Goal: Task Accomplishment & Management: Use online tool/utility

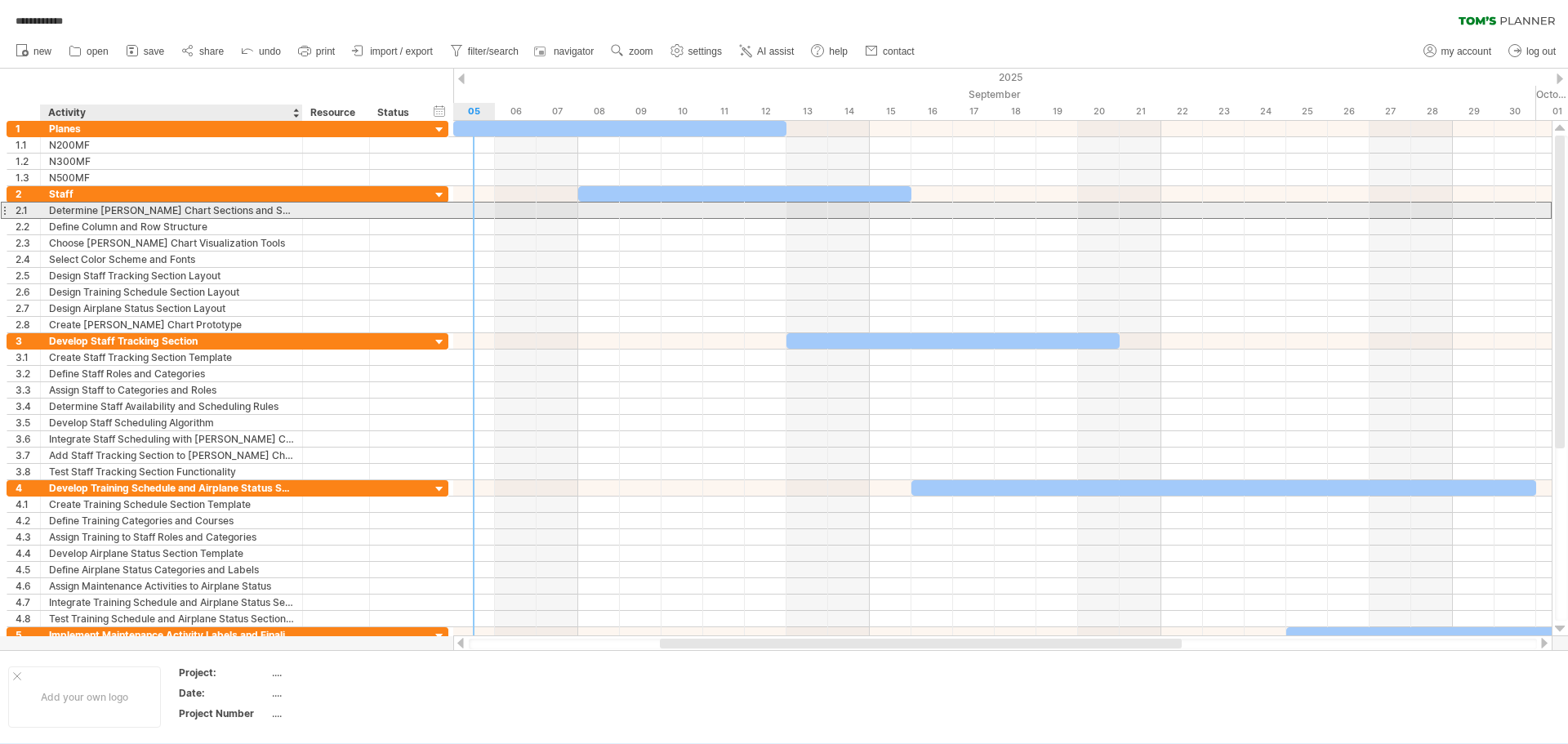
click at [87, 211] on div "Determine [PERSON_NAME] Chart Sections and Subsections" at bounding box center [172, 210] width 245 height 15
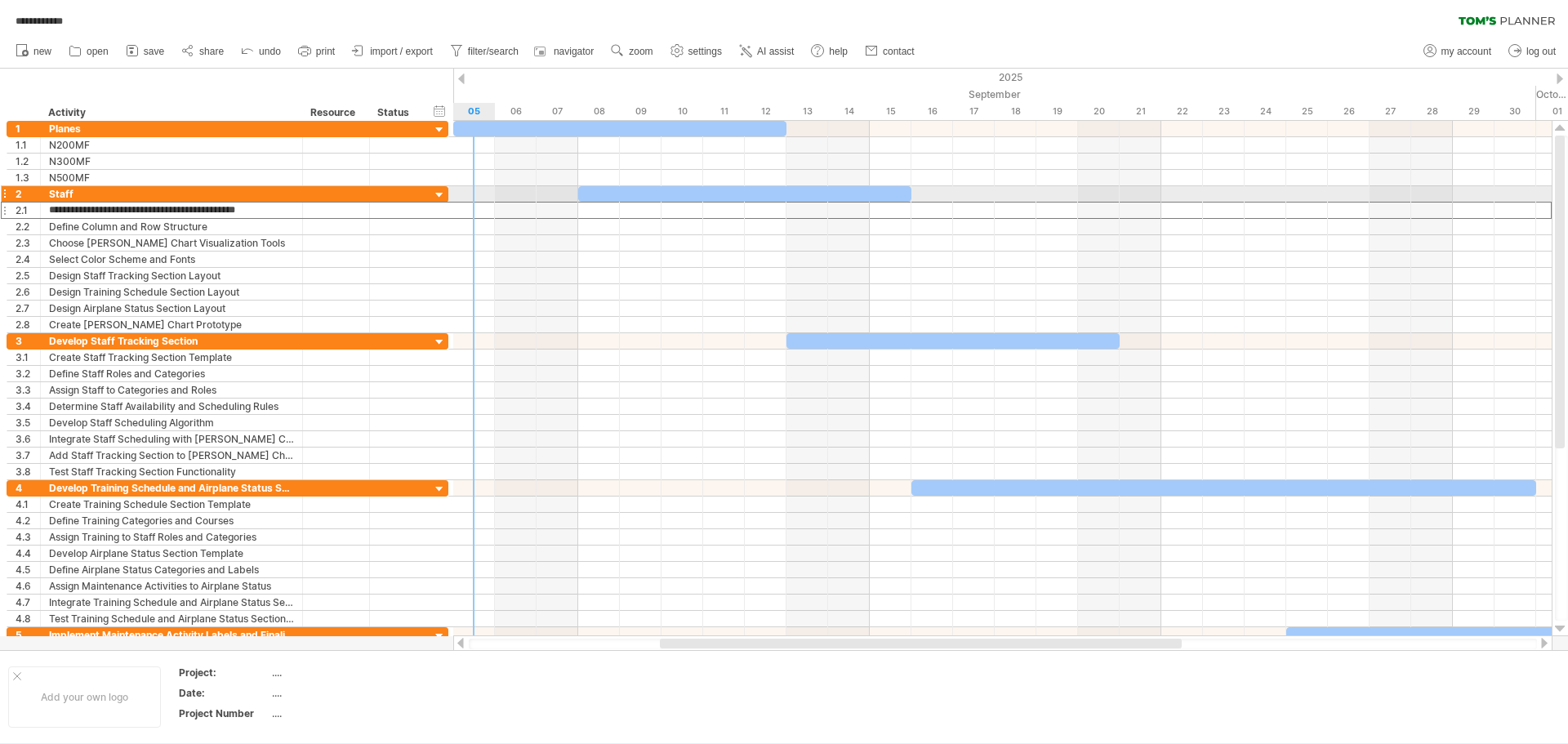
drag, startPoint x: 281, startPoint y: 209, endPoint x: 7, endPoint y: 195, distance: 274.4
click at [7, 195] on div "**********" at bounding box center [227, 259] width 442 height 147
type input "**********"
type input "*"
type input "**********"
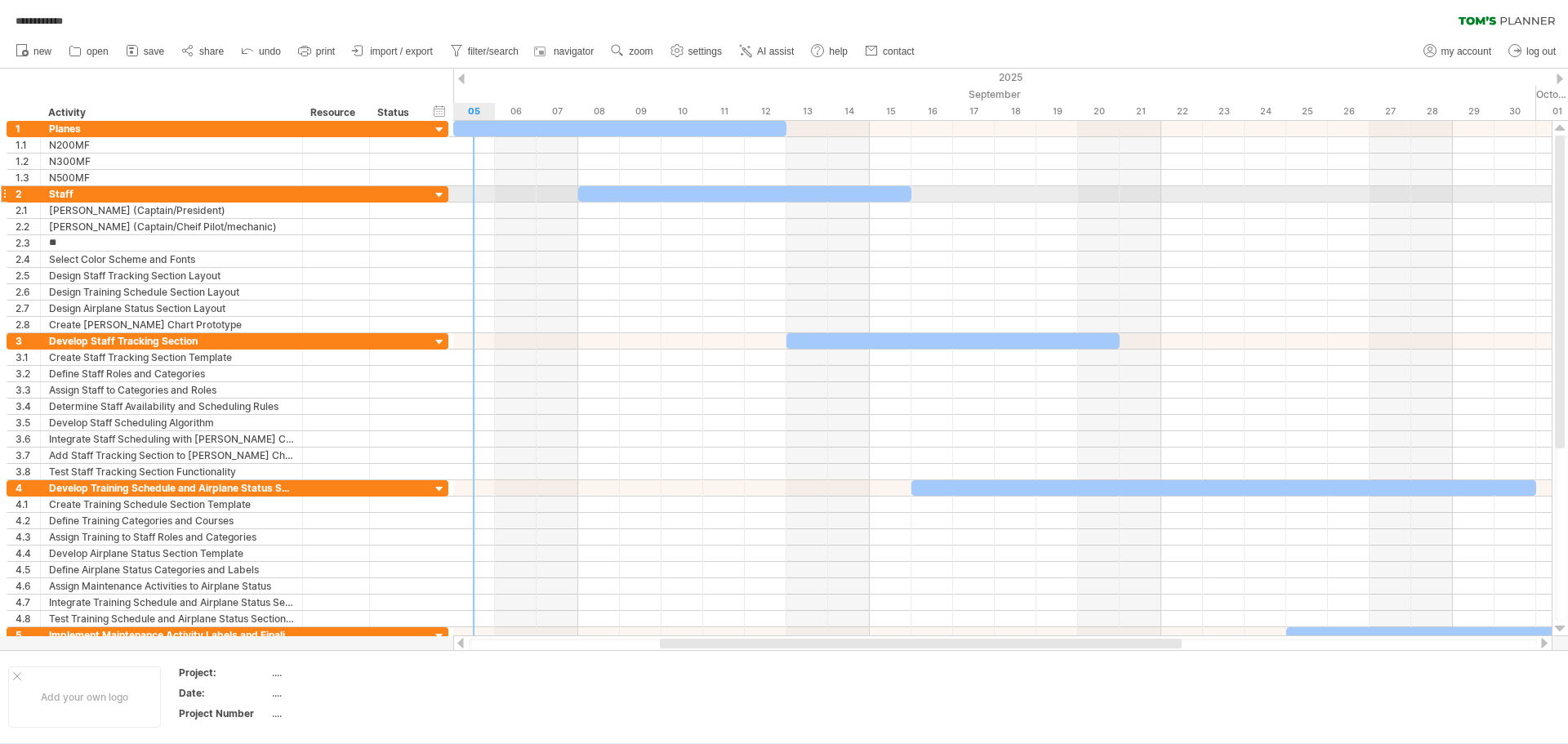
type input "*"
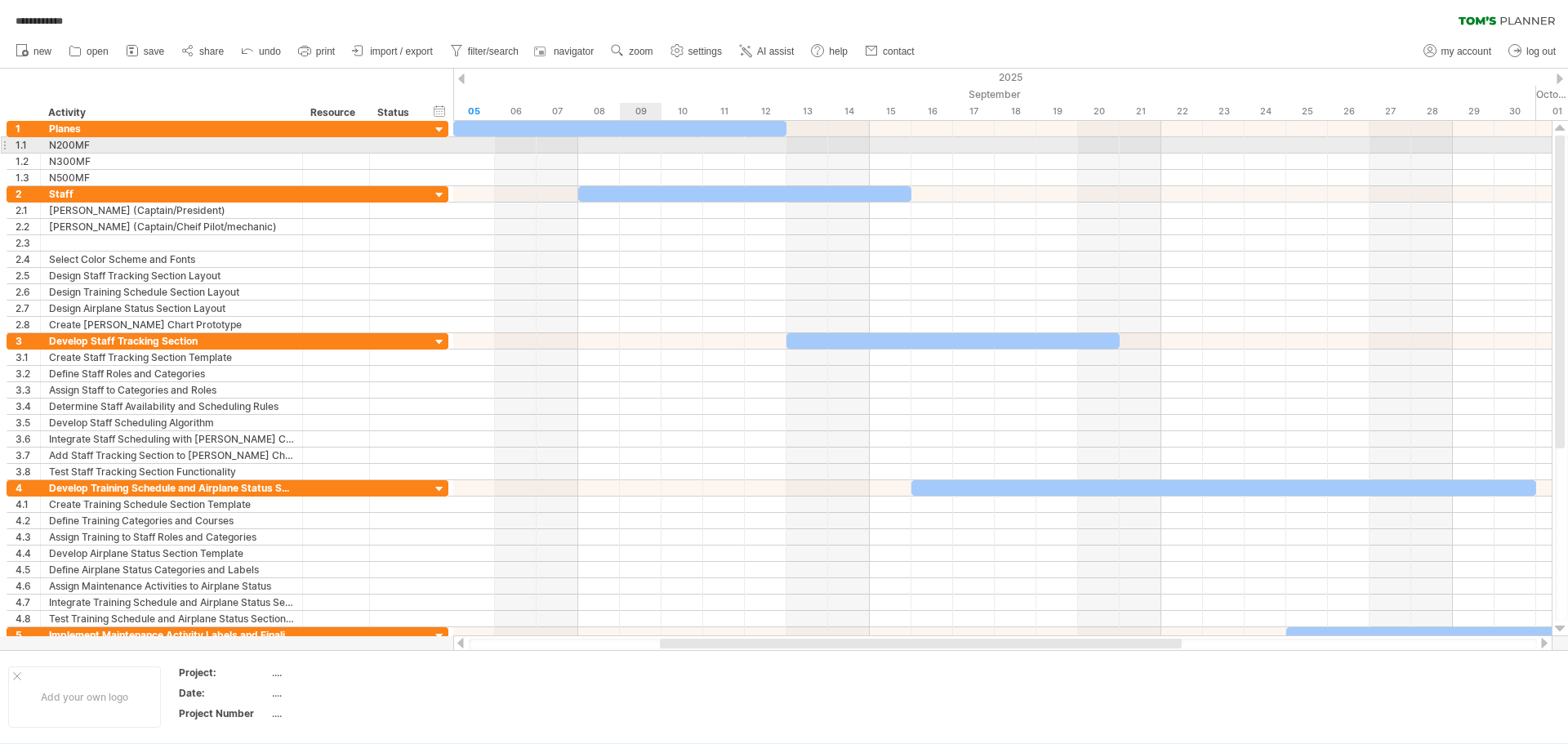
click at [635, 145] on div at bounding box center [1002, 145] width 1099 height 16
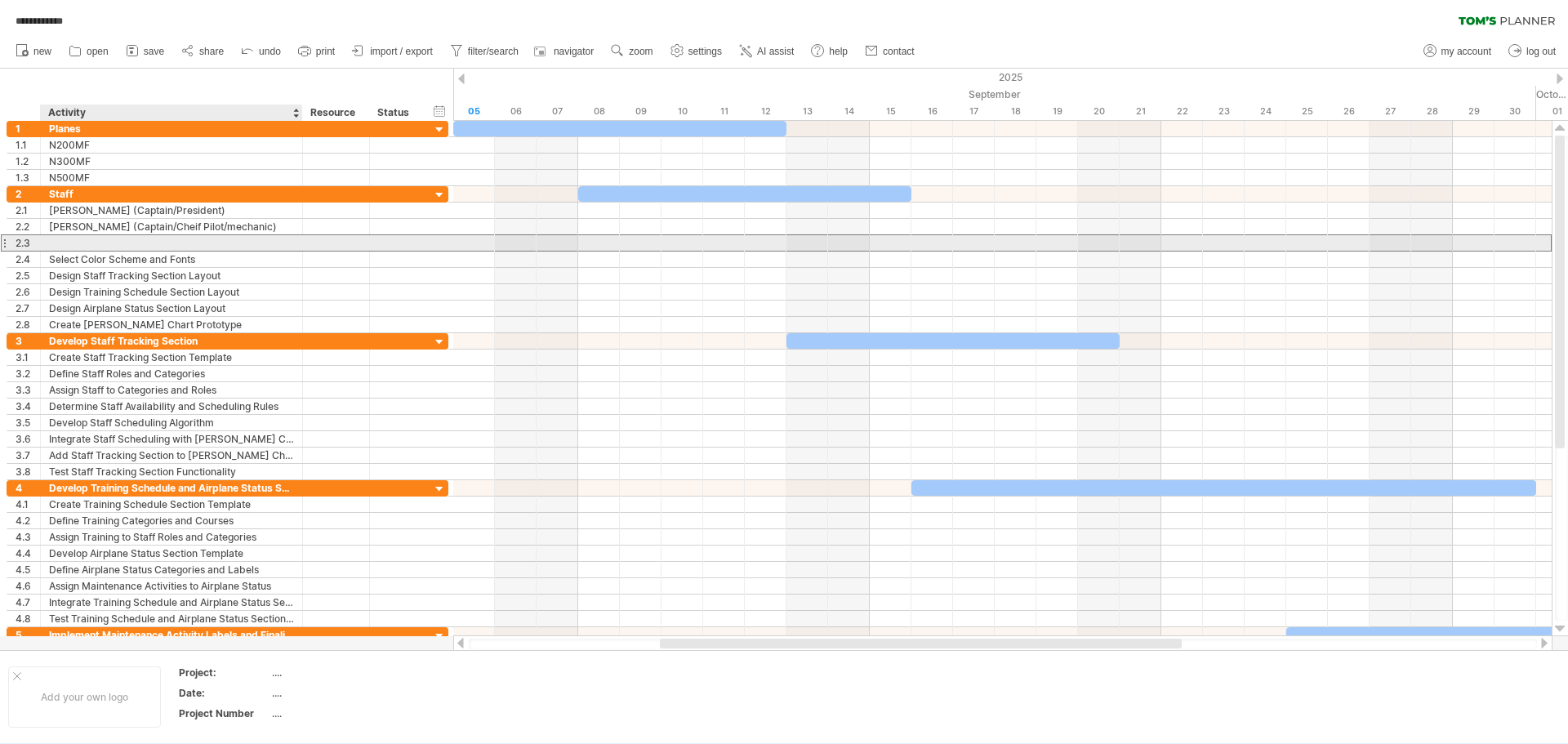
click at [63, 245] on div at bounding box center [172, 243] width 245 height 15
type input "**********"
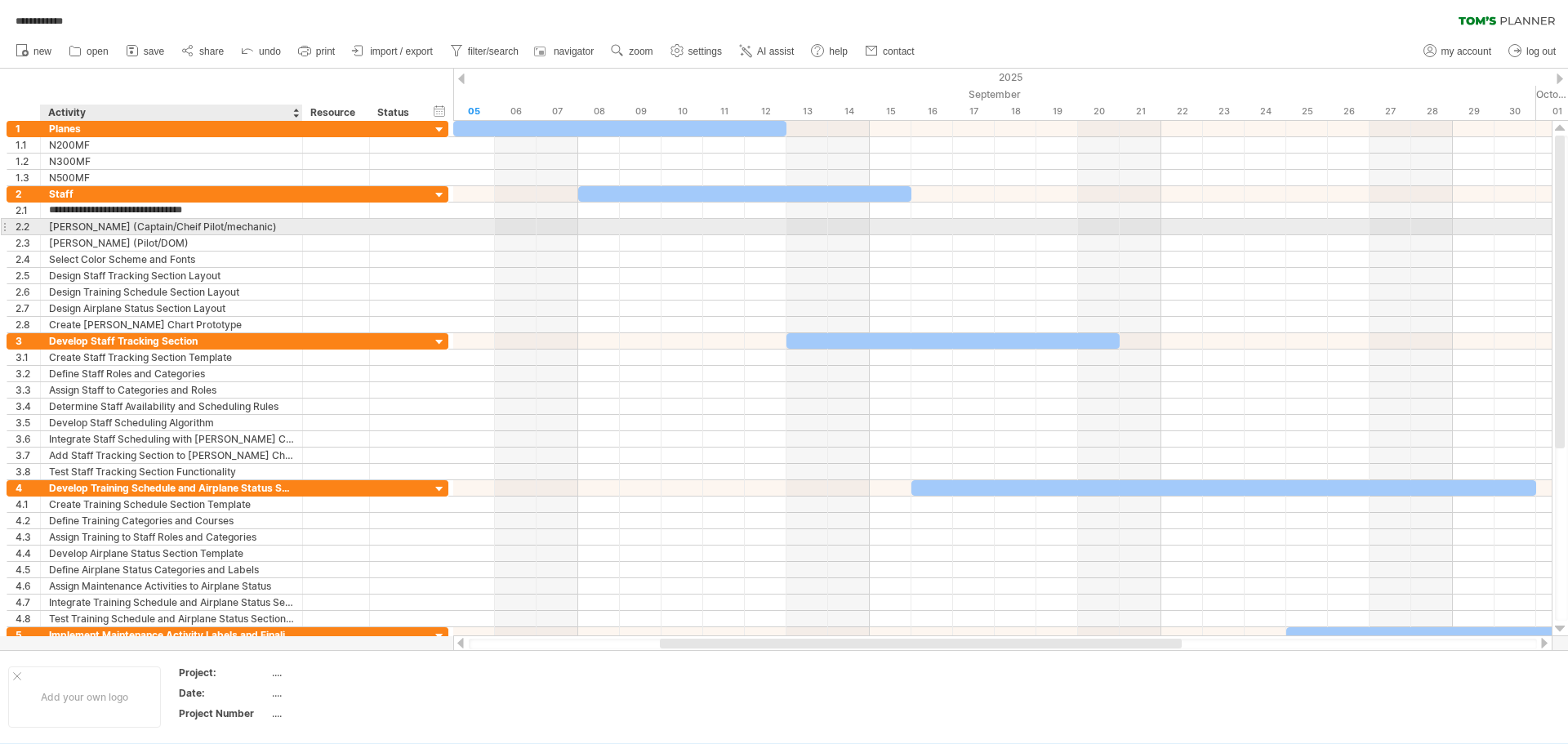
click at [196, 223] on div "[PERSON_NAME] (Captain/Cheif Pilot/mechanic)" at bounding box center [172, 227] width 245 height 15
type input "**********"
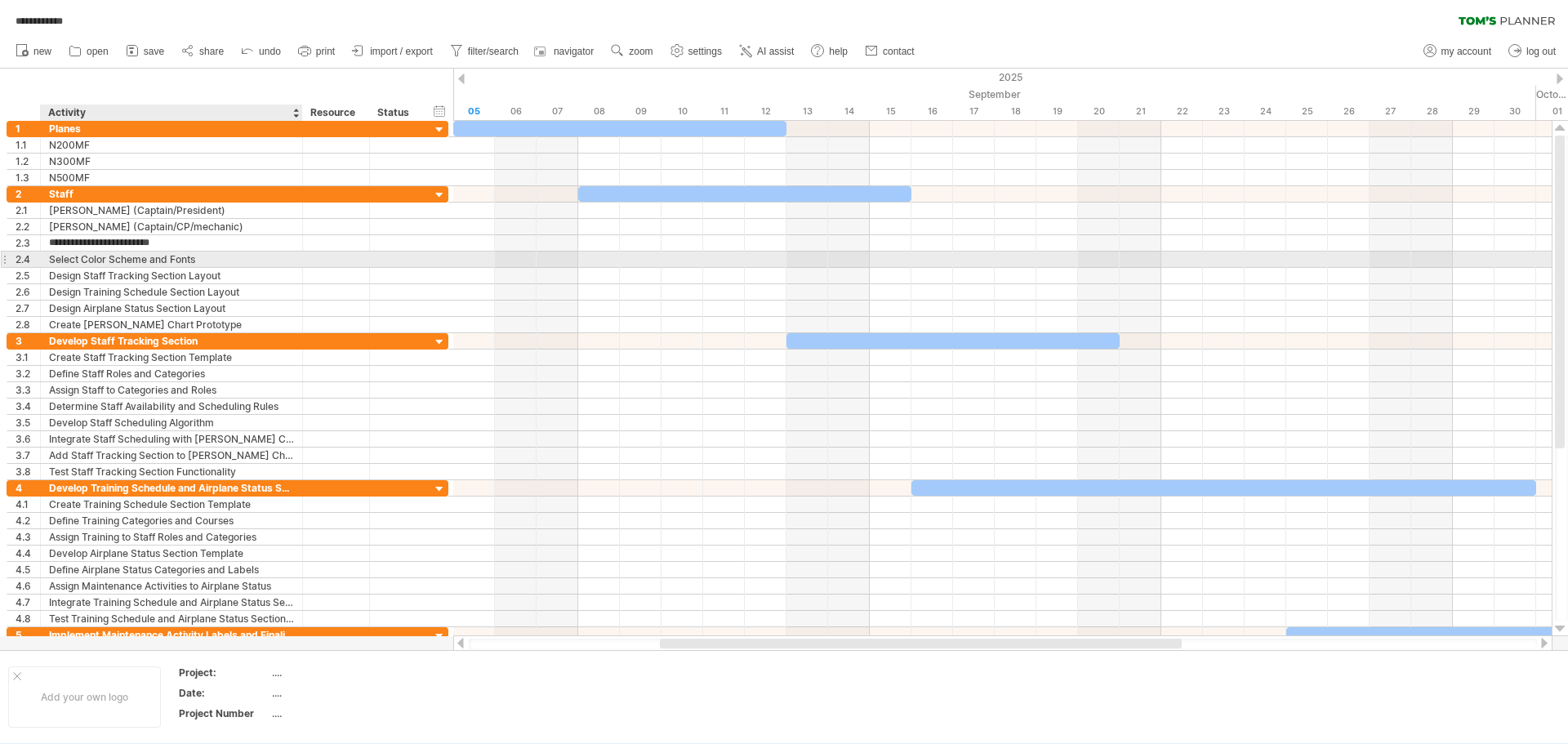
click at [204, 262] on div "Select Color Scheme and Fonts" at bounding box center [172, 259] width 245 height 15
type input "*"
type input "**********"
type input "*"
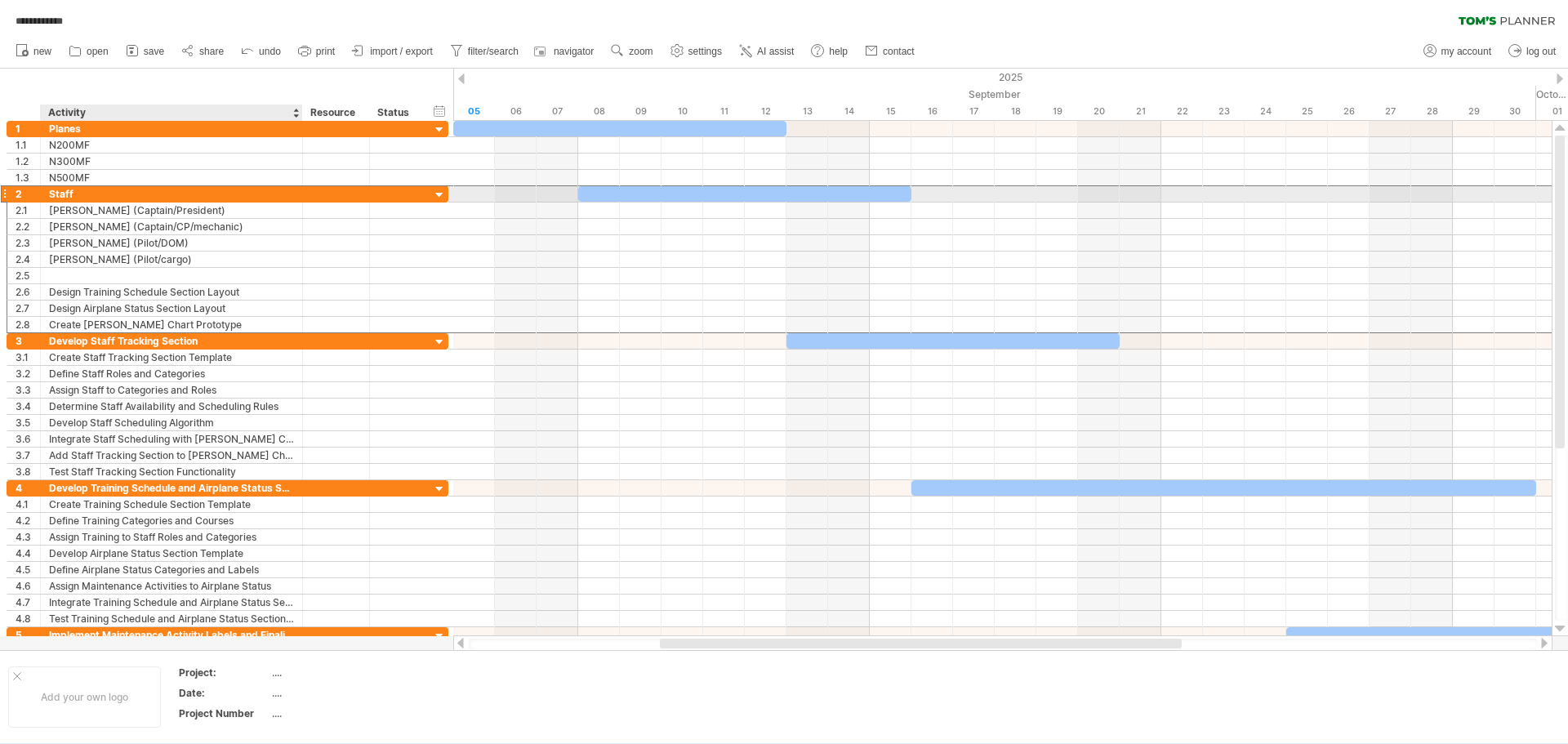
click at [73, 193] on div "Staff" at bounding box center [172, 194] width 245 height 15
type input "**********"
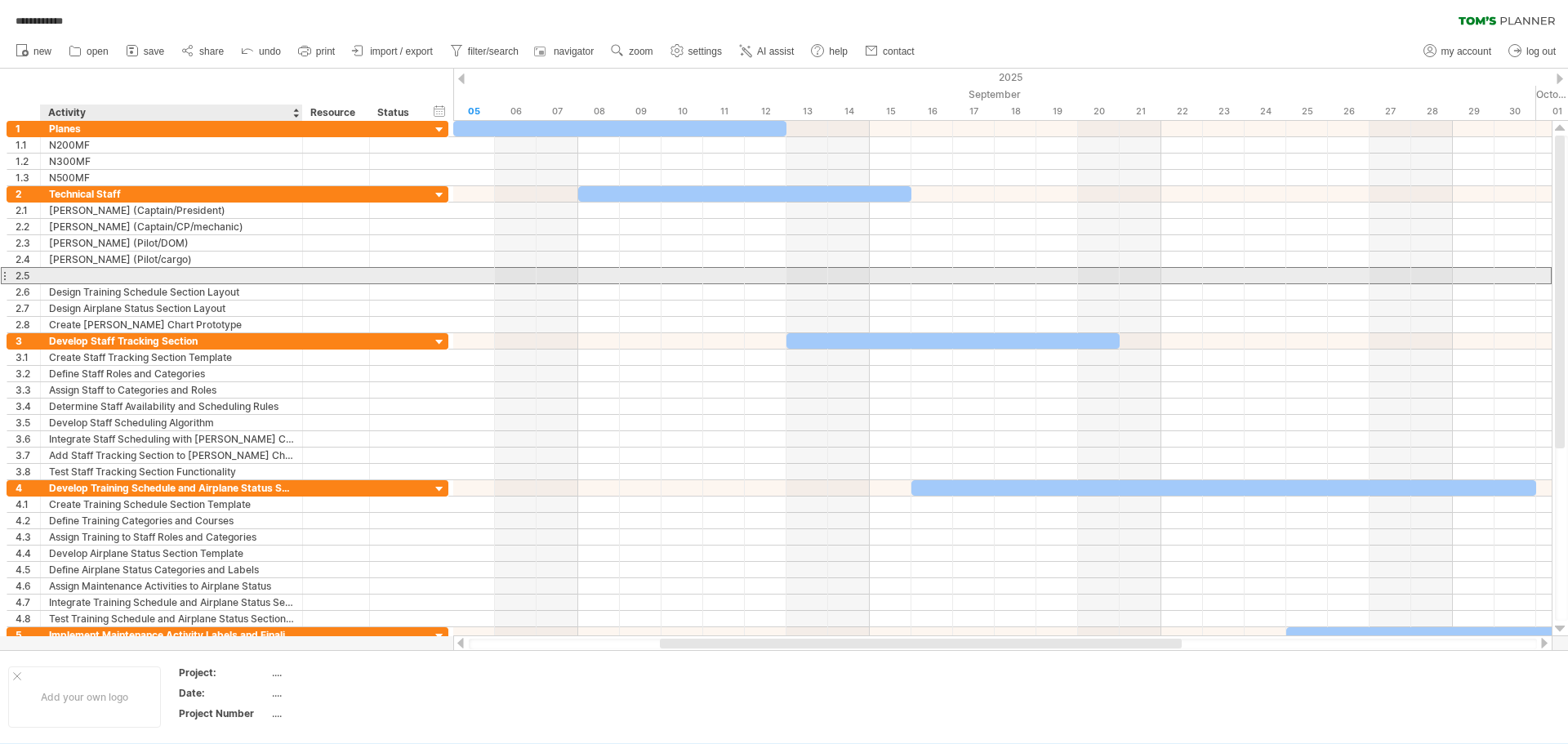
click at [68, 282] on div at bounding box center [172, 275] width 245 height 15
type input "**********"
type input "*"
type input "**********"
type input "*"
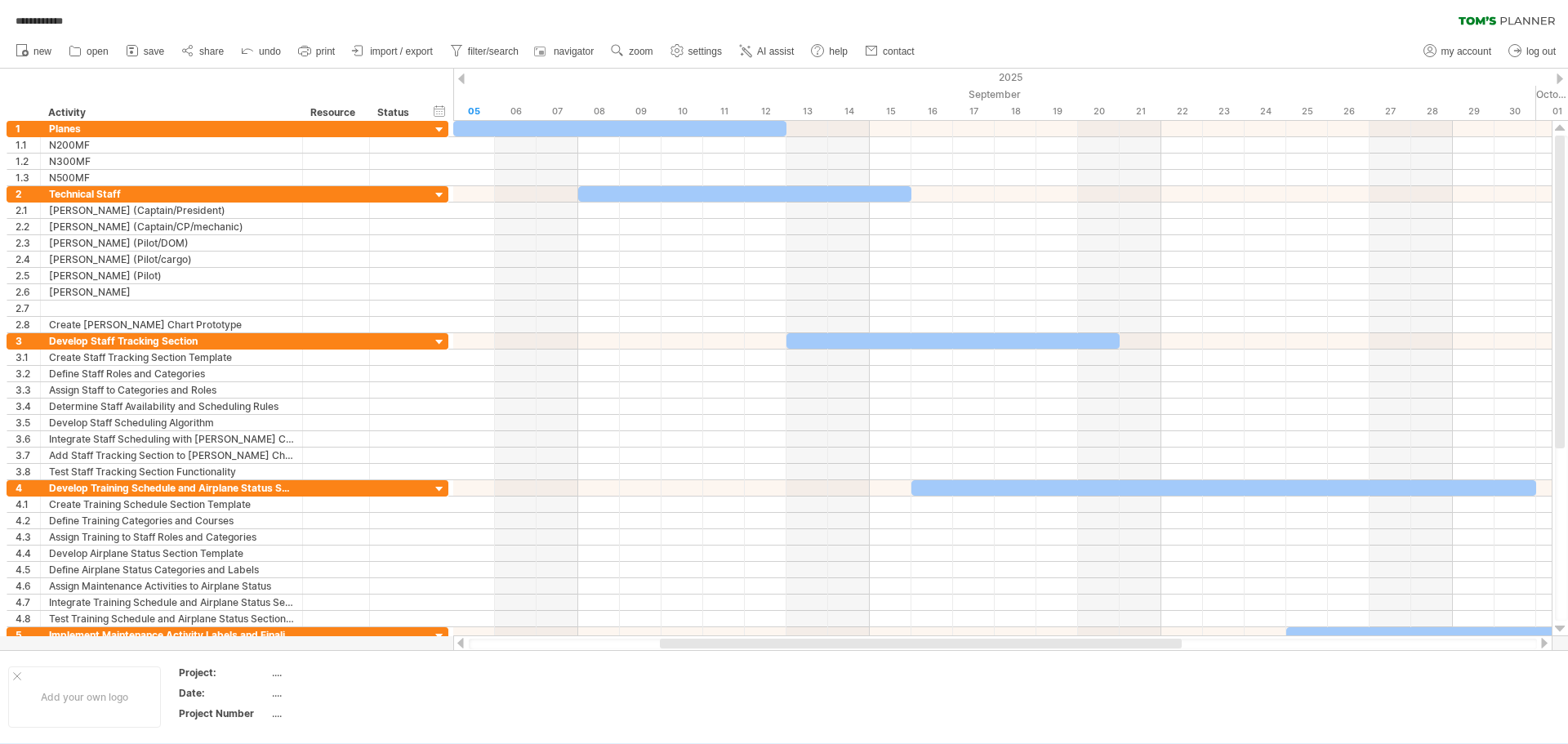
click at [1559, 81] on div at bounding box center [1560, 79] width 7 height 10
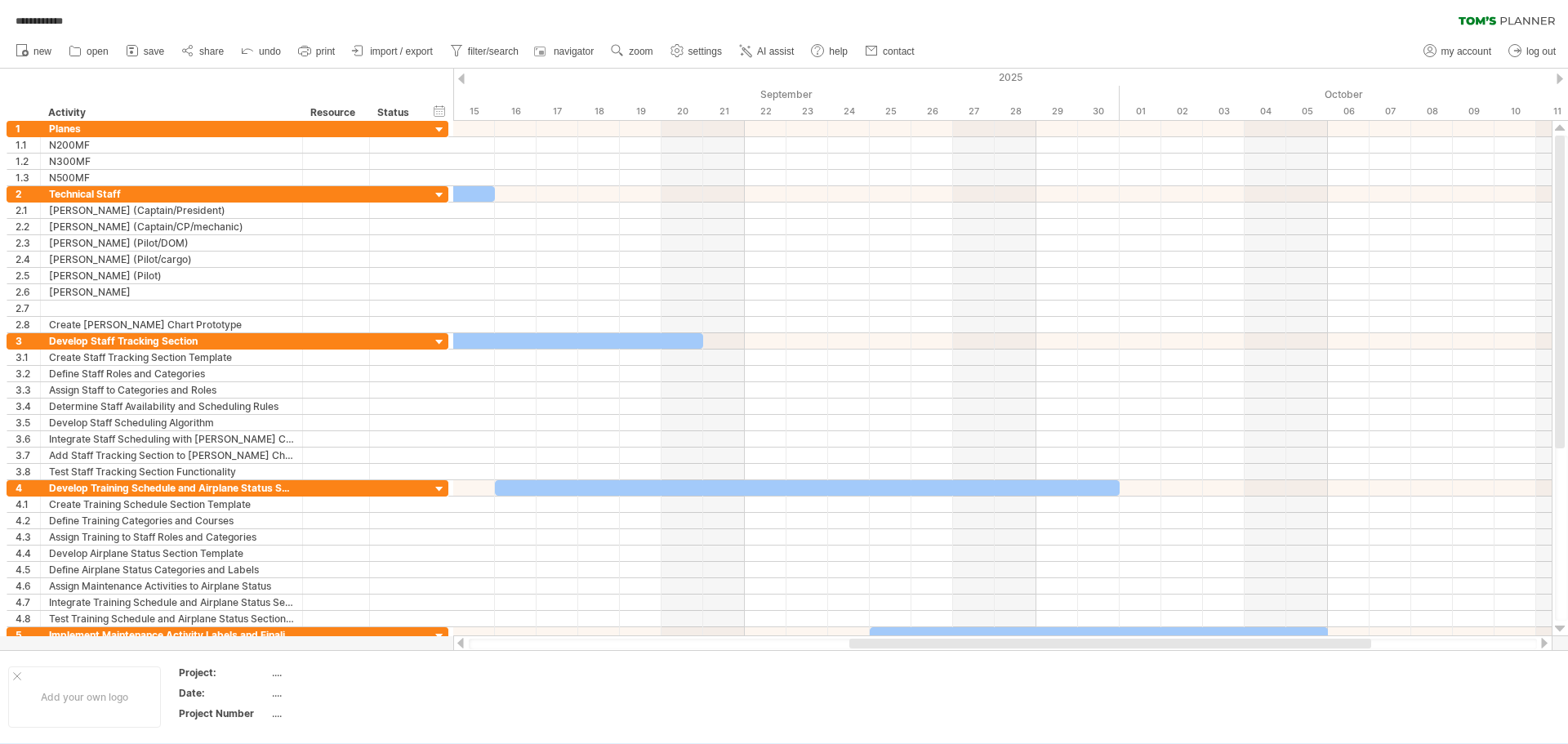
click at [1559, 81] on div at bounding box center [1560, 79] width 7 height 10
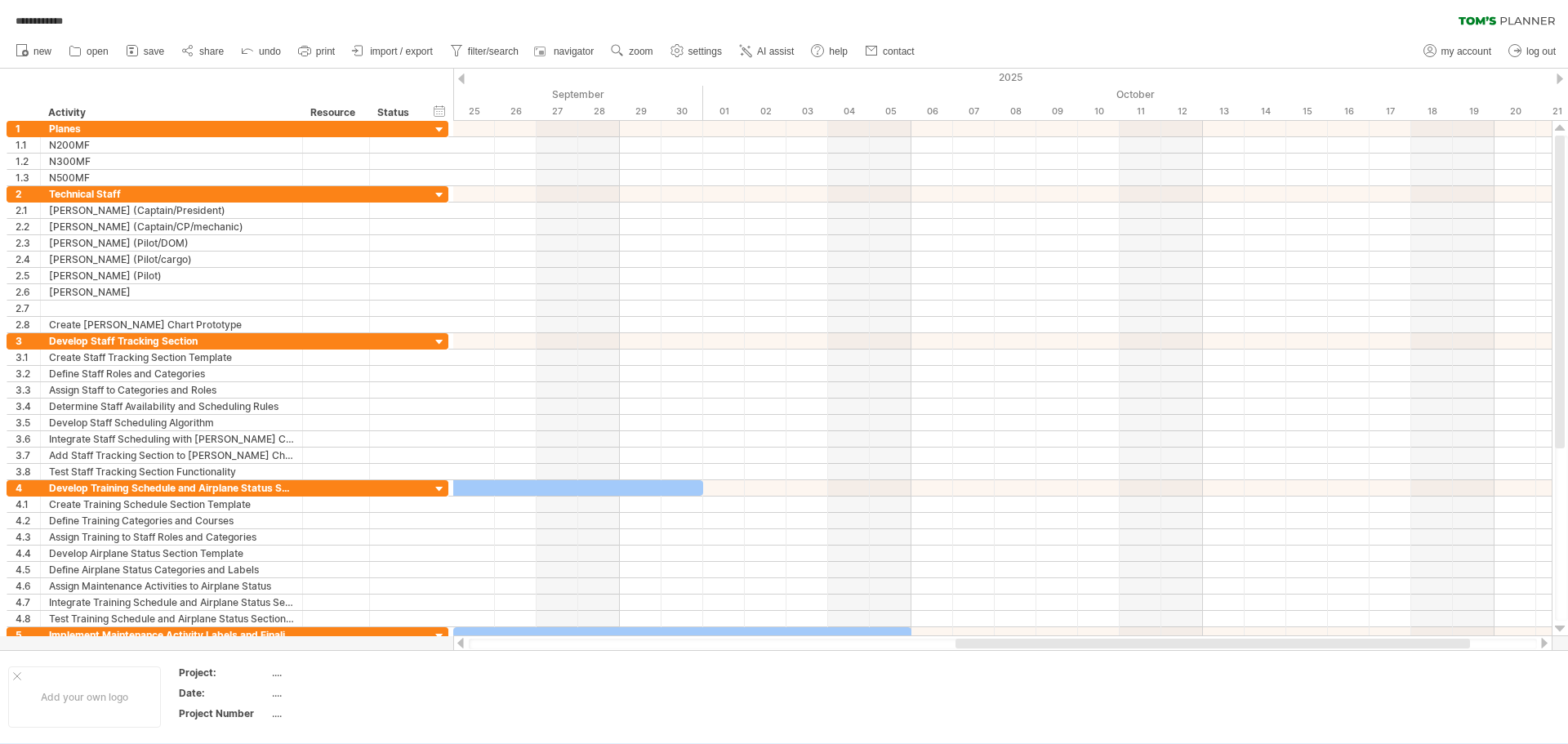
click at [1559, 81] on div at bounding box center [1560, 79] width 7 height 10
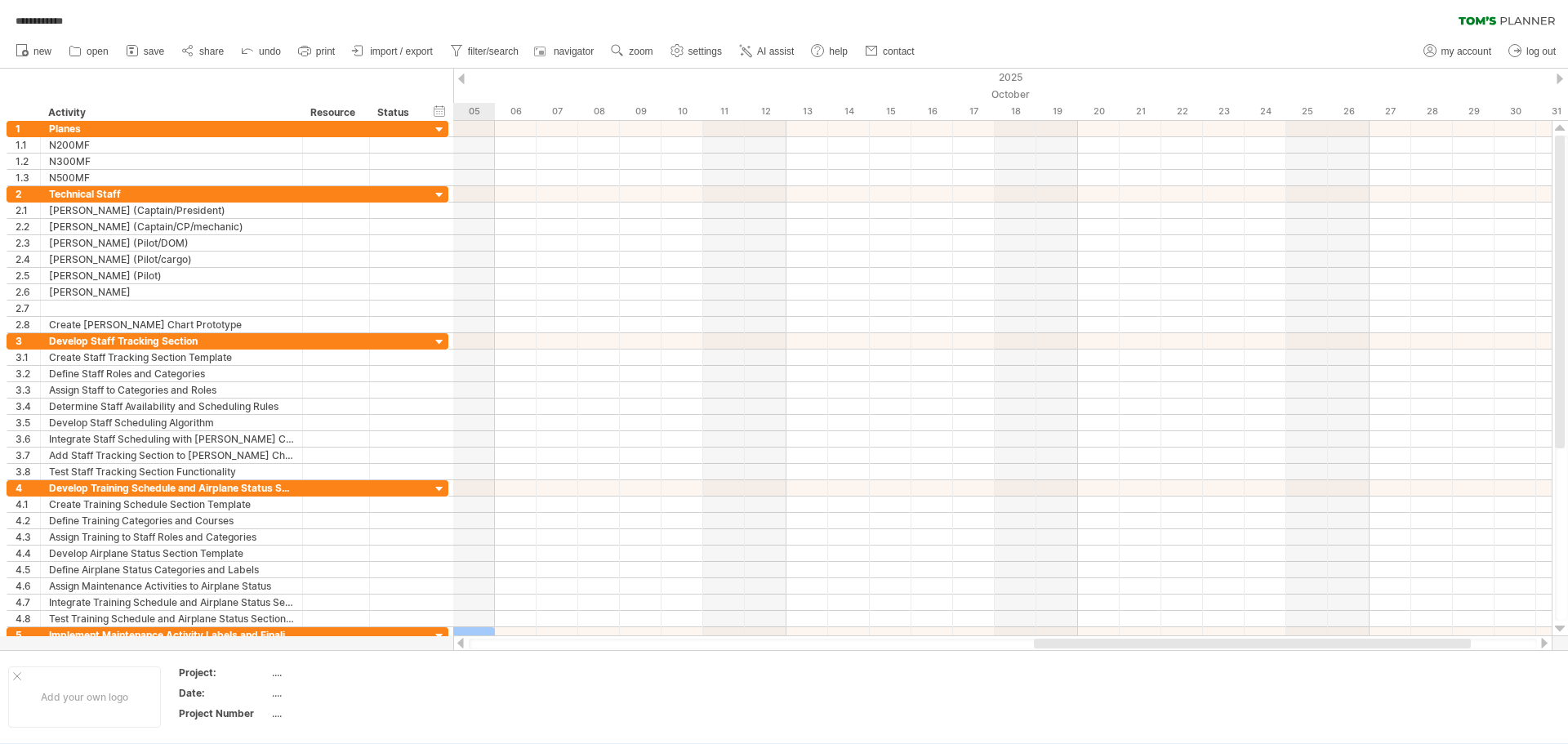
click at [1559, 81] on div at bounding box center [1560, 79] width 7 height 10
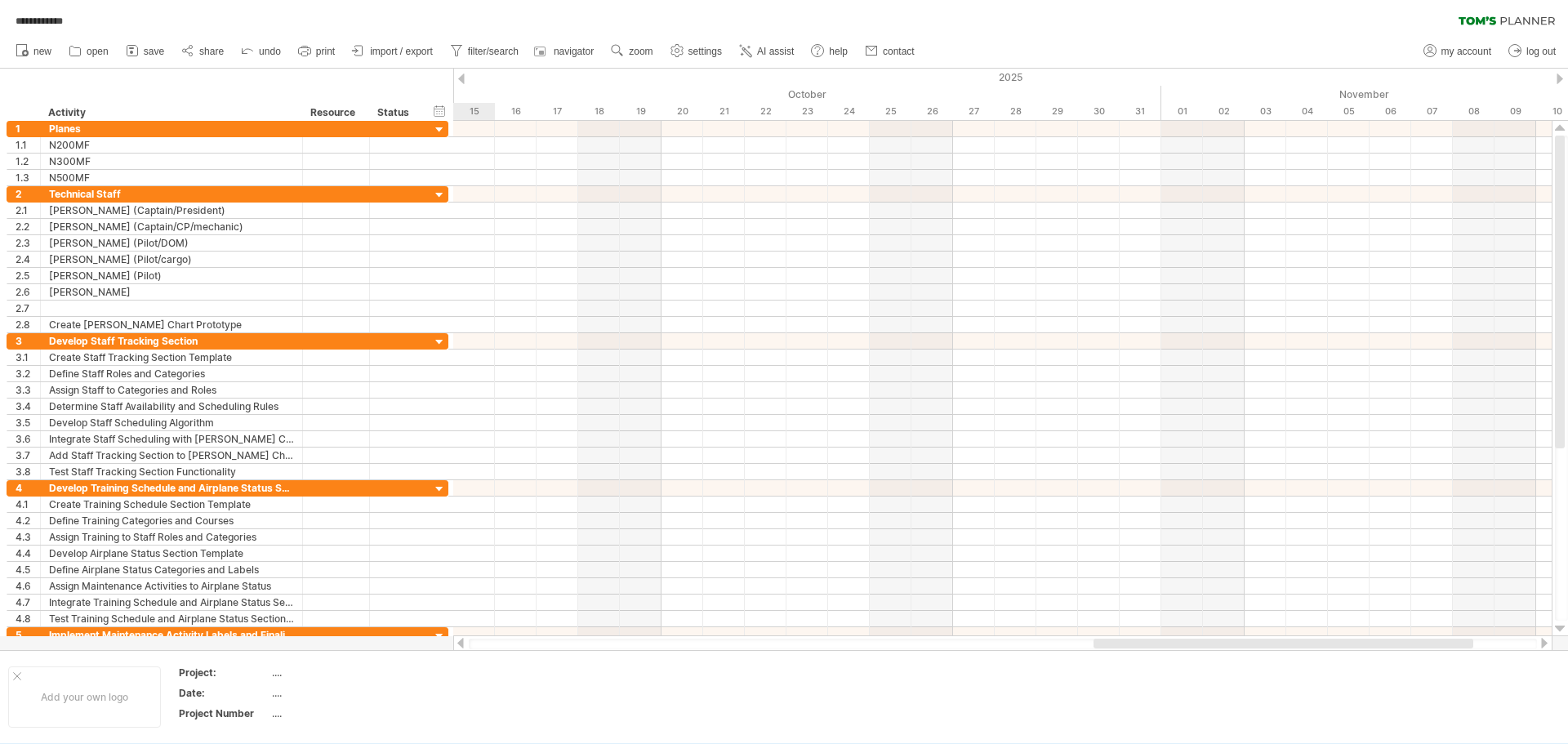
click at [1559, 81] on div at bounding box center [1560, 79] width 7 height 10
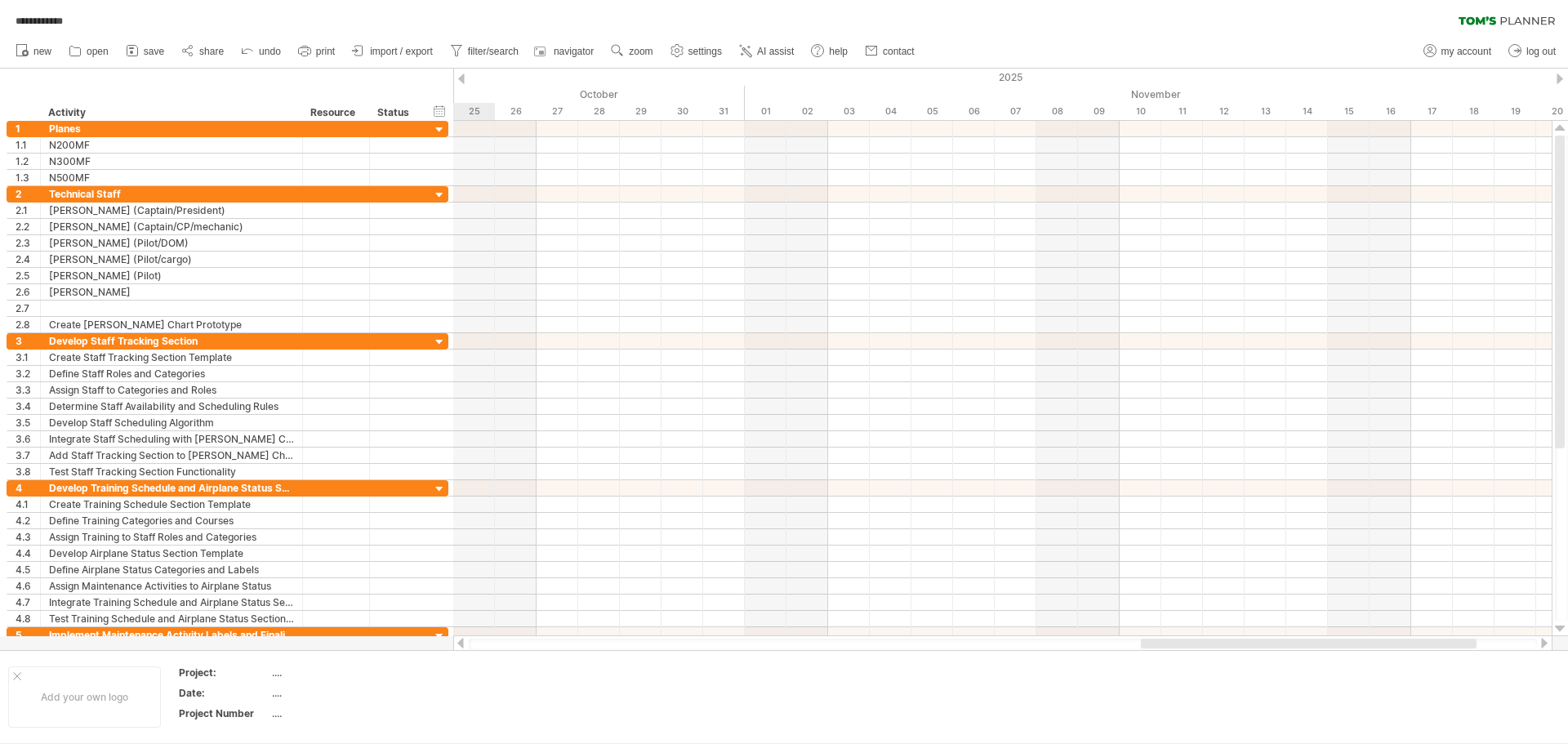
click at [1559, 81] on div at bounding box center [1560, 79] width 7 height 10
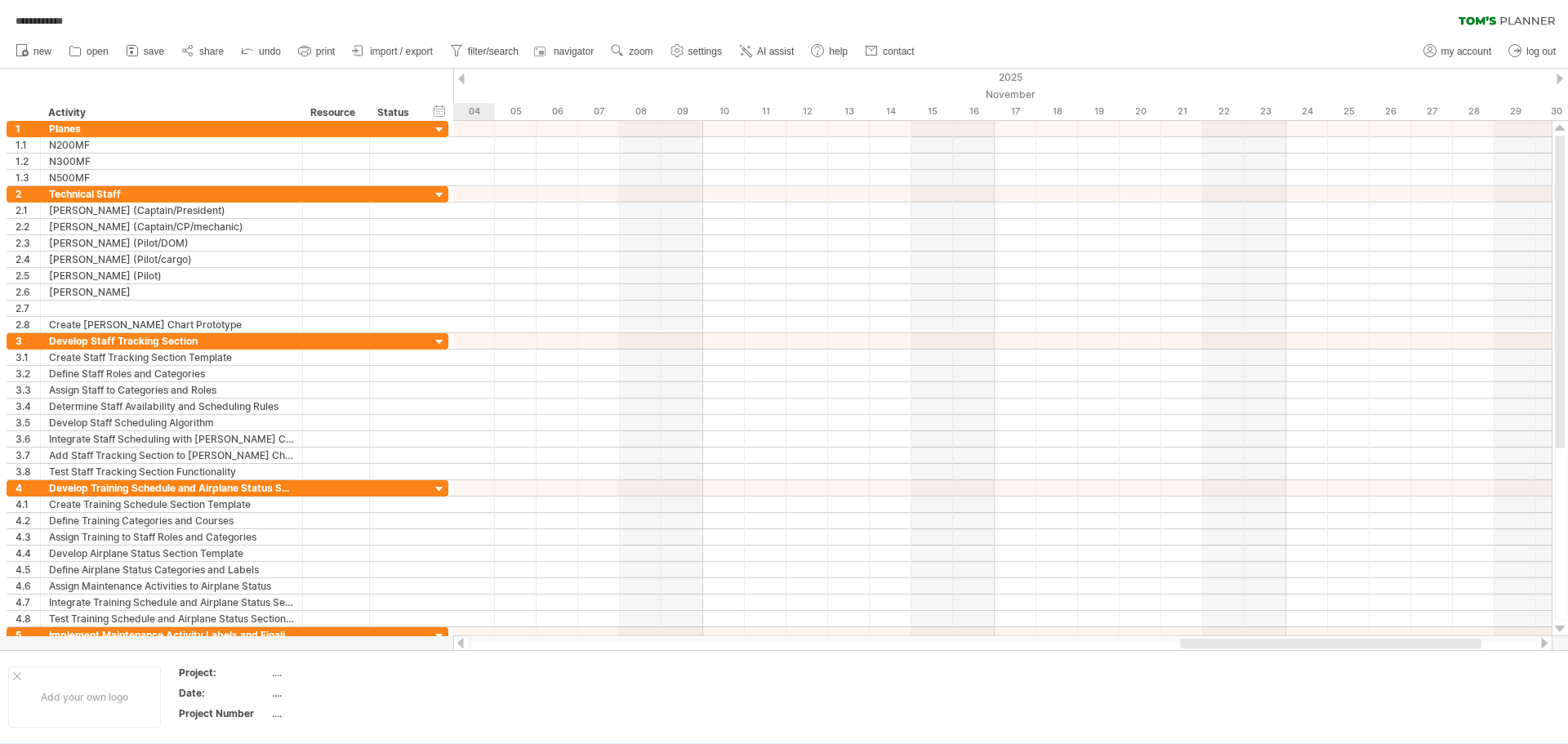
click at [1559, 81] on div at bounding box center [1560, 79] width 7 height 10
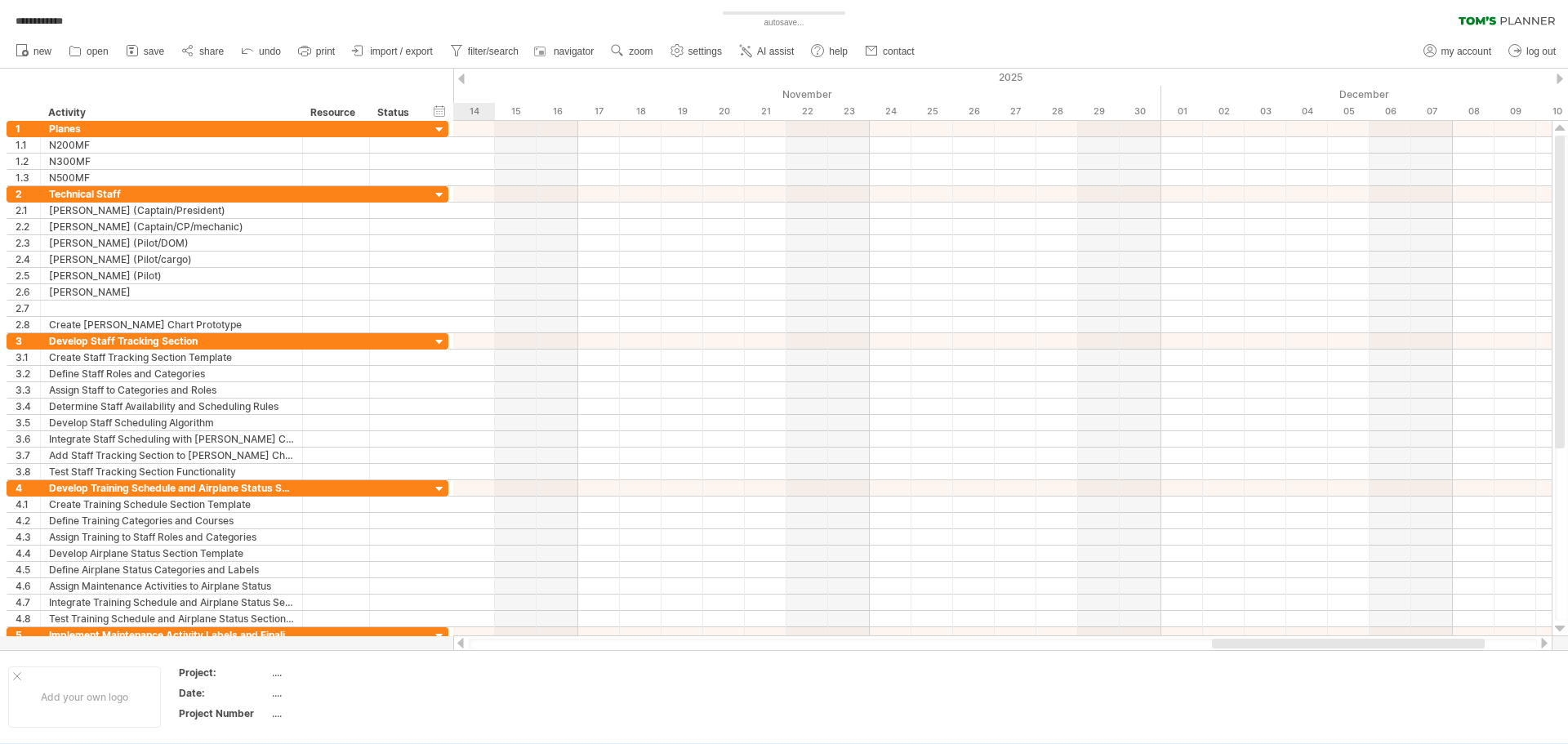
click at [460, 77] on div at bounding box center [461, 79] width 7 height 10
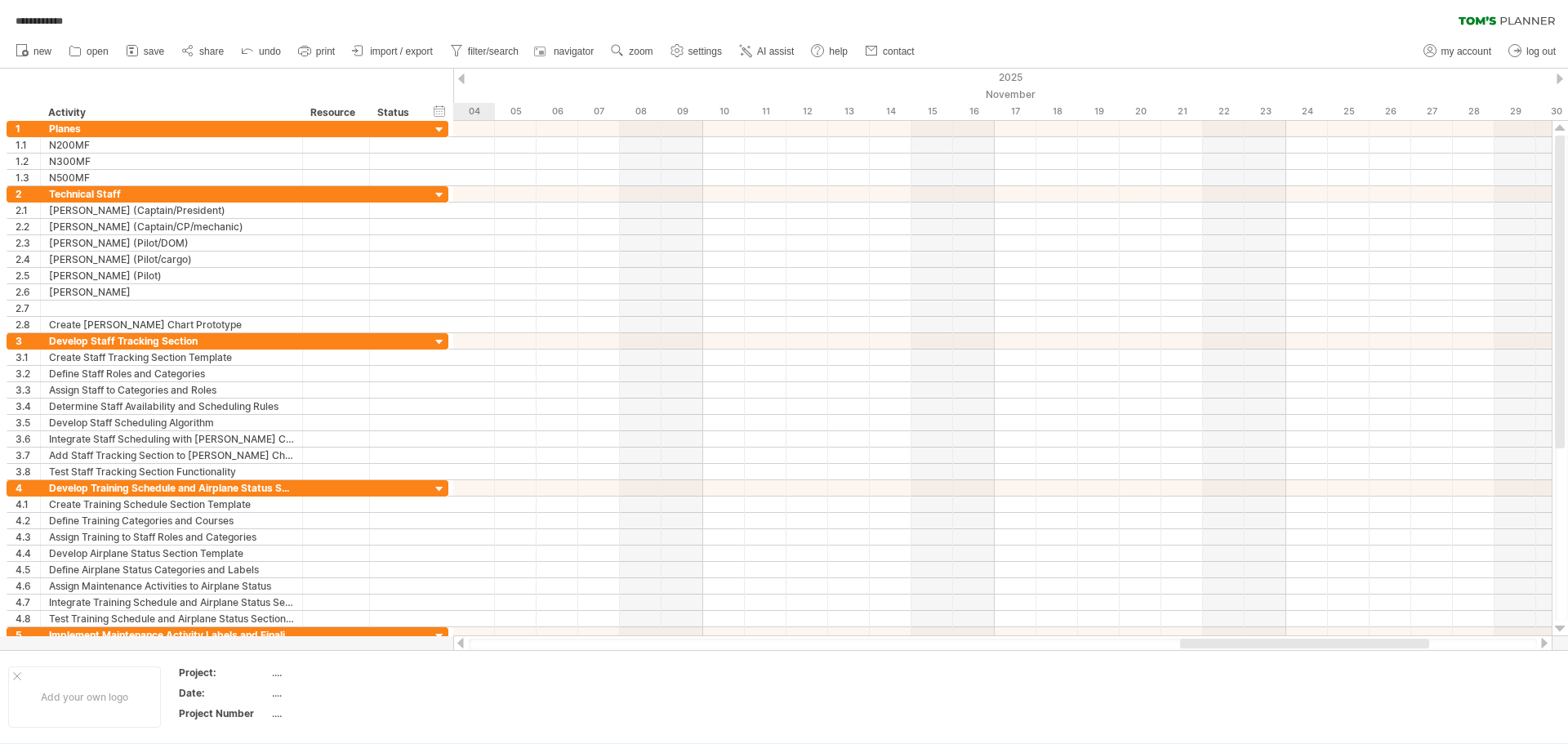
click at [460, 77] on div at bounding box center [461, 79] width 7 height 10
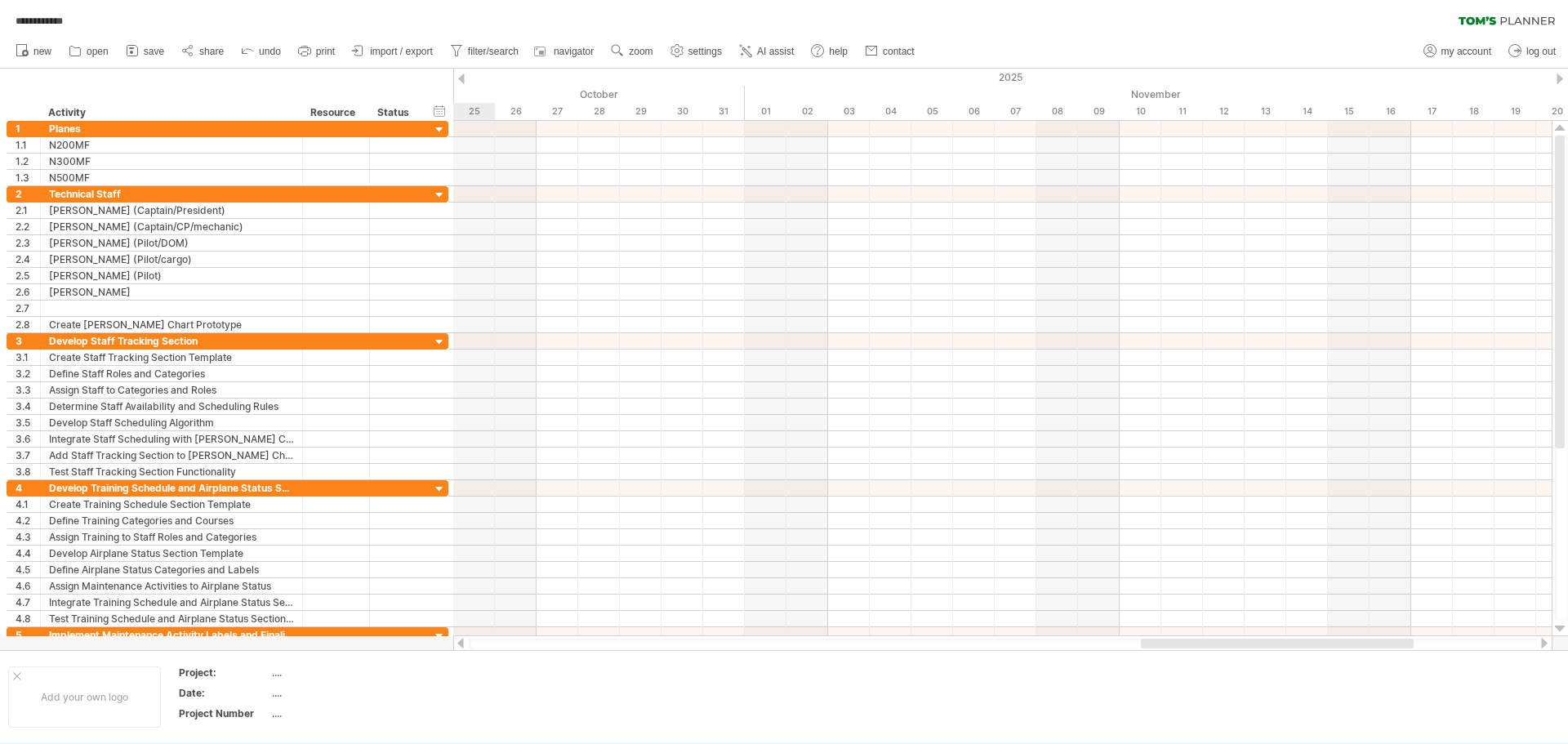
click at [460, 77] on div at bounding box center [461, 79] width 7 height 10
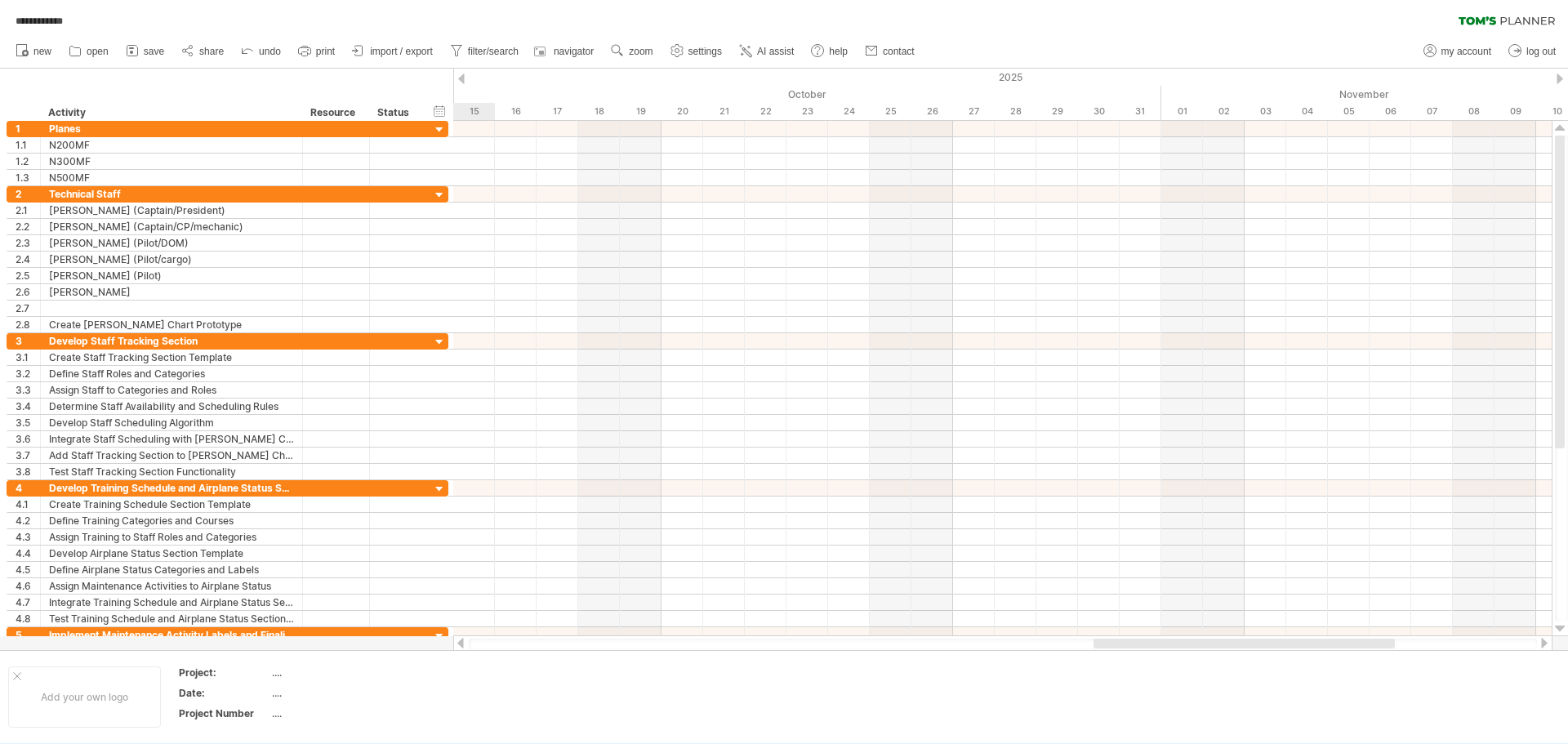
click at [460, 77] on div at bounding box center [461, 79] width 7 height 10
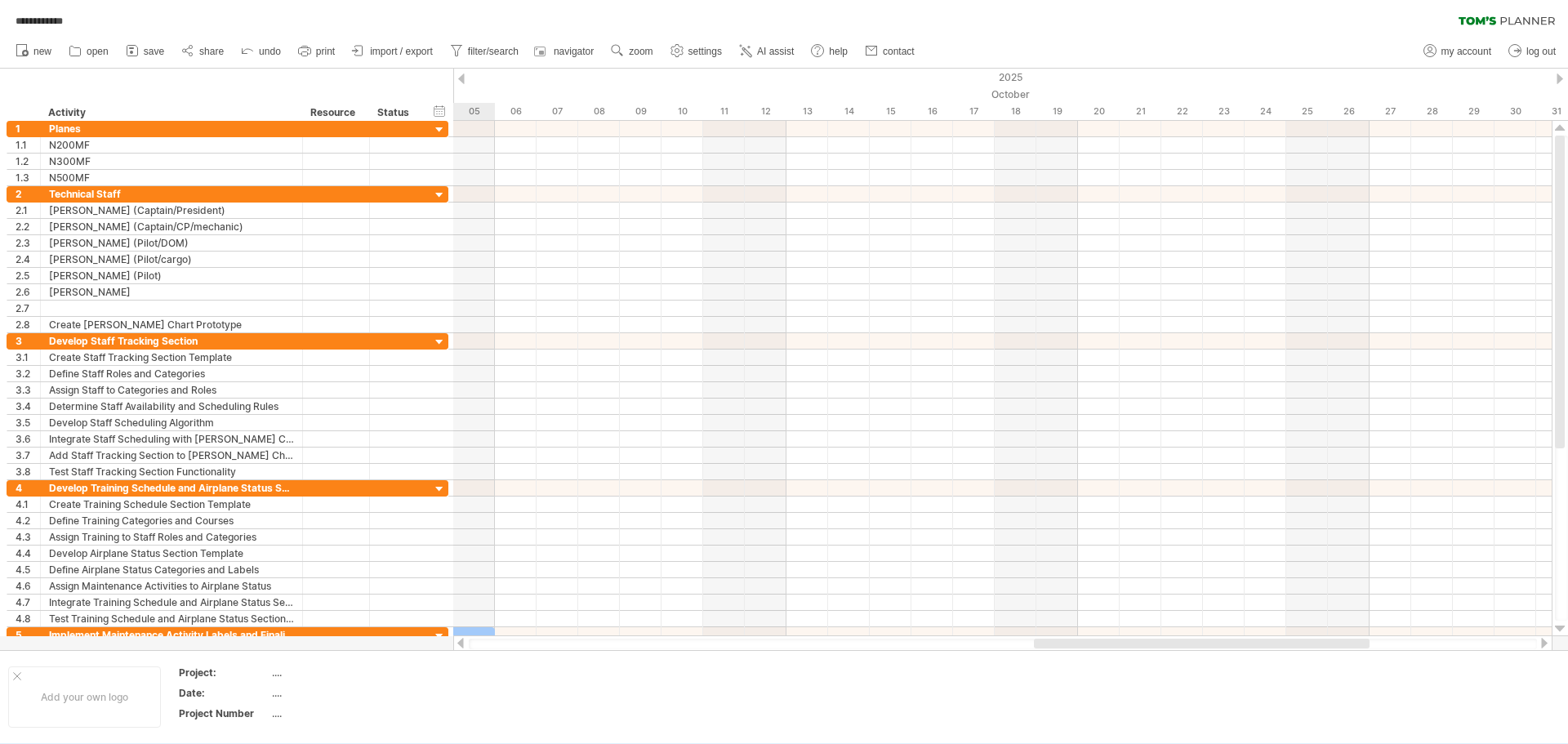
click at [460, 77] on div at bounding box center [461, 79] width 7 height 10
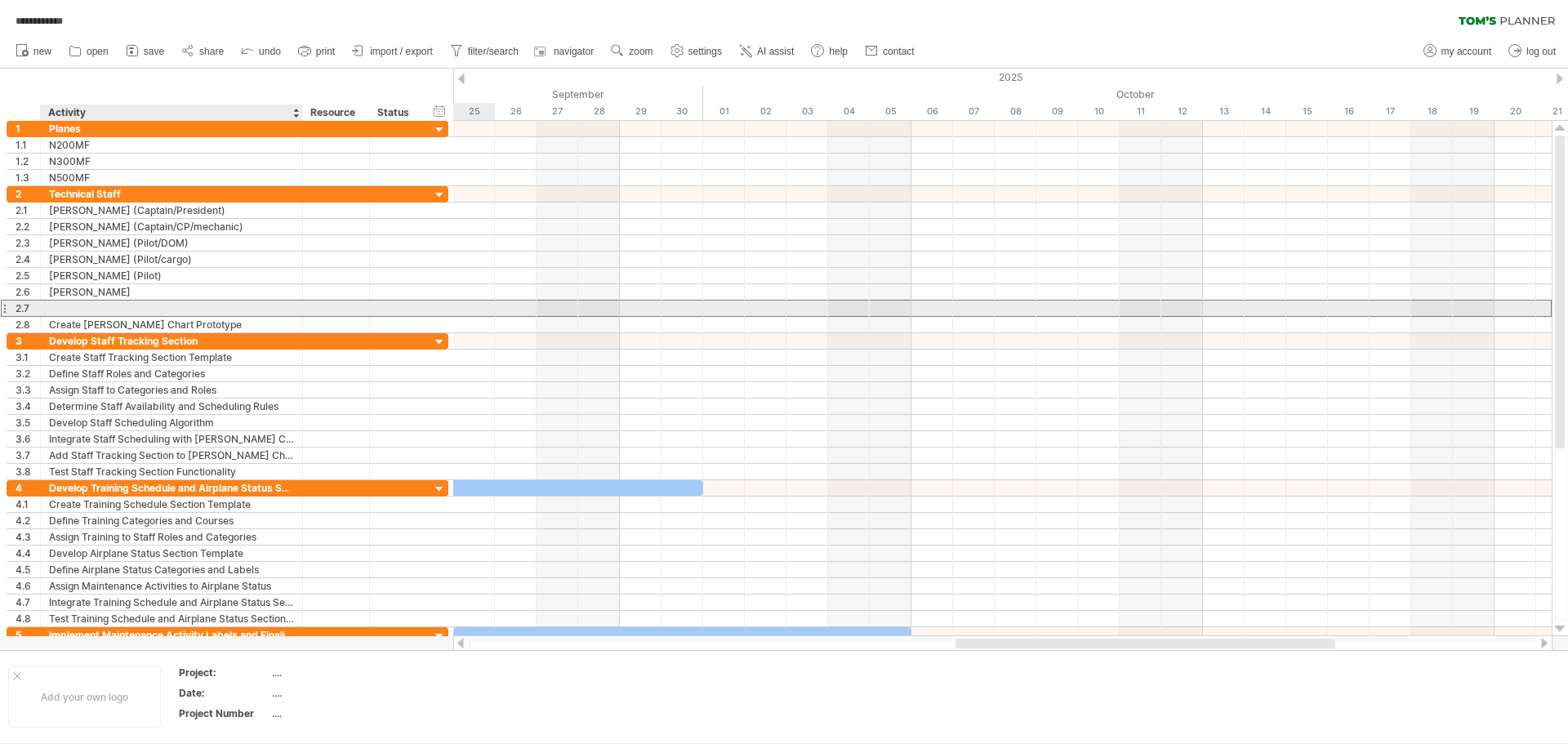
click at [66, 307] on div at bounding box center [172, 308] width 245 height 15
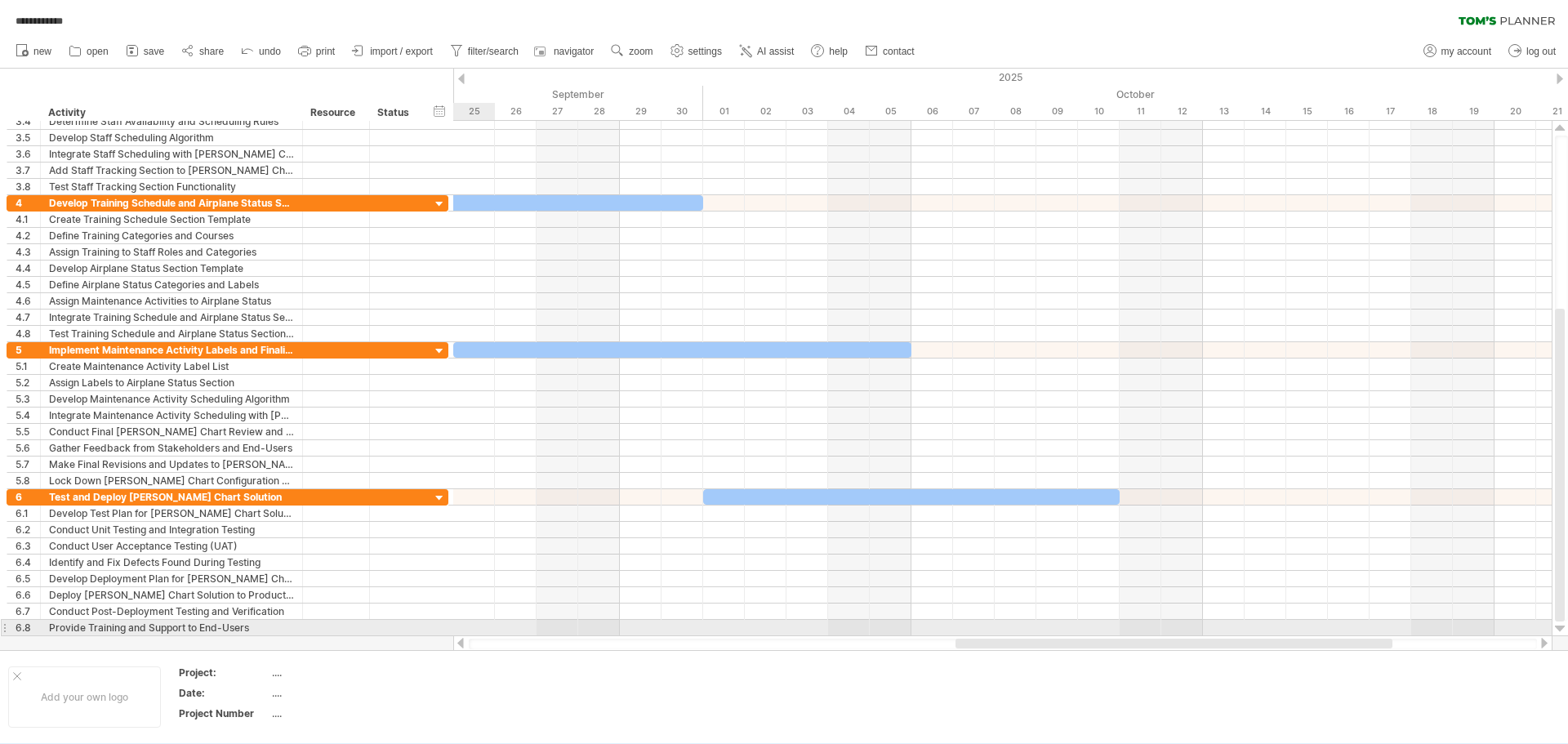
click at [6, 632] on div at bounding box center [4, 628] width 7 height 17
click at [3, 626] on div at bounding box center [4, 628] width 7 height 17
click at [4, 626] on div at bounding box center [4, 628] width 7 height 17
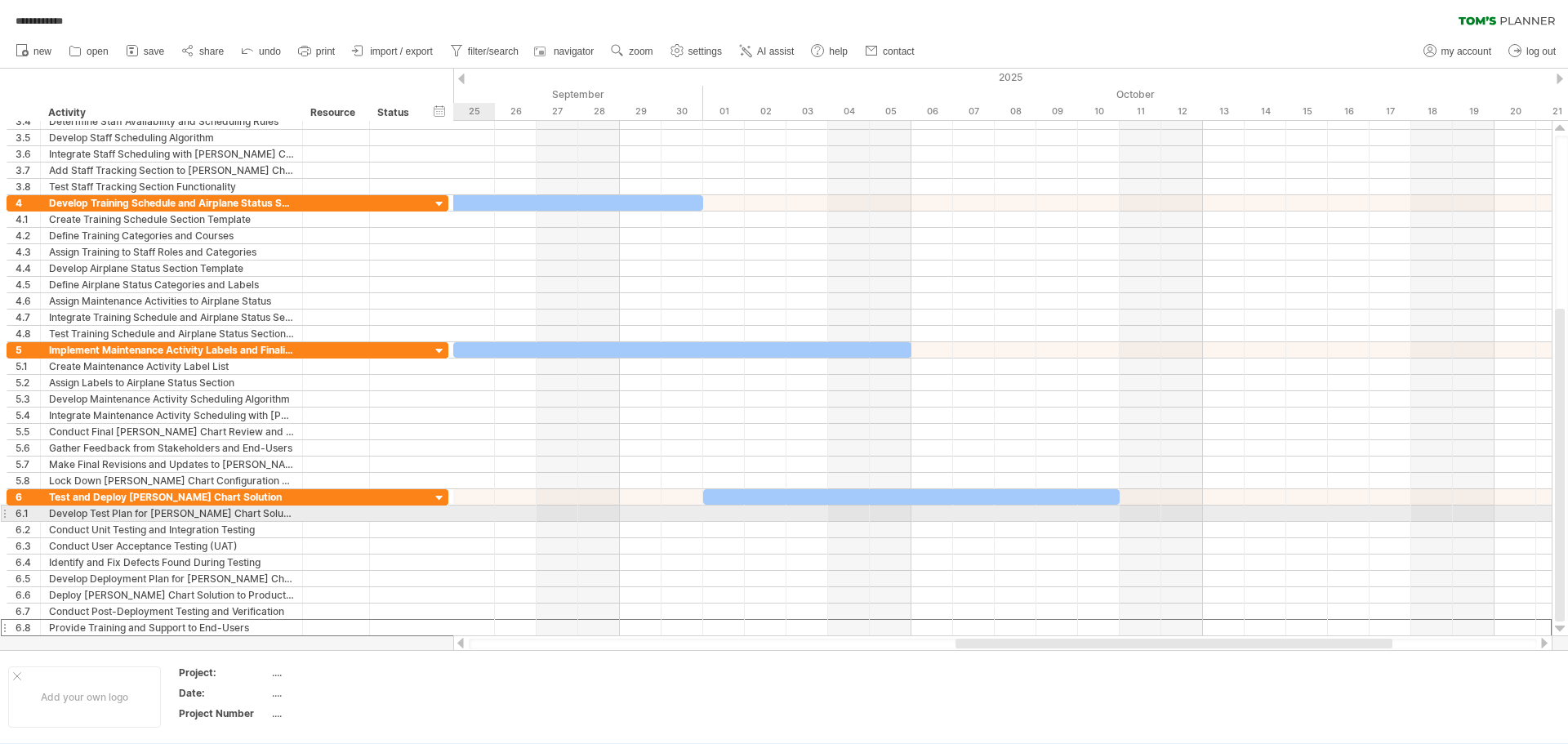
click at [7, 517] on div at bounding box center [4, 513] width 7 height 17
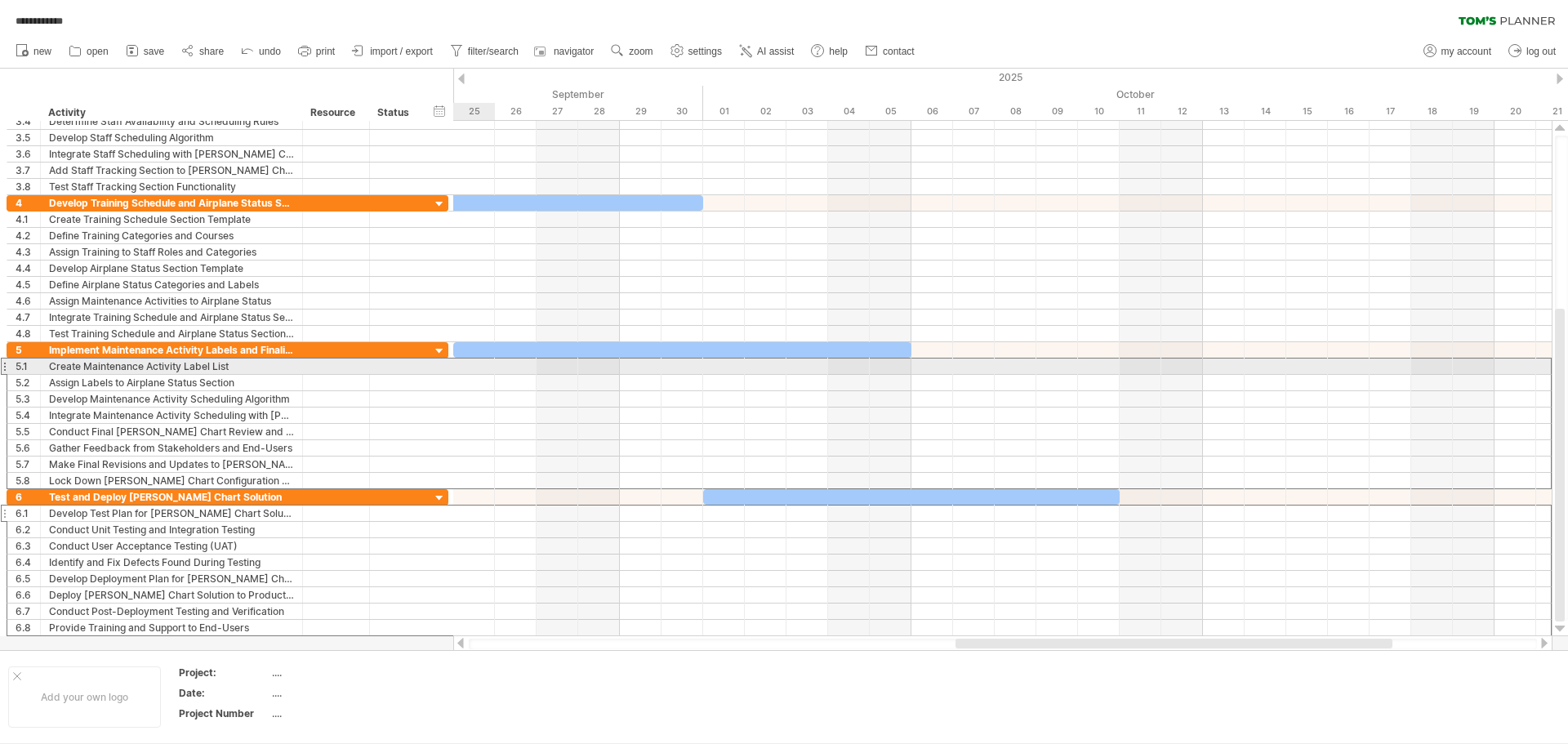
click at [9, 366] on div "5.1" at bounding box center [24, 366] width 33 height 15
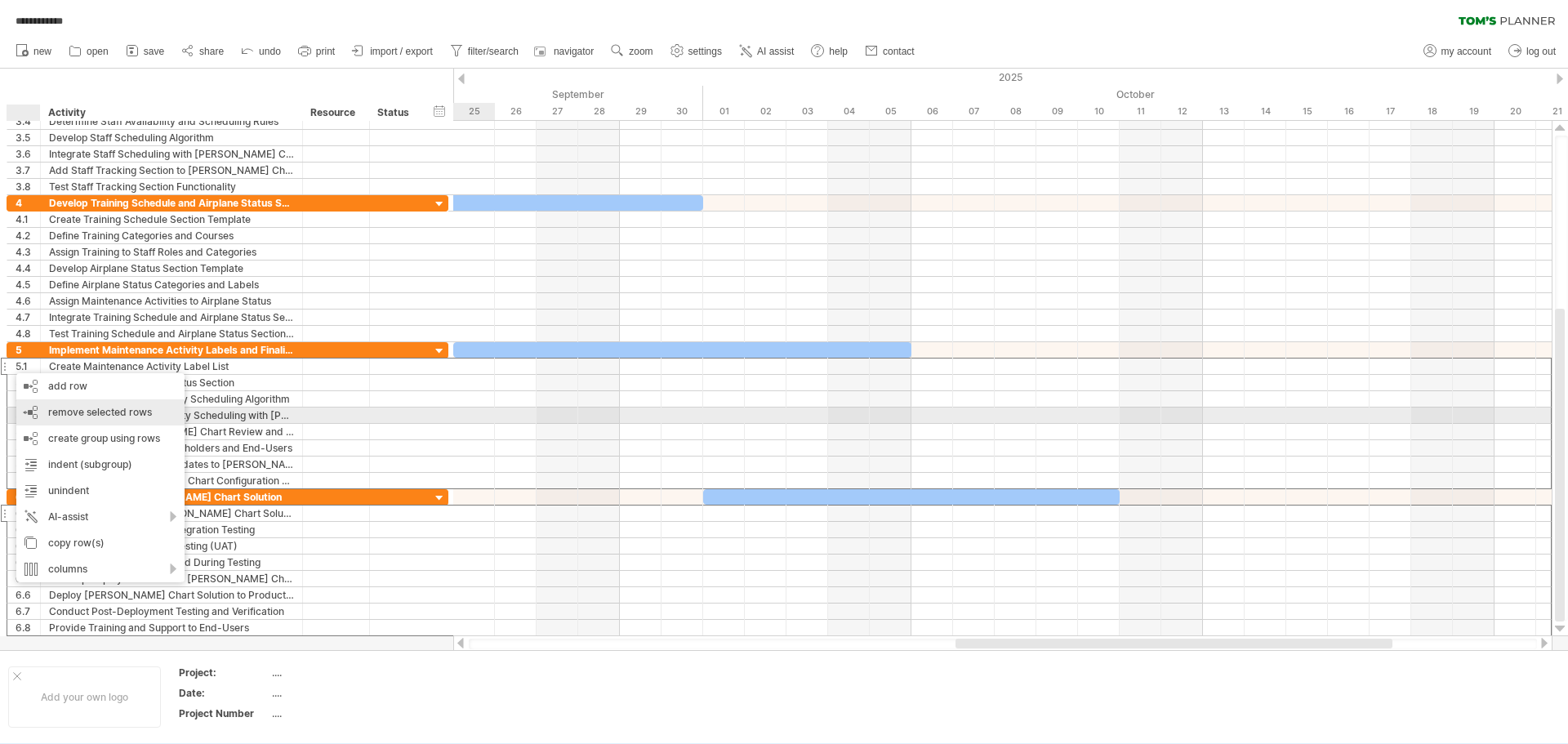
click at [68, 419] on div "remove row remove selected rows" at bounding box center [100, 413] width 168 height 26
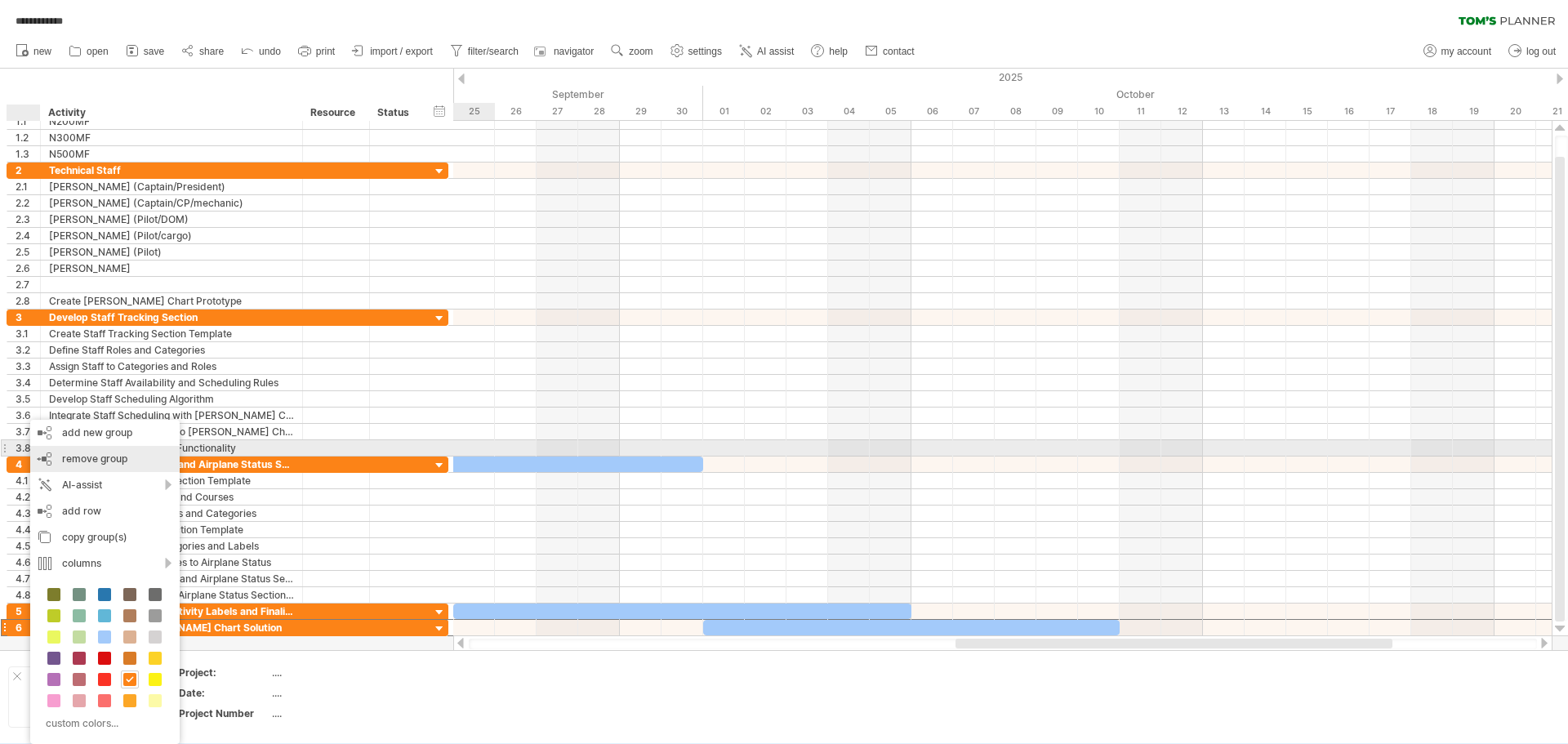
click at [77, 454] on span "remove group" at bounding box center [94, 459] width 65 height 12
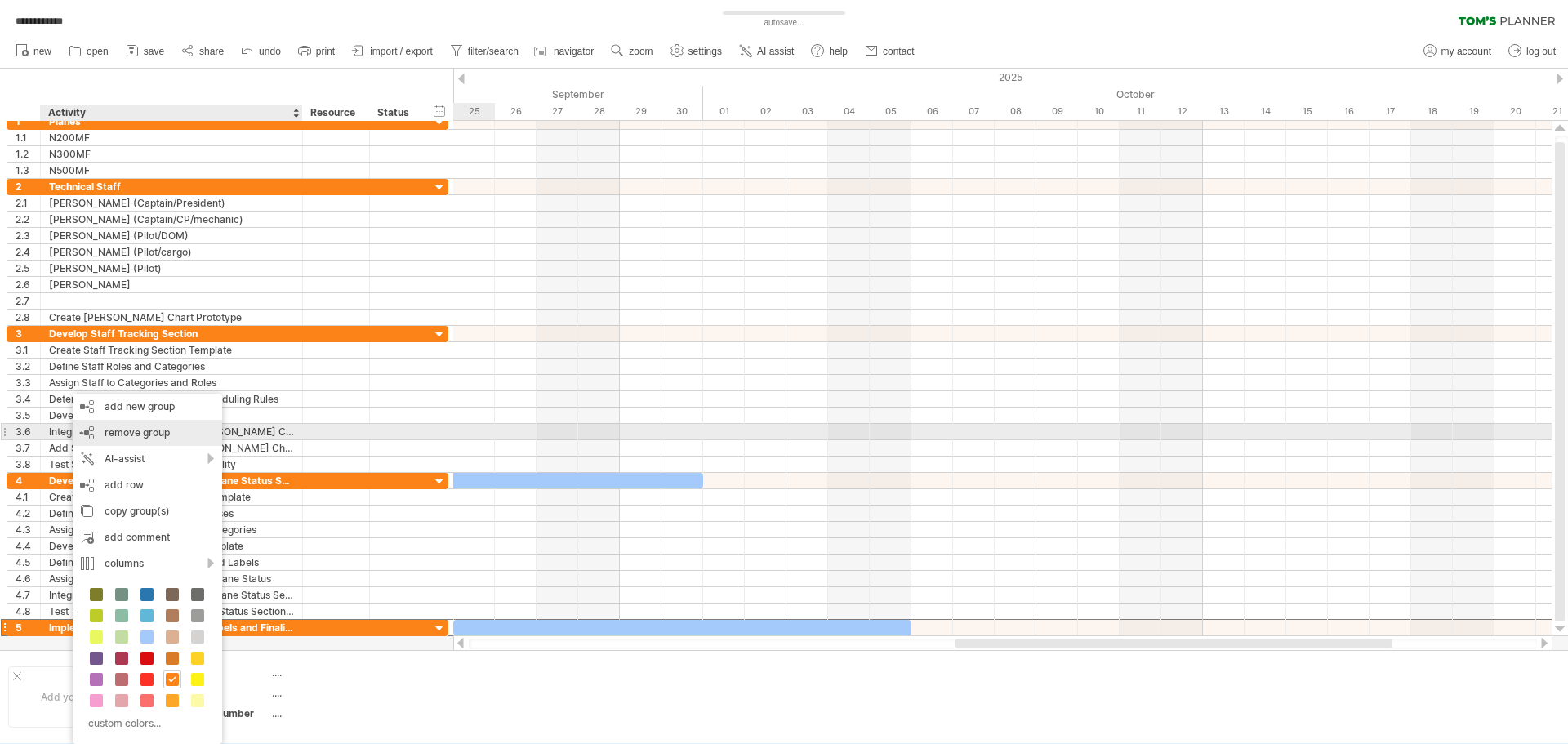
click at [110, 434] on span "remove group" at bounding box center [137, 432] width 65 height 12
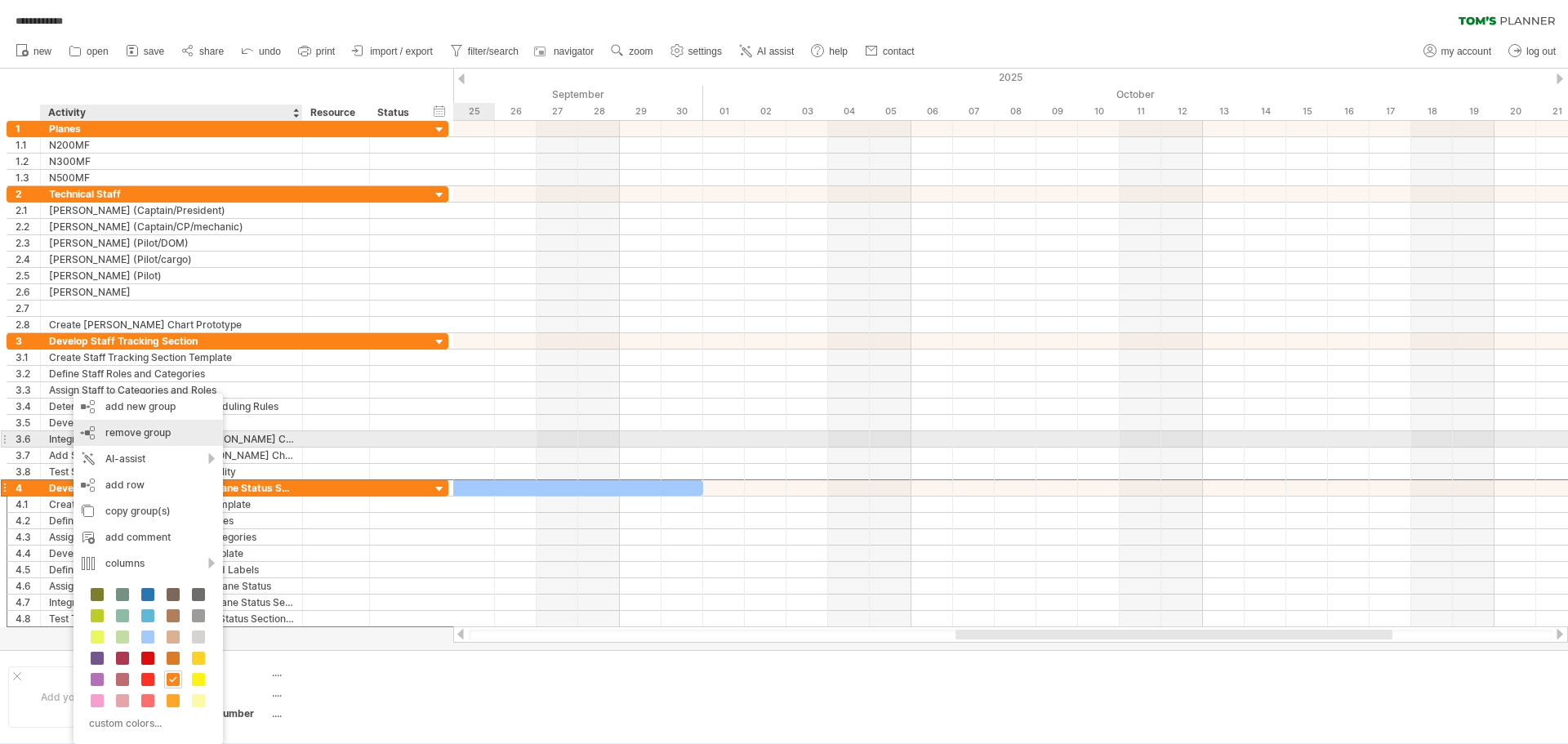
click at [117, 433] on span "remove group" at bounding box center [138, 432] width 65 height 12
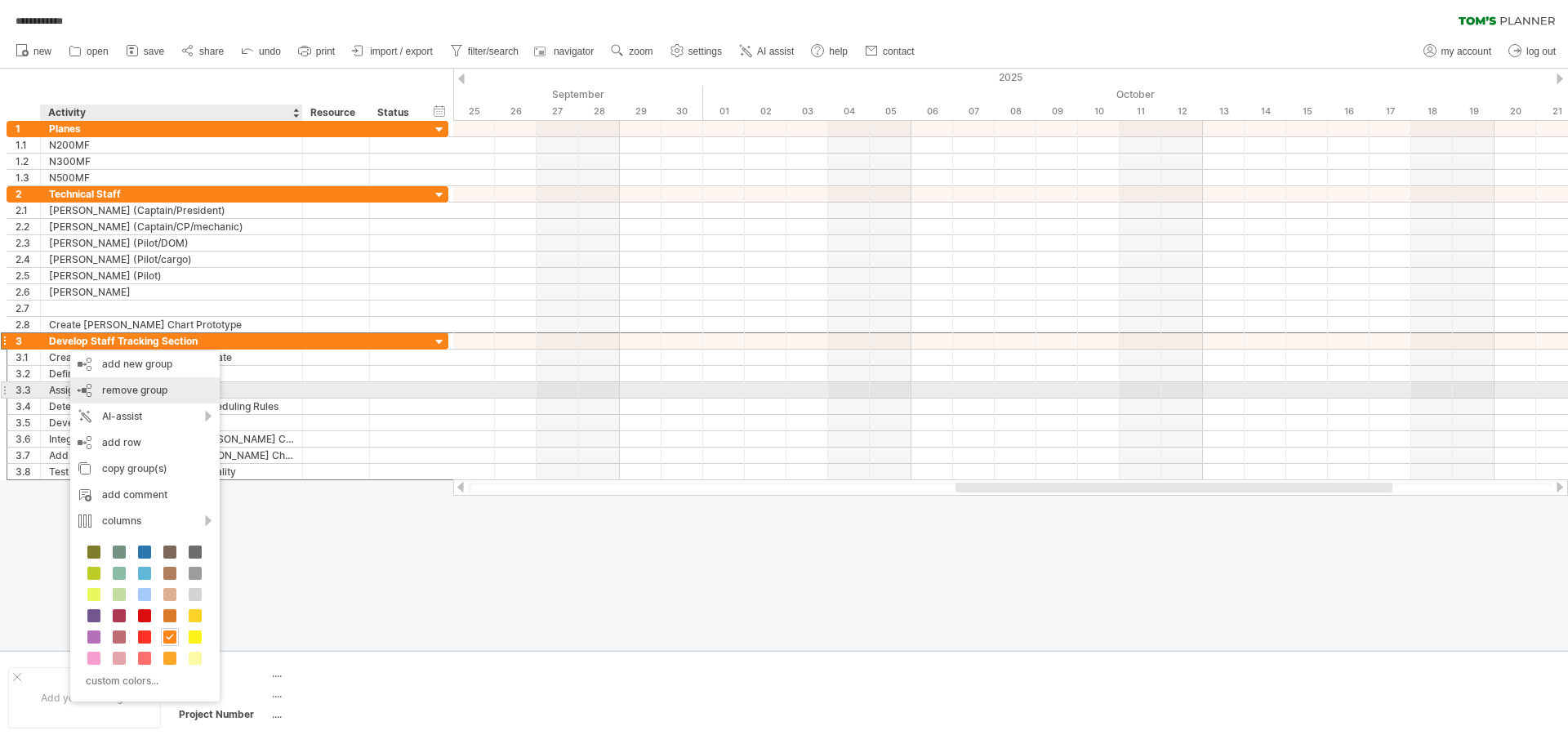
click at [101, 396] on div "remove group remove selected groups" at bounding box center [145, 390] width 149 height 26
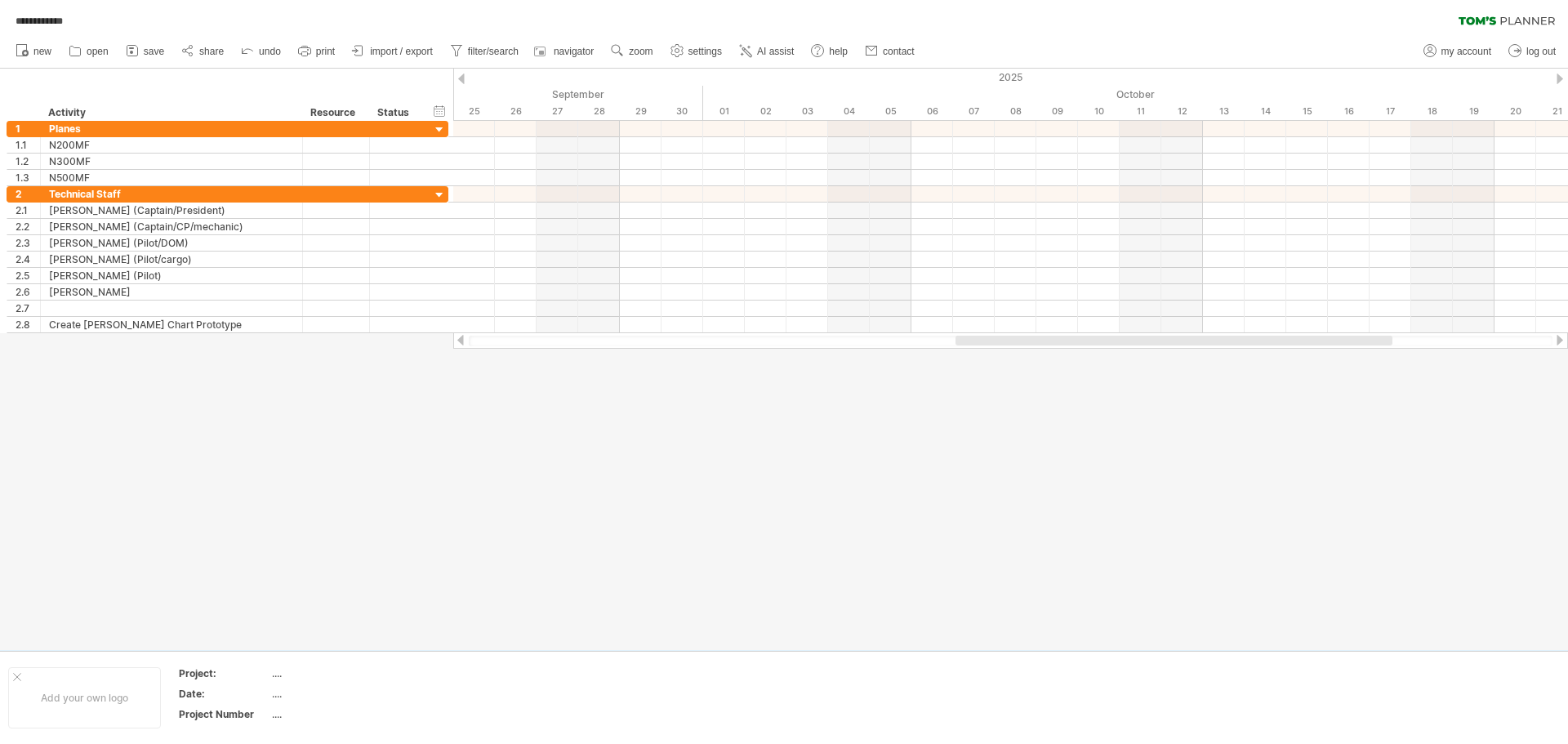
click at [460, 81] on div at bounding box center [461, 79] width 7 height 10
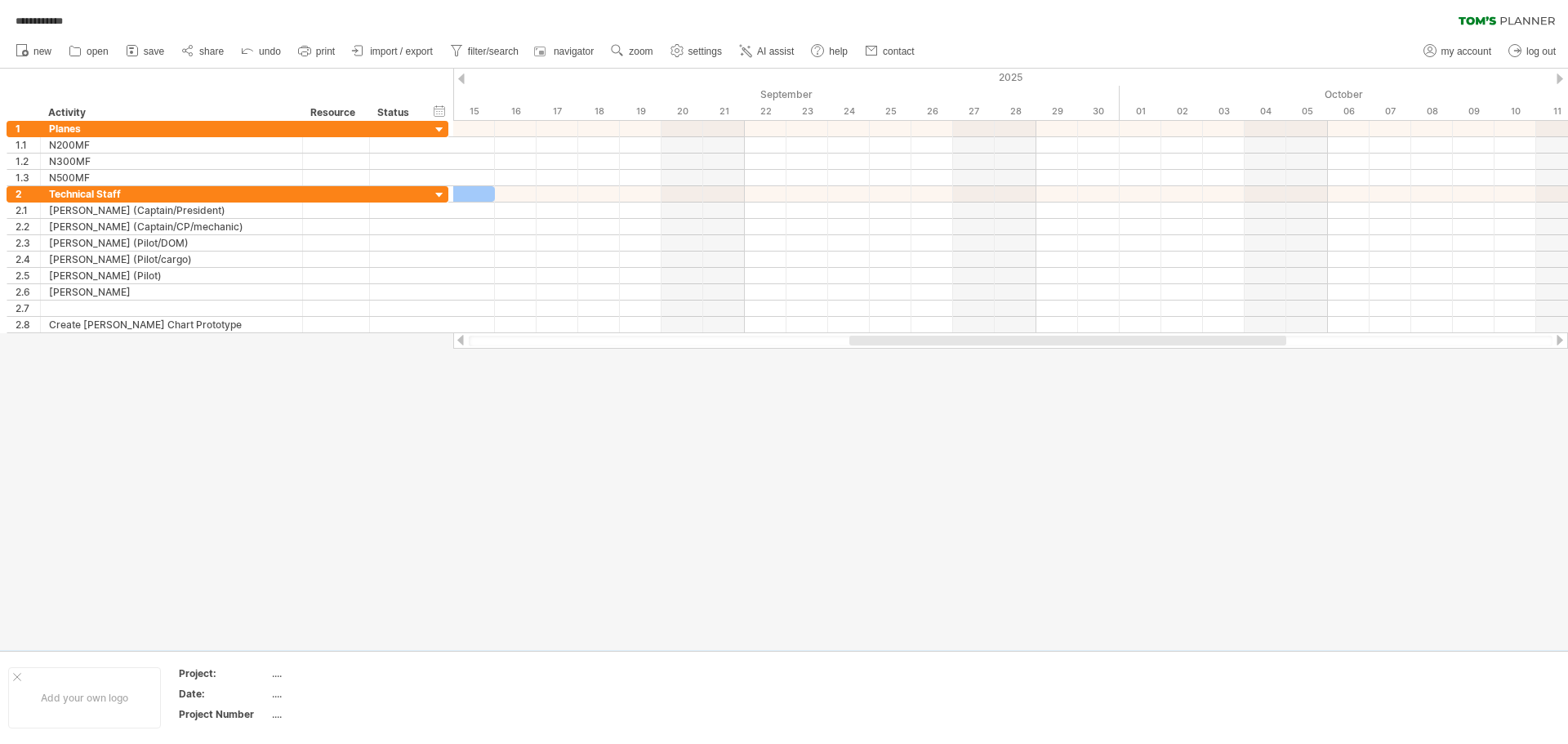
click at [460, 81] on div at bounding box center [461, 79] width 7 height 10
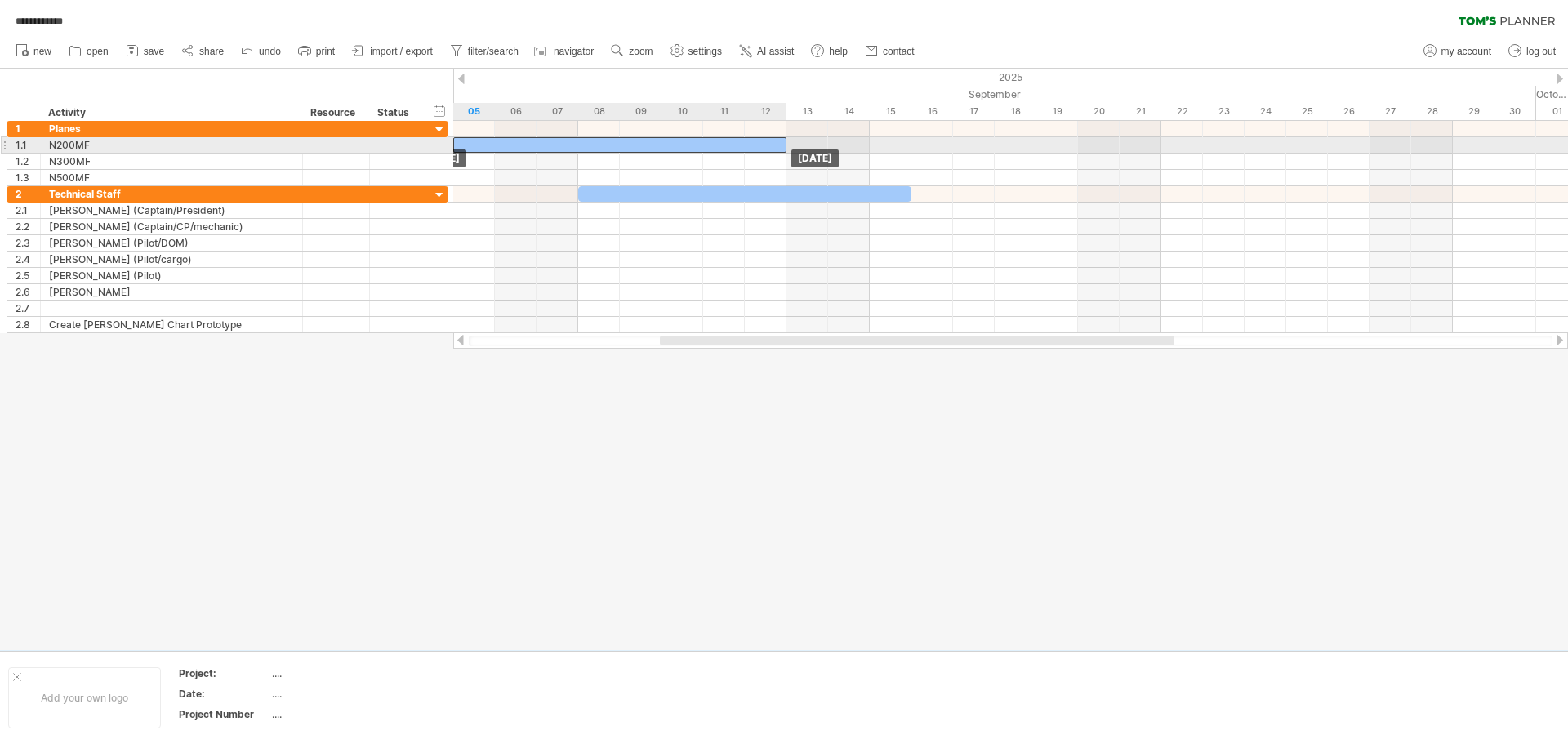
drag, startPoint x: 548, startPoint y: 130, endPoint x: 557, endPoint y: 145, distance: 17.5
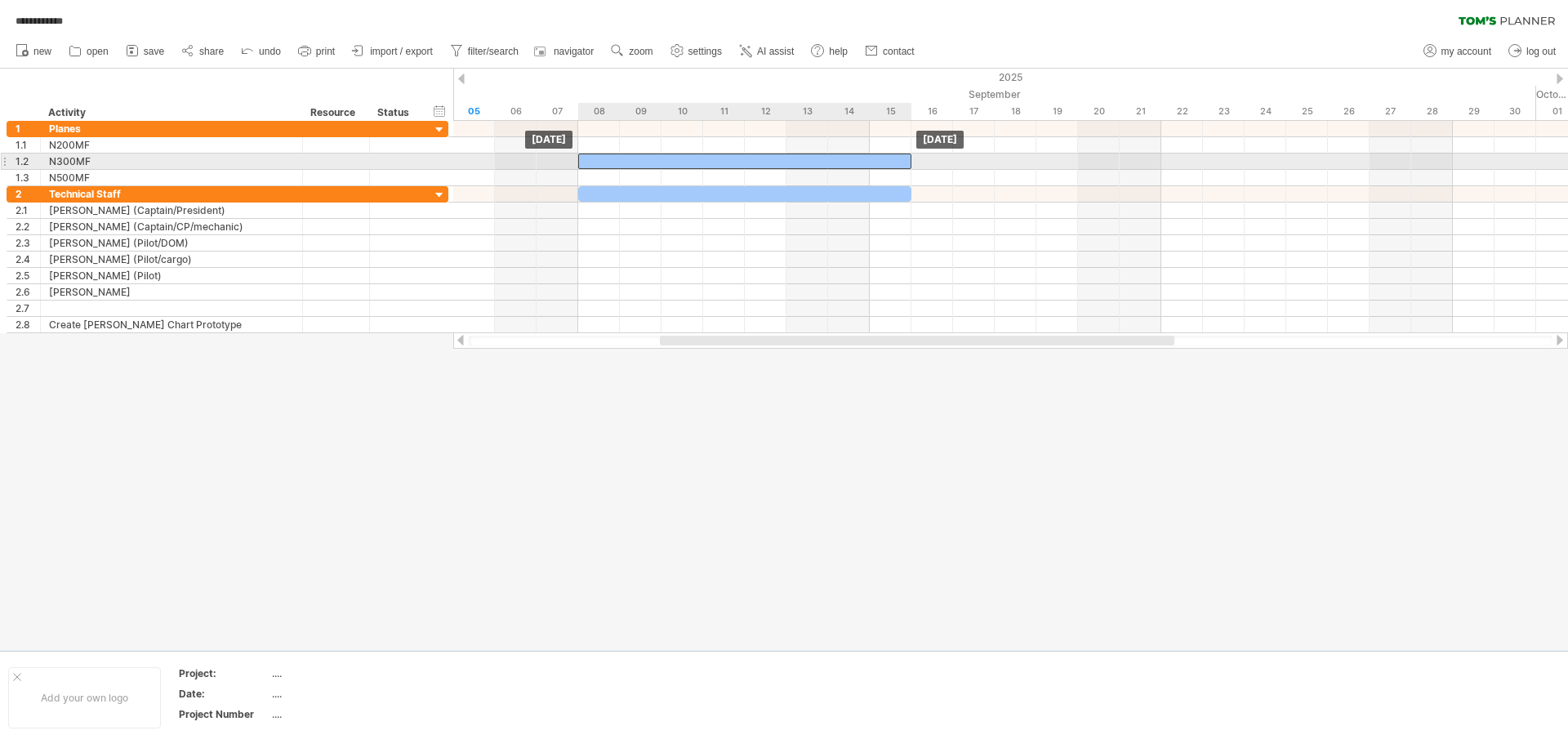
drag, startPoint x: 564, startPoint y: 148, endPoint x: 681, endPoint y: 160, distance: 117.6
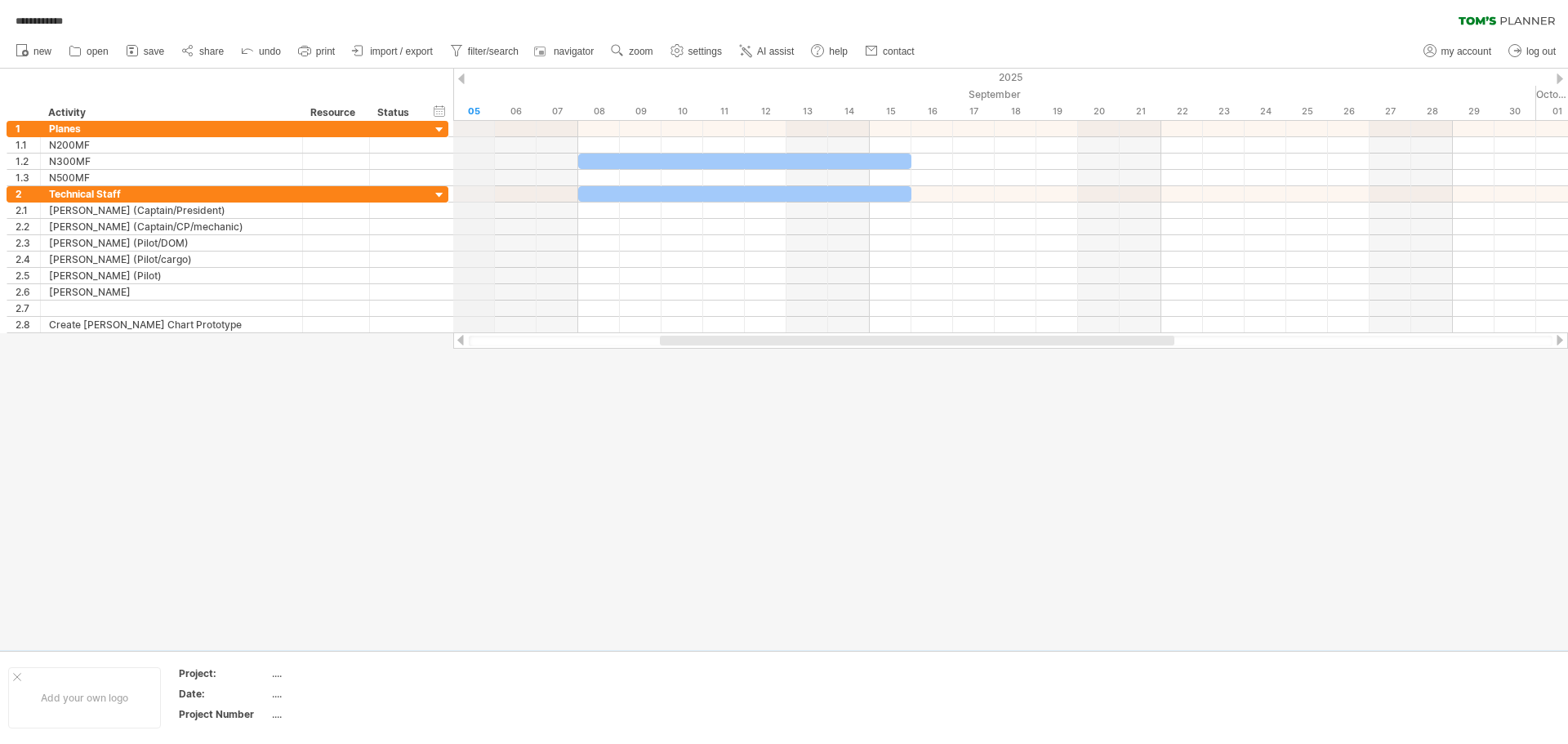
click at [465, 77] on div "2025" at bounding box center [1265, 77] width 4790 height 17
click at [463, 77] on div at bounding box center [461, 79] width 7 height 10
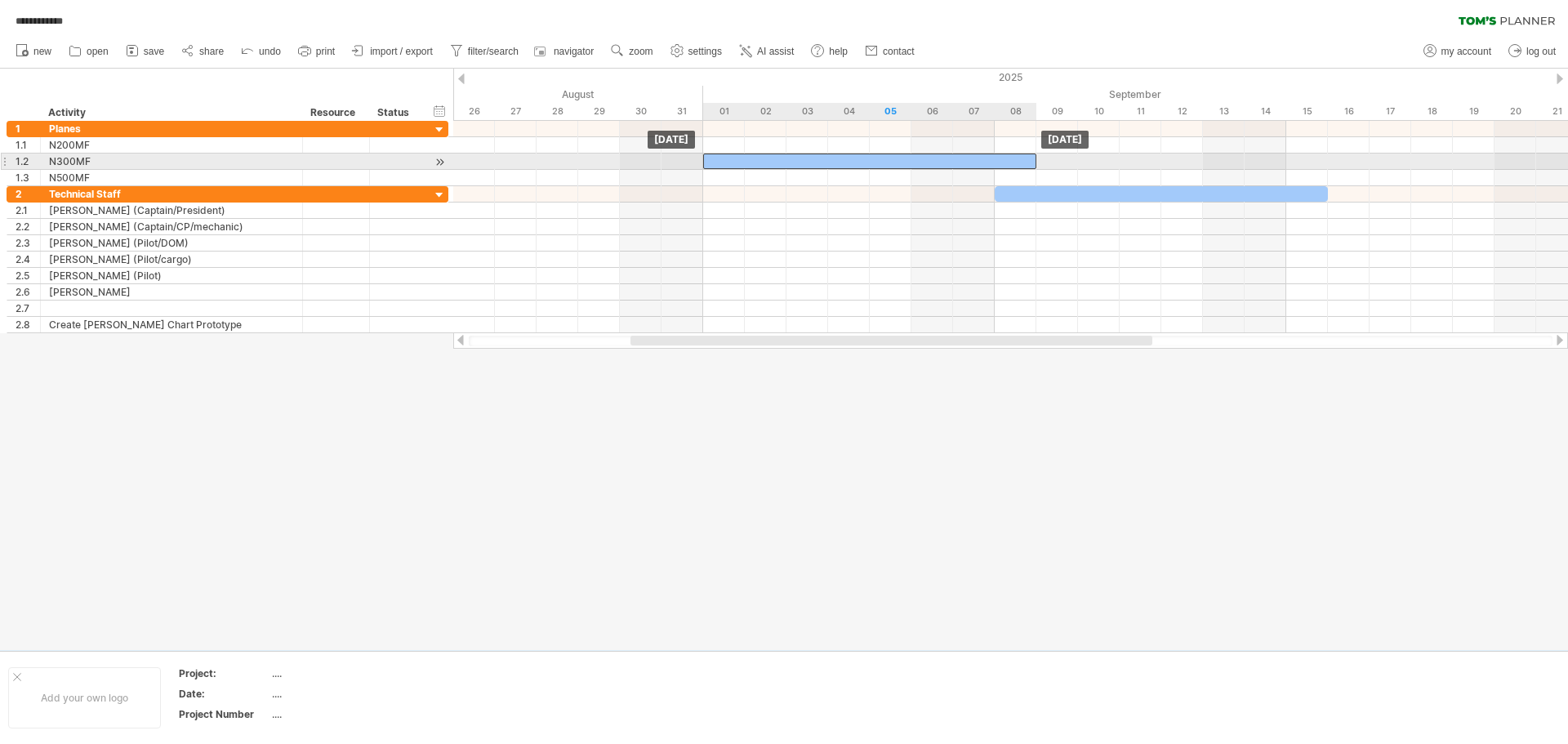
drag, startPoint x: 1025, startPoint y: 159, endPoint x: 743, endPoint y: 165, distance: 282.1
click at [743, 165] on div at bounding box center [870, 161] width 333 height 15
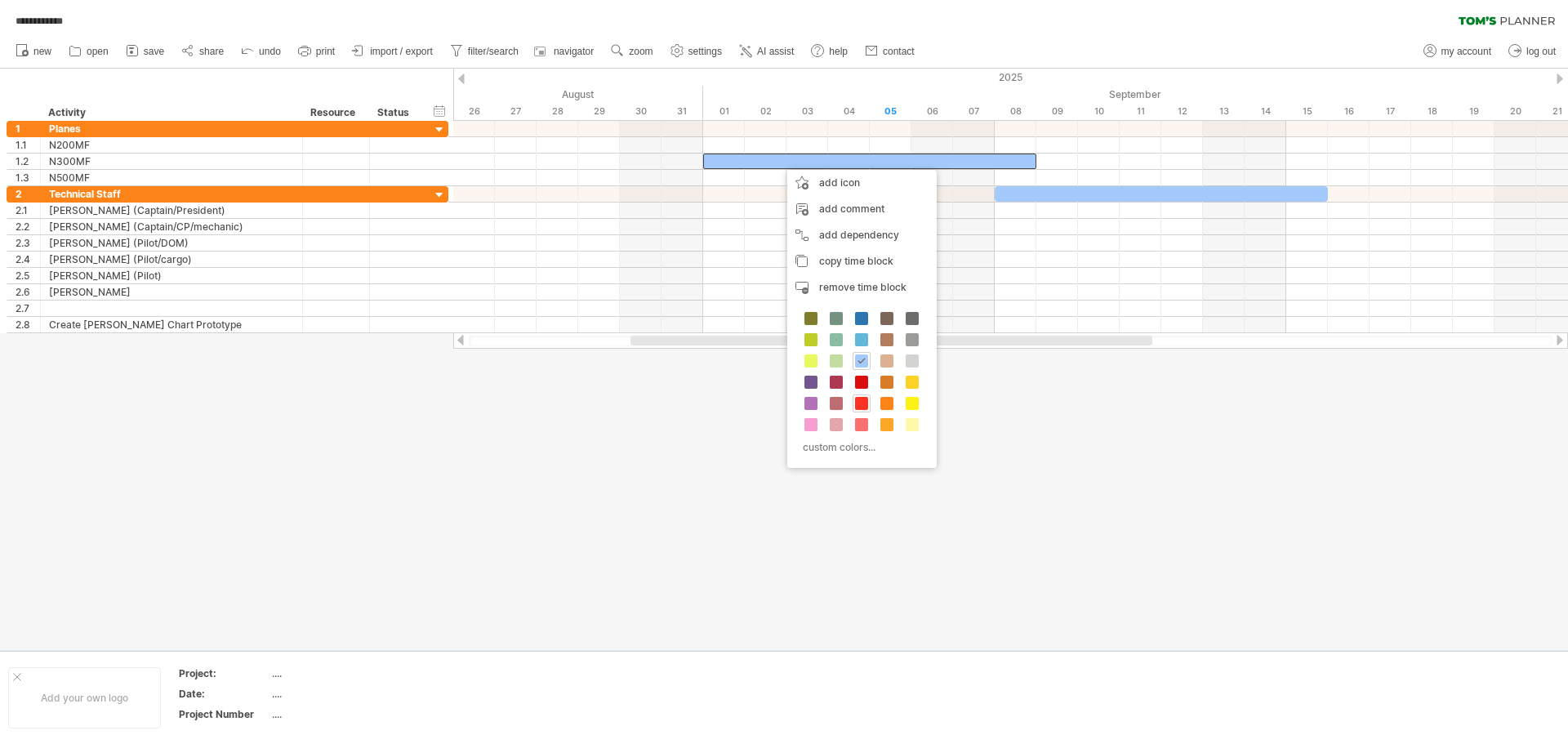
click at [862, 405] on span at bounding box center [861, 403] width 13 height 13
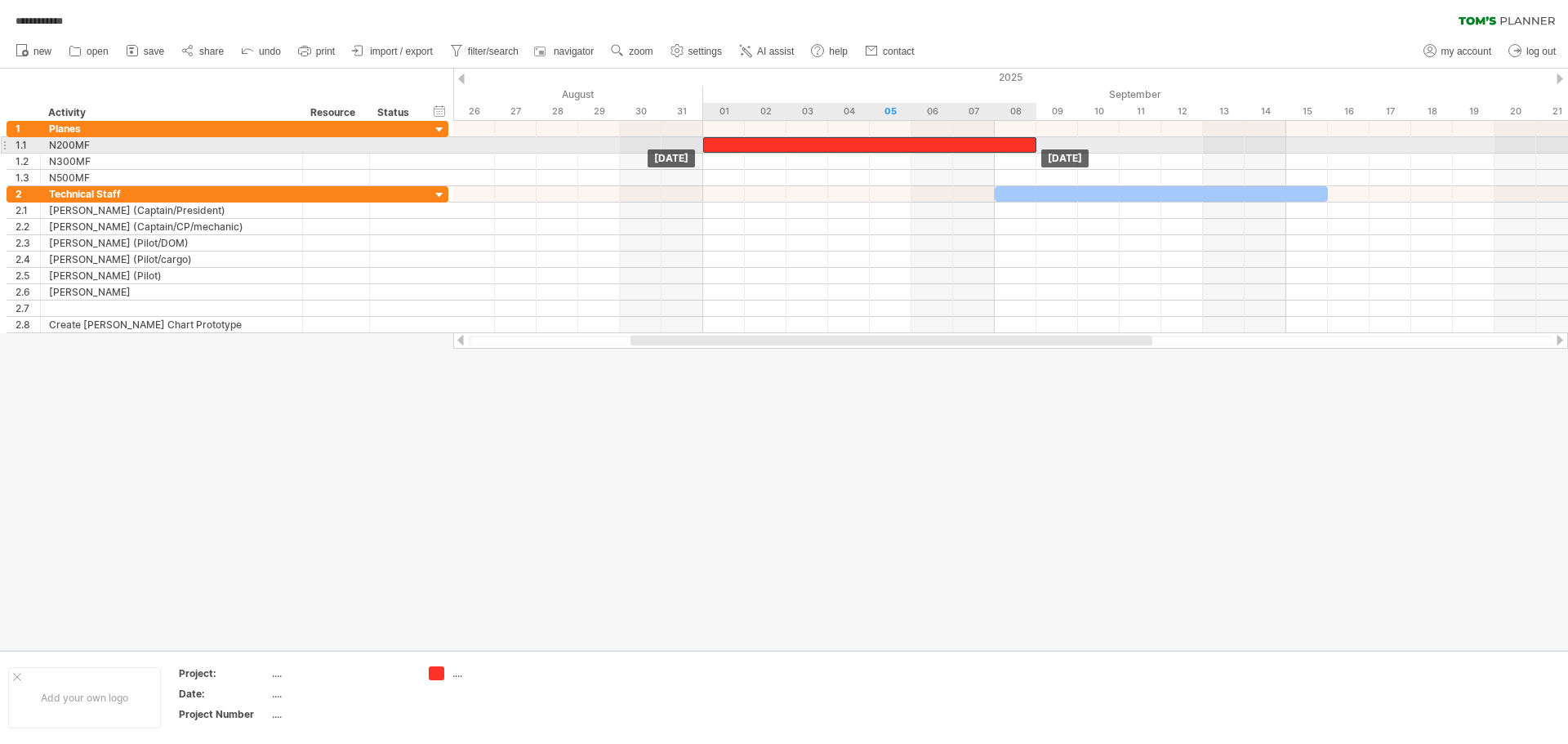
drag, startPoint x: 773, startPoint y: 161, endPoint x: 775, endPoint y: 145, distance: 16.1
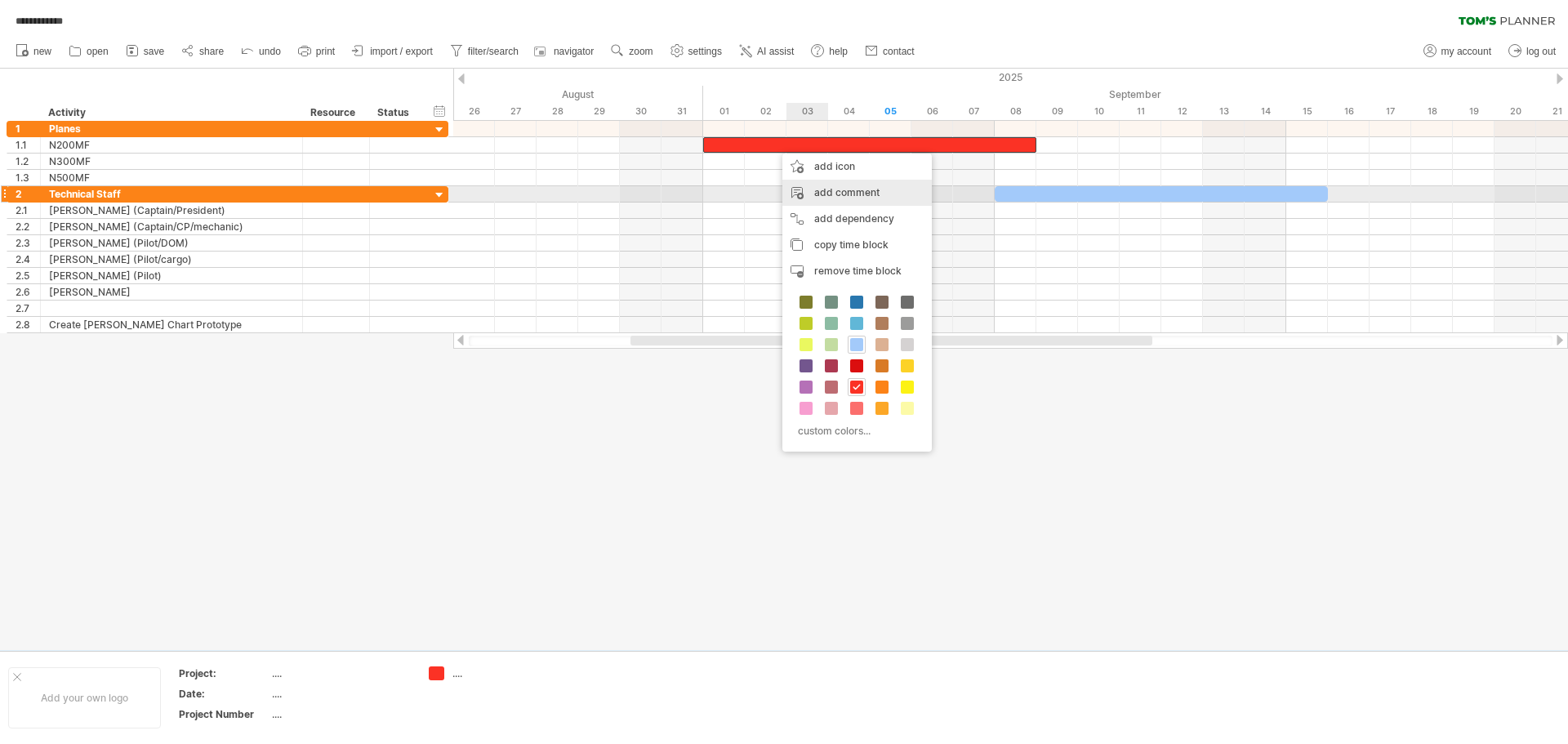
click at [858, 189] on div "add comment" at bounding box center [857, 192] width 149 height 26
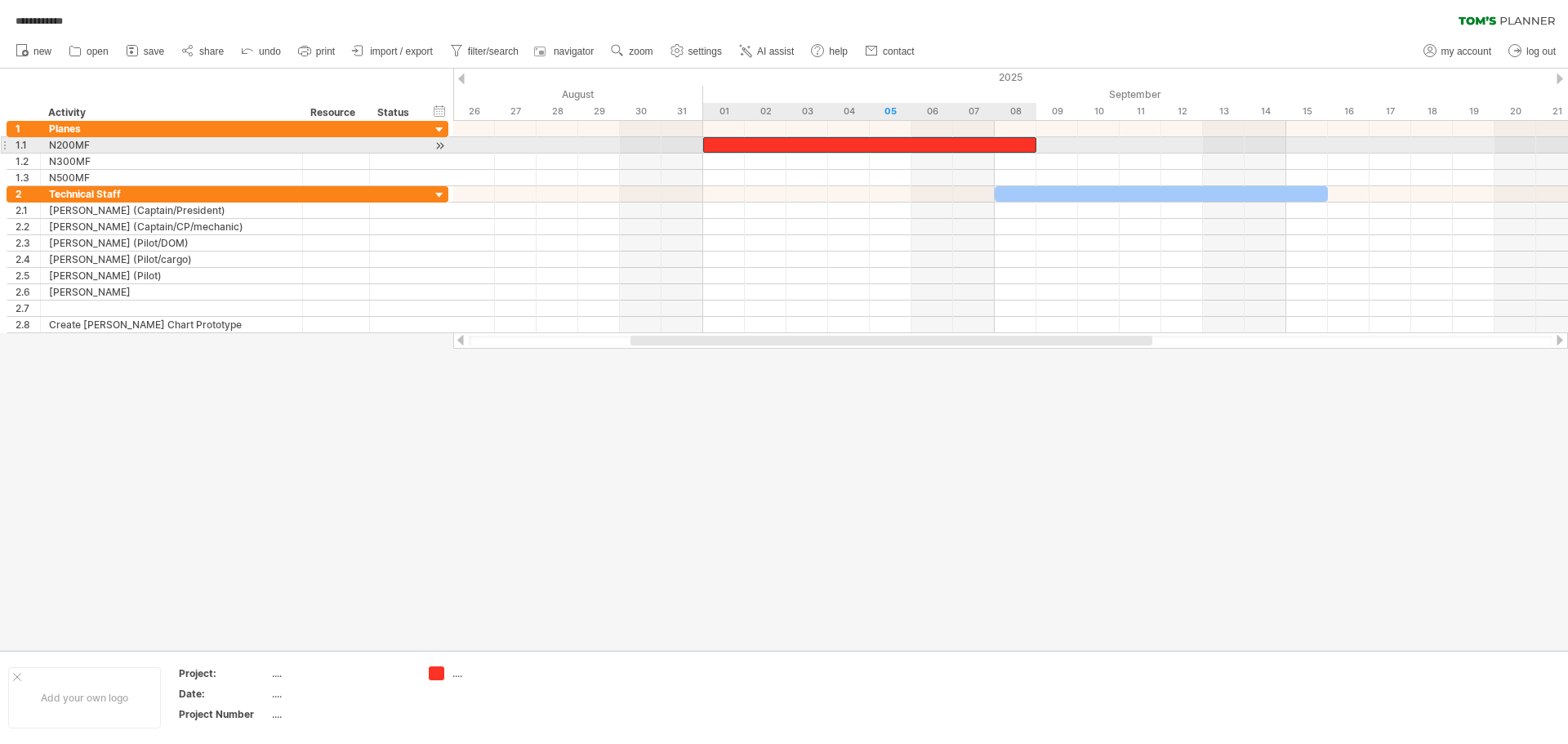
click at [840, 145] on div at bounding box center [870, 145] width 333 height 15
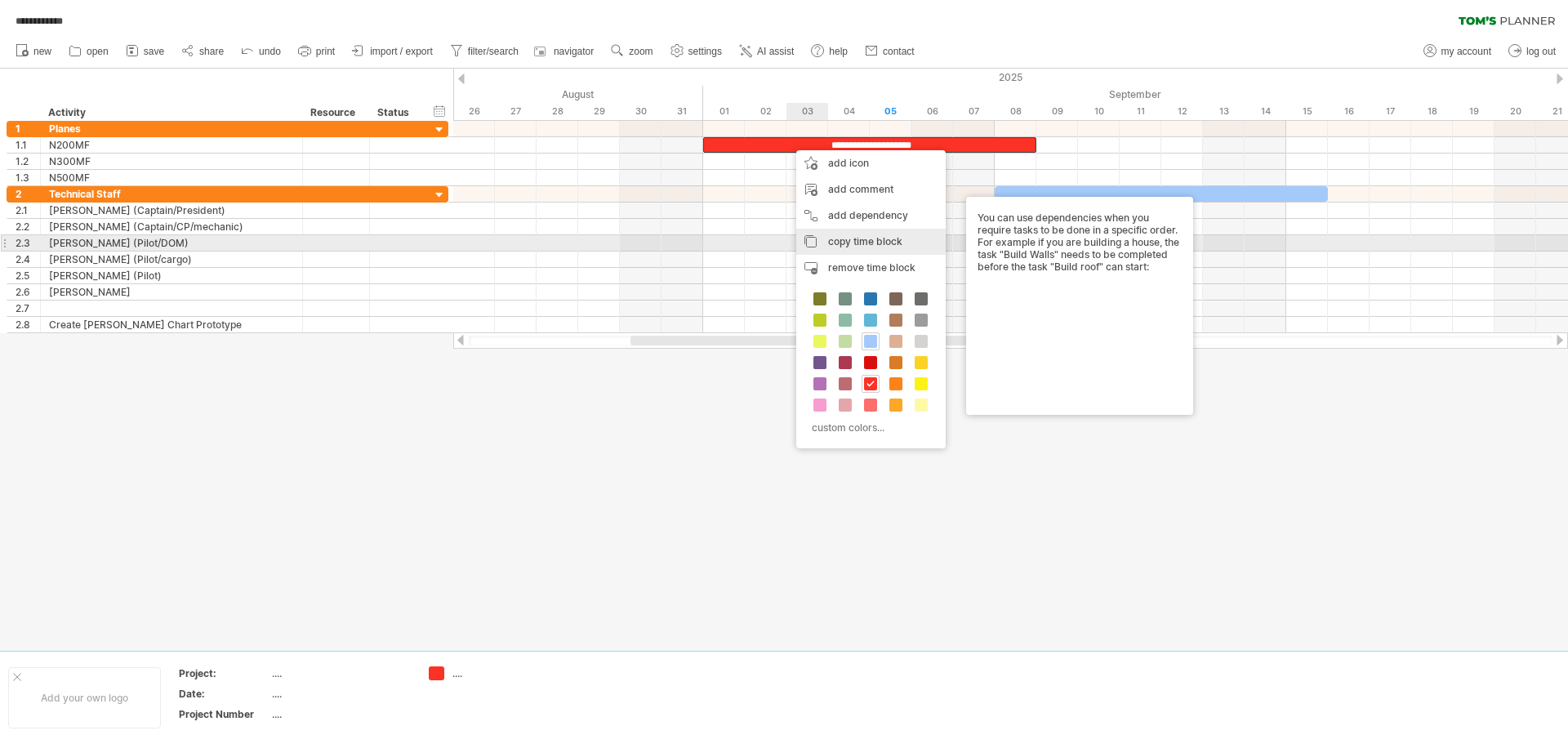
click at [824, 243] on div "copy time block copy time blocks/icons" at bounding box center [871, 242] width 149 height 26
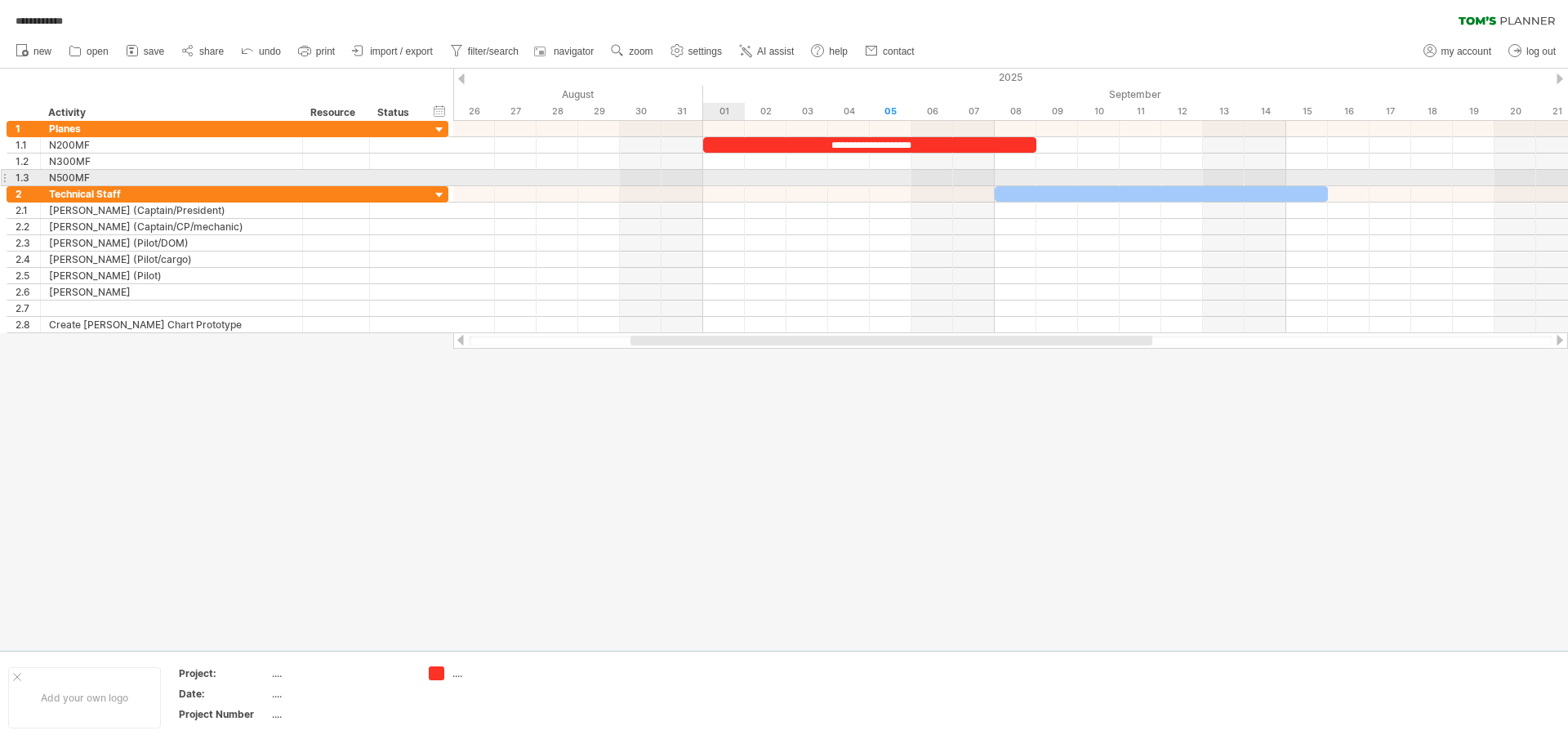
click at [741, 176] on div at bounding box center [1010, 178] width 1115 height 16
click at [729, 178] on div at bounding box center [1010, 178] width 1115 height 16
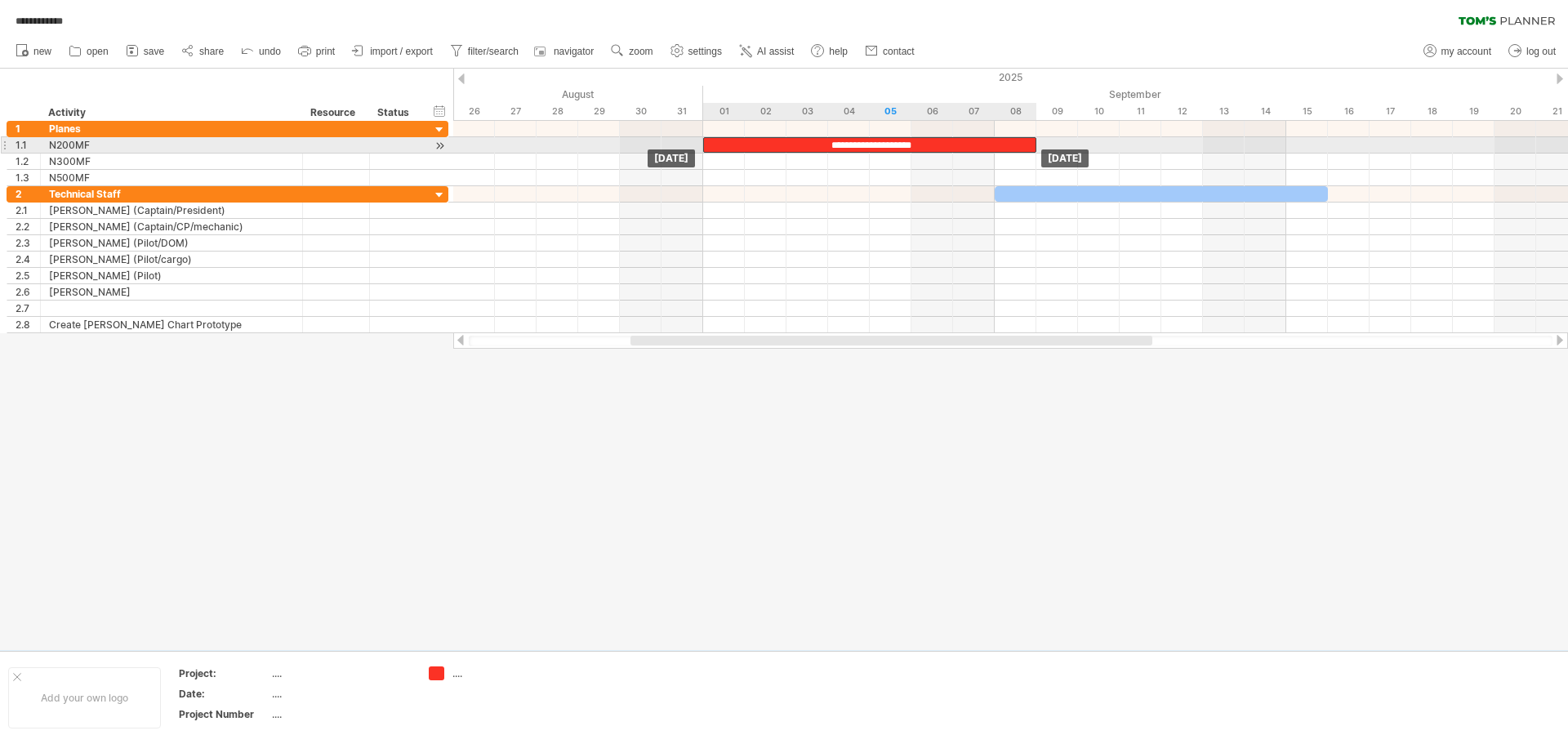
click at [725, 144] on div "**********" at bounding box center [870, 145] width 333 height 15
drag, startPoint x: 1035, startPoint y: 143, endPoint x: 998, endPoint y: 143, distance: 37.0
click at [998, 143] on span at bounding box center [995, 145] width 7 height 15
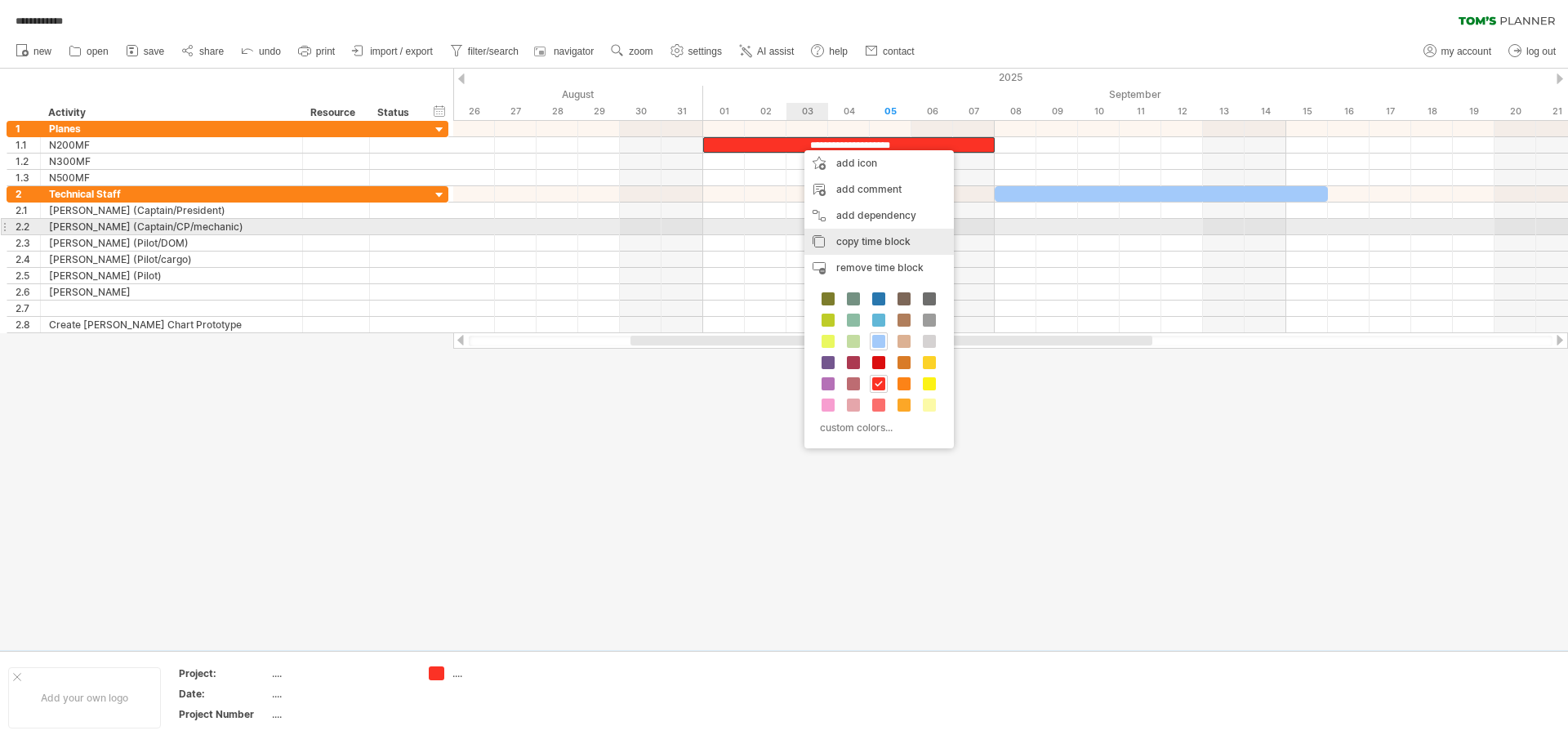
click at [842, 234] on div "copy time block copy time blocks/icons" at bounding box center [879, 242] width 149 height 26
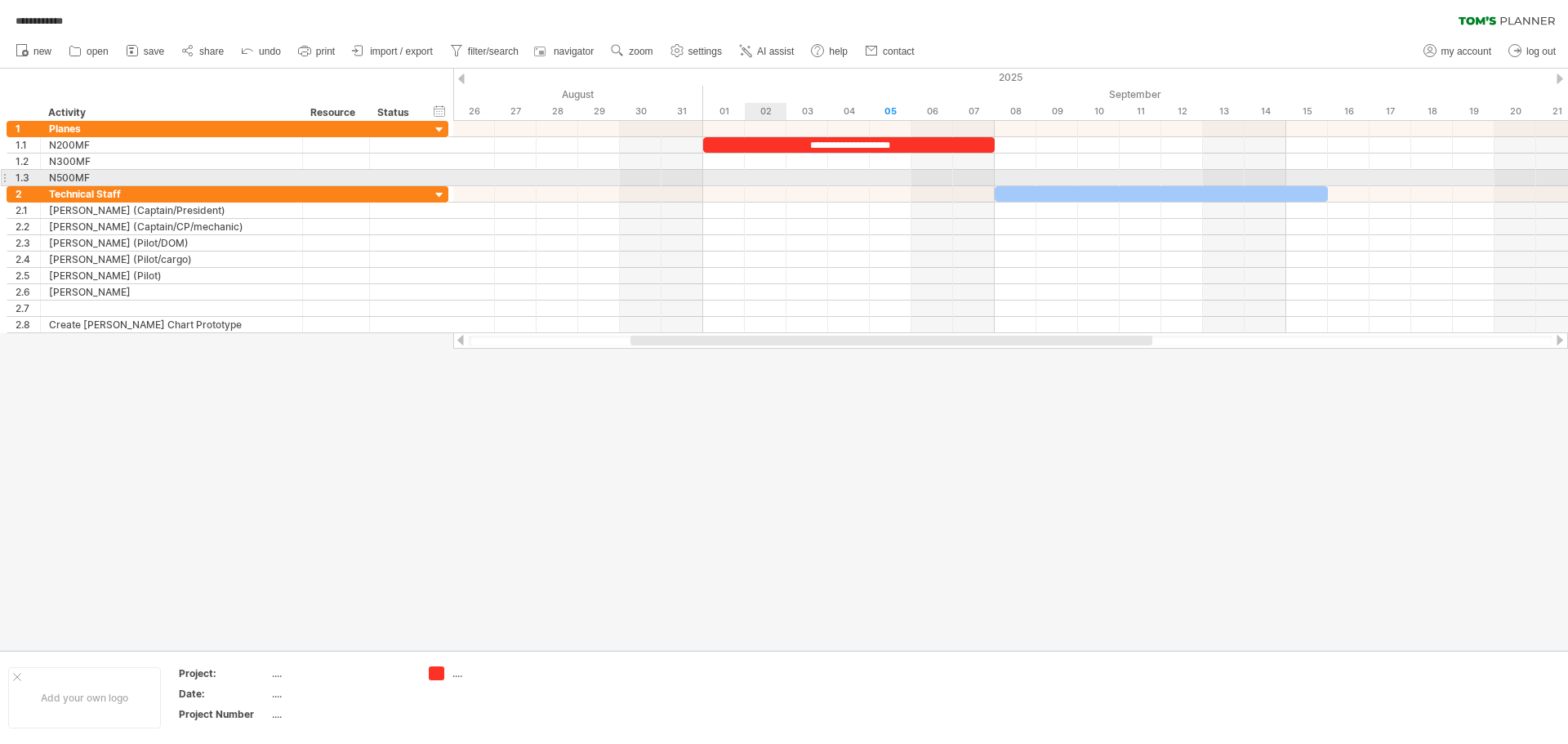
click at [745, 175] on div at bounding box center [1010, 178] width 1115 height 16
click at [732, 177] on div at bounding box center [1010, 178] width 1115 height 16
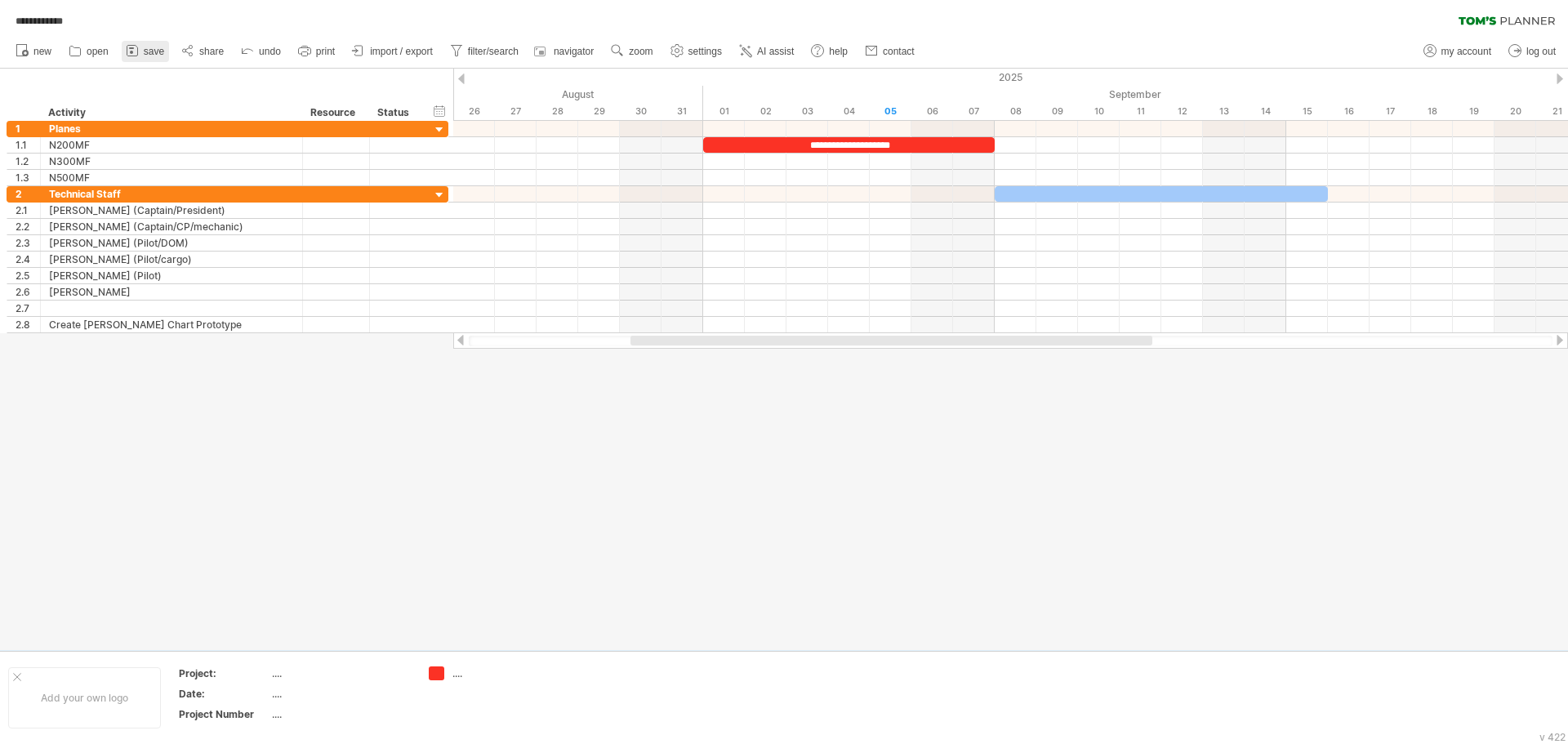
click at [134, 48] on rect at bounding box center [131, 48] width 5 height 2
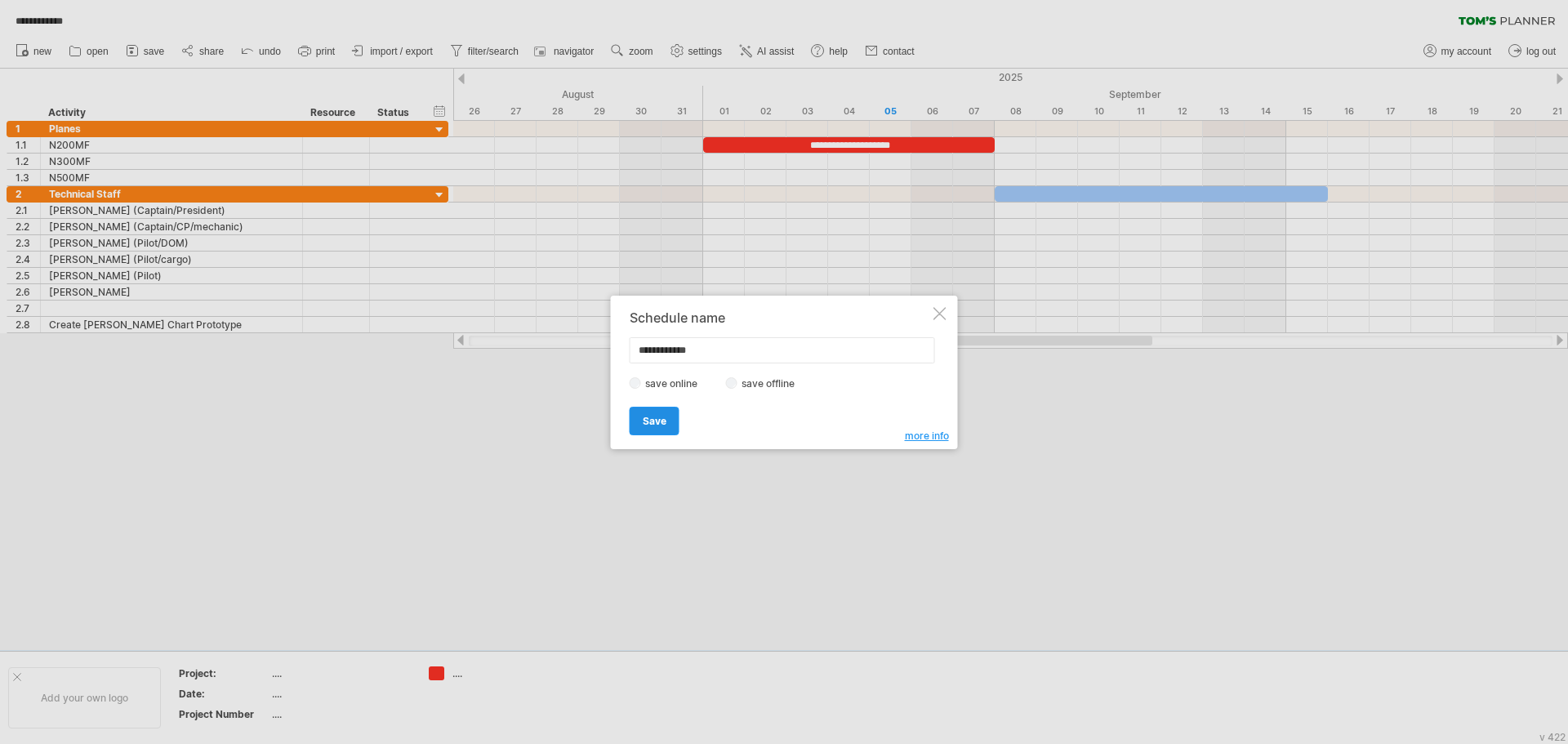
click at [664, 424] on span "Save" at bounding box center [654, 421] width 24 height 12
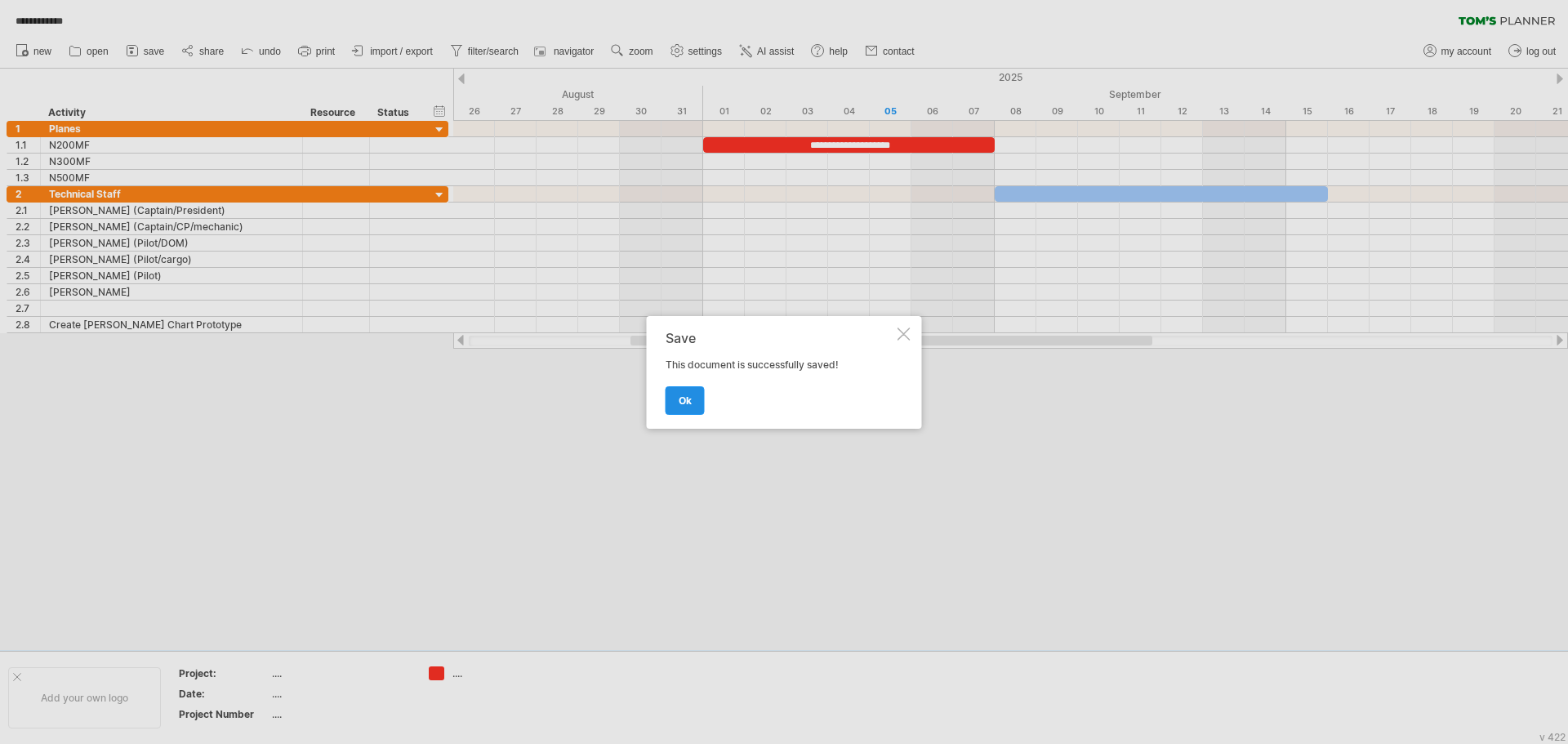
click at [682, 408] on link "ok" at bounding box center [685, 400] width 39 height 28
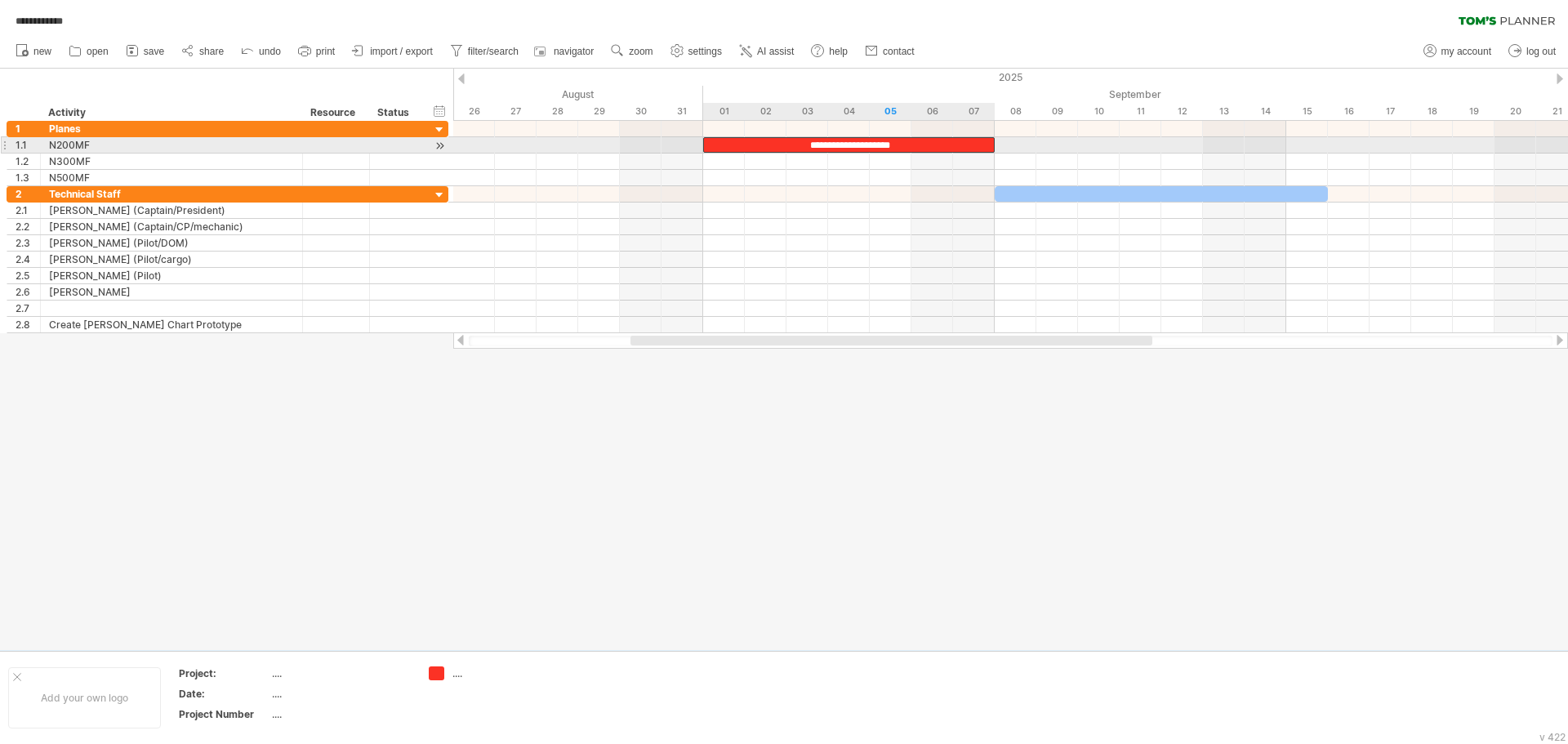
click at [782, 145] on div "**********" at bounding box center [849, 145] width 292 height 15
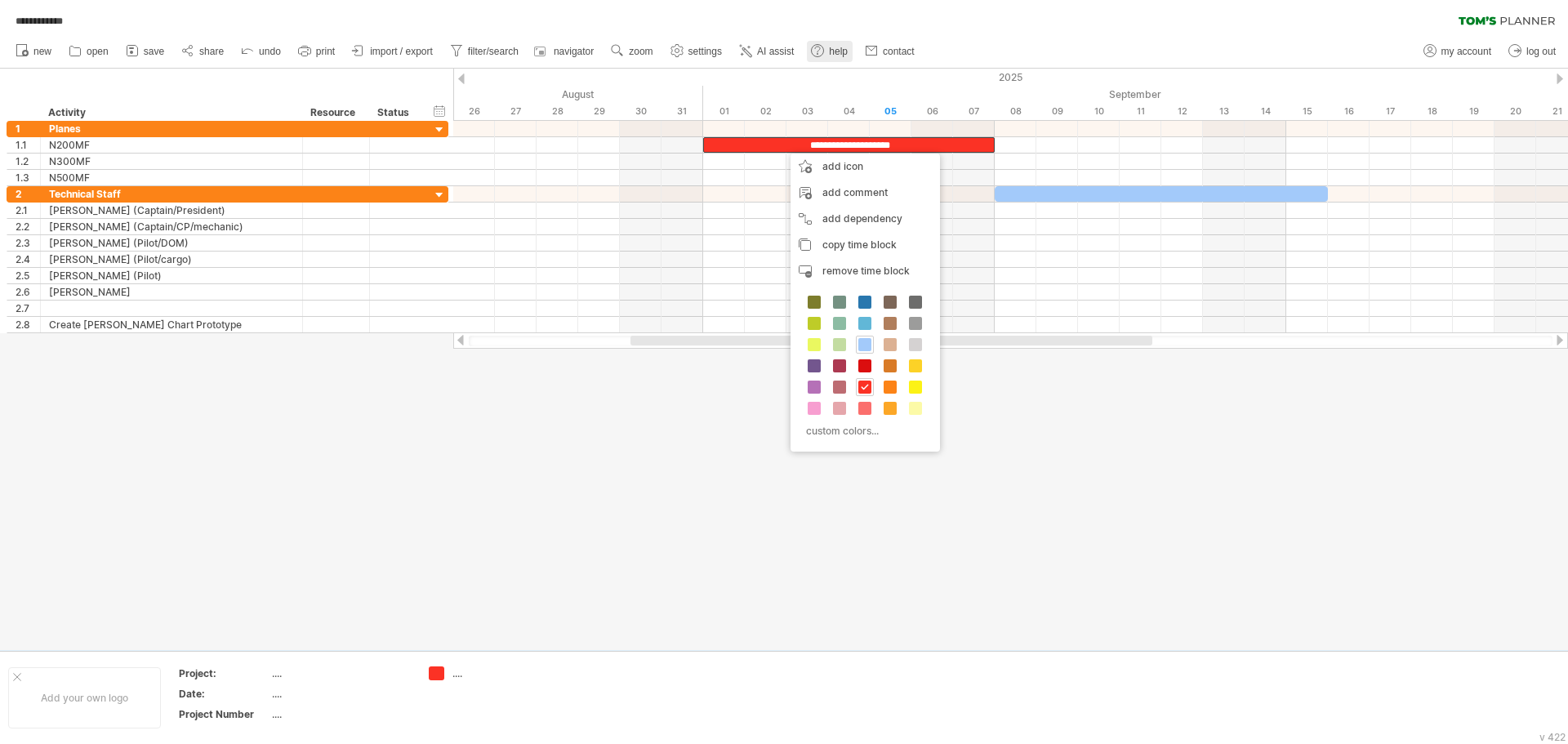
click at [820, 51] on icon at bounding box center [817, 49] width 5 height 6
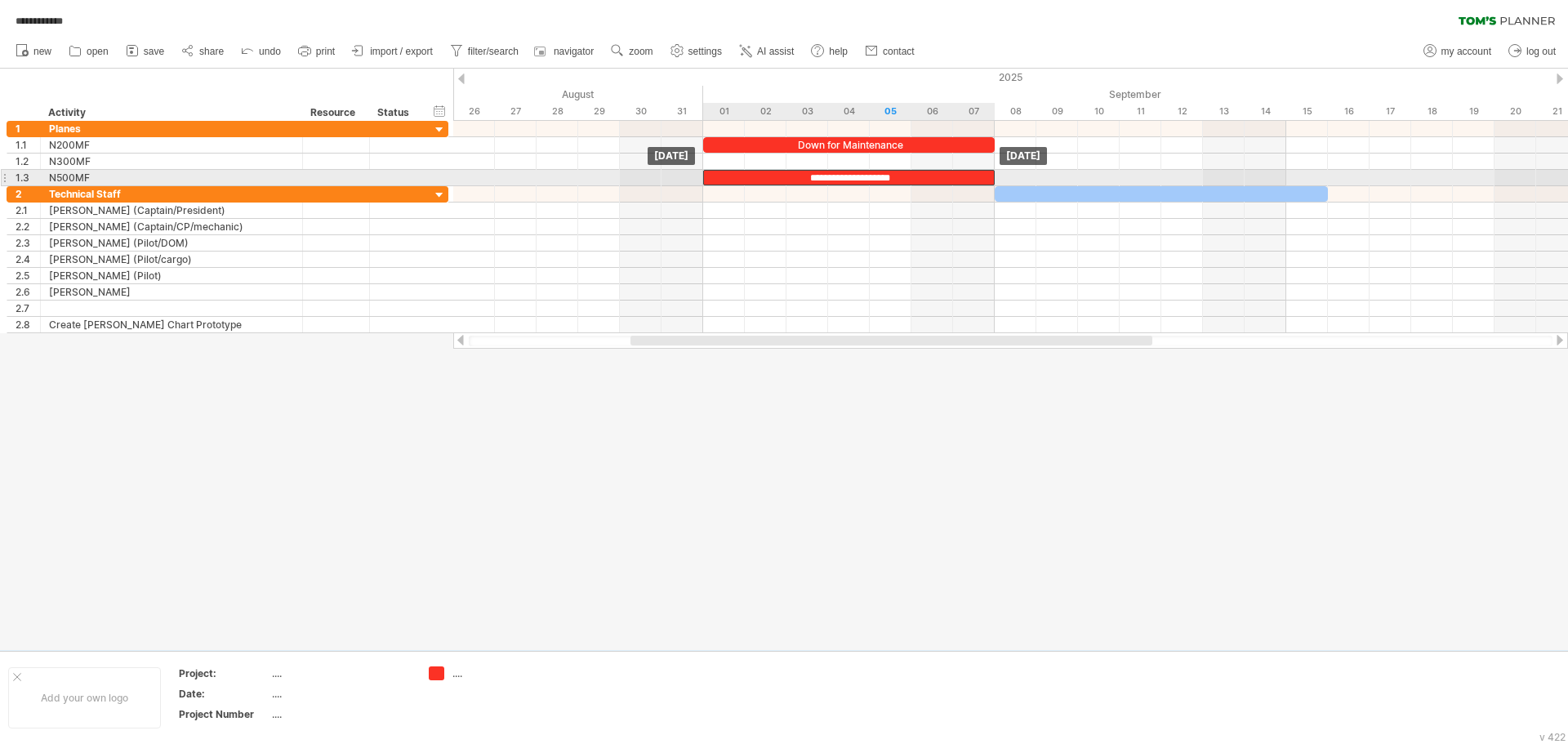
drag, startPoint x: 769, startPoint y: 145, endPoint x: 765, endPoint y: 176, distance: 31.3
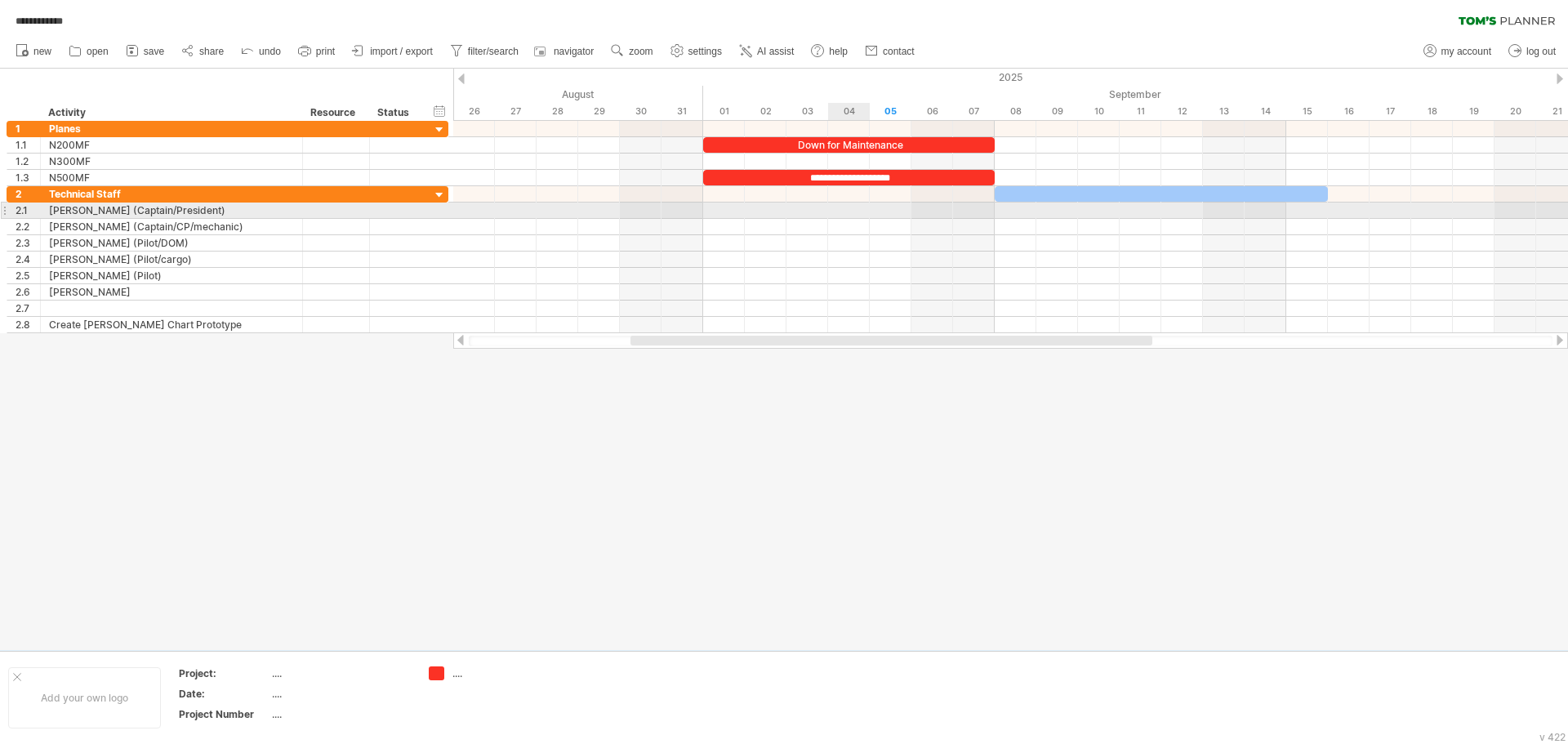
click at [851, 214] on div at bounding box center [1010, 210] width 1115 height 16
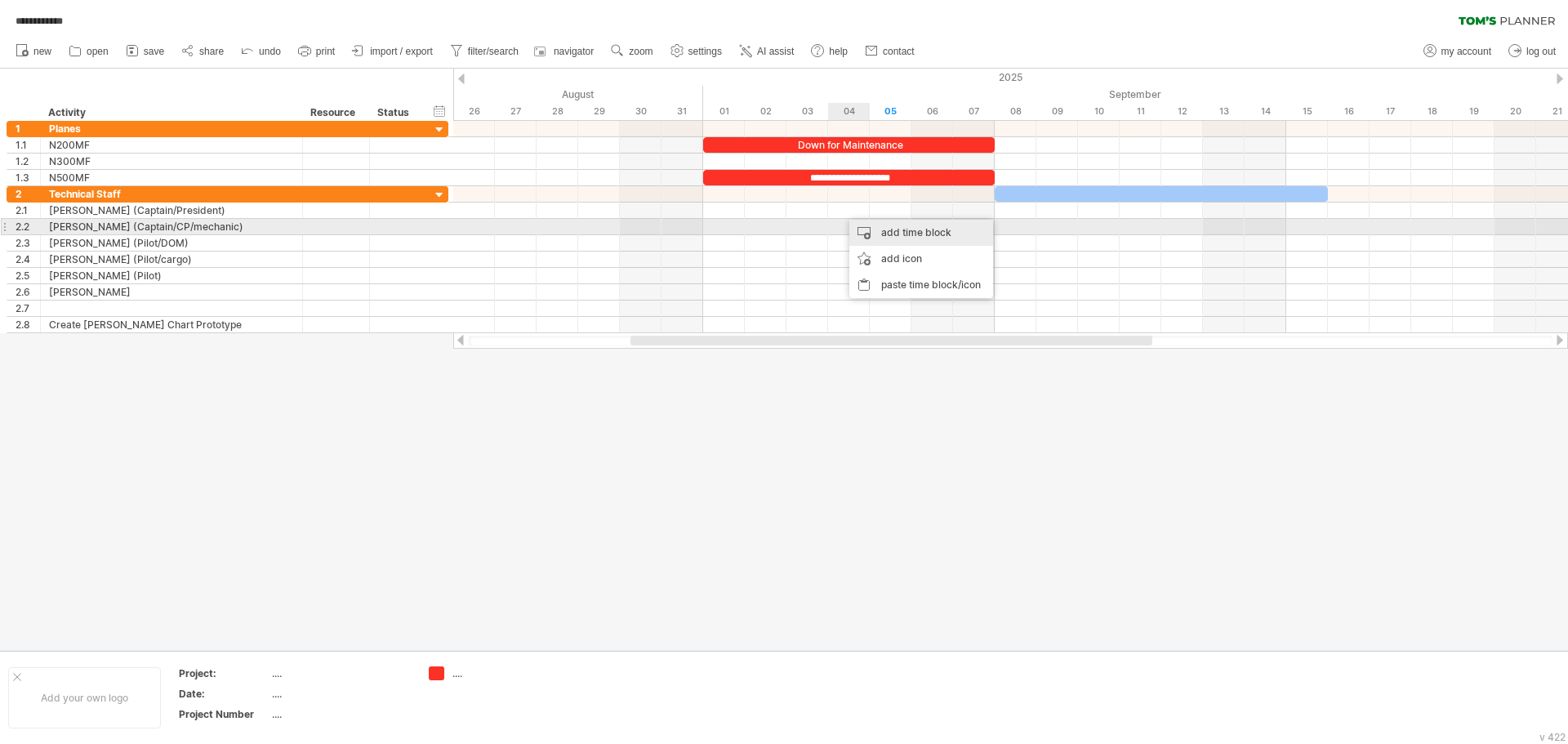
click at [874, 229] on div "add time block" at bounding box center [921, 233] width 144 height 26
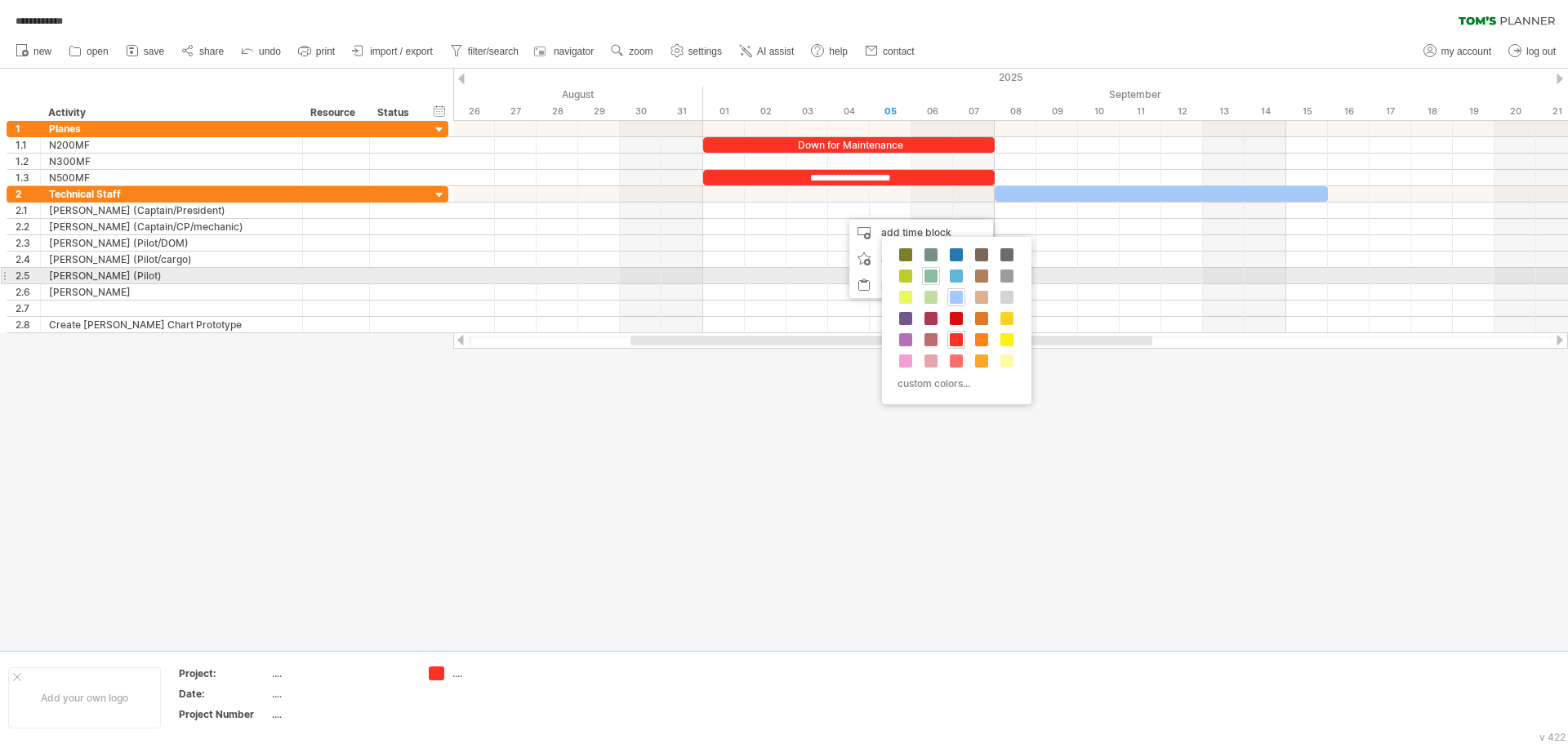
click at [932, 275] on span at bounding box center [931, 275] width 13 height 13
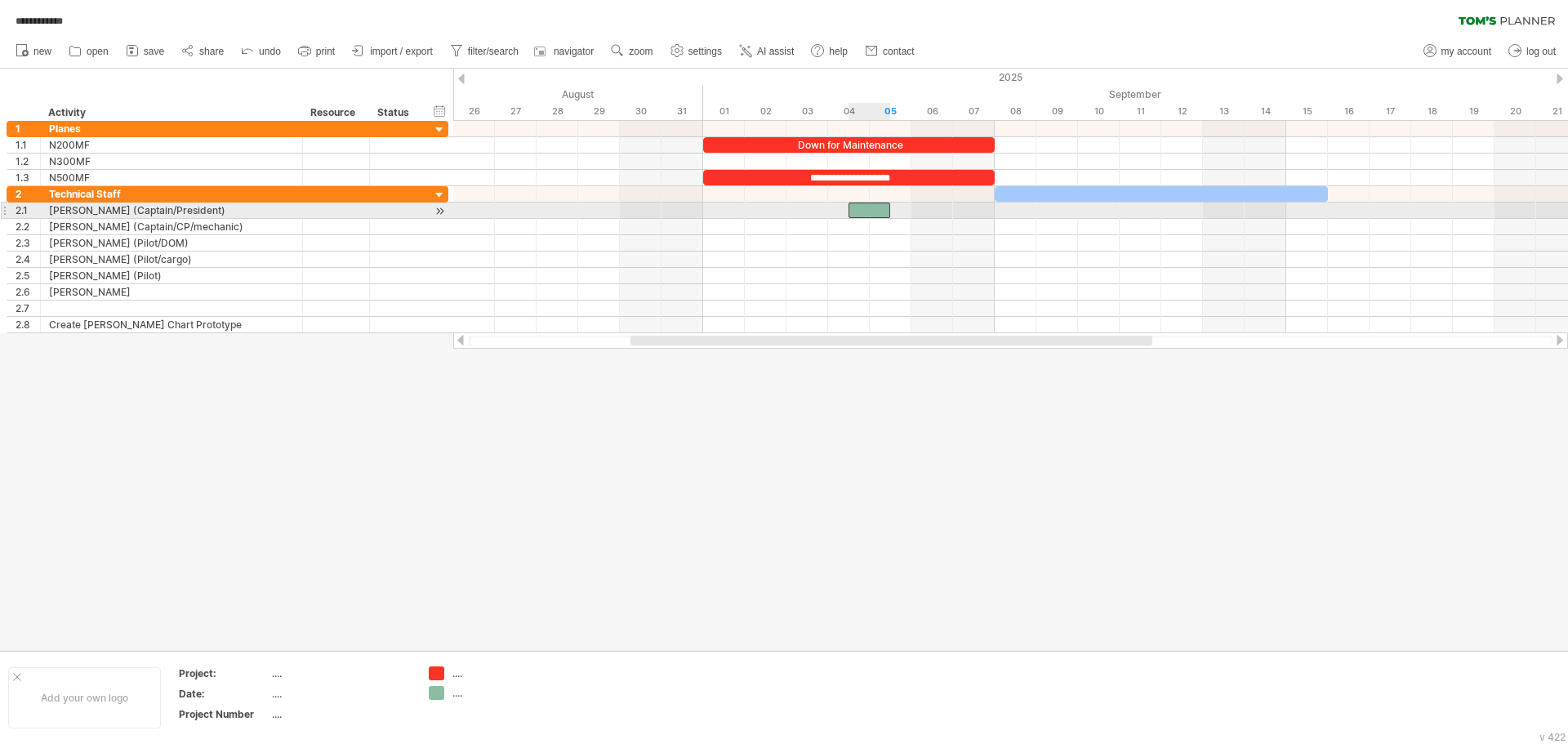
click at [868, 212] on div at bounding box center [869, 210] width 42 height 15
drag, startPoint x: 869, startPoint y: 207, endPoint x: 852, endPoint y: 209, distance: 17.1
click at [852, 209] on div "***" at bounding box center [869, 210] width 42 height 15
click at [866, 210] on div "***" at bounding box center [869, 210] width 42 height 15
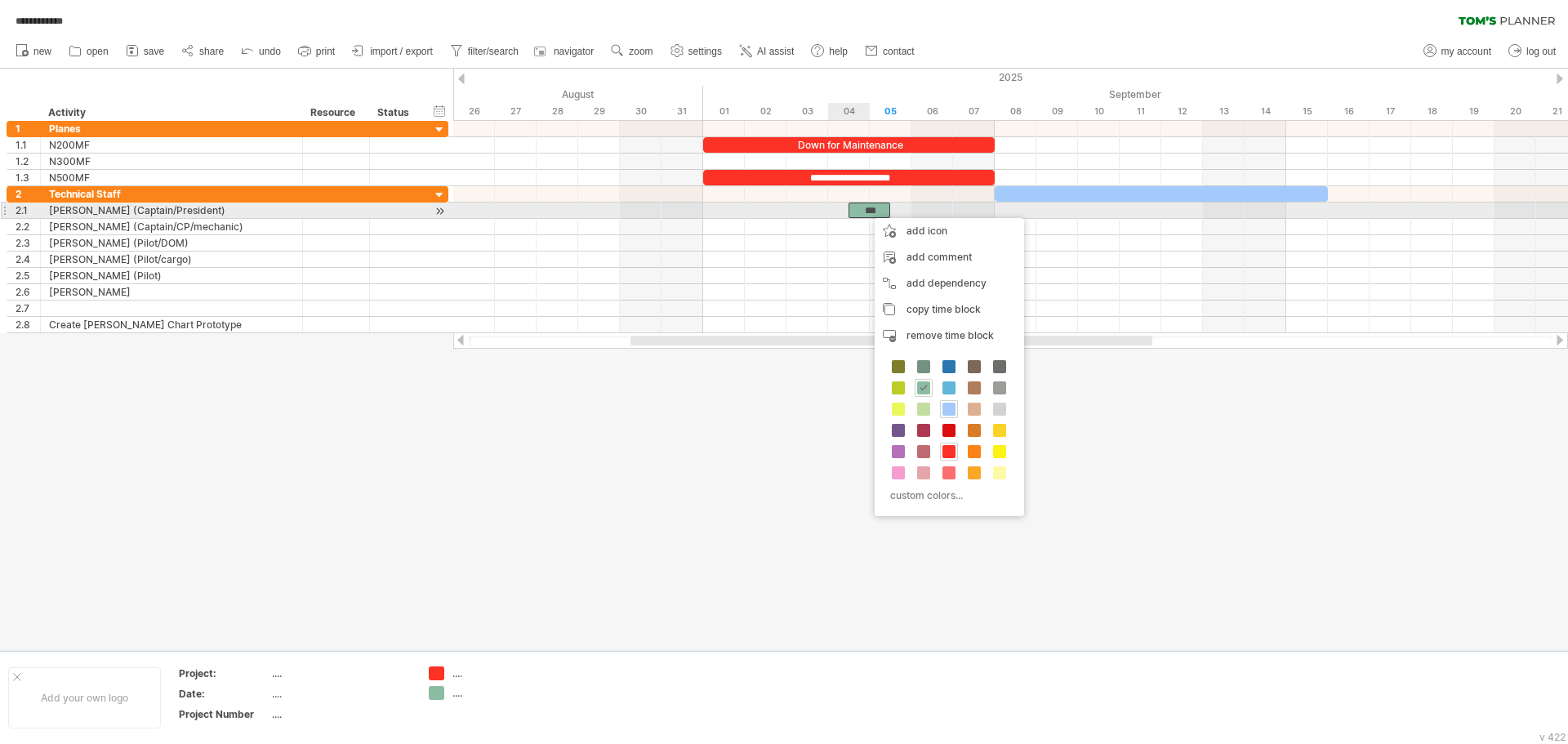
click at [859, 206] on div "***" at bounding box center [869, 210] width 42 height 15
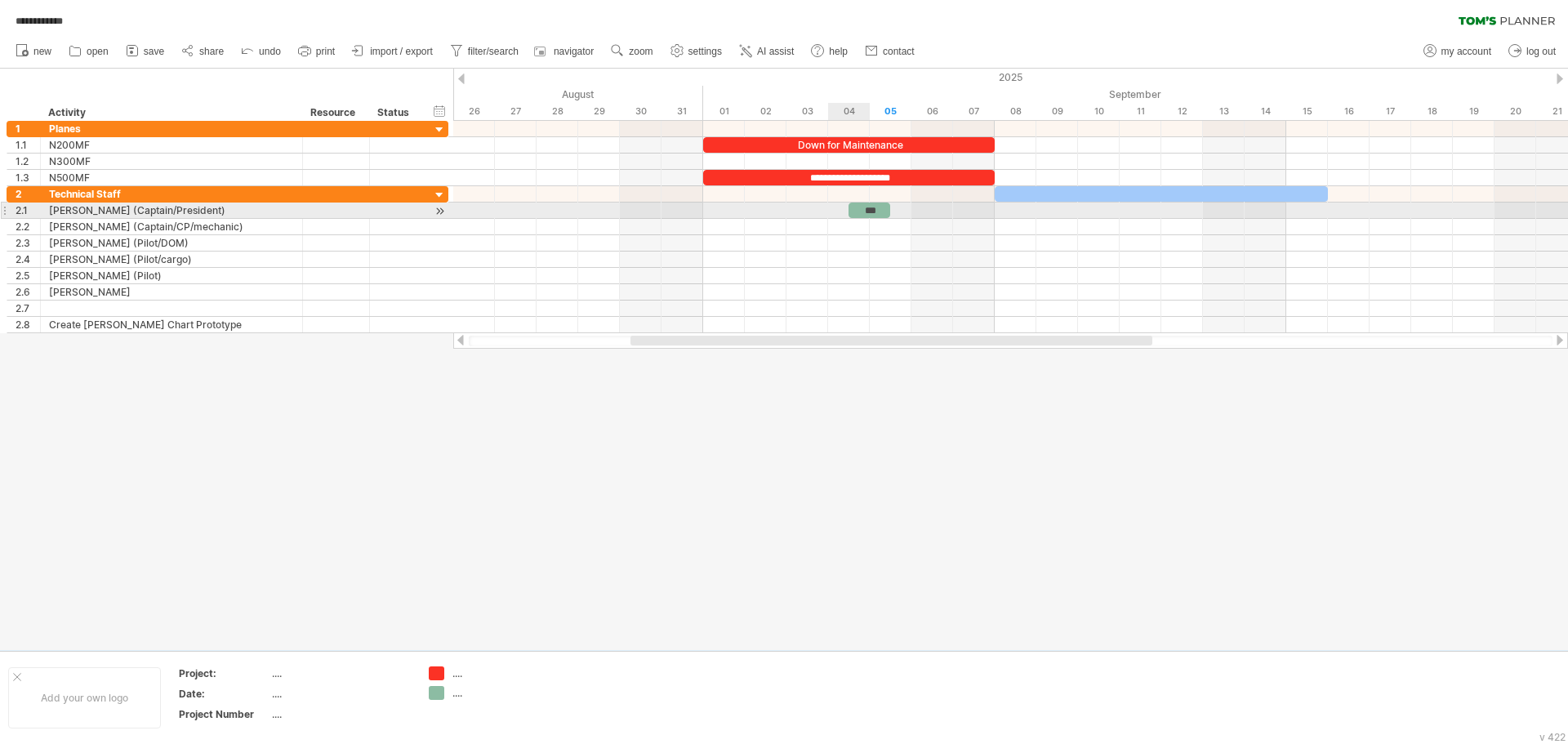
click at [854, 207] on div "***" at bounding box center [869, 210] width 42 height 15
drag, startPoint x: 849, startPoint y: 210, endPoint x: 838, endPoint y: 210, distance: 11.0
click at [838, 210] on div "***" at bounding box center [859, 210] width 63 height 15
drag, startPoint x: 890, startPoint y: 210, endPoint x: 871, endPoint y: 211, distance: 19.0
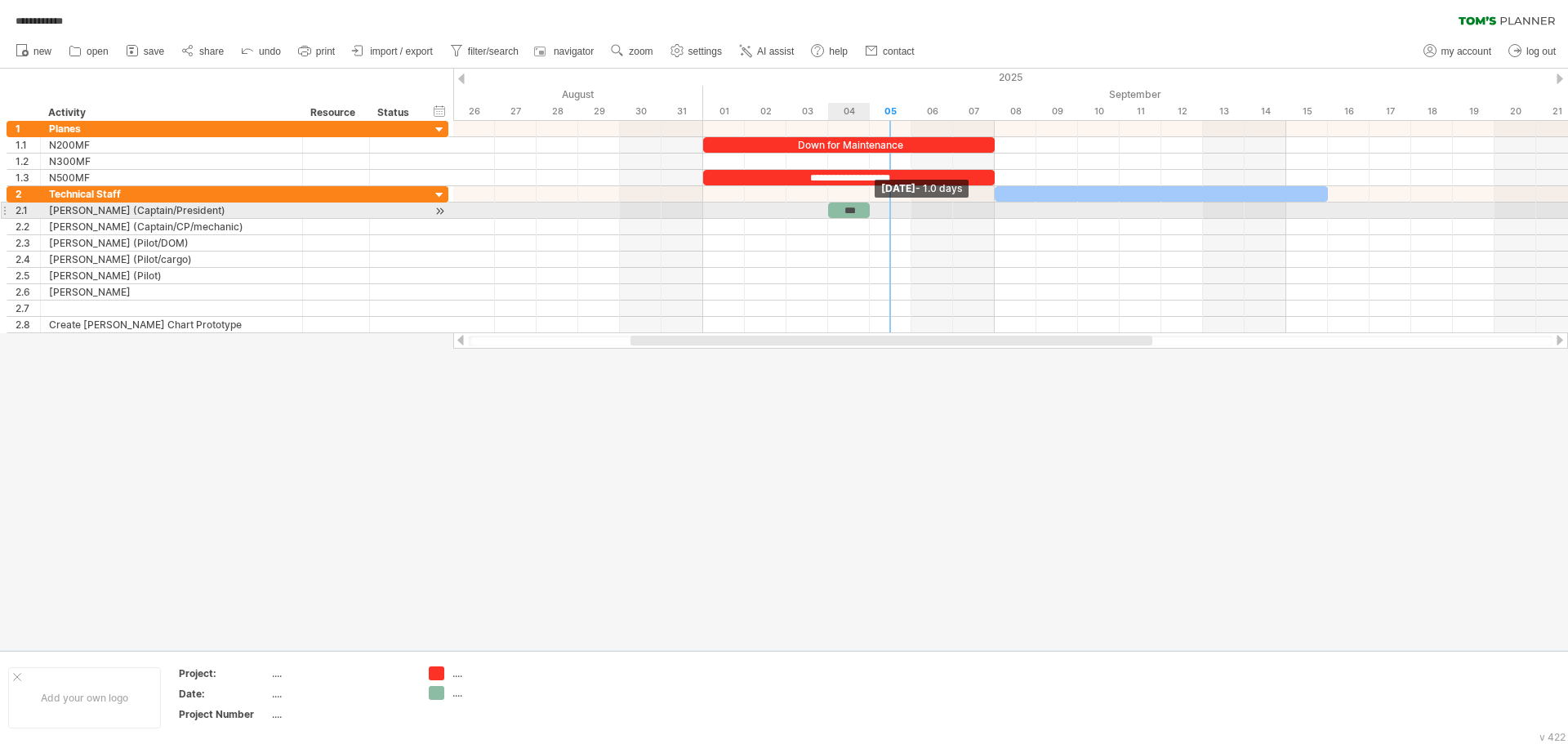
click at [871, 211] on span at bounding box center [870, 210] width 7 height 15
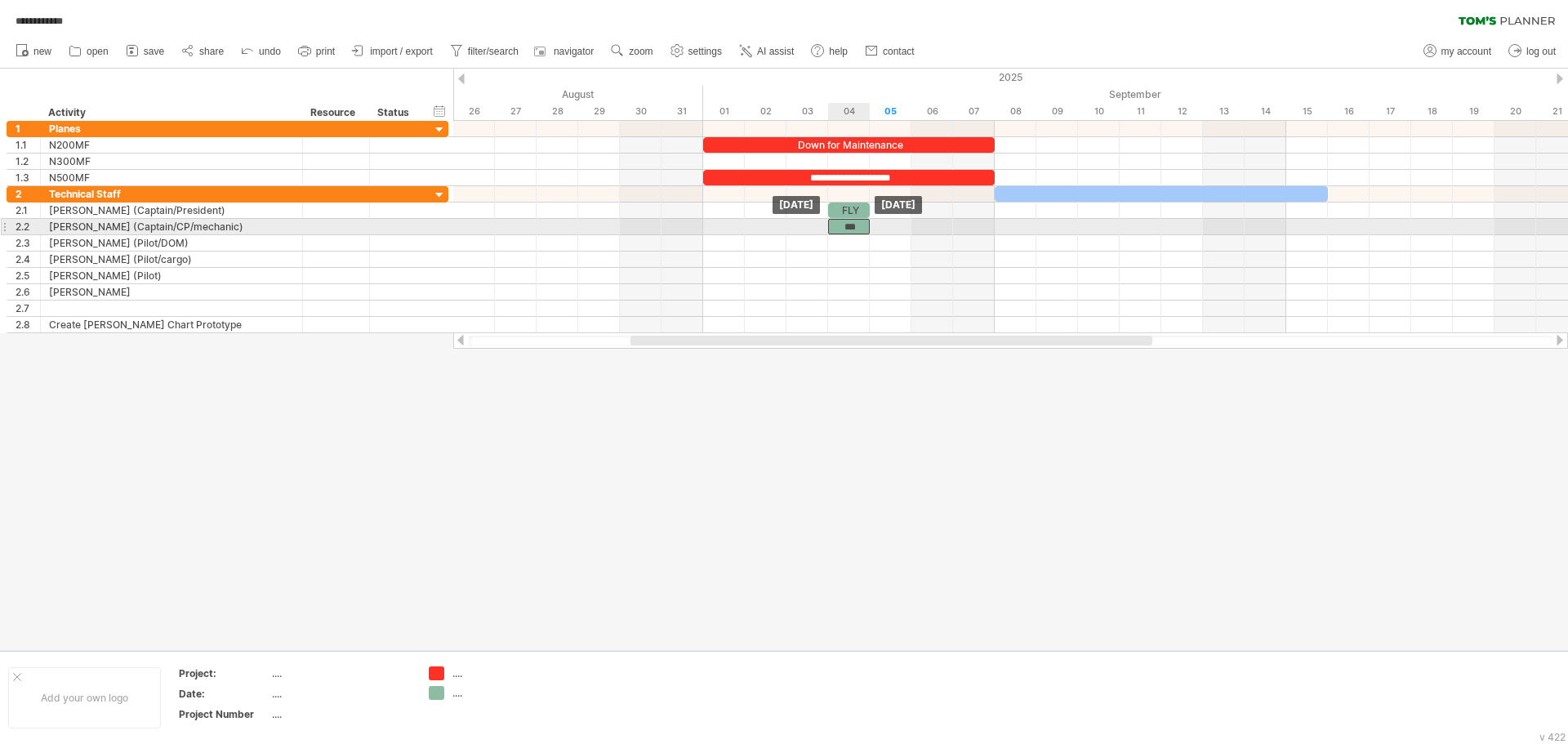
drag, startPoint x: 845, startPoint y: 212, endPoint x: 845, endPoint y: 223, distance: 11.0
drag, startPoint x: 847, startPoint y: 227, endPoint x: 772, endPoint y: 225, distance: 75.0
click at [772, 225] on div "***" at bounding box center [765, 227] width 42 height 15
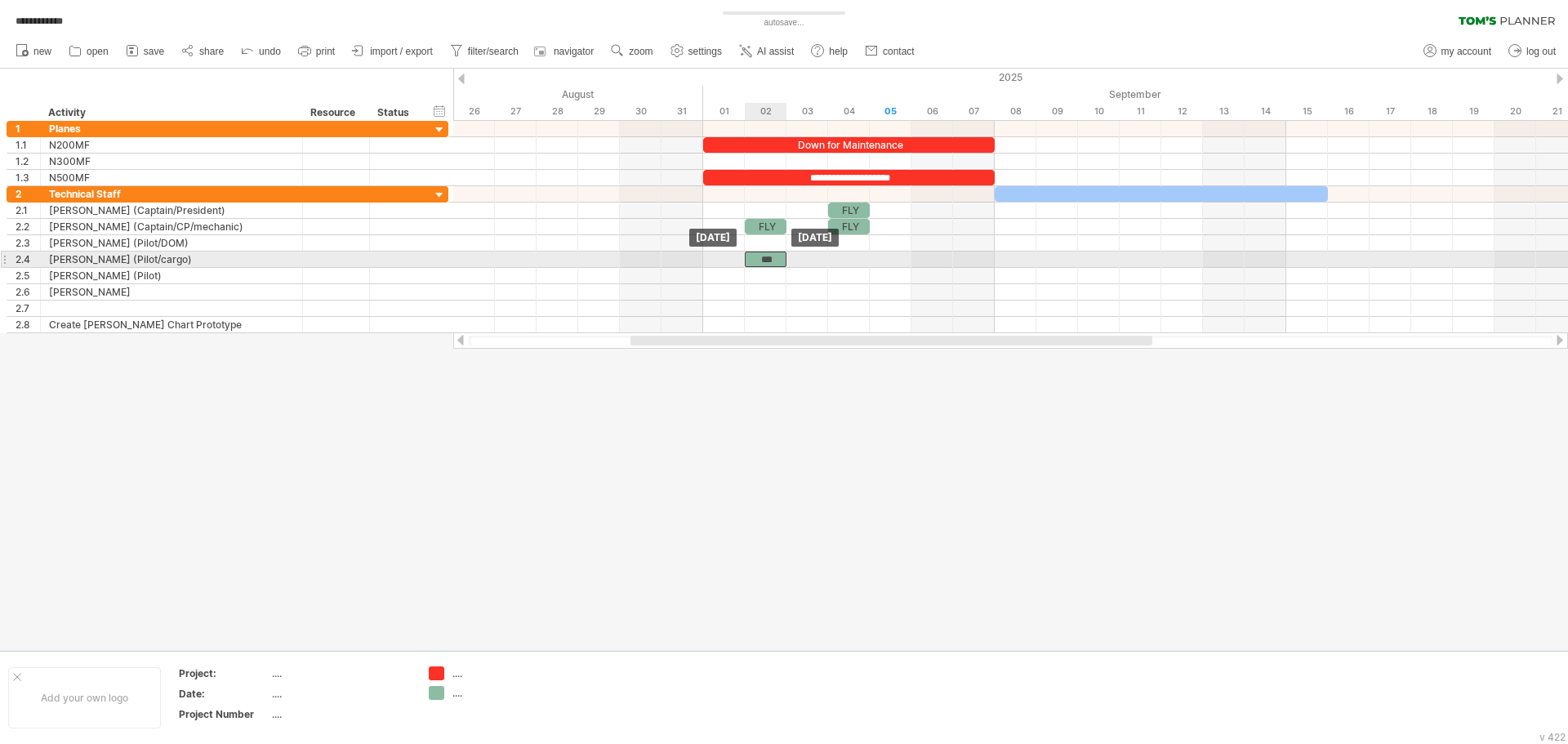
drag, startPoint x: 763, startPoint y: 226, endPoint x: 760, endPoint y: 257, distance: 31.1
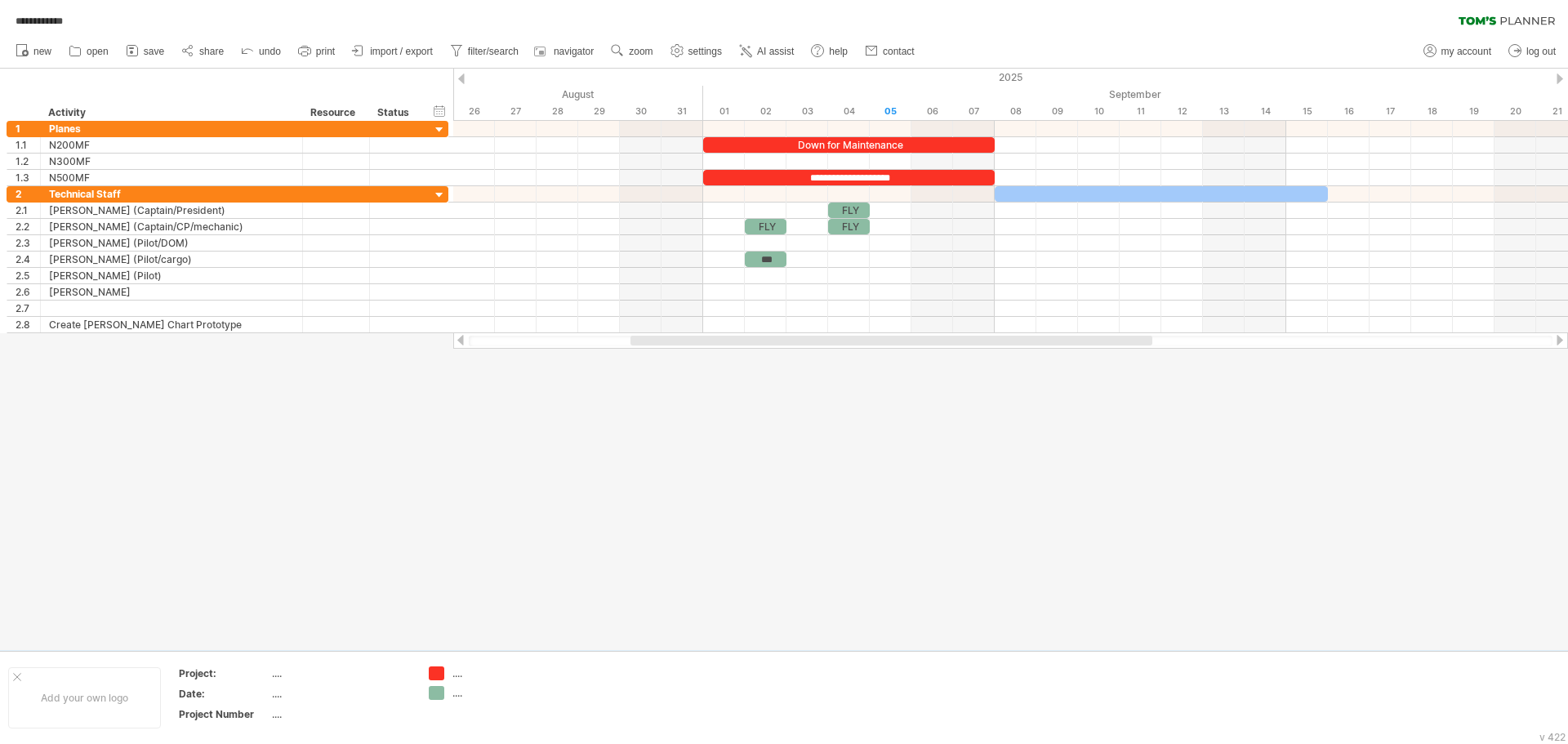
click at [820, 448] on div at bounding box center [784, 360] width 1568 height 582
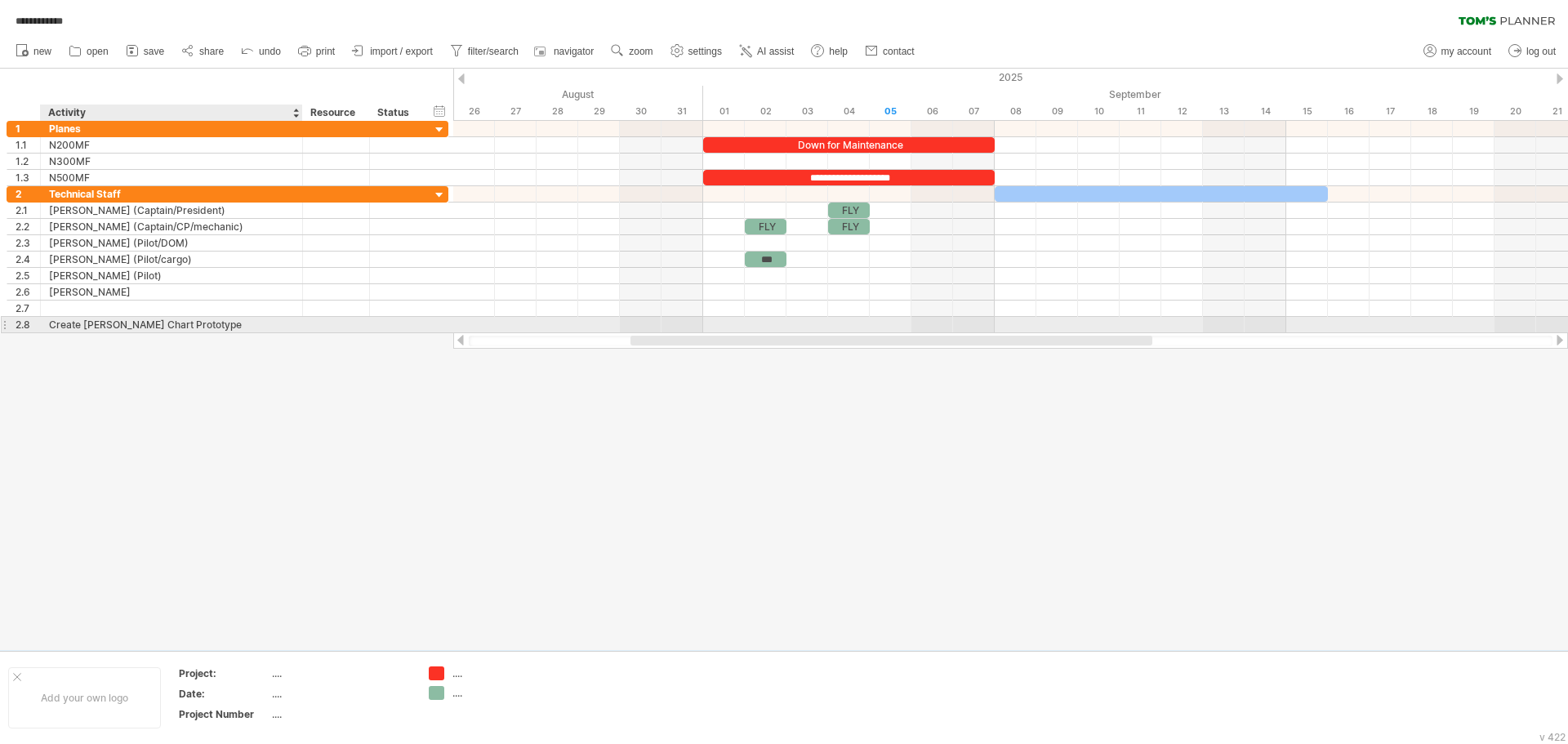
click at [94, 328] on div "Create [PERSON_NAME] Chart Prototype" at bounding box center [172, 324] width 245 height 15
drag, startPoint x: 195, startPoint y: 325, endPoint x: 35, endPoint y: 319, distance: 160.1
click at [35, 319] on div "**********" at bounding box center [227, 324] width 442 height 17
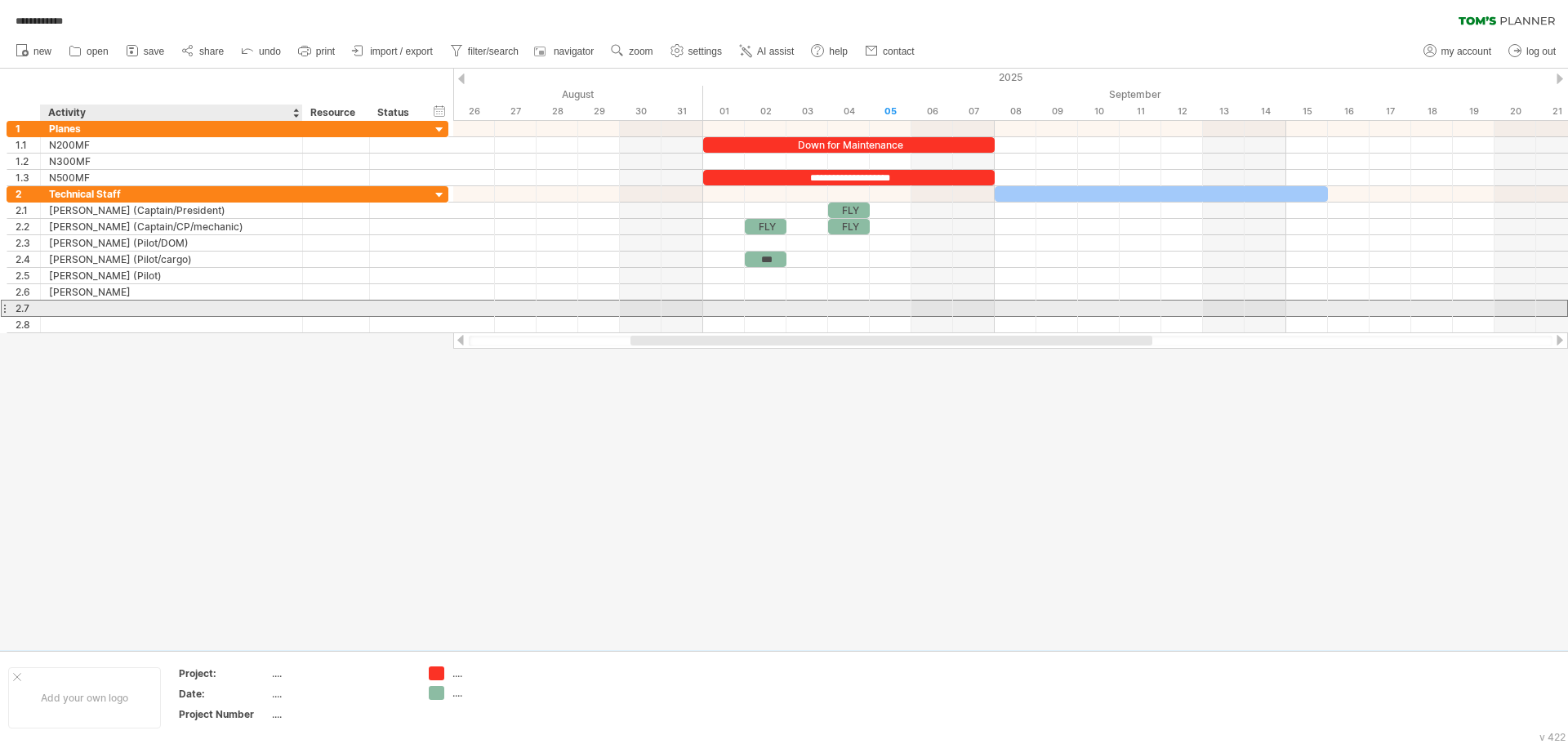
click at [62, 305] on div at bounding box center [172, 308] width 245 height 15
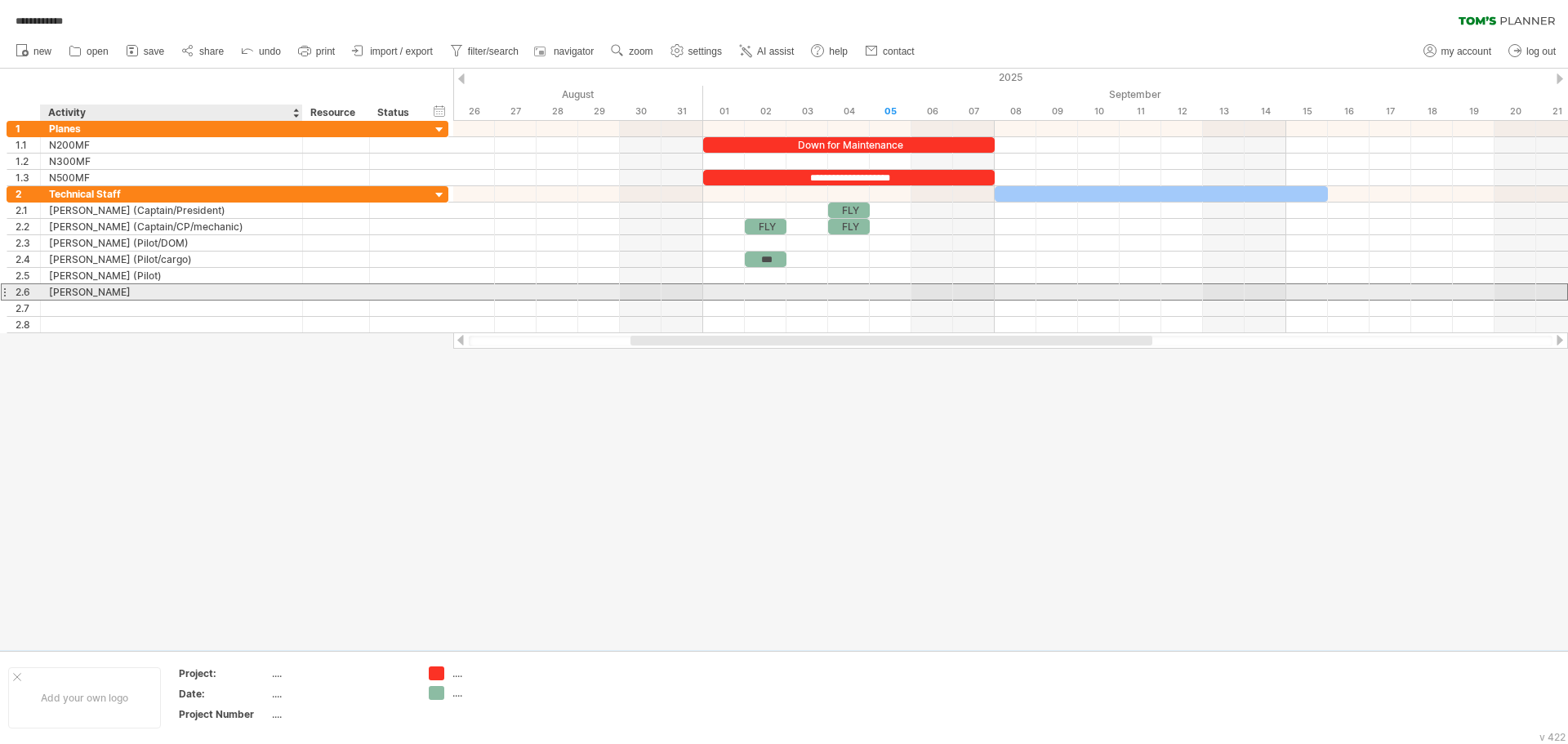
click at [82, 297] on div "[PERSON_NAME]" at bounding box center [172, 292] width 245 height 15
click at [123, 293] on input "**********" at bounding box center [172, 292] width 245 height 15
type input "**********"
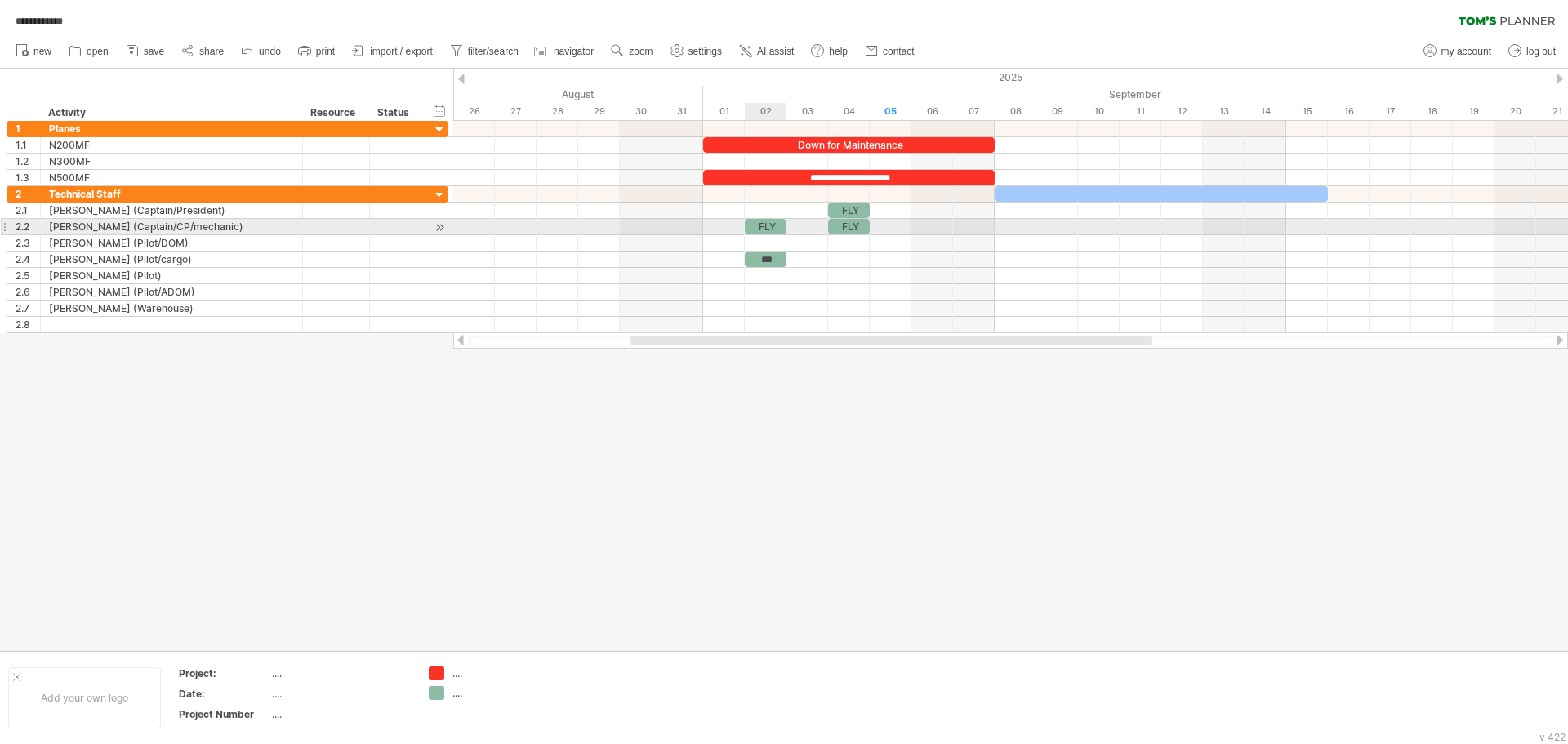
click at [765, 226] on div "FLY" at bounding box center [765, 227] width 42 height 15
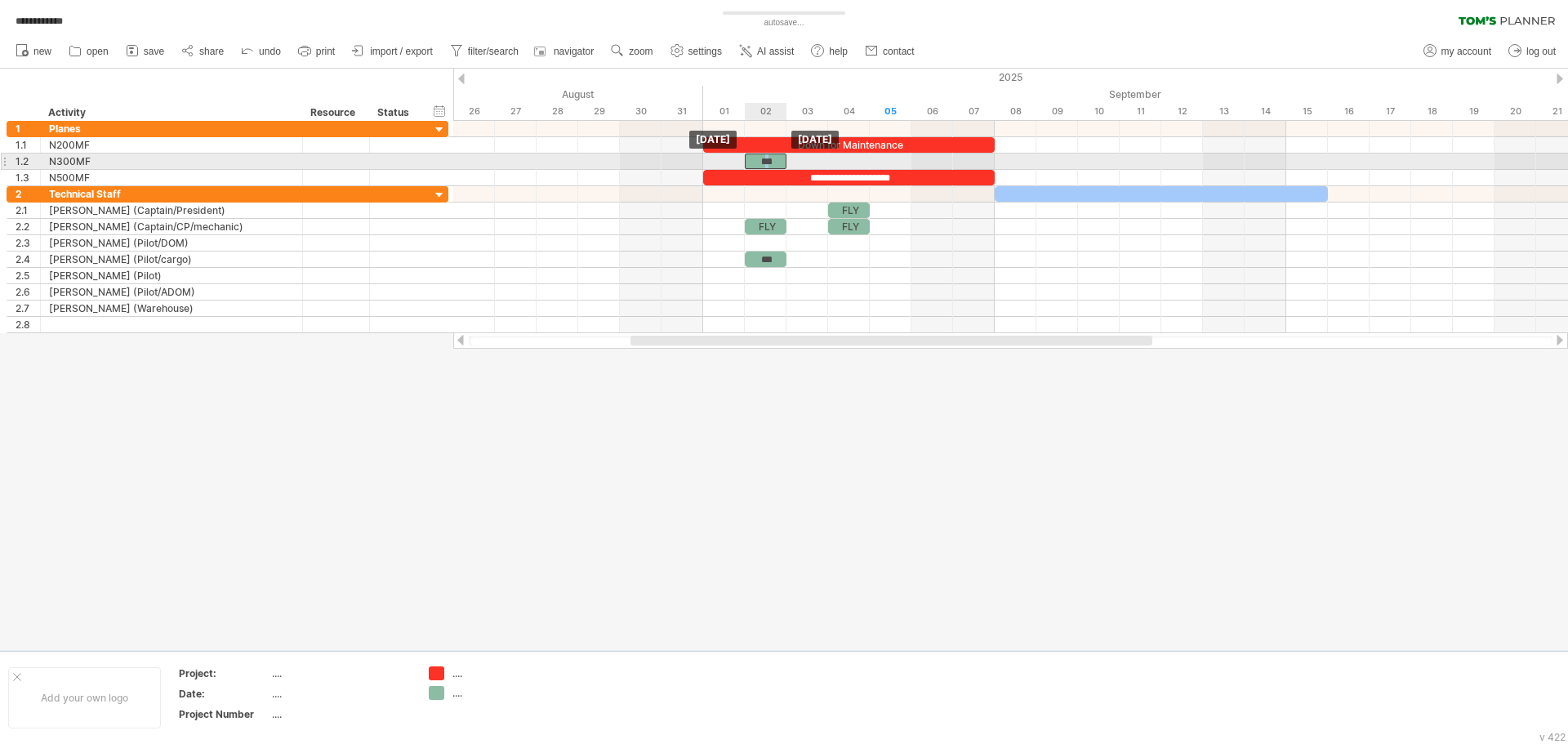
drag, startPoint x: 765, startPoint y: 226, endPoint x: 769, endPoint y: 165, distance: 61.1
drag, startPoint x: 848, startPoint y: 211, endPoint x: 849, endPoint y: 160, distance: 51.0
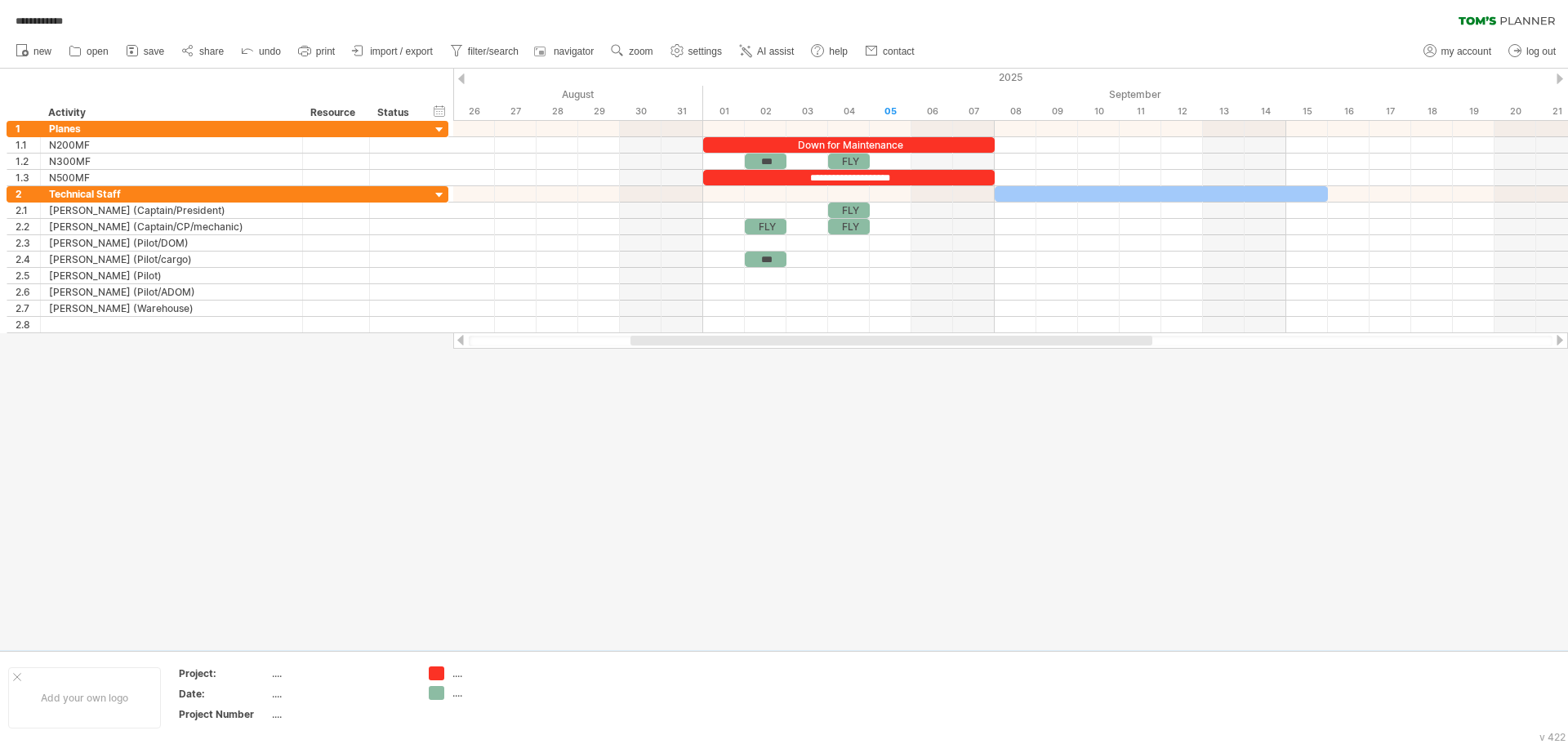
click at [845, 457] on div at bounding box center [784, 360] width 1568 height 582
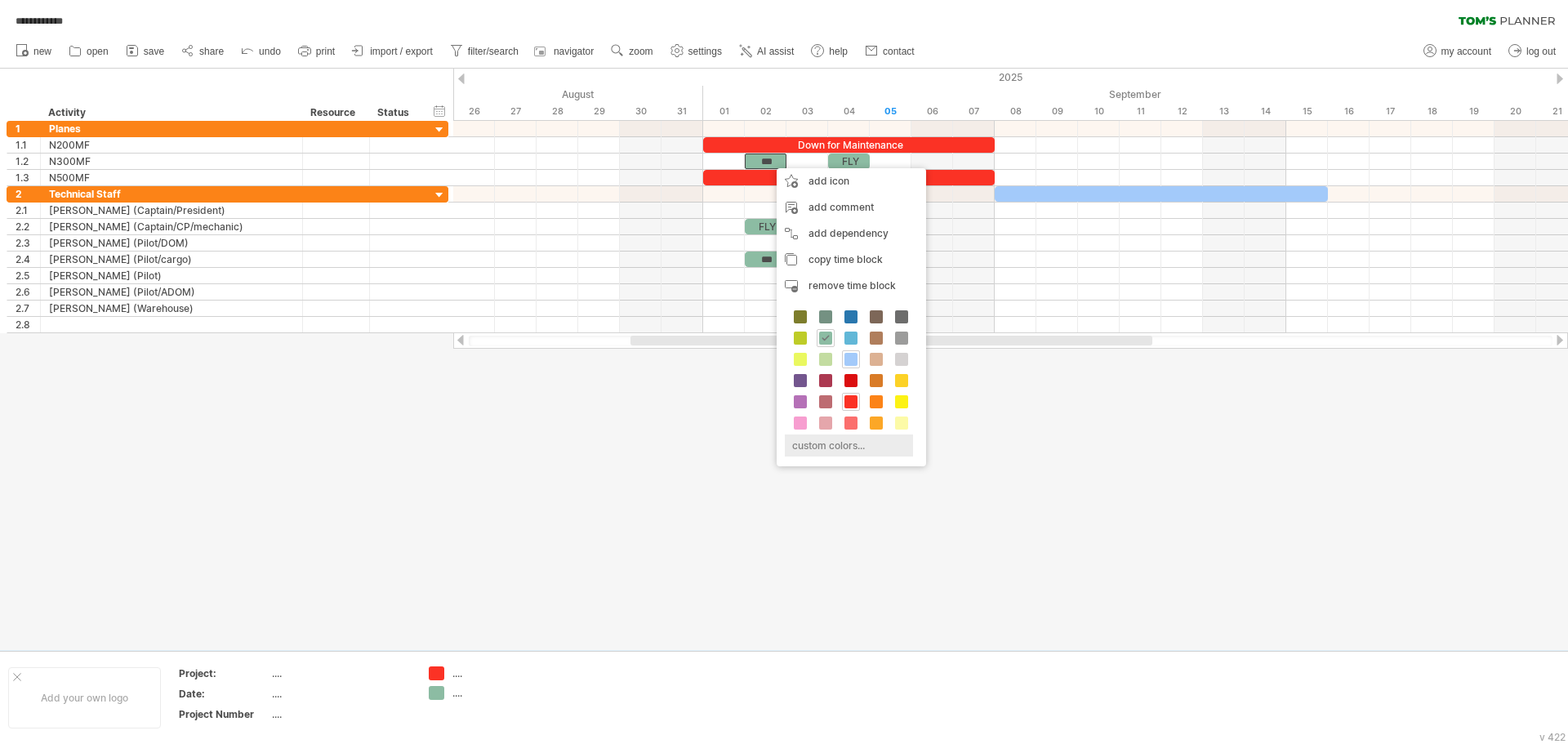
click at [833, 445] on div "custom colors..." at bounding box center [848, 446] width 128 height 22
type input "*******"
drag, startPoint x: 941, startPoint y: 526, endPoint x: 898, endPoint y: 486, distance: 58.7
click at [898, 486] on div at bounding box center [925, 526] width 152 height 84
click at [872, 596] on span "select" at bounding box center [877, 596] width 30 height 12
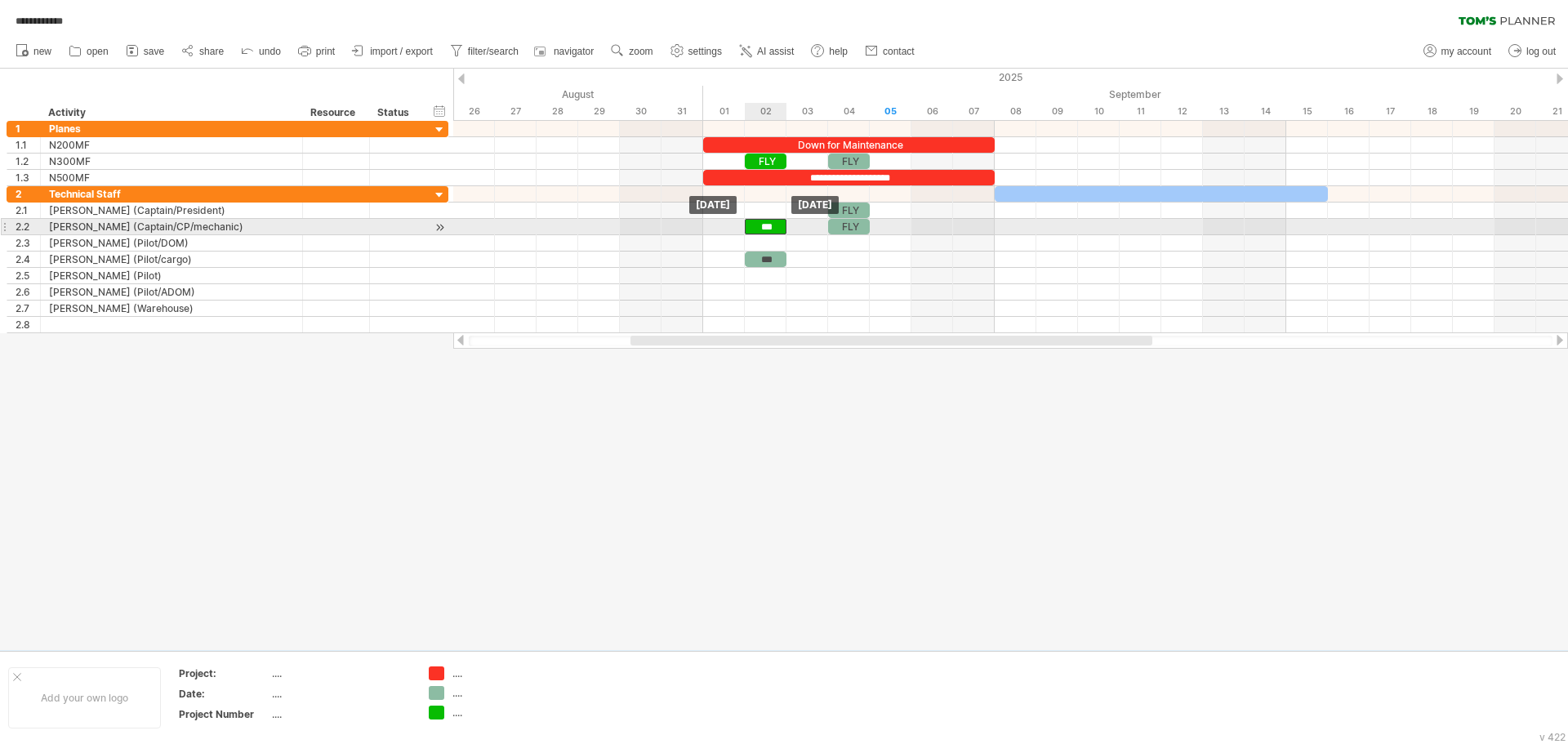
drag, startPoint x: 756, startPoint y: 160, endPoint x: 759, endPoint y: 221, distance: 61.1
click at [777, 226] on div "FLY -- FLY" at bounding box center [765, 227] width 42 height 15
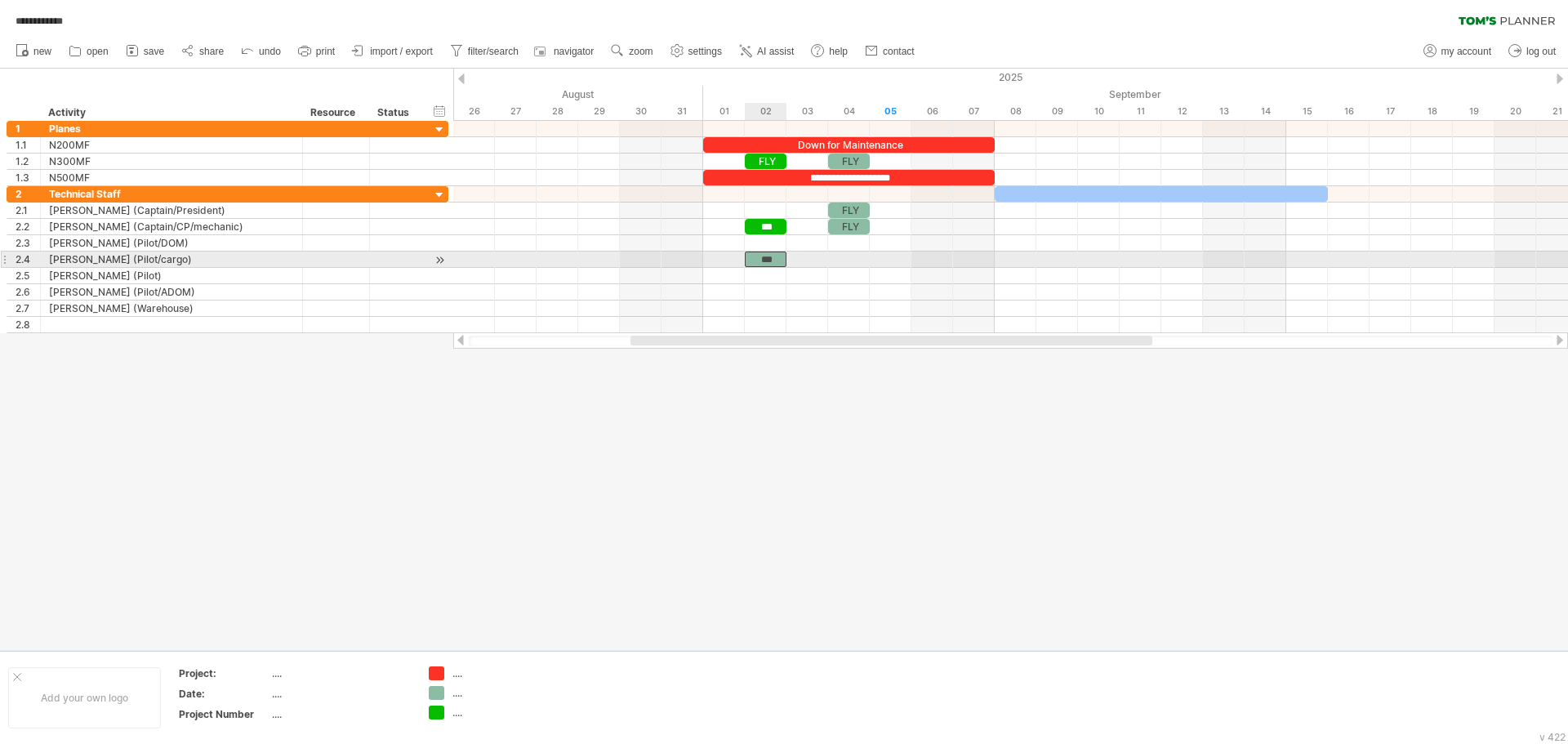
click at [765, 262] on div "***" at bounding box center [765, 259] width 42 height 15
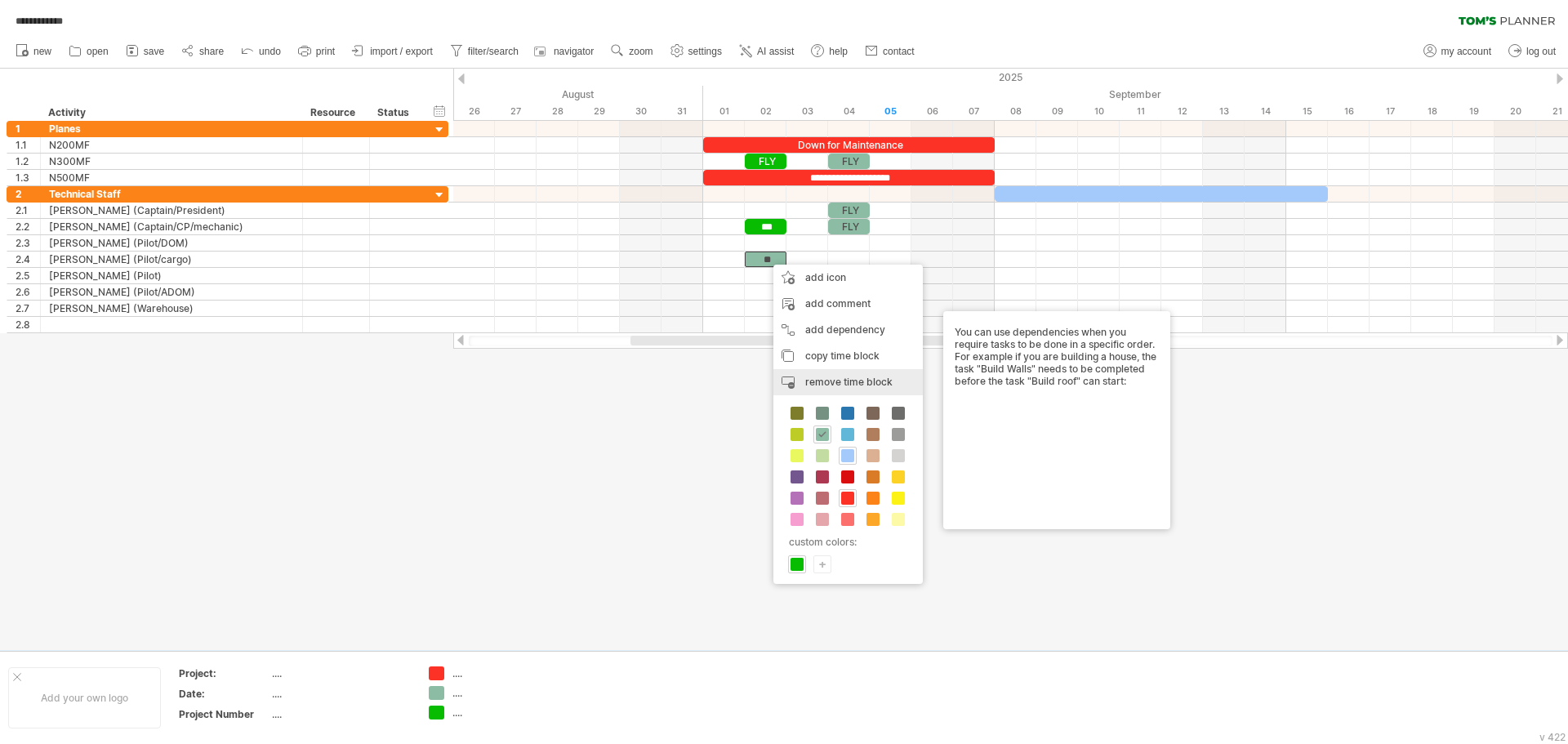
click at [843, 380] on span "remove time block" at bounding box center [849, 382] width 87 height 12
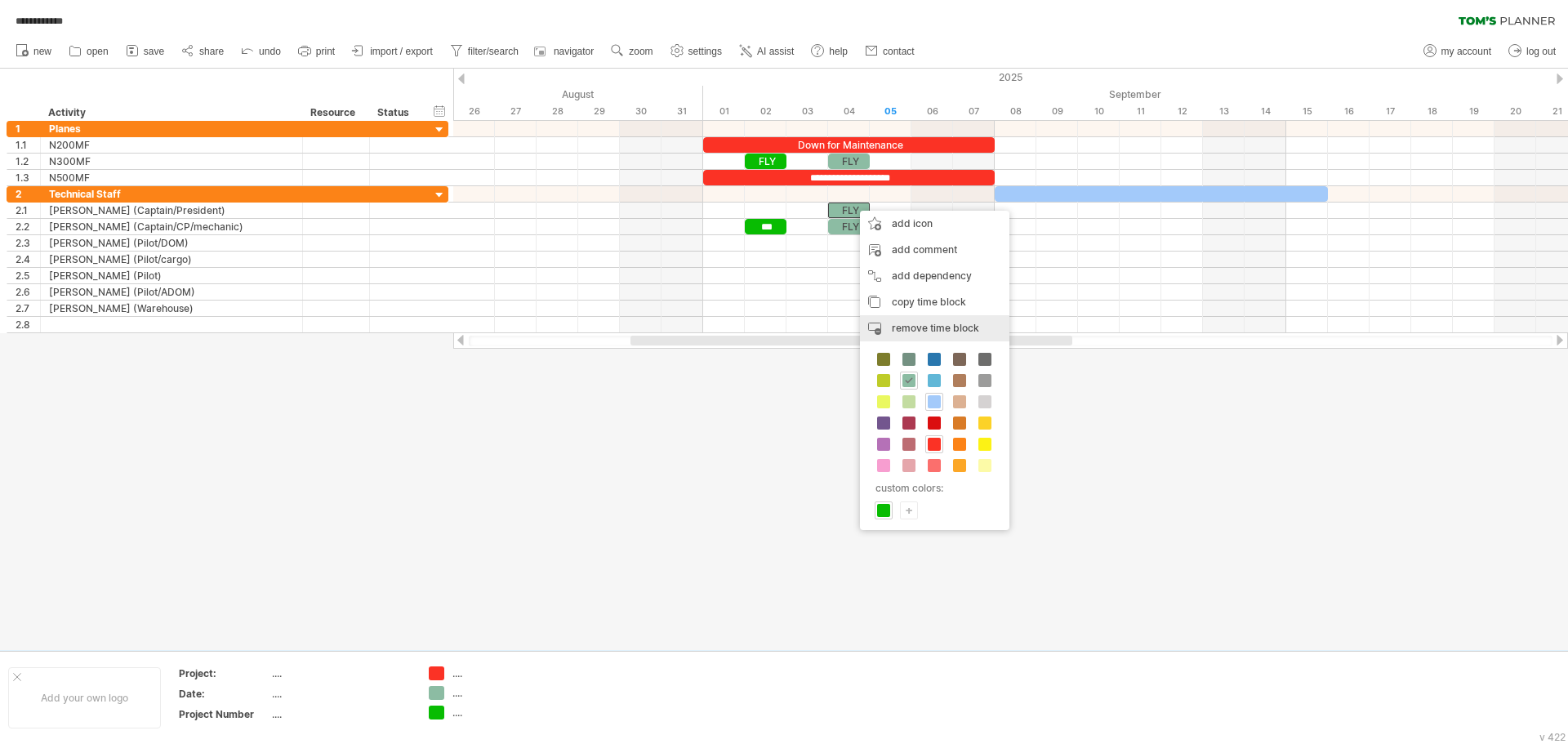
click at [915, 336] on div "remove time block remove selected items" at bounding box center [935, 329] width 149 height 26
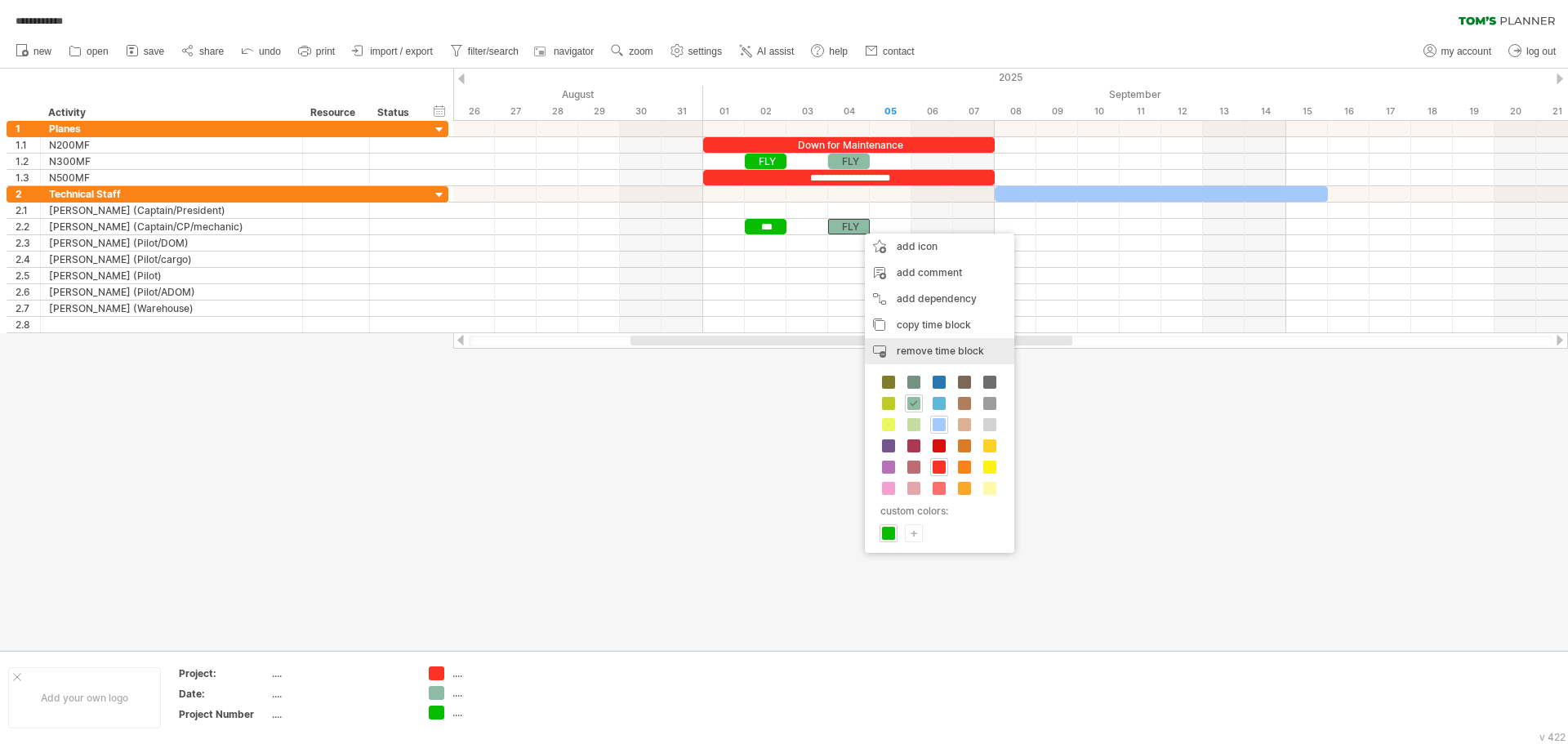
click at [914, 349] on span "remove time block" at bounding box center [940, 351] width 87 height 12
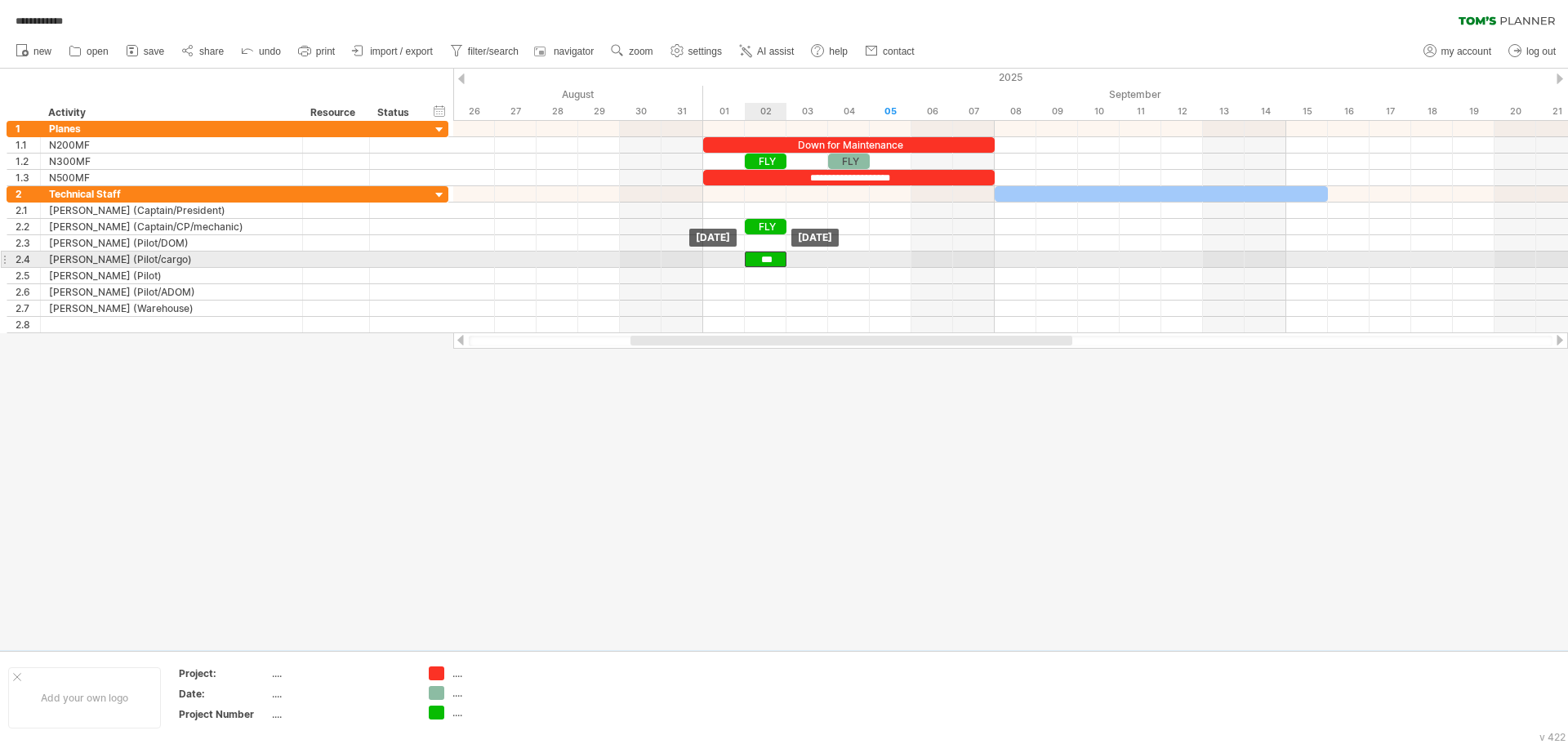
drag, startPoint x: 769, startPoint y: 224, endPoint x: 769, endPoint y: 261, distance: 37.0
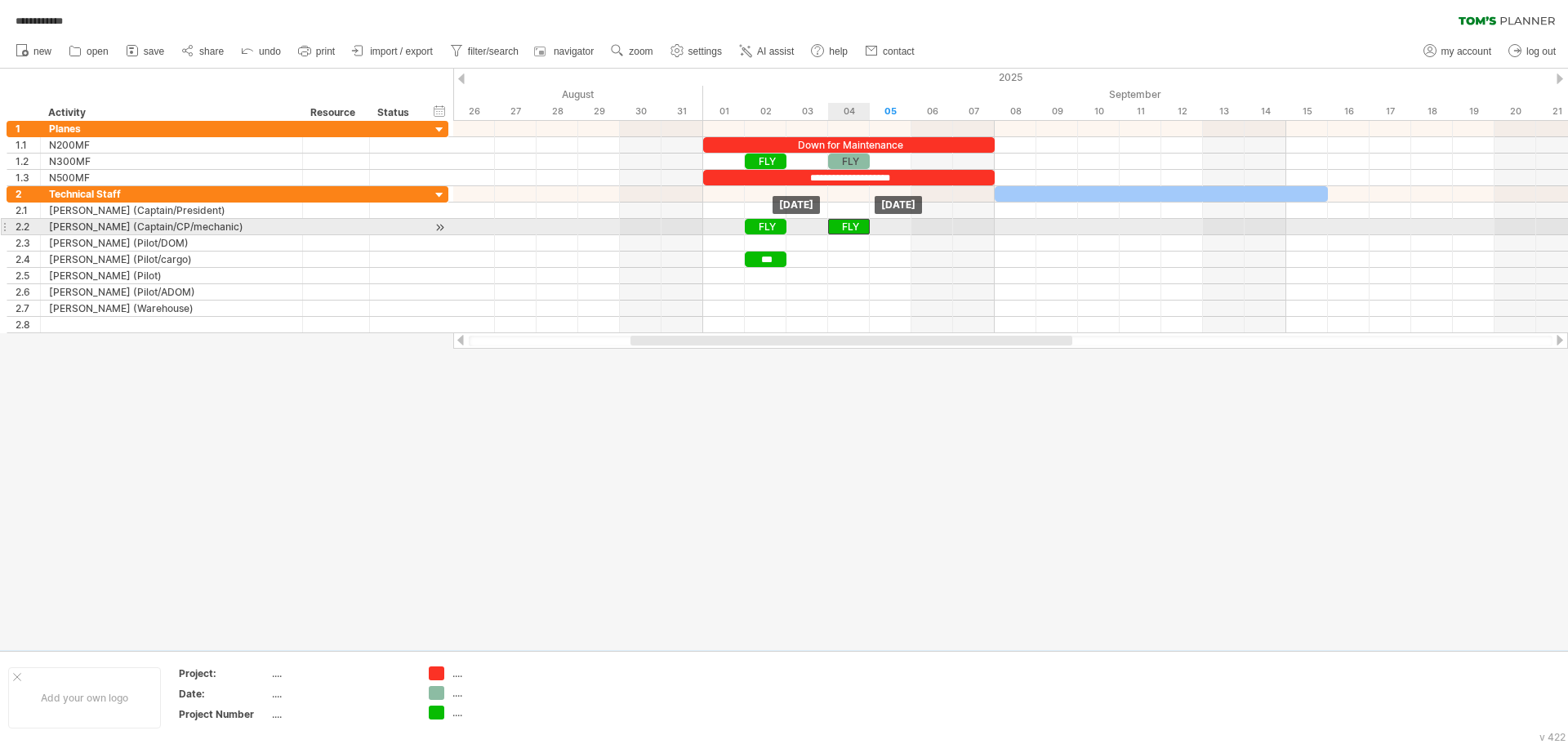
drag, startPoint x: 778, startPoint y: 230, endPoint x: 853, endPoint y: 230, distance: 75.0
click at [853, 230] on div "FLY" at bounding box center [849, 227] width 42 height 15
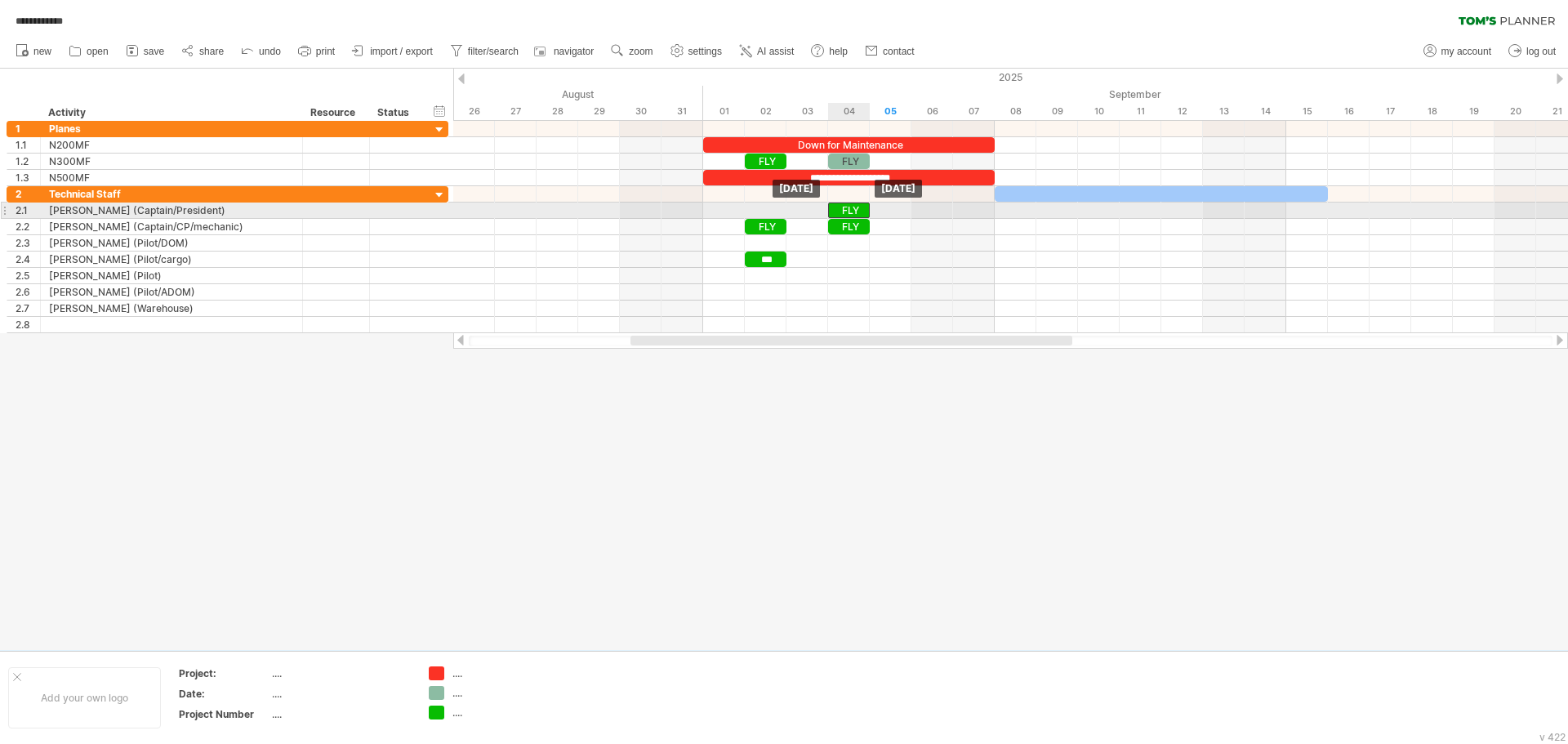
drag, startPoint x: 853, startPoint y: 230, endPoint x: 854, endPoint y: 215, distance: 15.0
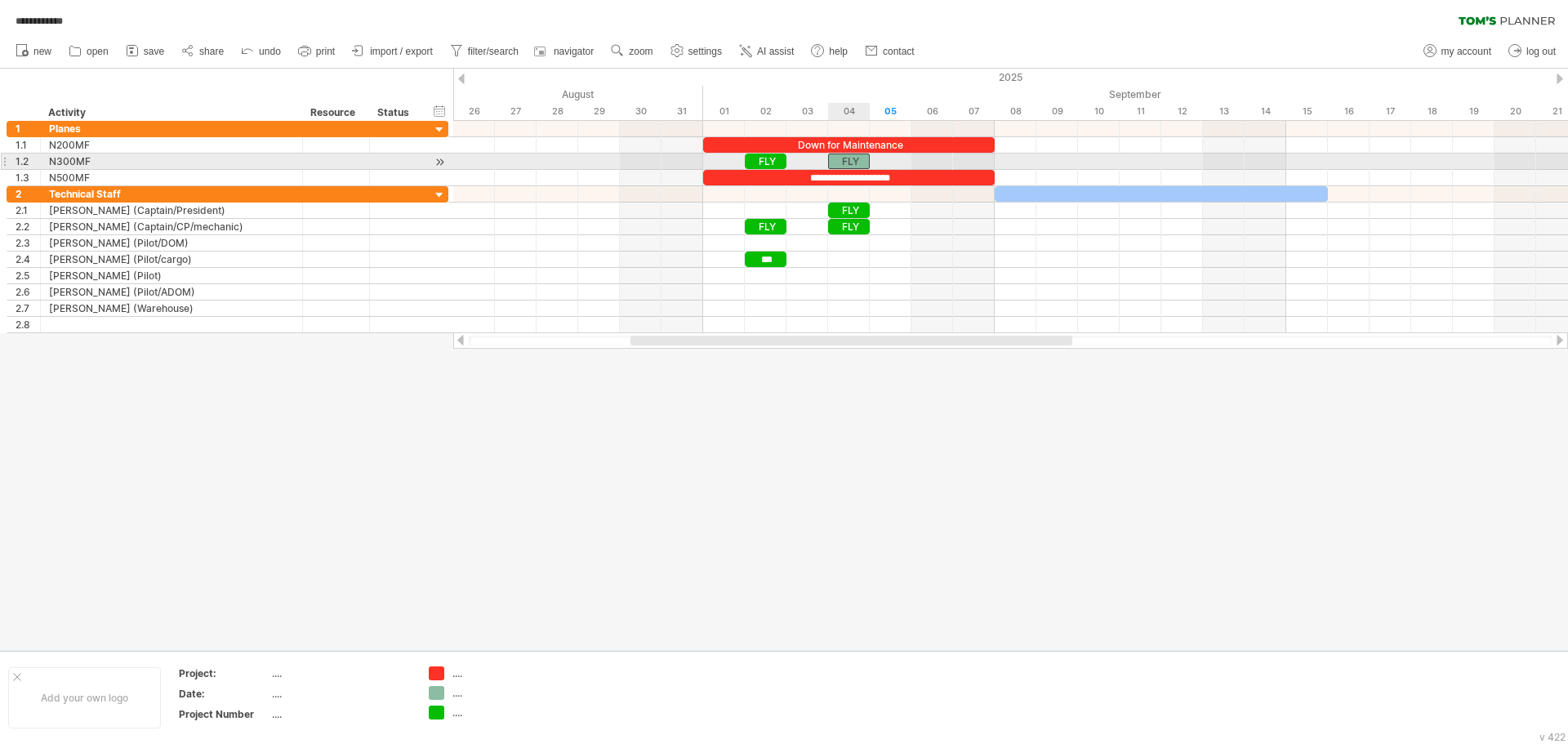
click at [852, 157] on div "FLY" at bounding box center [849, 161] width 42 height 15
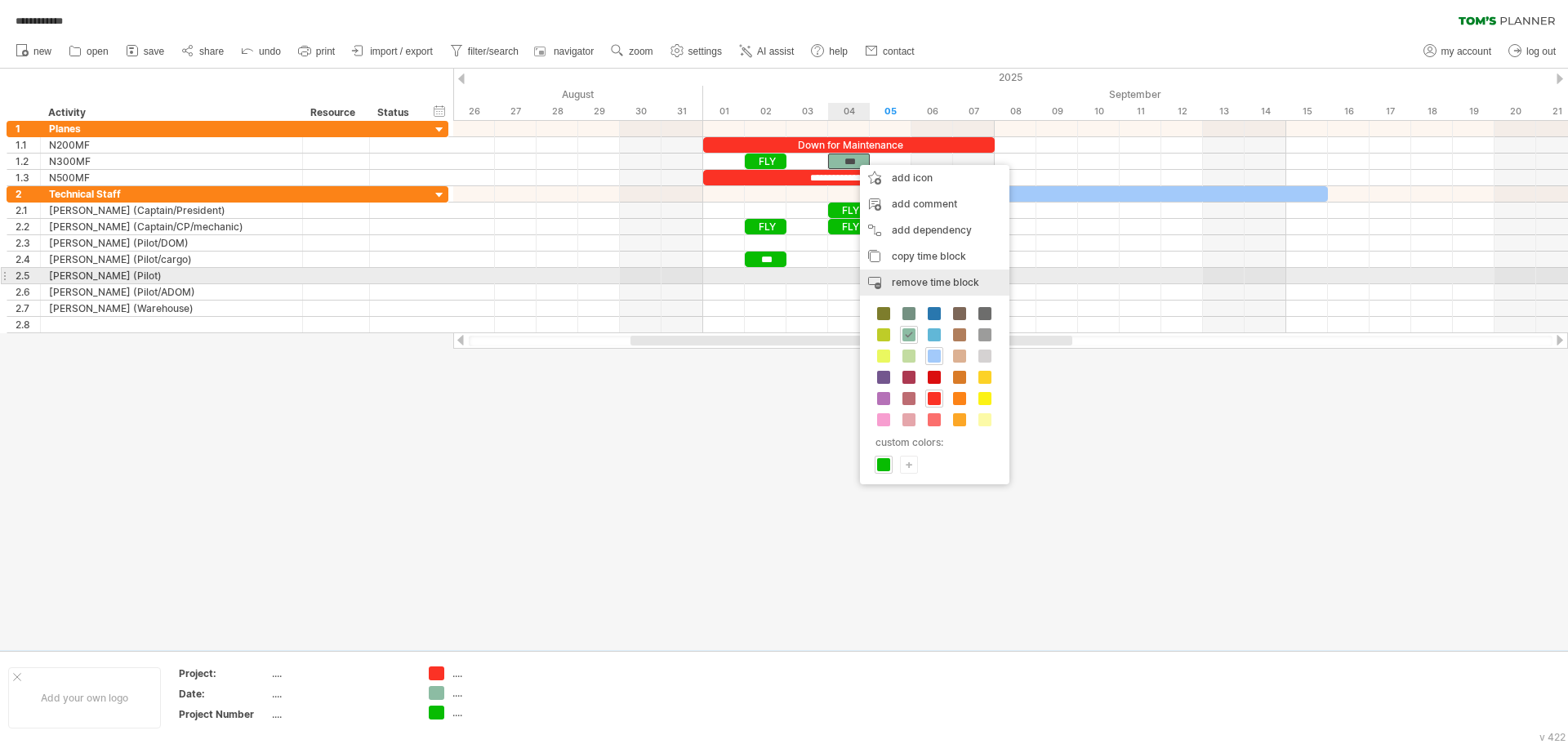
click at [887, 275] on div "remove time block remove selected items" at bounding box center [935, 282] width 149 height 26
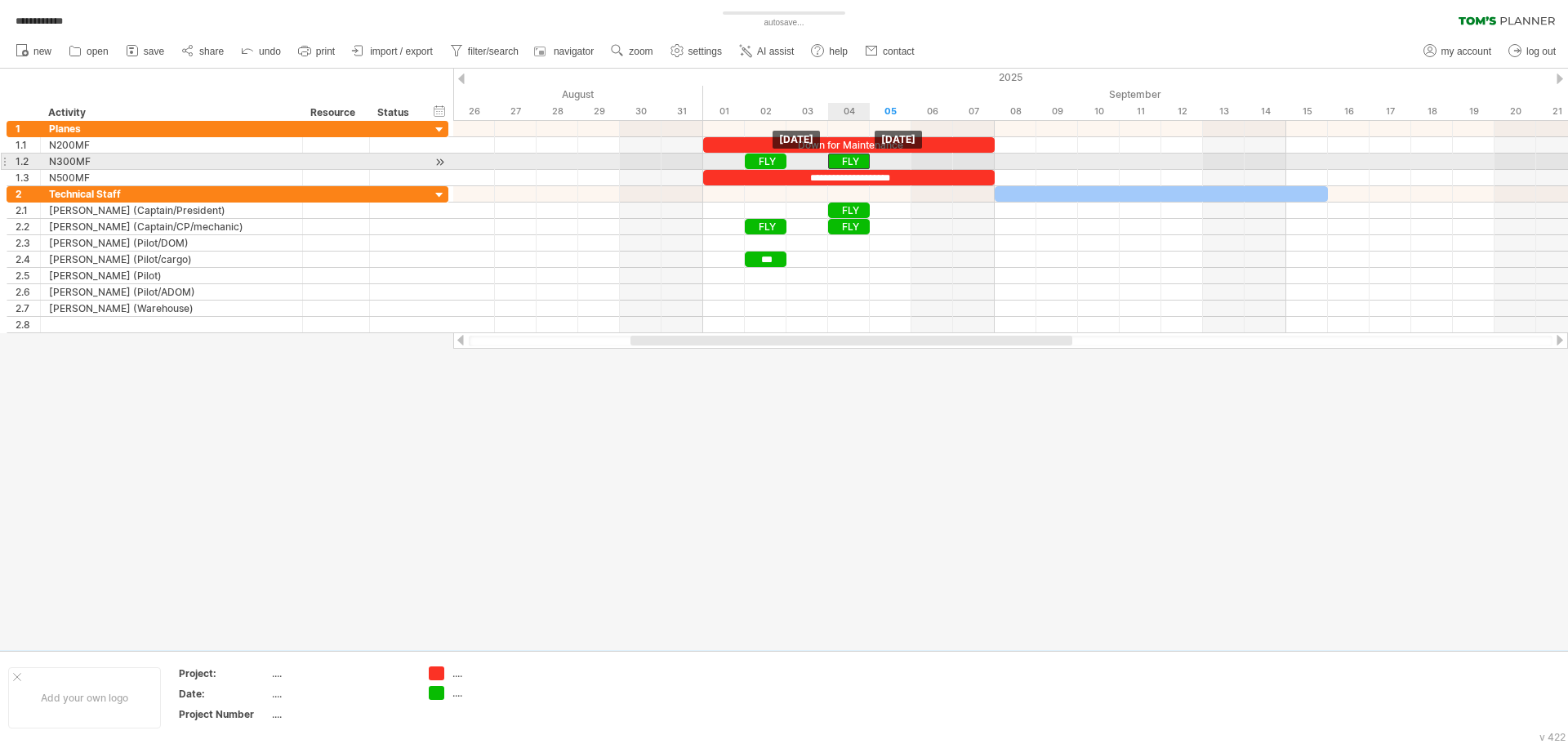
drag, startPoint x: 845, startPoint y: 209, endPoint x: 847, endPoint y: 163, distance: 46.0
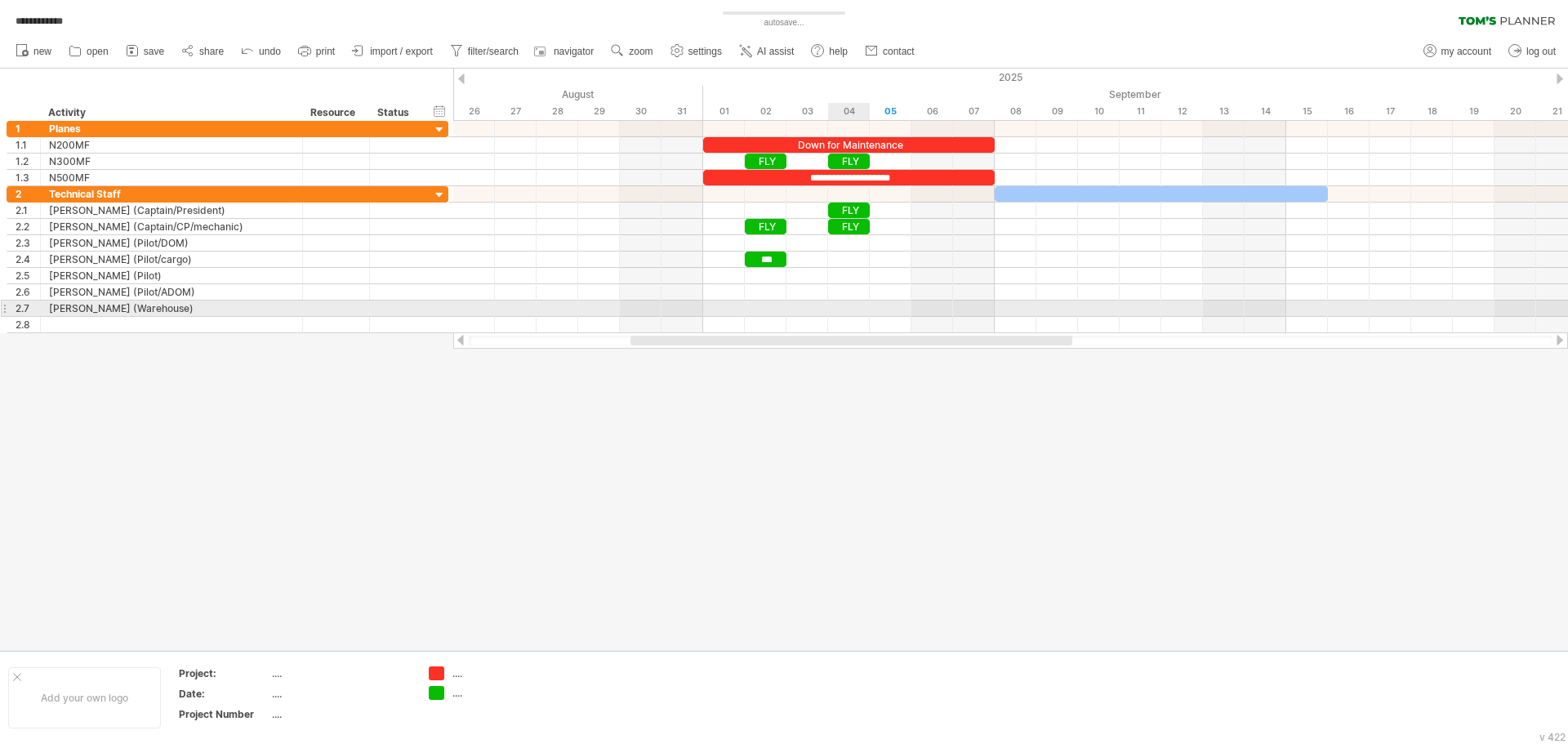
click at [862, 304] on div at bounding box center [1010, 308] width 1115 height 16
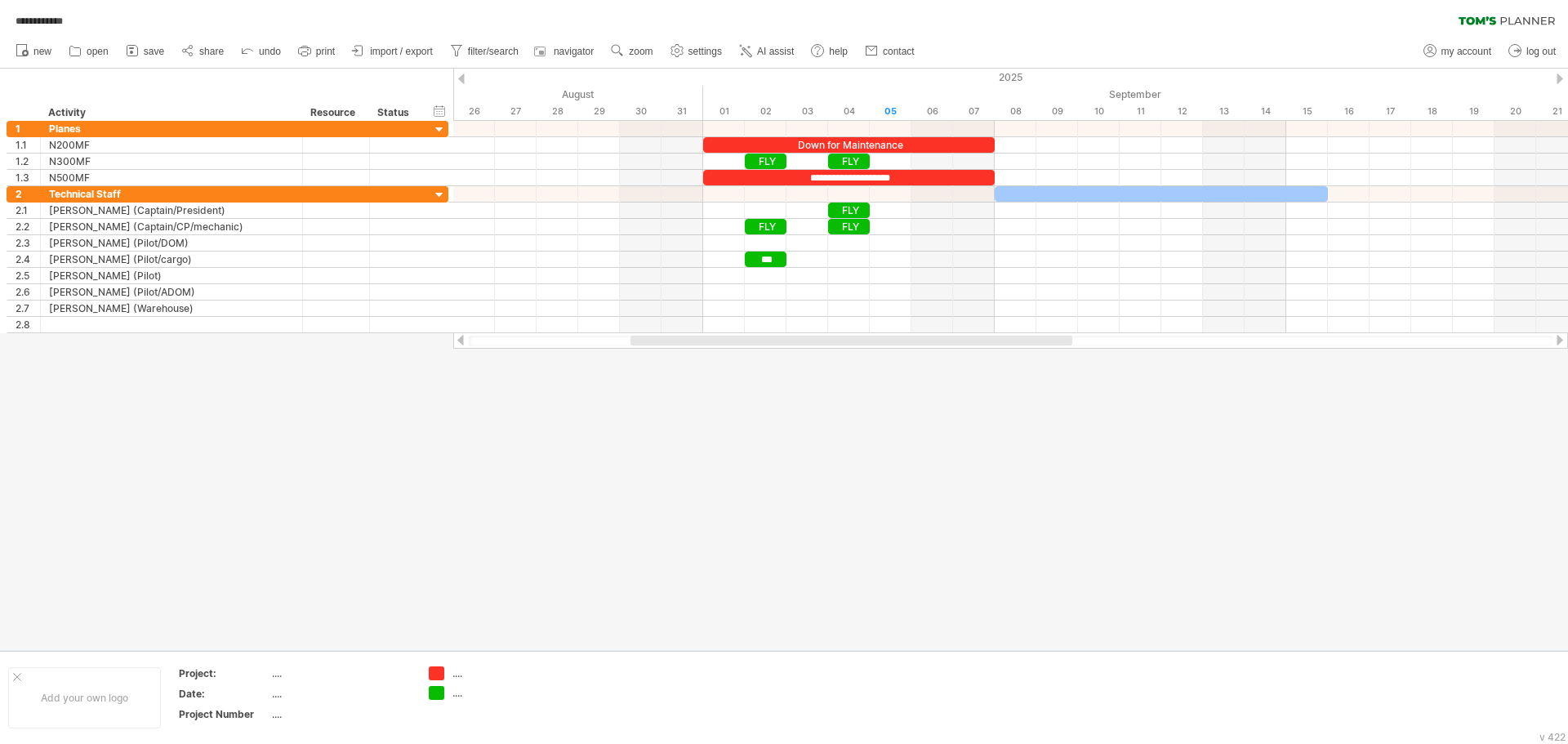
click at [1556, 343] on div at bounding box center [1559, 340] width 13 height 10
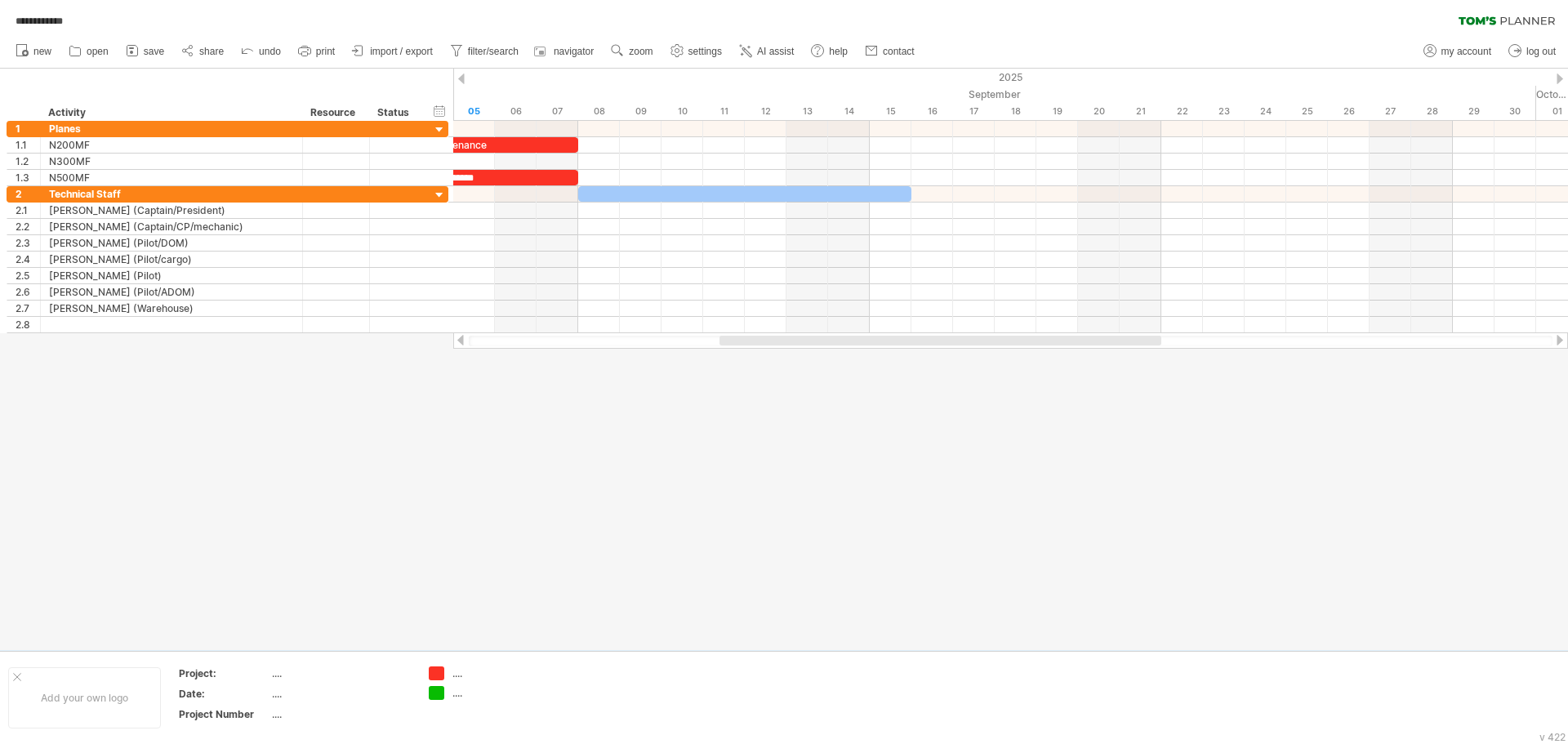
click at [1556, 343] on div at bounding box center [1559, 340] width 13 height 10
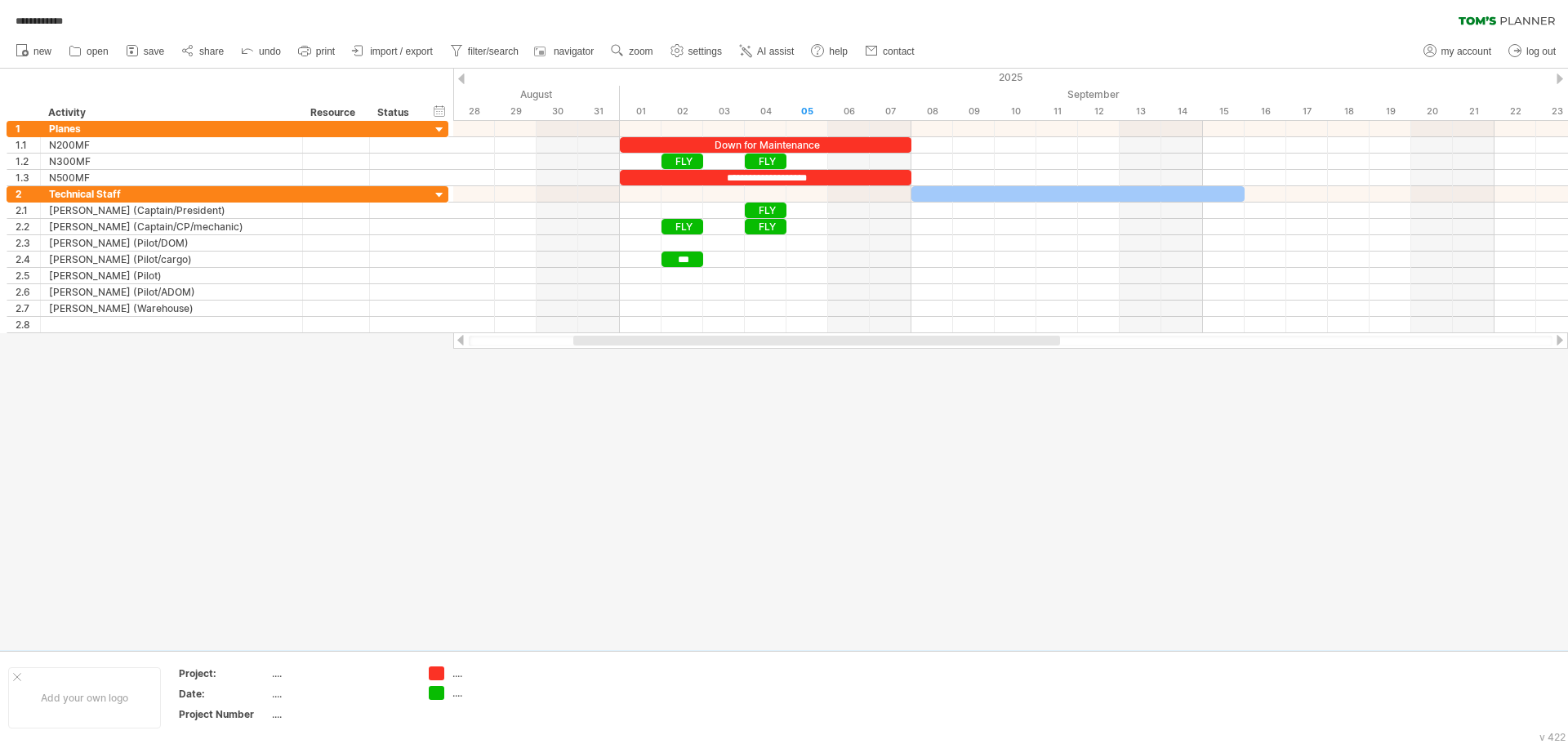
drag, startPoint x: 1186, startPoint y: 342, endPoint x: 863, endPoint y: 365, distance: 323.8
click at [863, 365] on div "**********" at bounding box center [784, 372] width 1568 height 744
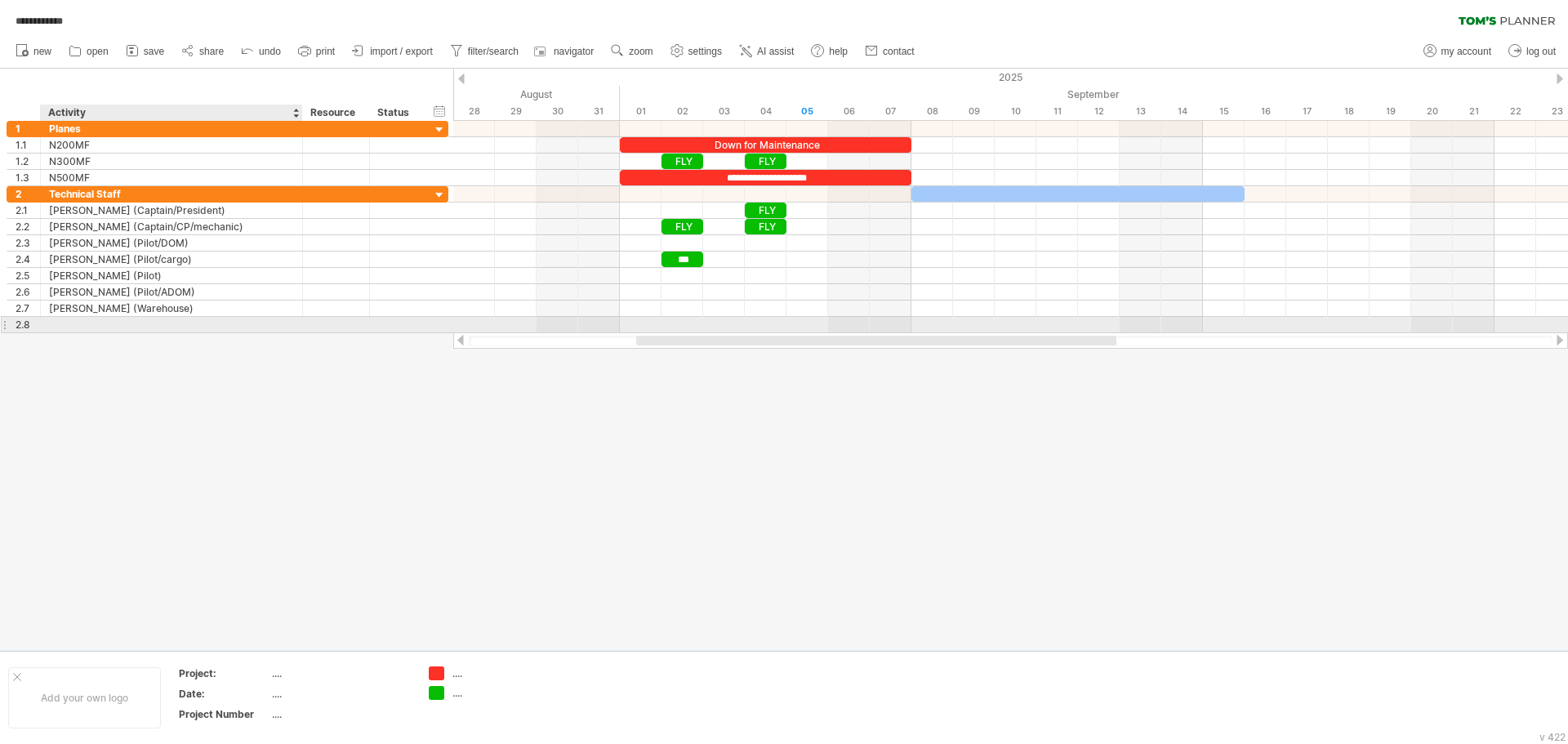
click at [53, 322] on div at bounding box center [172, 324] width 245 height 15
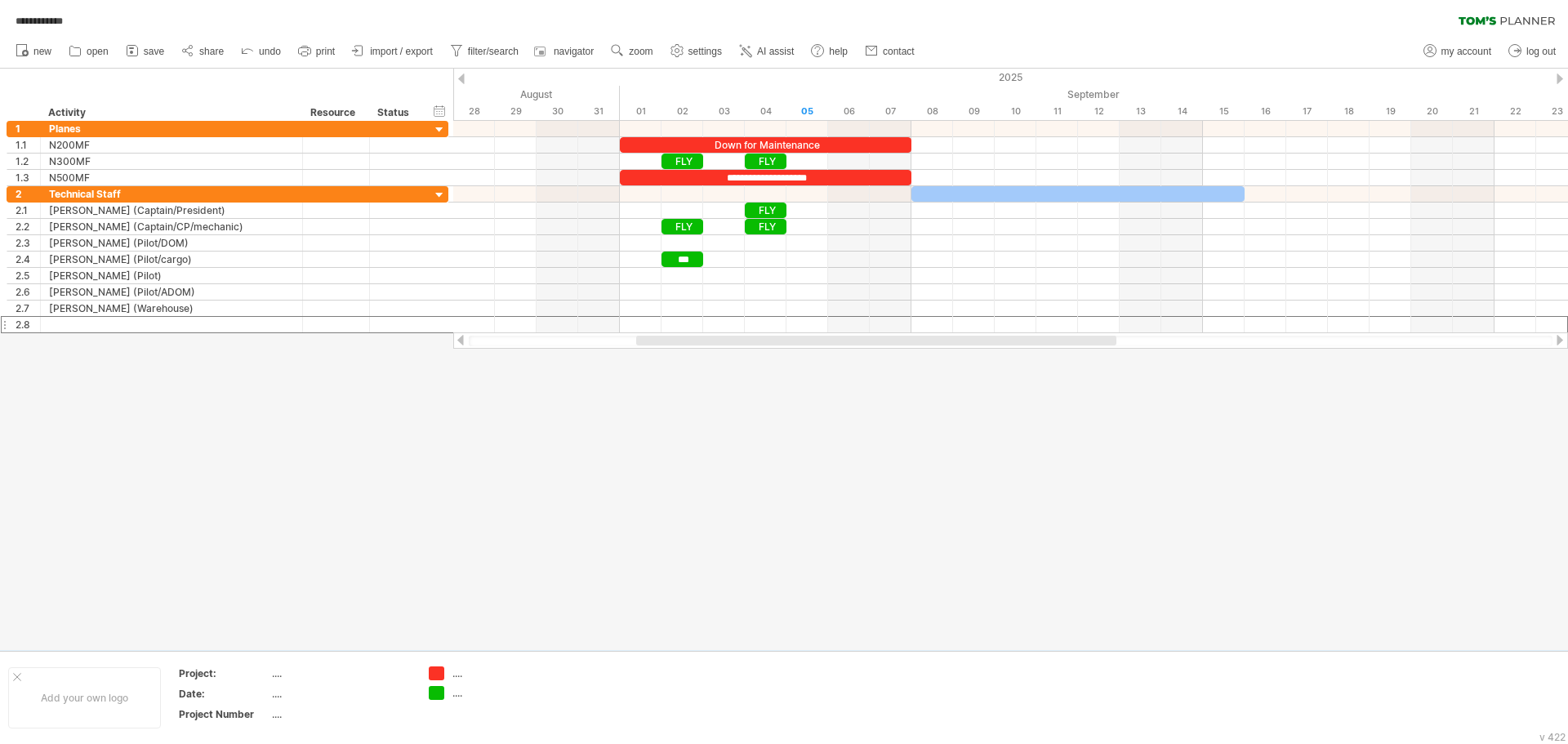
click at [460, 80] on div at bounding box center [461, 79] width 7 height 10
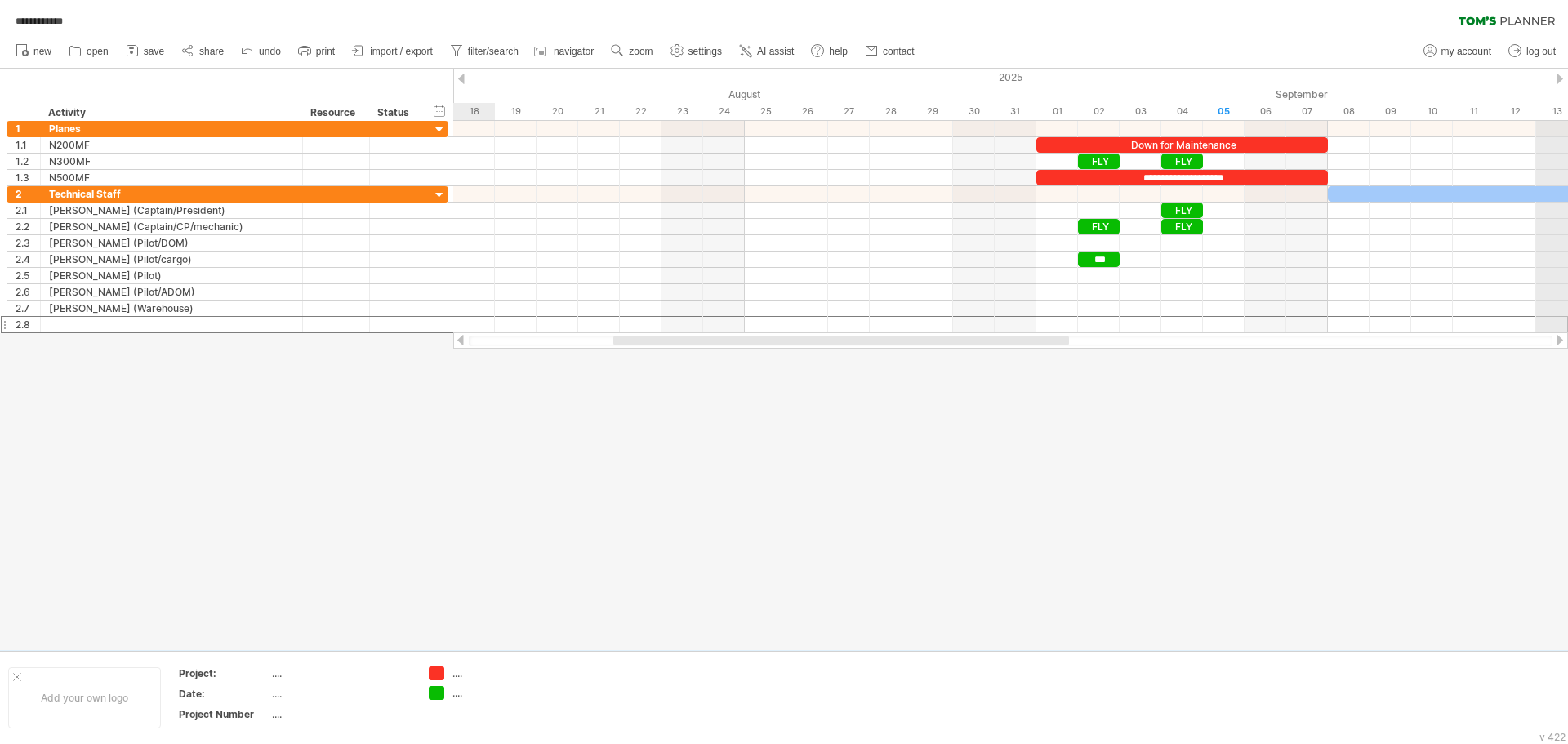
click at [1553, 77] on div "2025" at bounding box center [1265, 77] width 4790 height 17
click at [1558, 79] on div at bounding box center [1560, 79] width 7 height 10
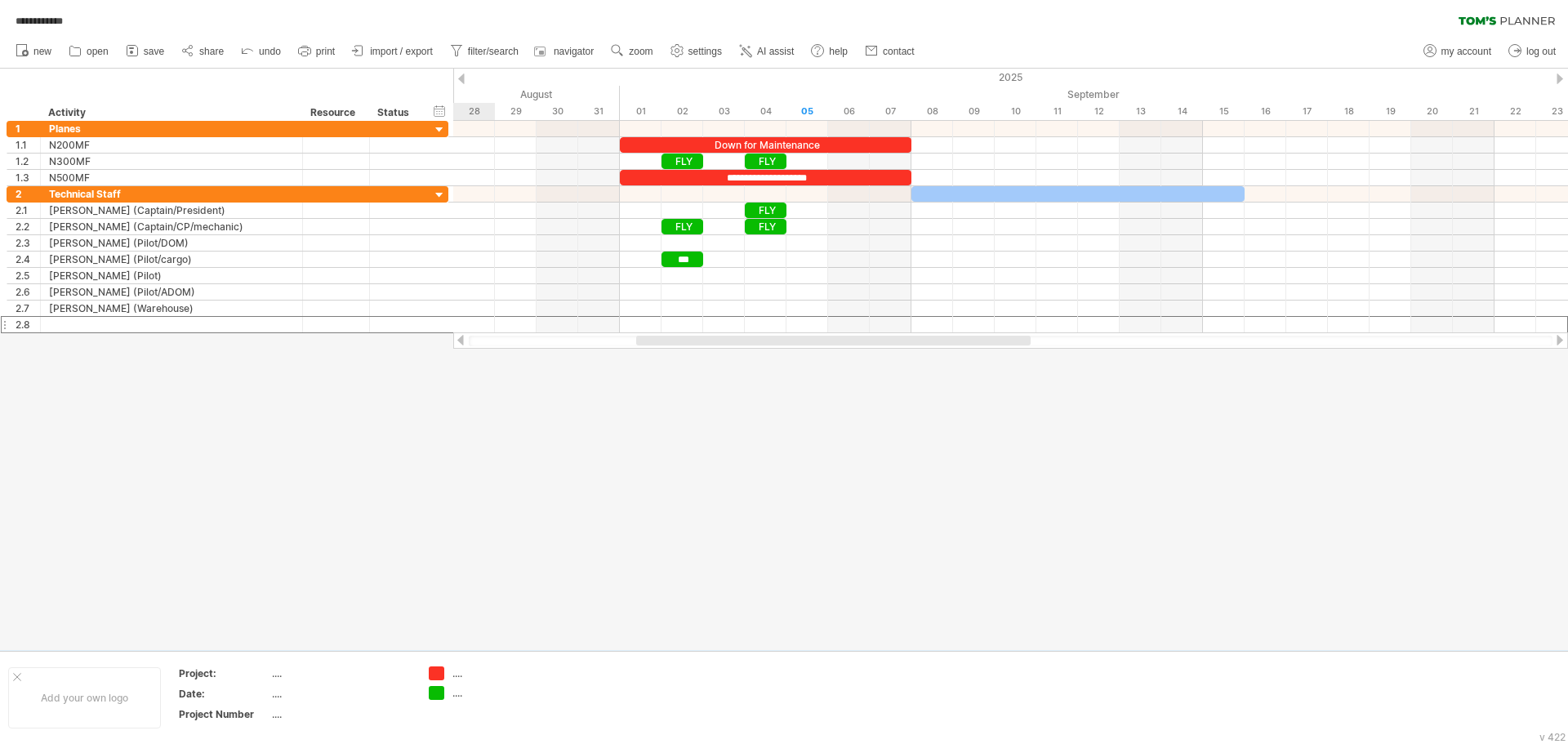
click at [1558, 79] on div at bounding box center [1560, 79] width 7 height 10
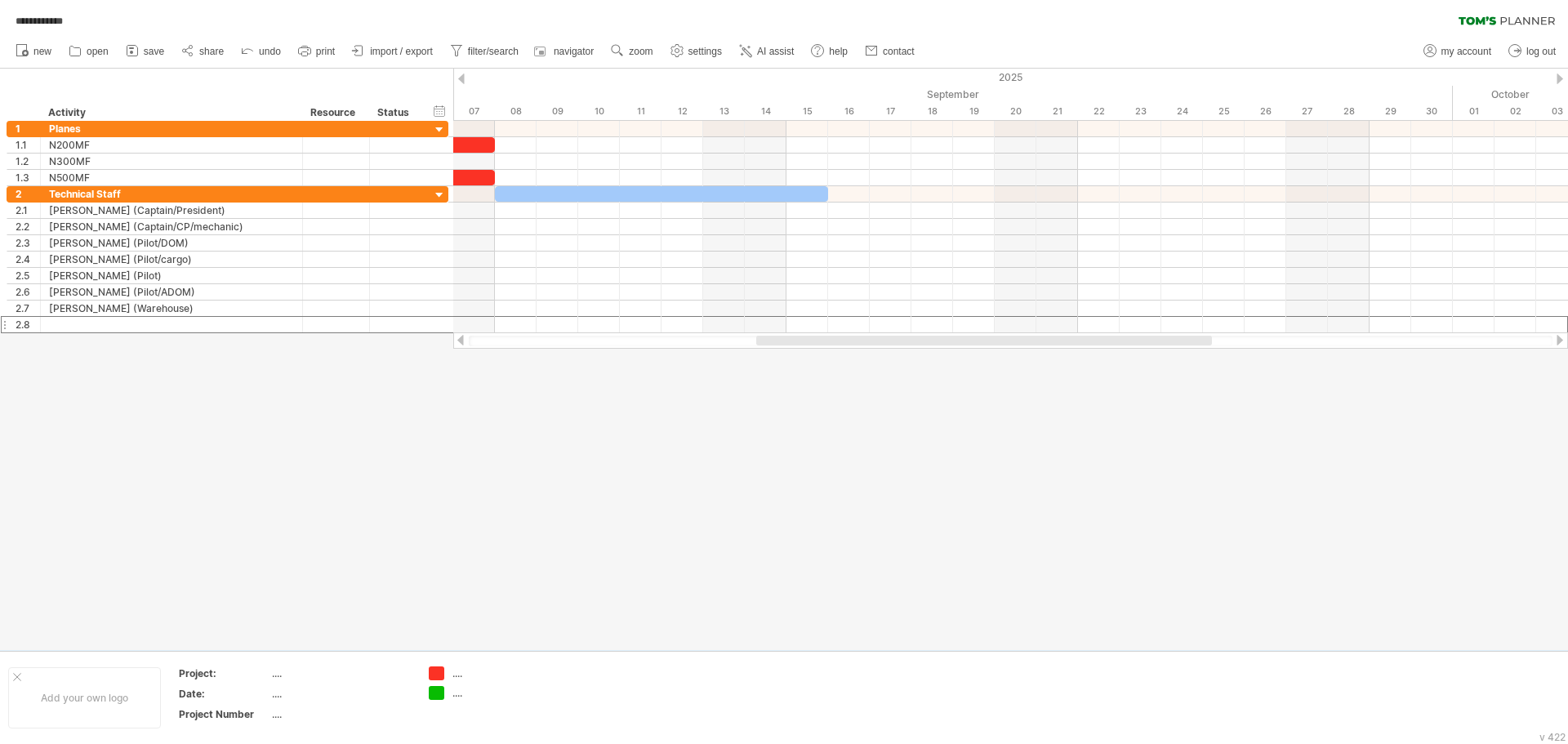
drag, startPoint x: 1058, startPoint y: 346, endPoint x: 1005, endPoint y: 346, distance: 53.0
click at [1005, 346] on div at bounding box center [1011, 341] width 1084 height 10
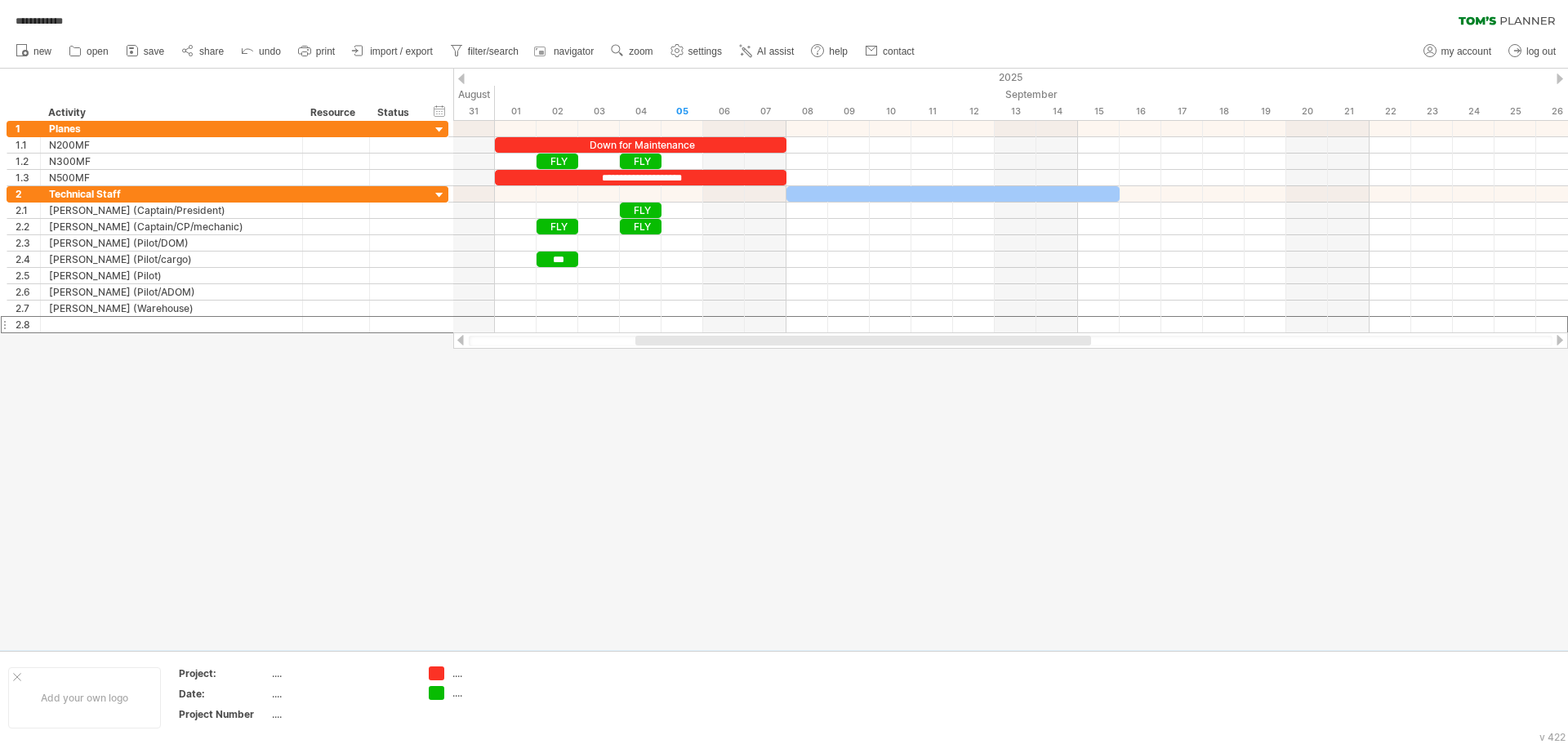
drag, startPoint x: 1008, startPoint y: 341, endPoint x: 887, endPoint y: 341, distance: 121.0
click at [887, 341] on div at bounding box center [863, 340] width 455 height 9
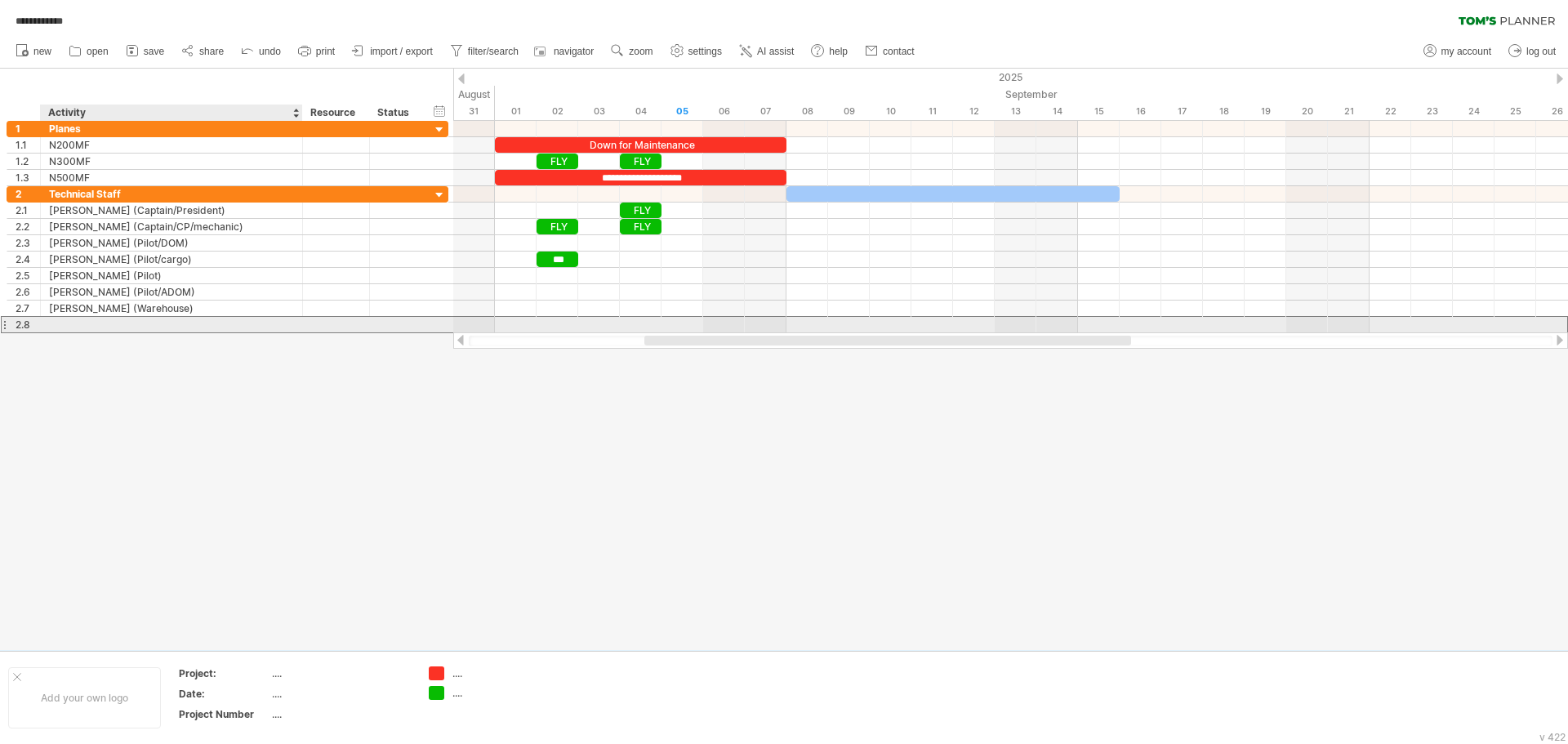
click at [55, 324] on div at bounding box center [172, 324] width 245 height 15
click at [561, 328] on div "add time block" at bounding box center [593, 329] width 144 height 26
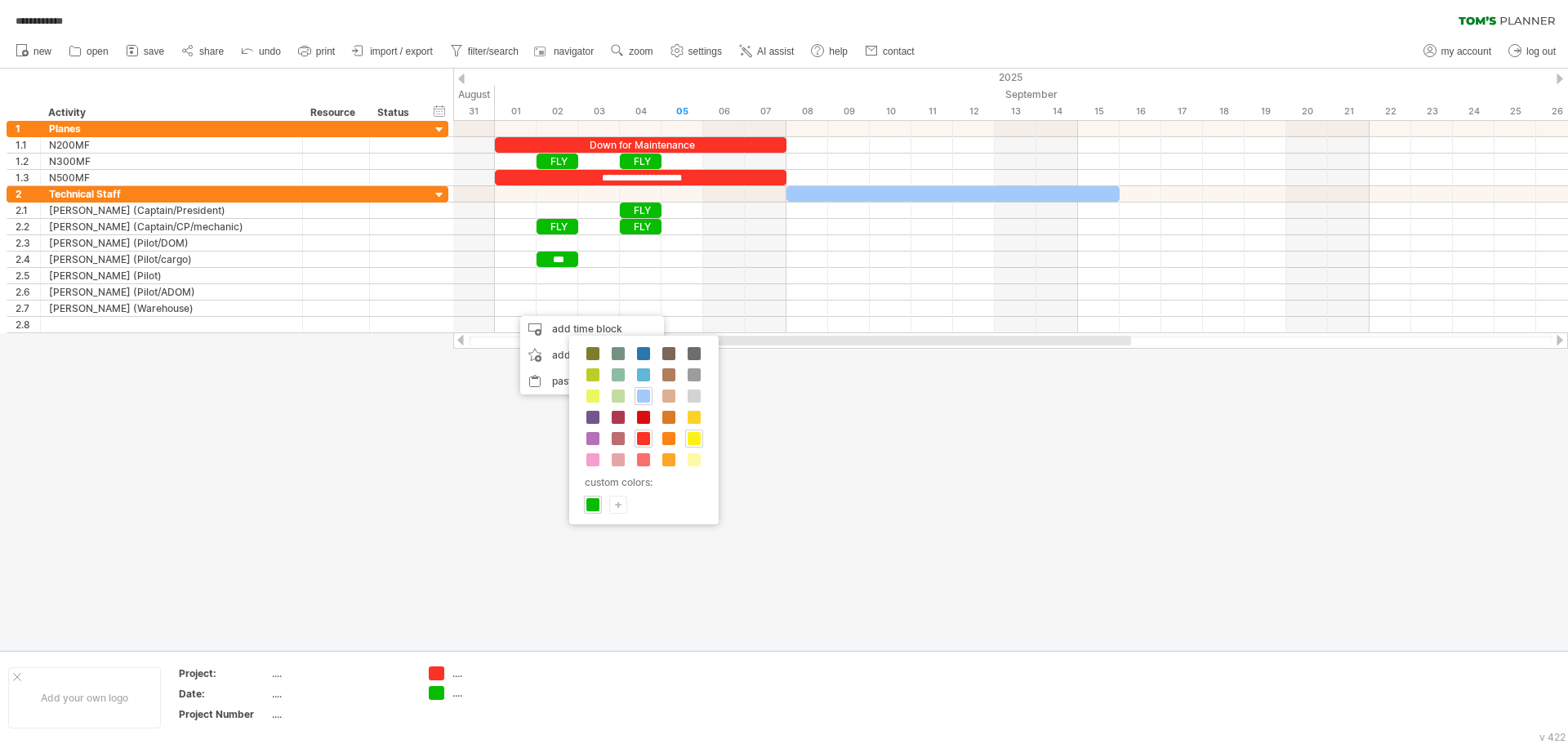
click at [700, 441] on span at bounding box center [694, 439] width 13 height 13
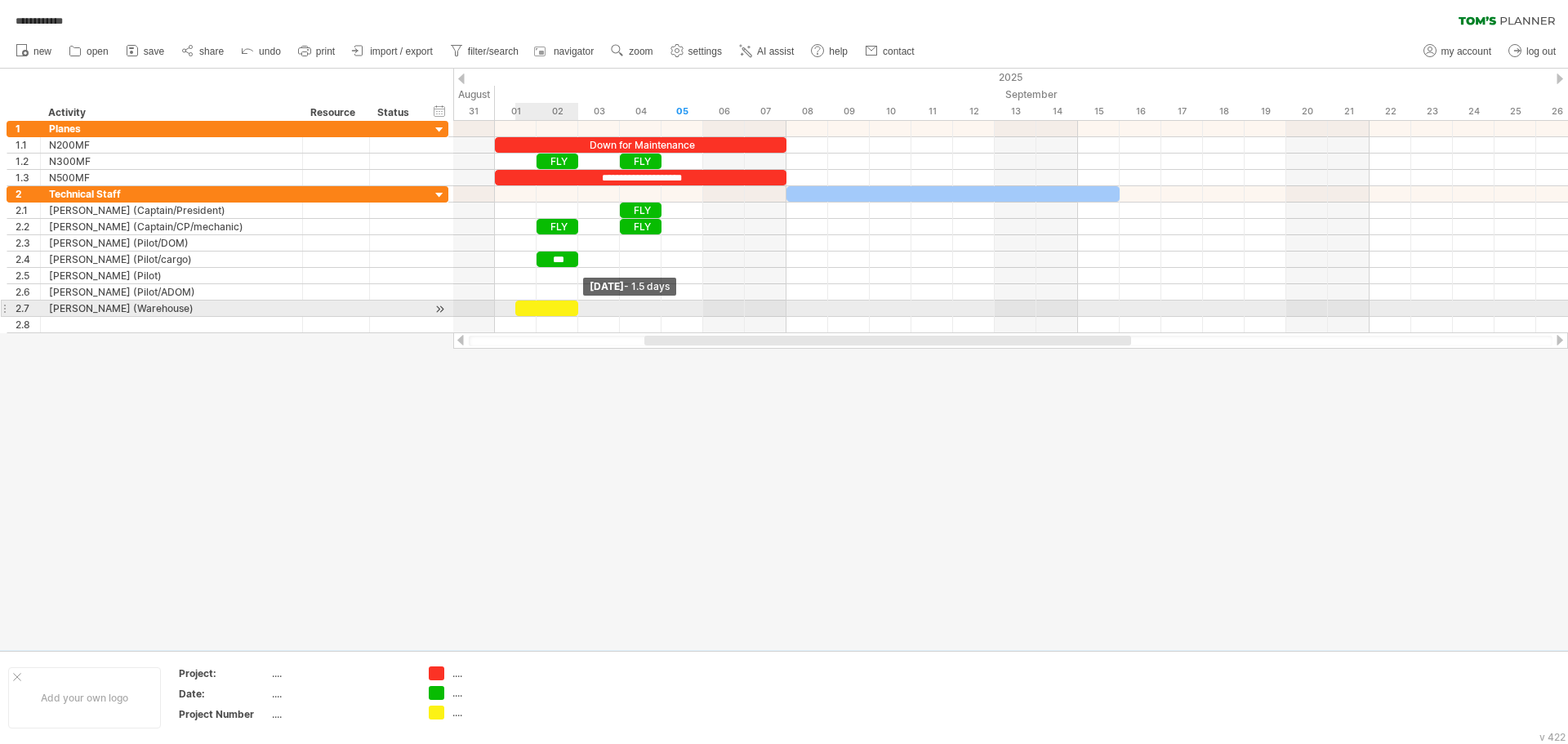
drag, startPoint x: 557, startPoint y: 310, endPoint x: 572, endPoint y: 310, distance: 15.0
click at [572, 310] on div at bounding box center [546, 308] width 63 height 15
drag, startPoint x: 518, startPoint y: 310, endPoint x: 536, endPoint y: 307, distance: 18.2
click at [536, 307] on span at bounding box center [537, 308] width 7 height 15
drag, startPoint x: 581, startPoint y: 305, endPoint x: 698, endPoint y: 307, distance: 117.0
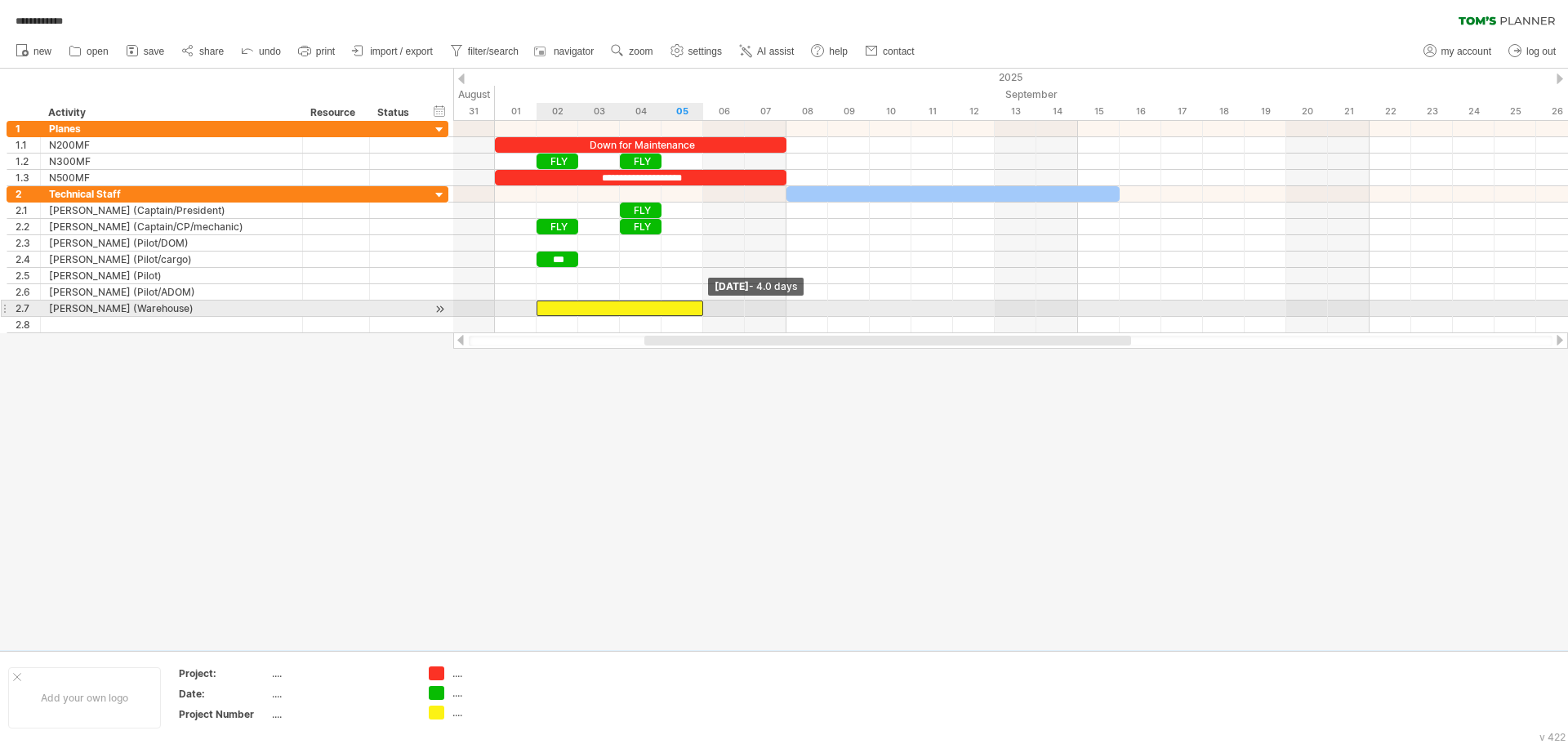
click at [698, 307] on div at bounding box center [620, 308] width 166 height 15
click at [616, 306] on div at bounding box center [620, 308] width 166 height 15
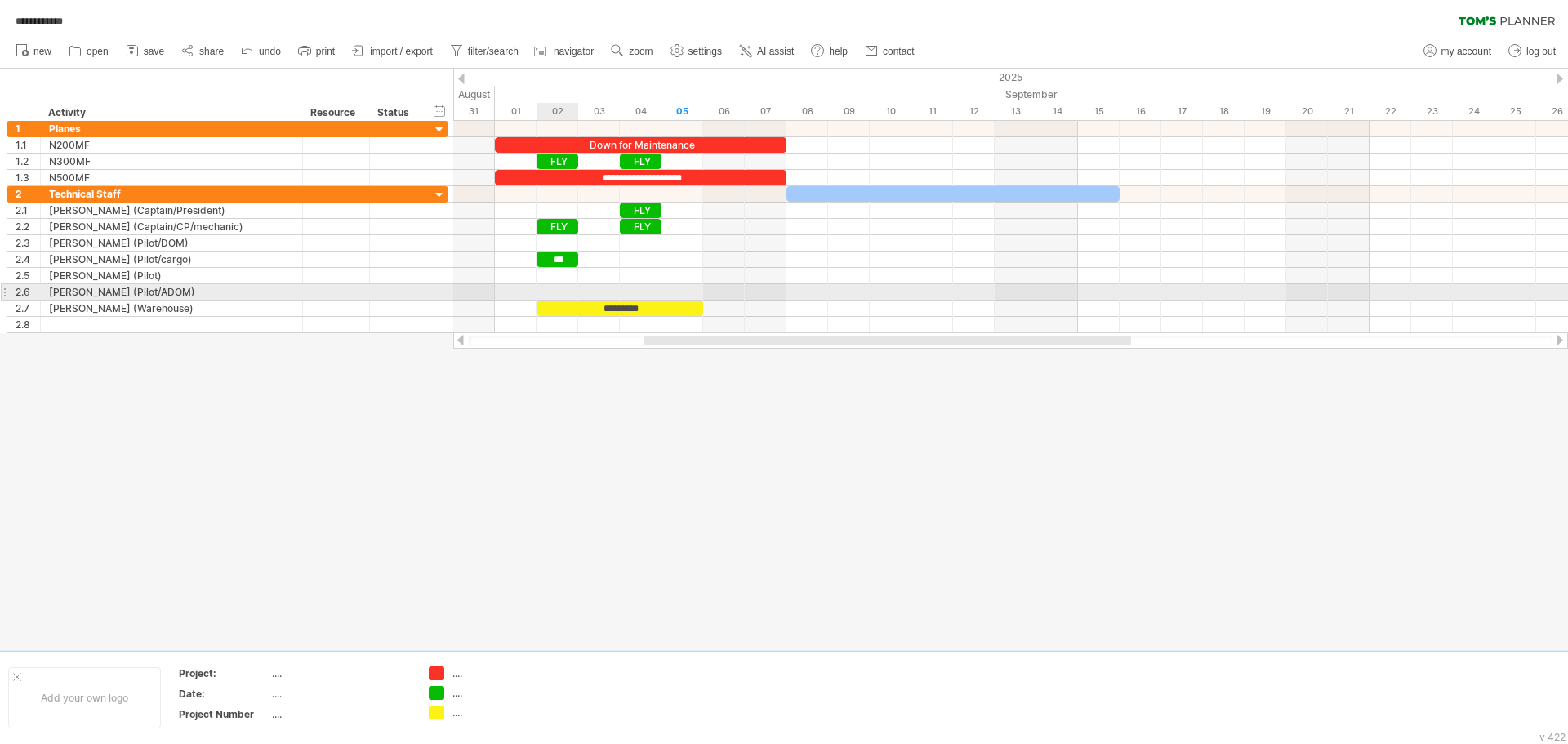
click at [555, 289] on div at bounding box center [1010, 292] width 1115 height 16
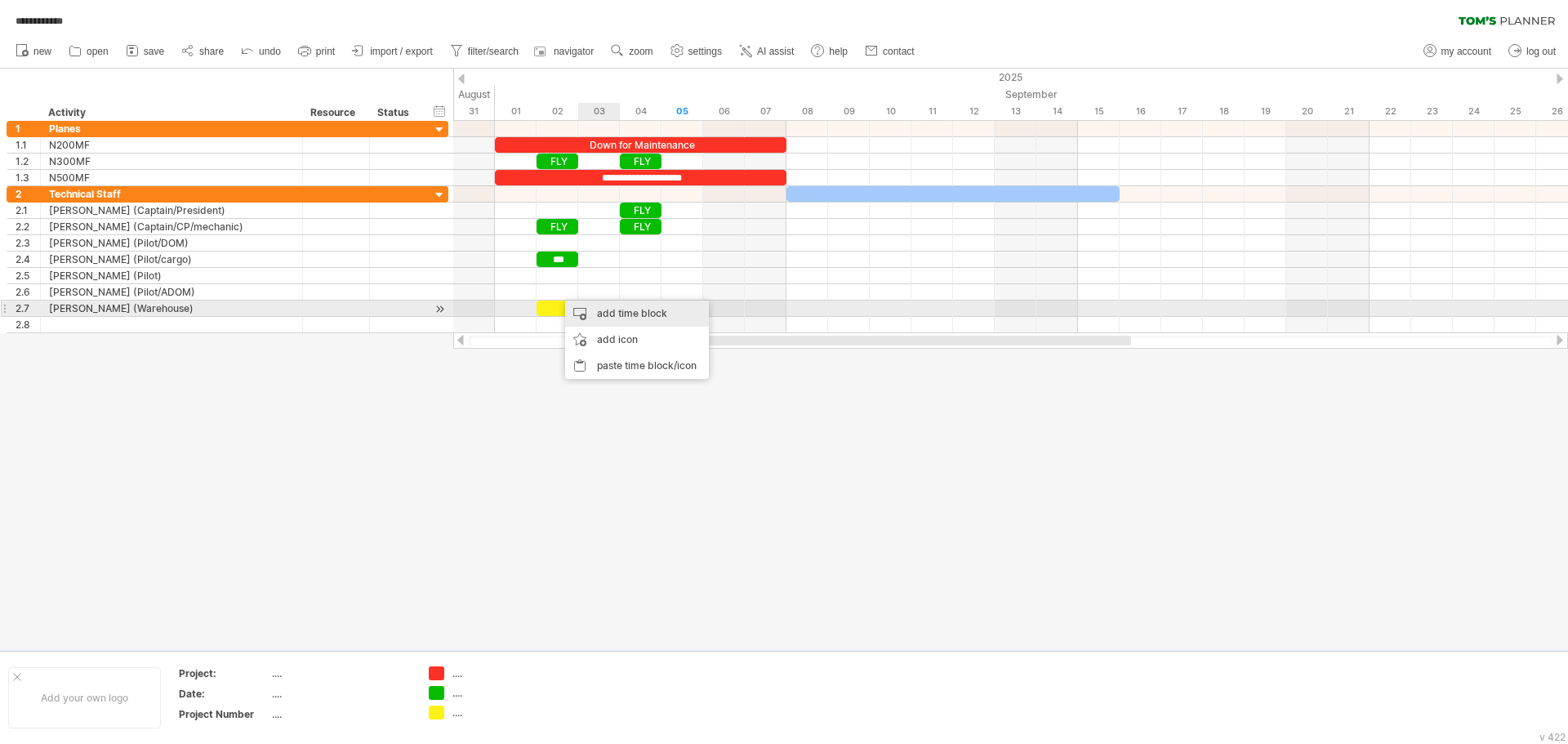
click at [615, 312] on div "add time block" at bounding box center [637, 313] width 144 height 26
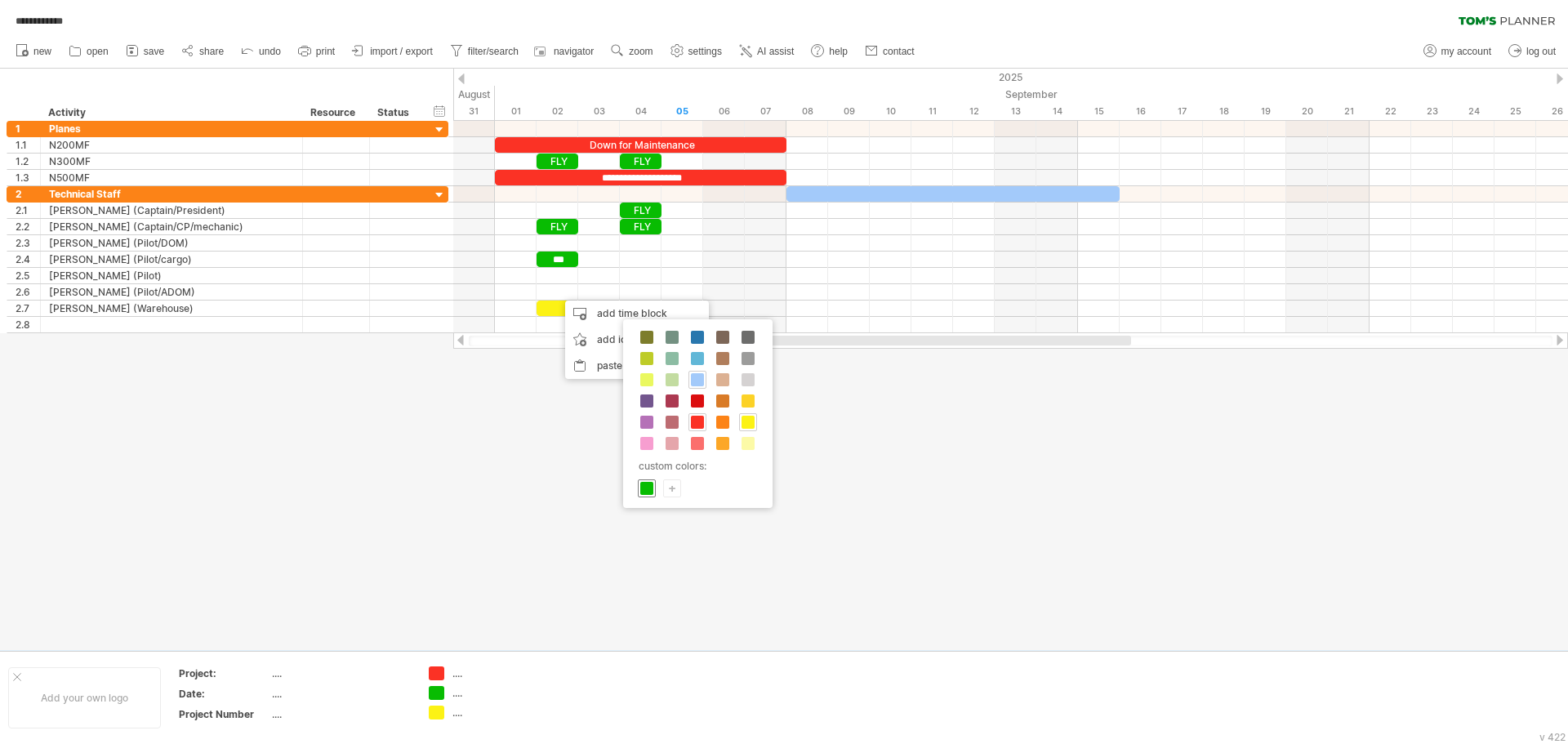
click at [649, 489] on span at bounding box center [647, 488] width 13 height 13
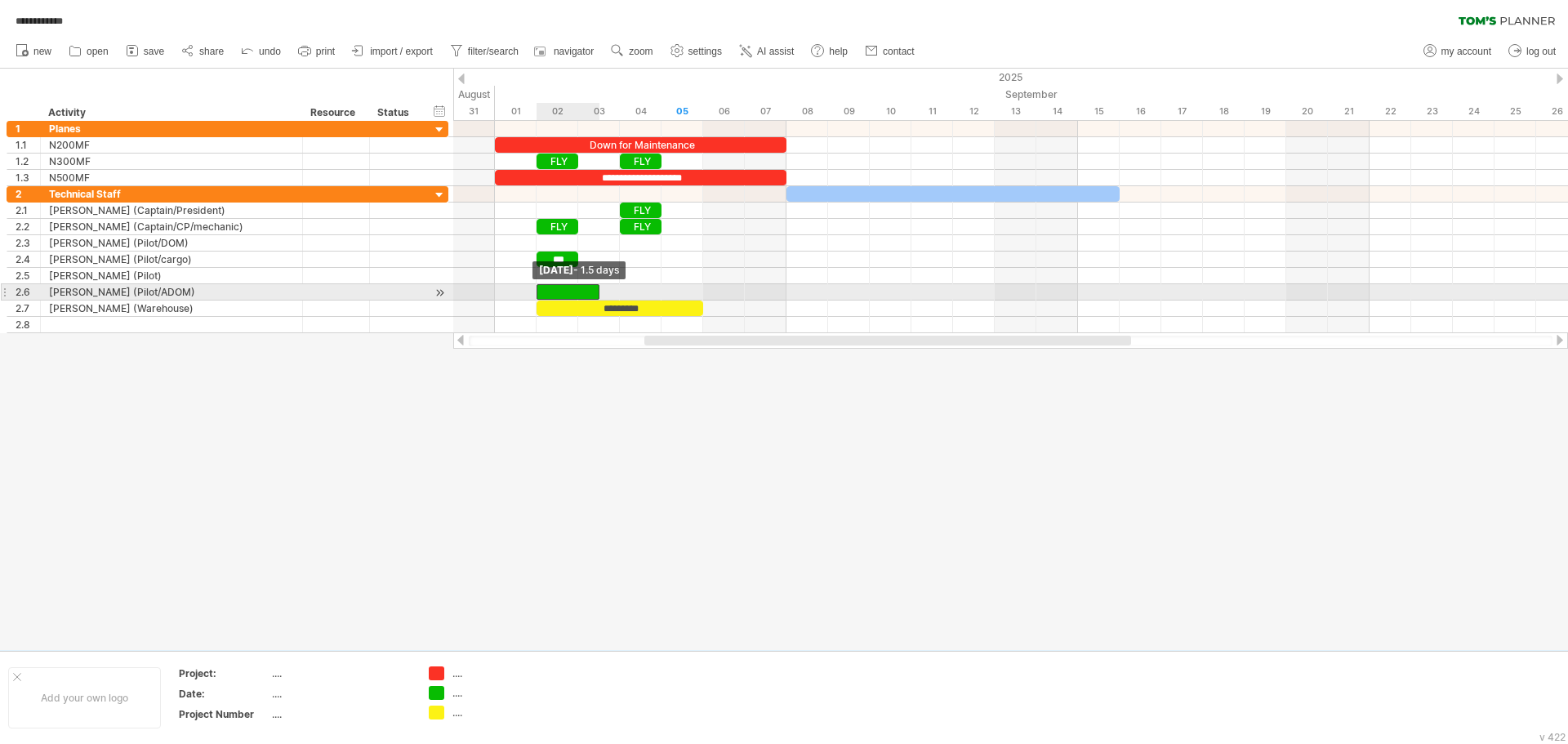
drag, startPoint x: 555, startPoint y: 292, endPoint x: 540, endPoint y: 292, distance: 15.0
click at [540, 292] on div at bounding box center [568, 292] width 63 height 15
drag, startPoint x: 596, startPoint y: 292, endPoint x: 691, endPoint y: 293, distance: 95.0
click at [691, 293] on div at bounding box center [620, 292] width 166 height 15
click at [622, 290] on div at bounding box center [620, 292] width 166 height 15
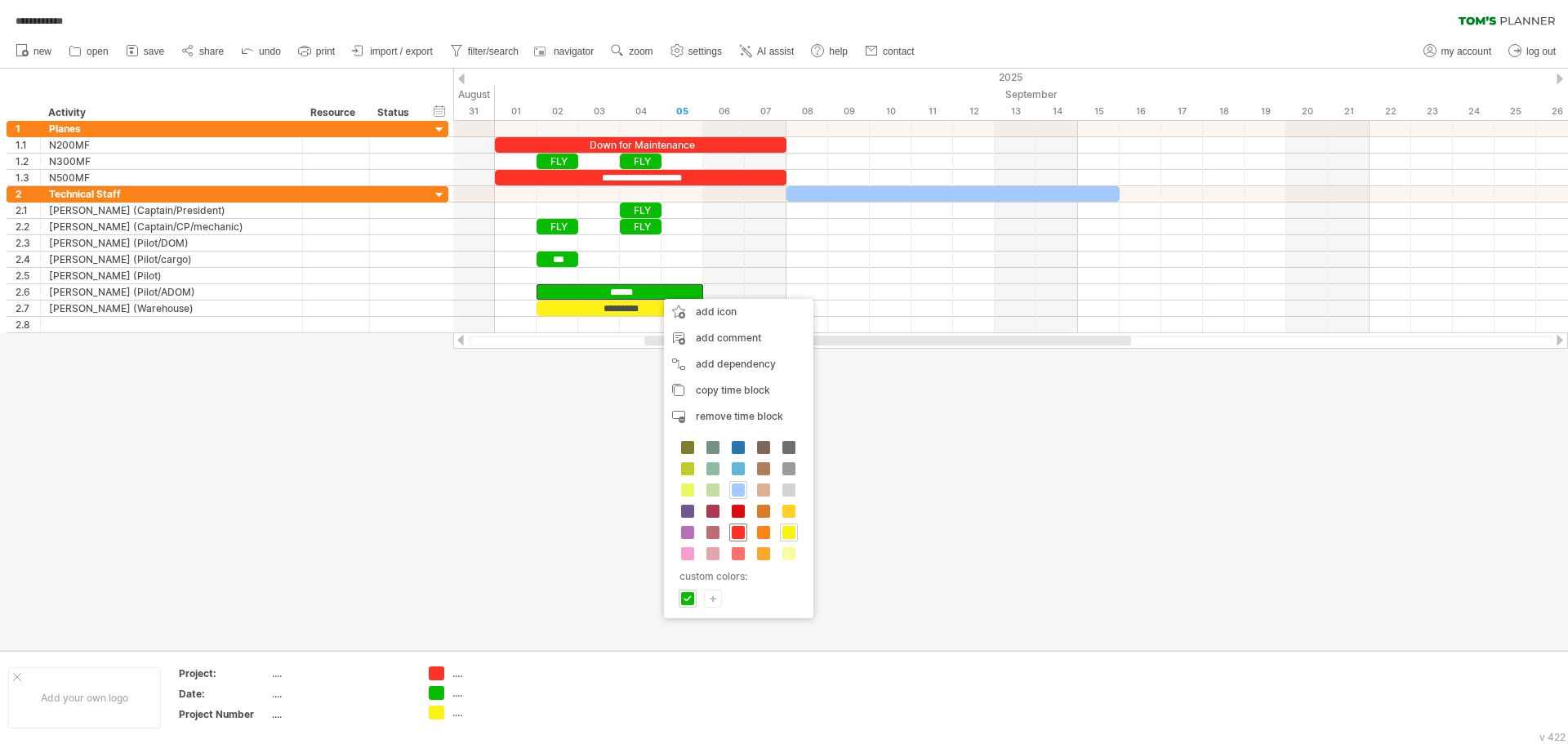
click at [743, 535] on span at bounding box center [738, 532] width 13 height 13
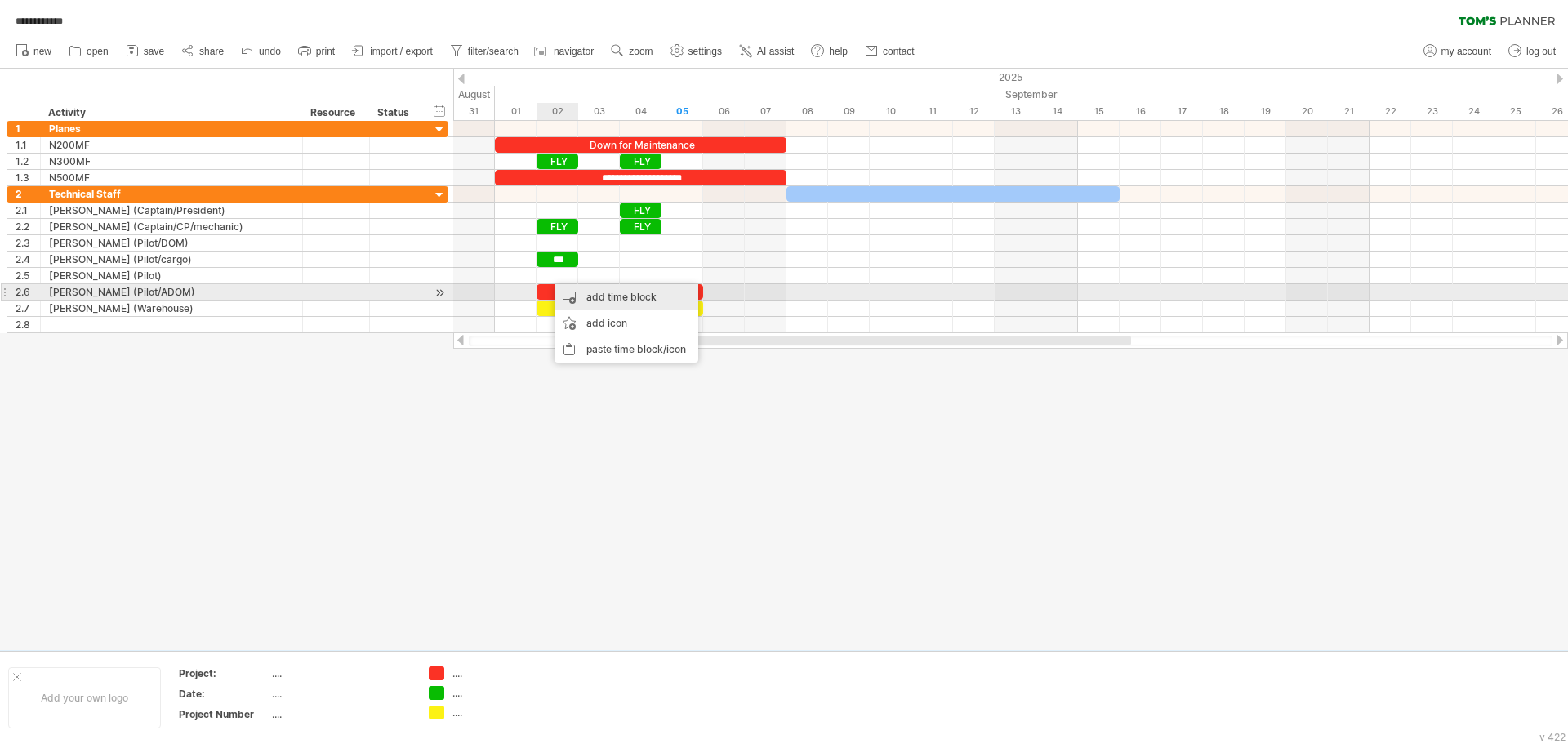
click at [589, 297] on div "add time block" at bounding box center [627, 297] width 144 height 26
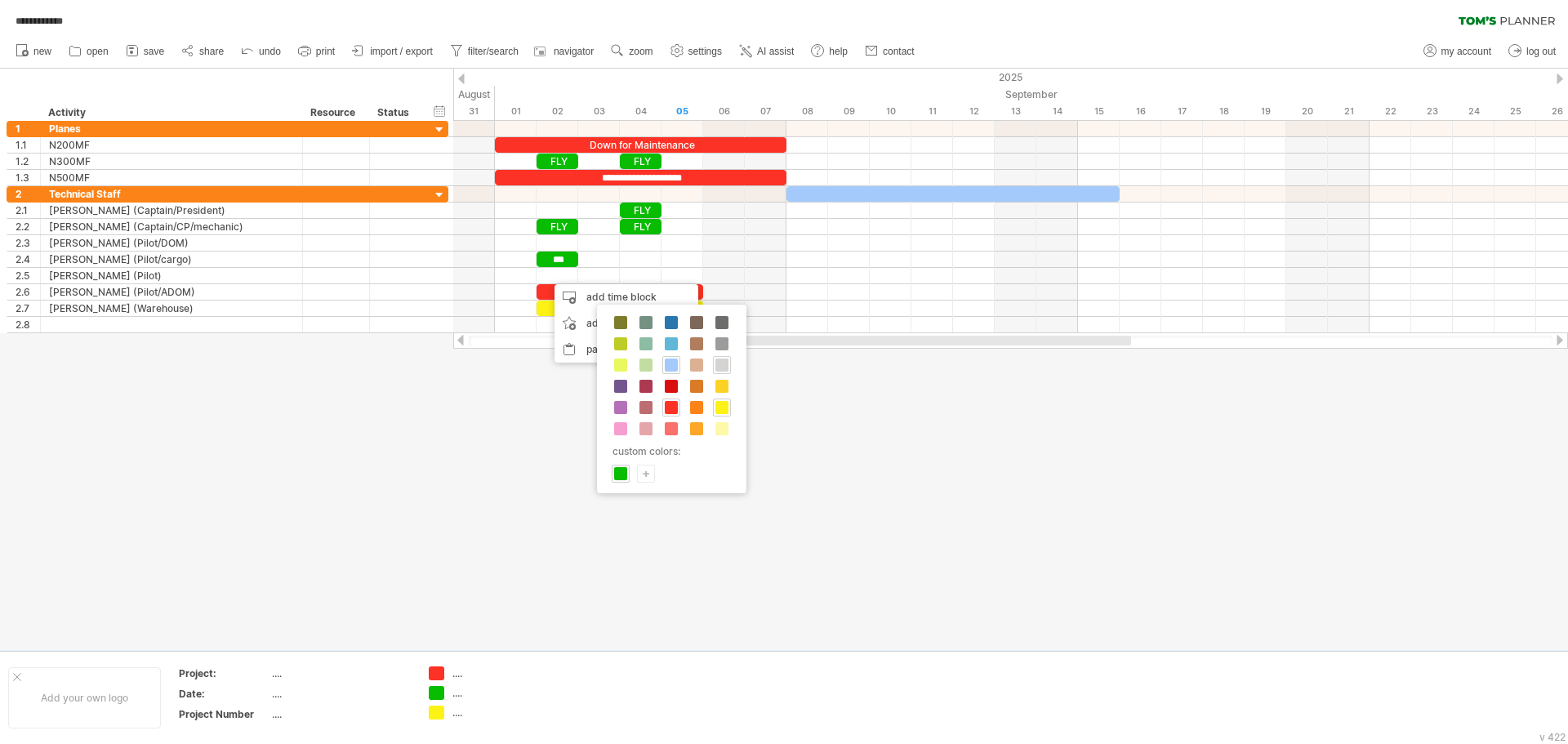
click at [723, 367] on span at bounding box center [721, 365] width 13 height 13
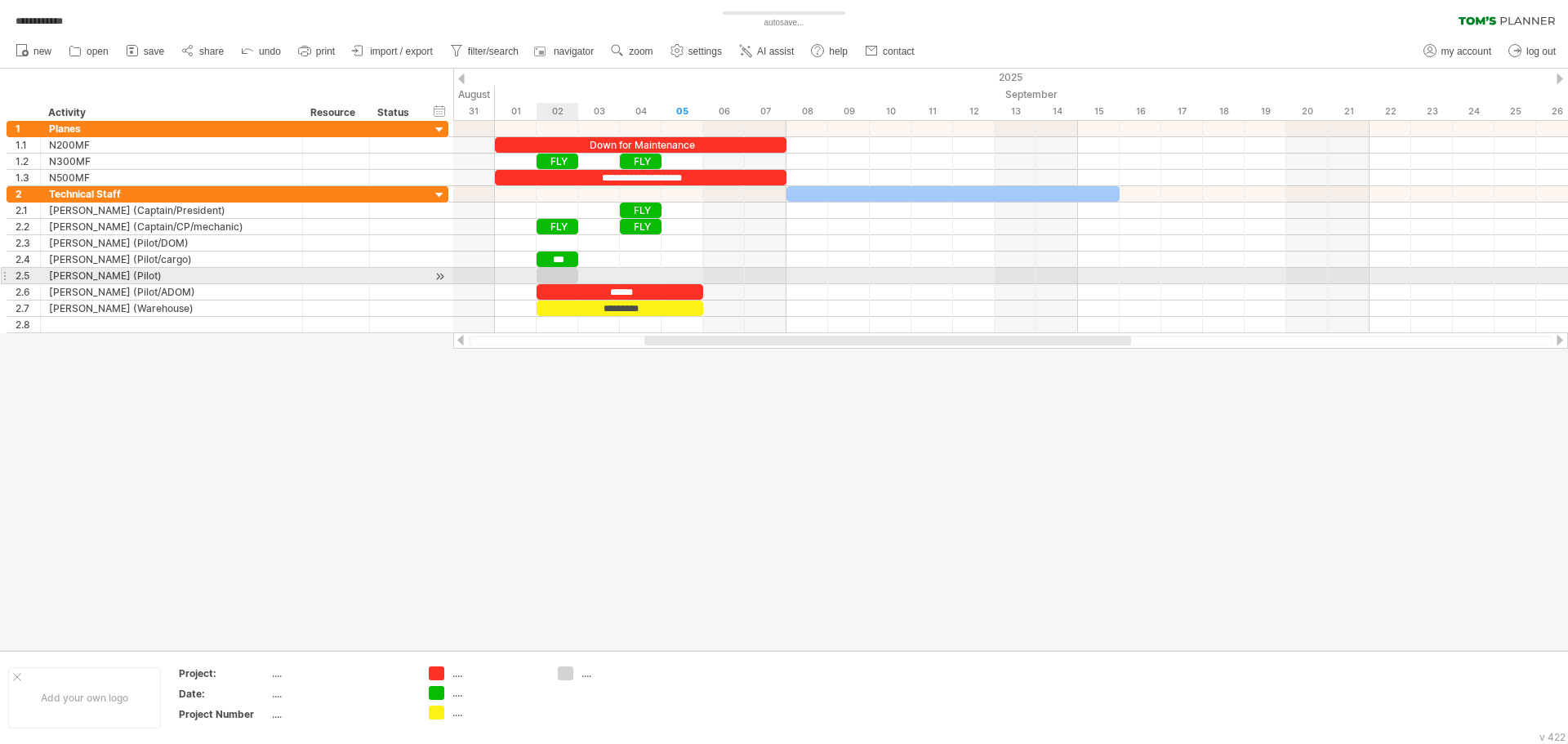
click at [564, 278] on div at bounding box center [558, 275] width 42 height 15
drag, startPoint x: 579, startPoint y: 274, endPoint x: 697, endPoint y: 275, distance: 118.0
click at [697, 275] on div at bounding box center [620, 275] width 166 height 15
click at [633, 274] on div at bounding box center [620, 275] width 166 height 15
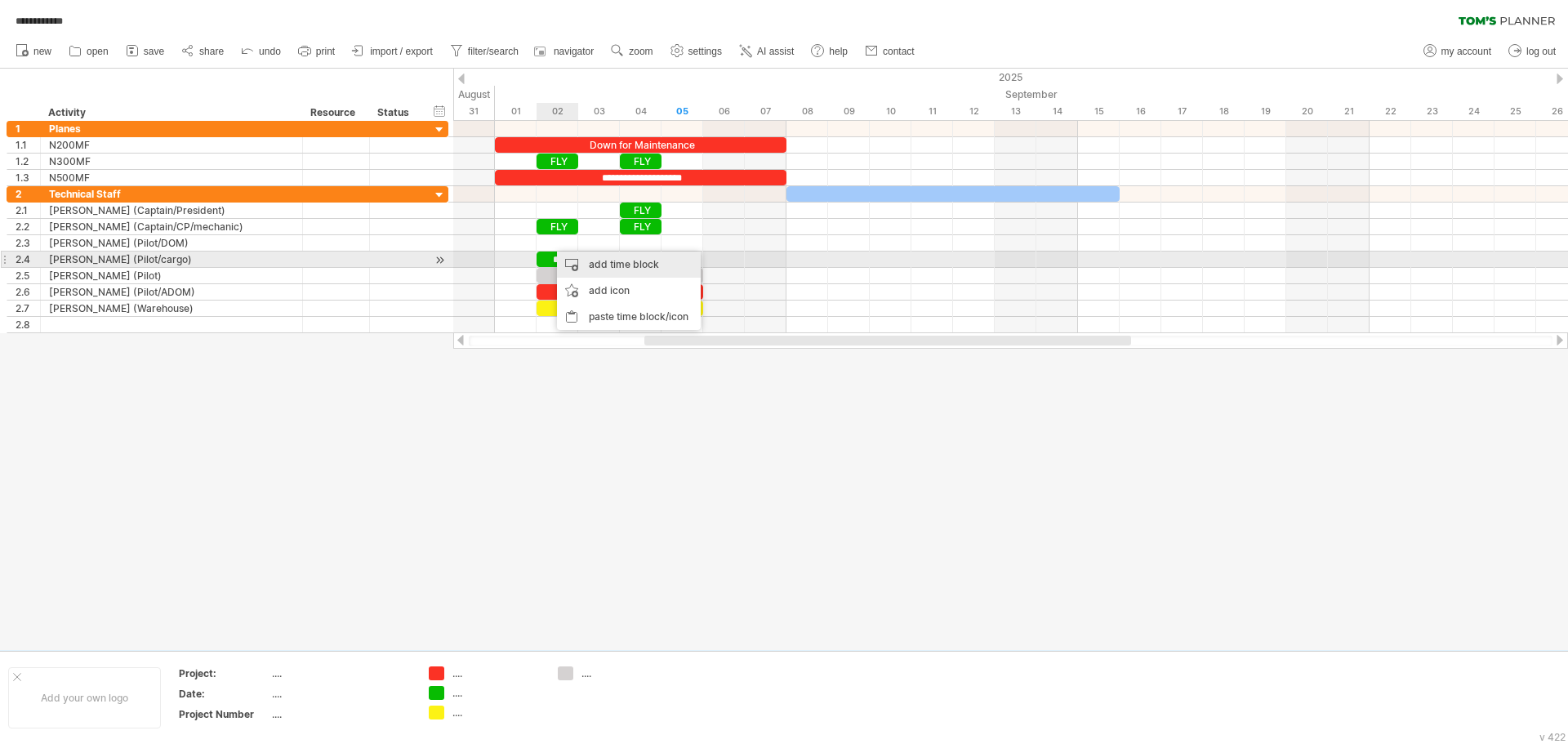
click at [591, 258] on div "add time block" at bounding box center [629, 264] width 144 height 26
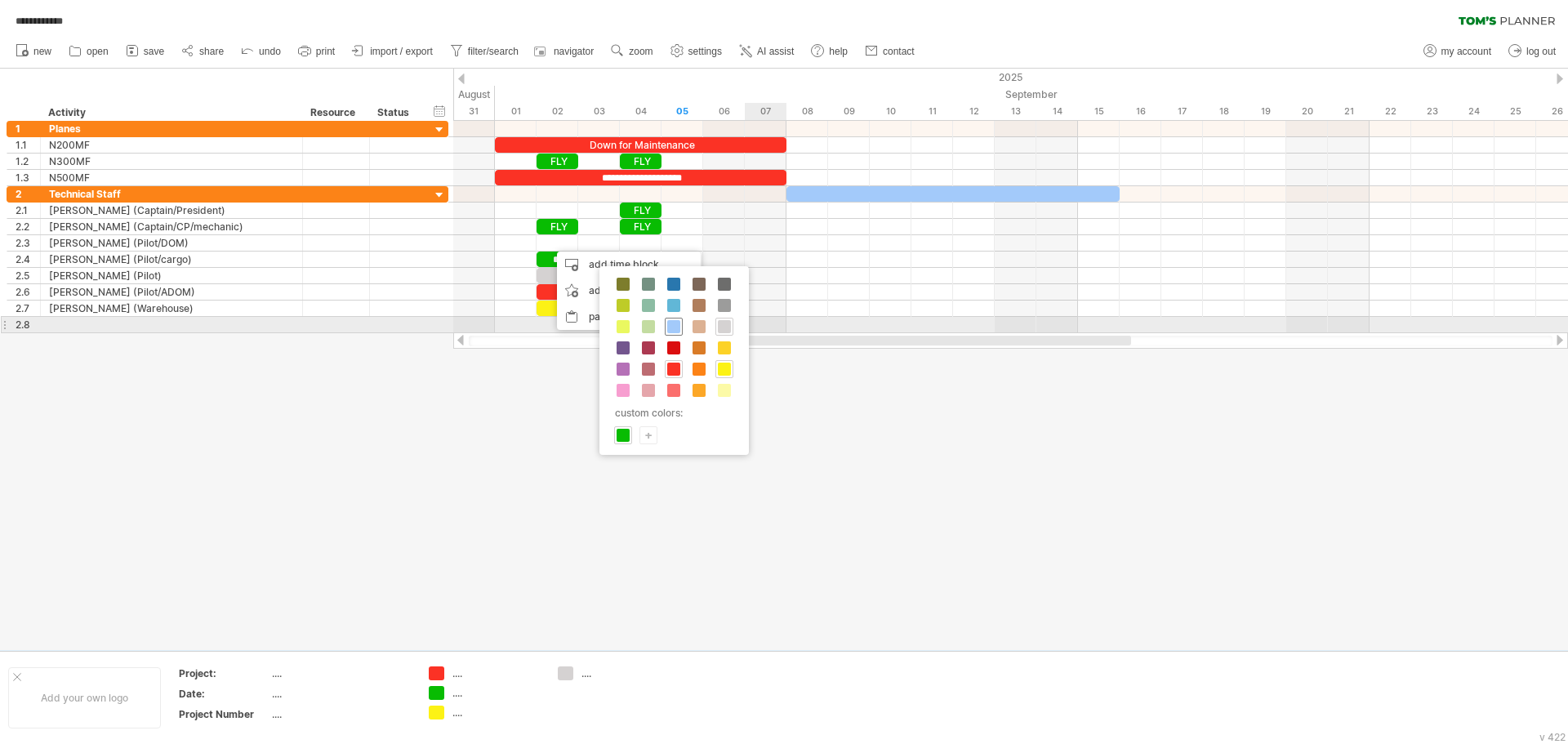
click at [673, 324] on span at bounding box center [673, 326] width 13 height 13
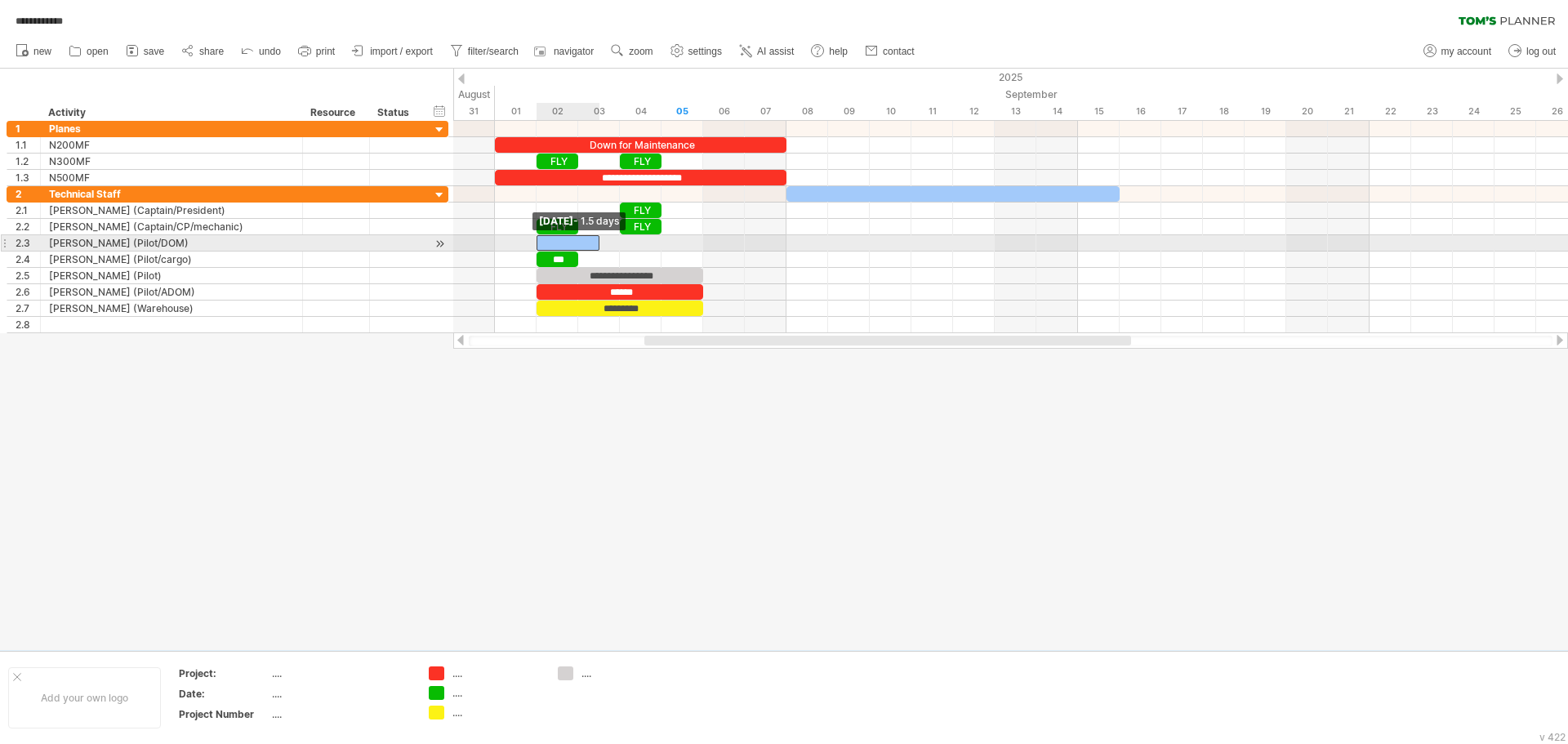
drag, startPoint x: 557, startPoint y: 240, endPoint x: 537, endPoint y: 240, distance: 20.0
click at [537, 240] on span at bounding box center [537, 243] width 7 height 15
drag, startPoint x: 600, startPoint y: 241, endPoint x: 697, endPoint y: 248, distance: 97.3
click at [697, 248] on div at bounding box center [620, 243] width 166 height 15
click at [611, 244] on div at bounding box center [620, 243] width 166 height 15
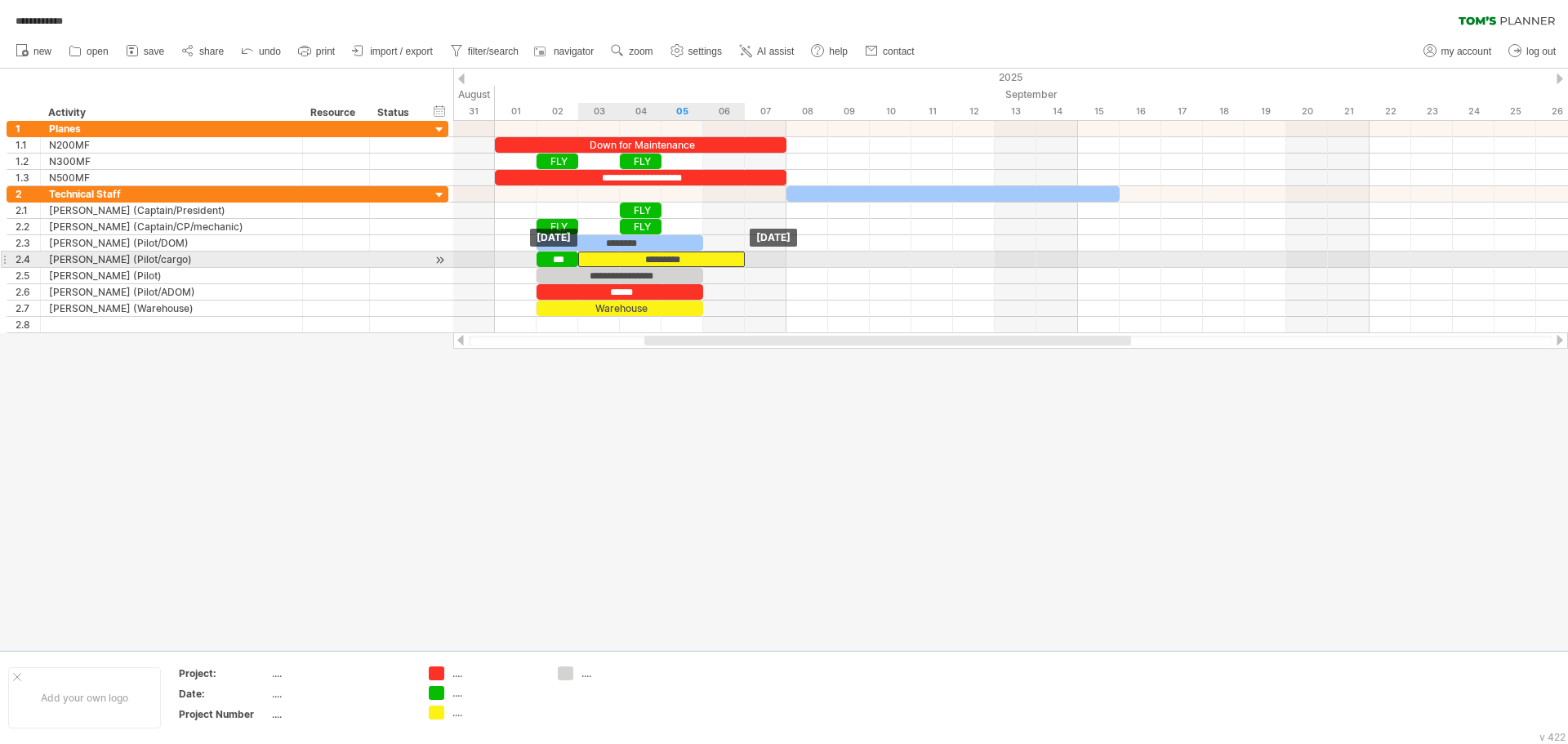
drag, startPoint x: 618, startPoint y: 311, endPoint x: 657, endPoint y: 259, distance: 65.0
drag, startPoint x: 745, startPoint y: 257, endPoint x: 707, endPoint y: 257, distance: 38.0
click at [707, 257] on div "**********" at bounding box center [1010, 227] width 1115 height 213
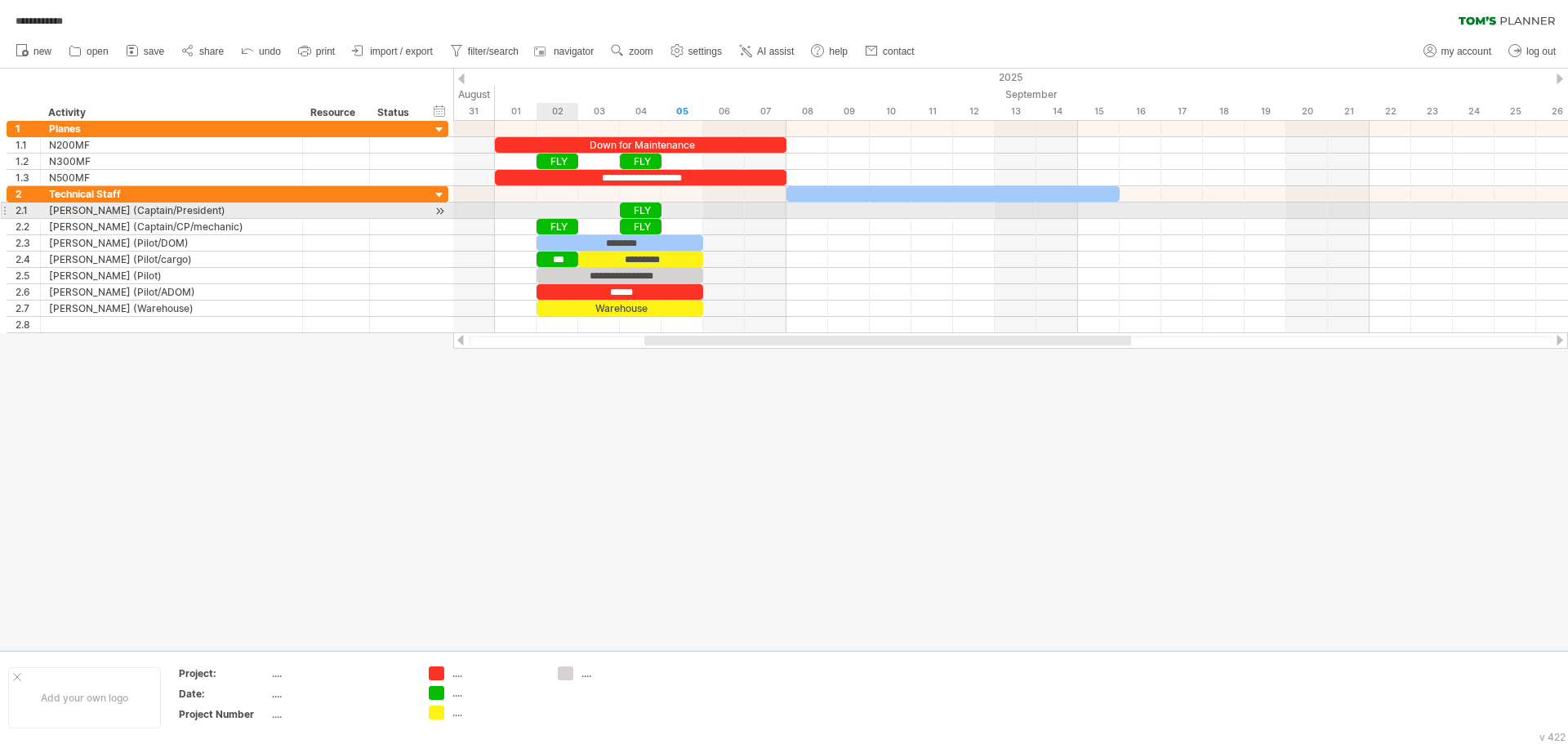
click at [550, 208] on div at bounding box center [1010, 210] width 1115 height 16
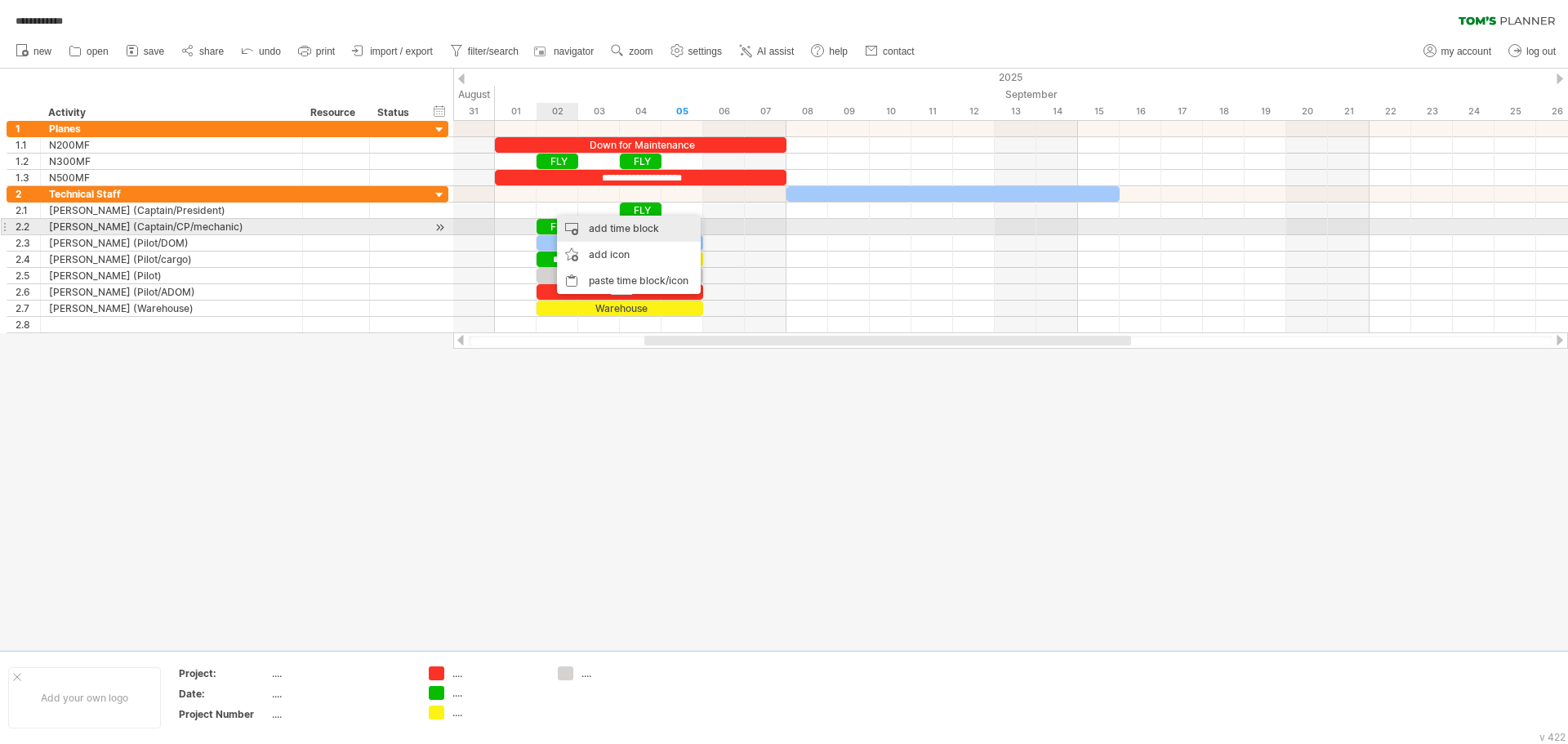
click at [578, 227] on div "add time block" at bounding box center [629, 228] width 144 height 26
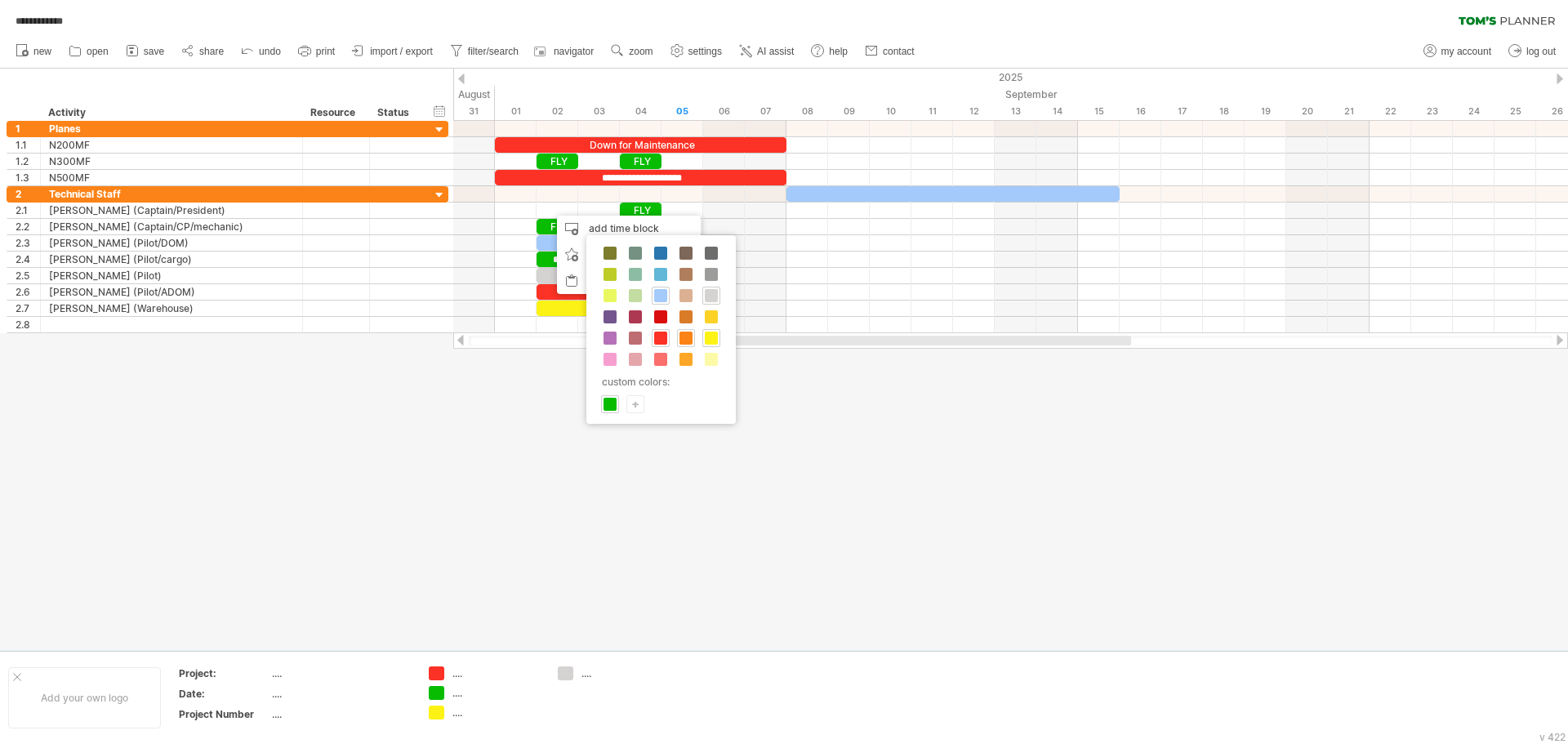
click at [684, 336] on span at bounding box center [685, 338] width 13 height 13
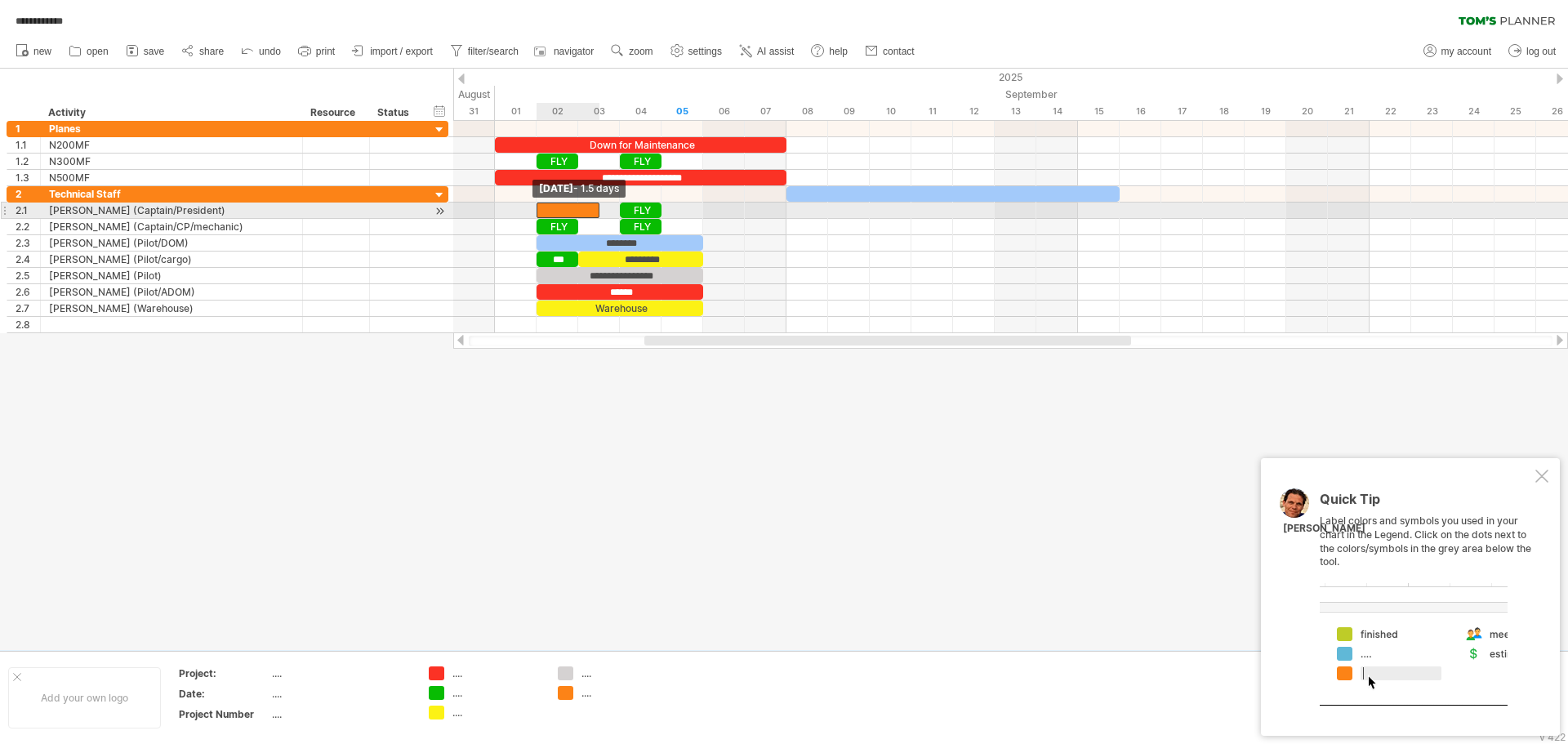
drag, startPoint x: 555, startPoint y: 210, endPoint x: 540, endPoint y: 210, distance: 15.0
click at [540, 210] on div at bounding box center [568, 210] width 63 height 15
drag, startPoint x: 596, startPoint y: 212, endPoint x: 622, endPoint y: 212, distance: 26.0
click at [622, 212] on span at bounding box center [620, 210] width 7 height 15
click at [572, 211] on div at bounding box center [578, 210] width 83 height 15
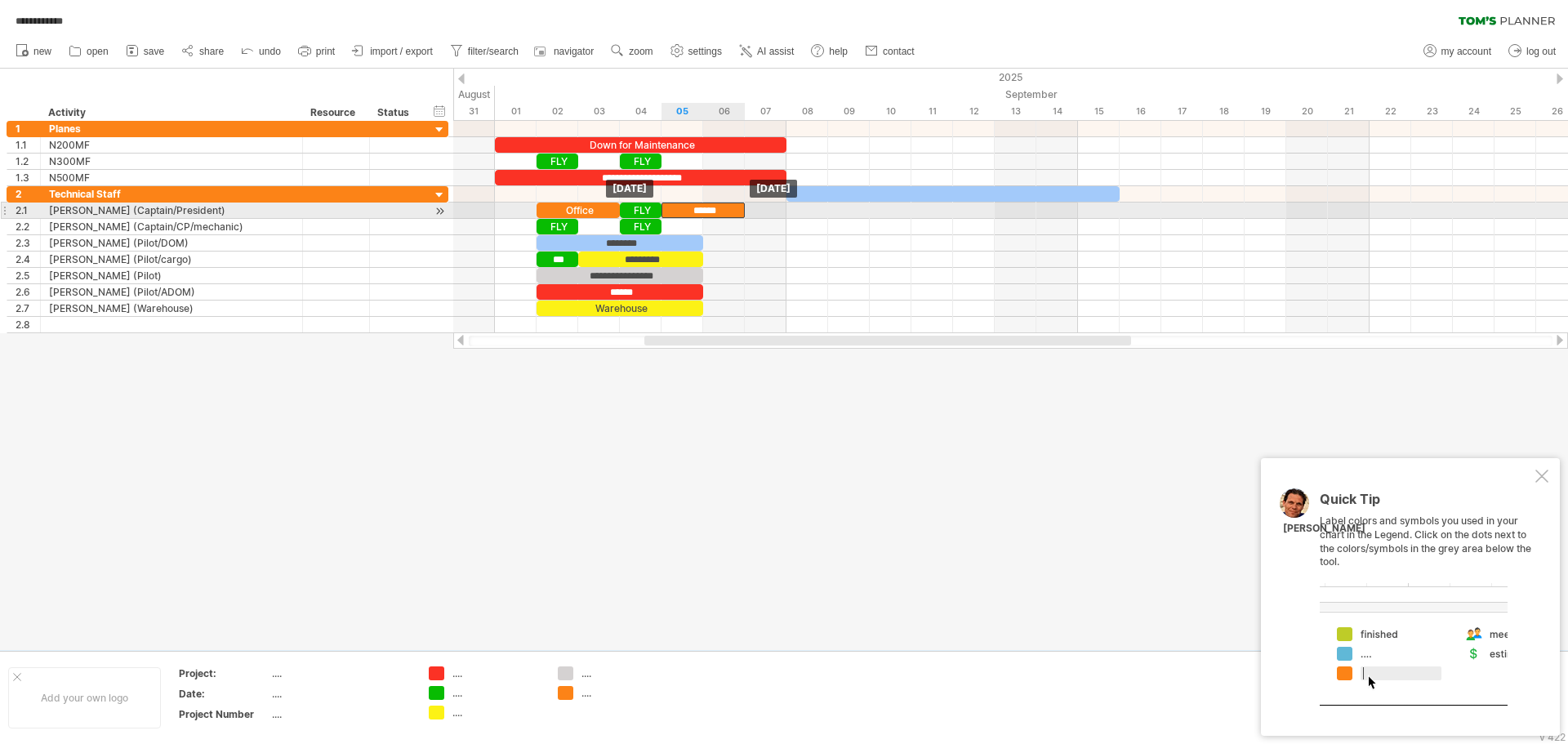
drag, startPoint x: 583, startPoint y: 211, endPoint x: 707, endPoint y: 209, distance: 124.0
click at [707, 209] on div "******" at bounding box center [703, 210] width 83 height 15
drag, startPoint x: 745, startPoint y: 208, endPoint x: 705, endPoint y: 211, distance: 40.1
click at [705, 211] on span at bounding box center [703, 210] width 7 height 15
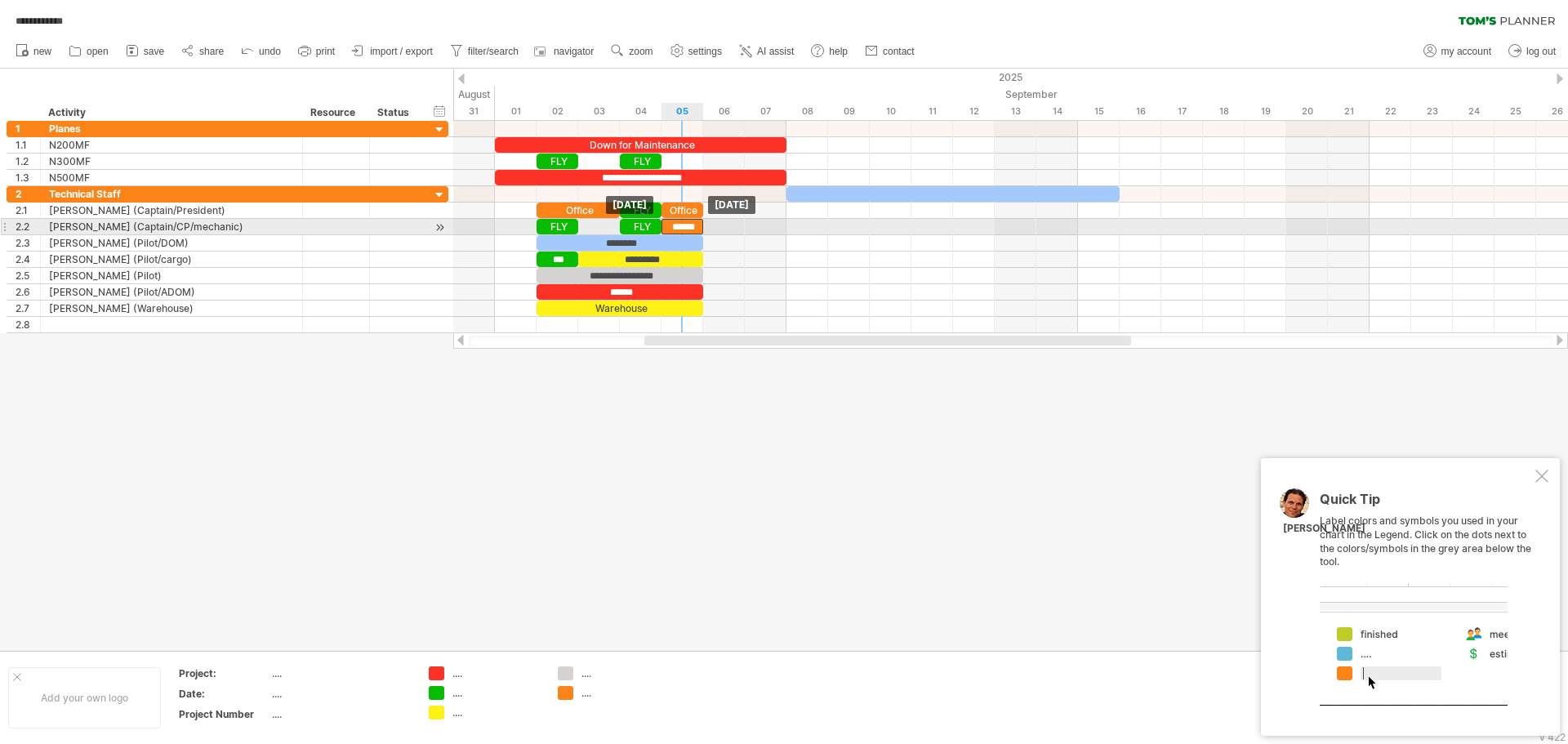
drag, startPoint x: 678, startPoint y: 210, endPoint x: 678, endPoint y: 223, distance: 13.0
drag, startPoint x: 674, startPoint y: 224, endPoint x: 600, endPoint y: 224, distance: 74.0
click at [600, 224] on div "******" at bounding box center [599, 227] width 42 height 15
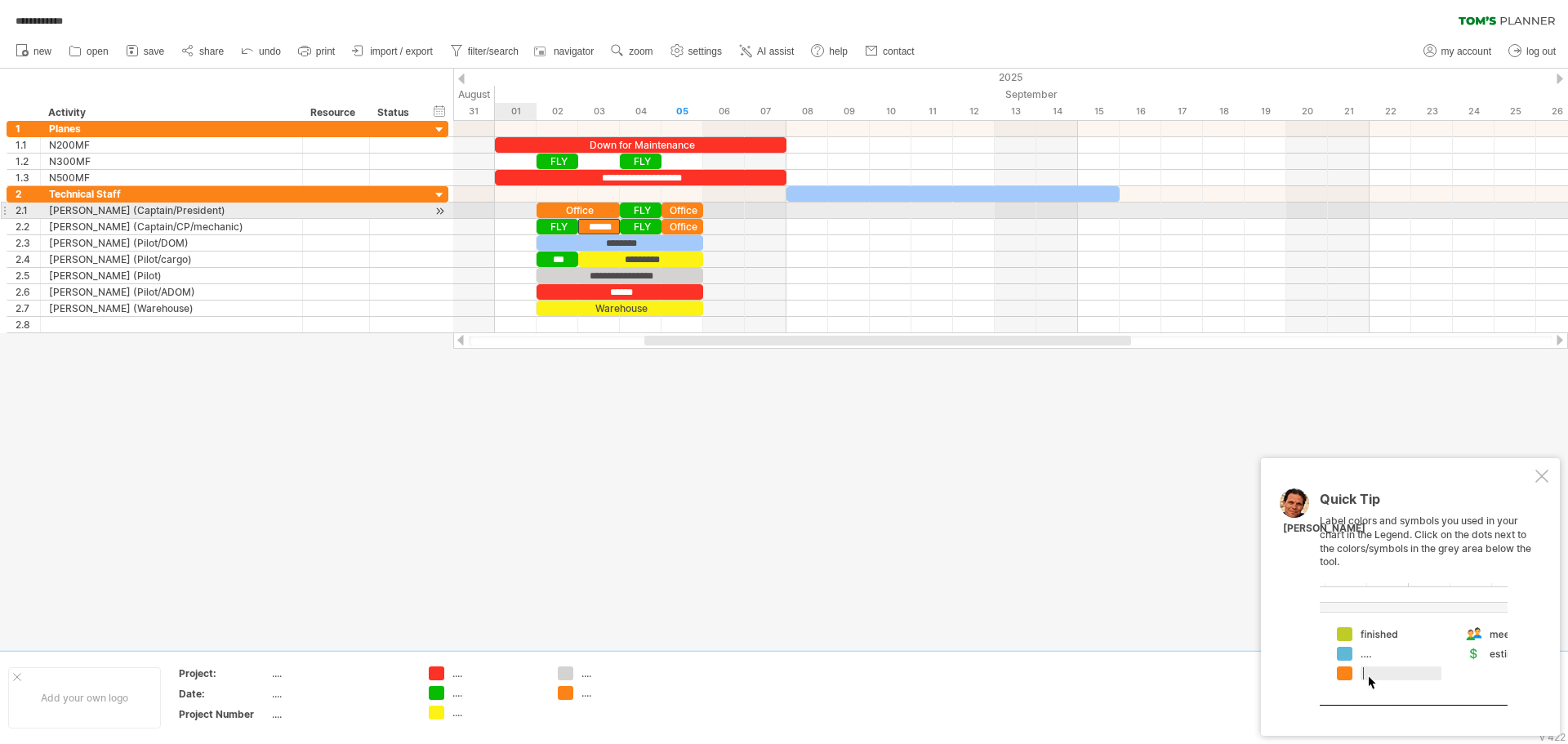
click at [514, 208] on div at bounding box center [1010, 210] width 1115 height 16
click at [514, 213] on div at bounding box center [1010, 210] width 1115 height 16
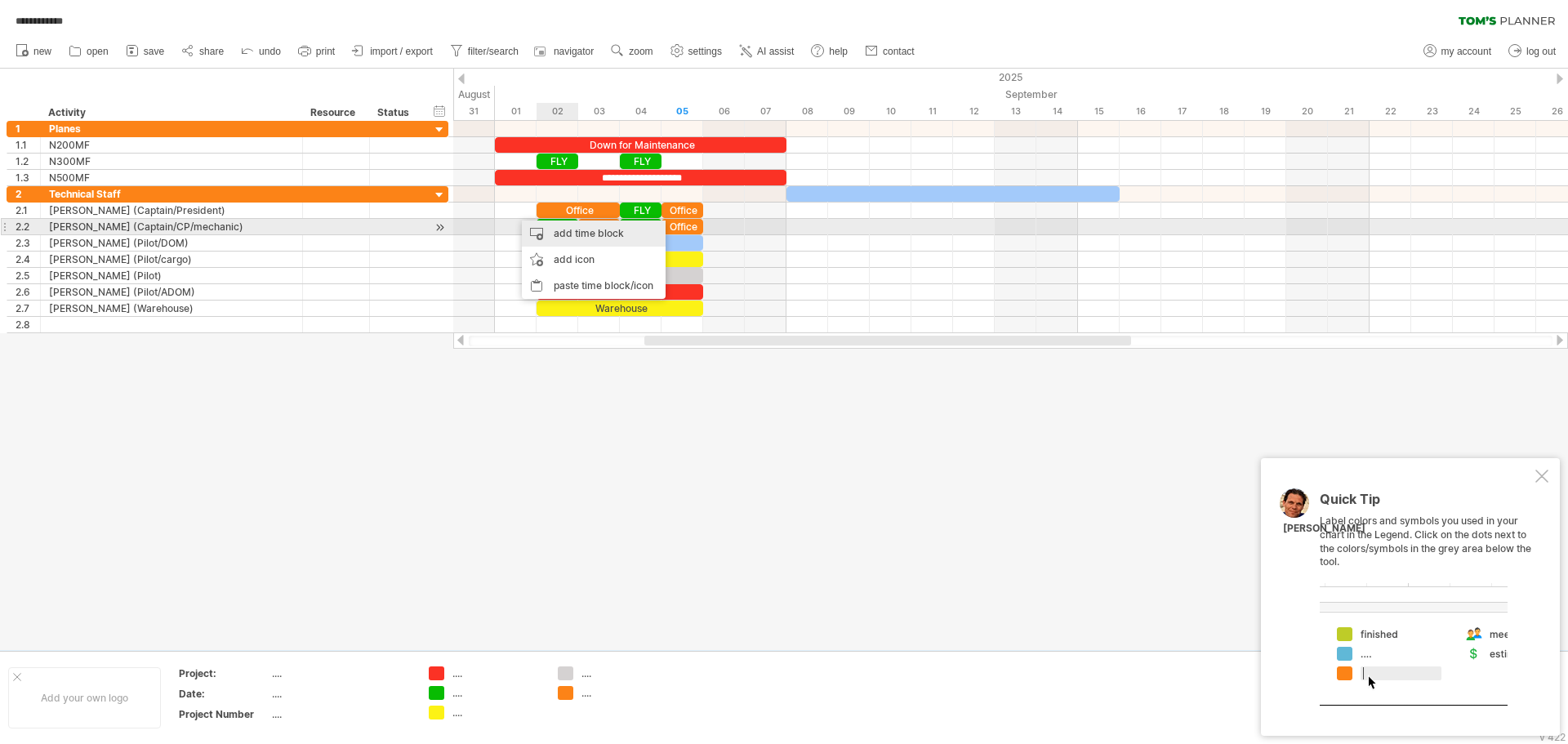
click at [558, 231] on div "add time block" at bounding box center [594, 233] width 144 height 26
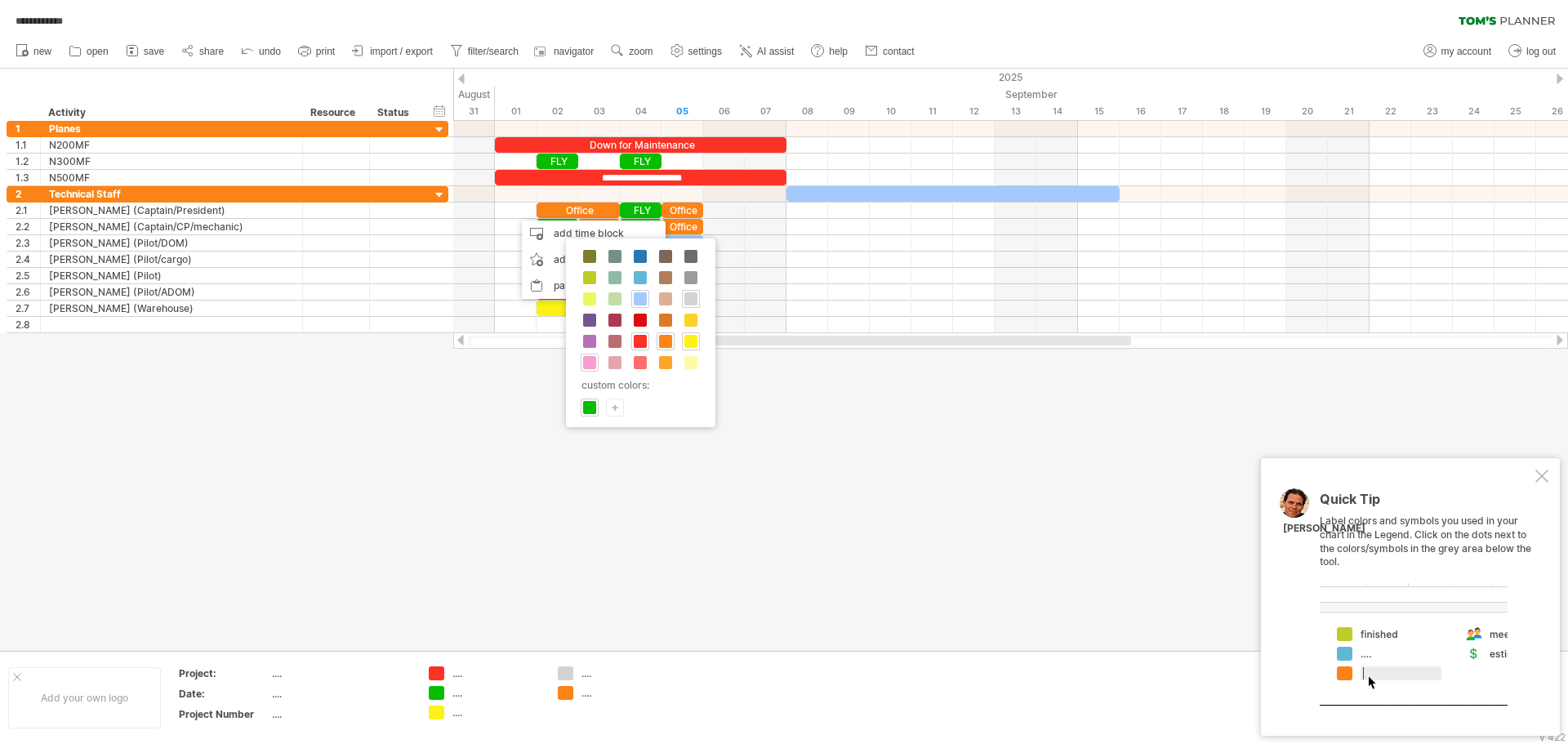
click at [588, 363] on span at bounding box center [589, 362] width 13 height 13
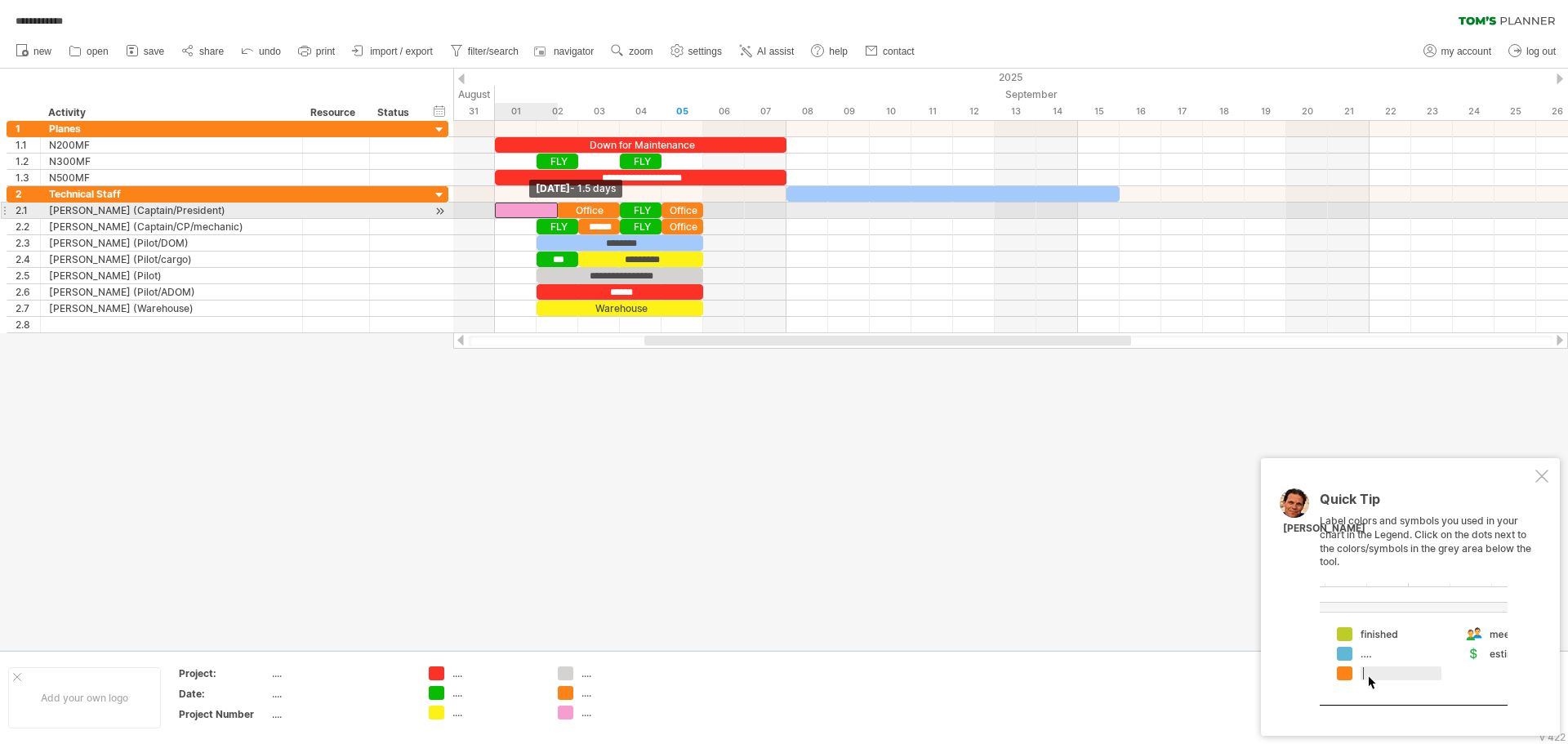
drag, startPoint x: 516, startPoint y: 209, endPoint x: 500, endPoint y: 210, distance: 16.0
click at [500, 210] on div at bounding box center [526, 210] width 63 height 15
drag, startPoint x: 555, startPoint y: 209, endPoint x: 539, endPoint y: 210, distance: 16.0
click at [539, 210] on span at bounding box center [537, 210] width 7 height 15
click at [516, 213] on div at bounding box center [516, 210] width 42 height 15
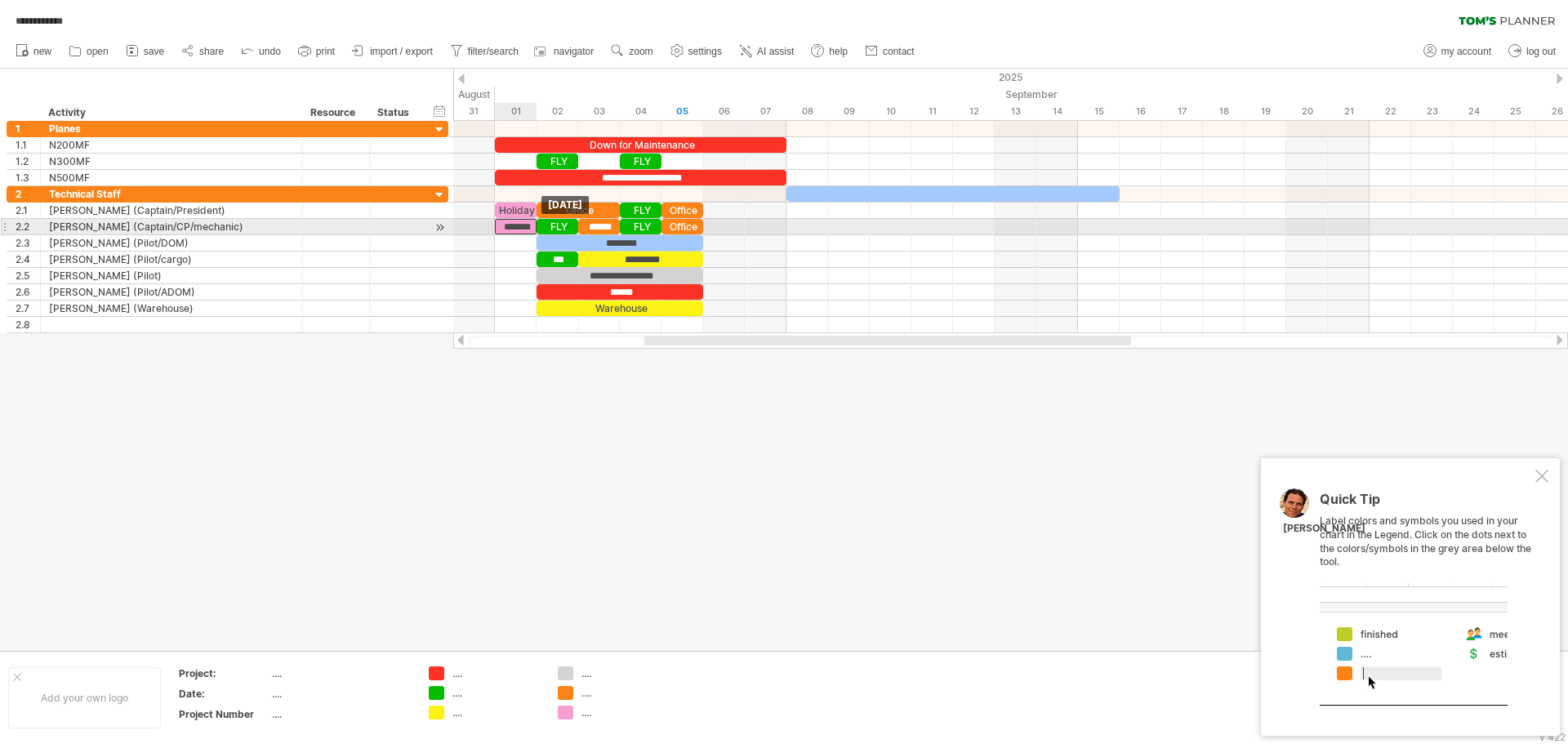
drag, startPoint x: 516, startPoint y: 209, endPoint x: 510, endPoint y: 221, distance: 13.4
drag, startPoint x: 511, startPoint y: 223, endPoint x: 511, endPoint y: 235, distance: 12.0
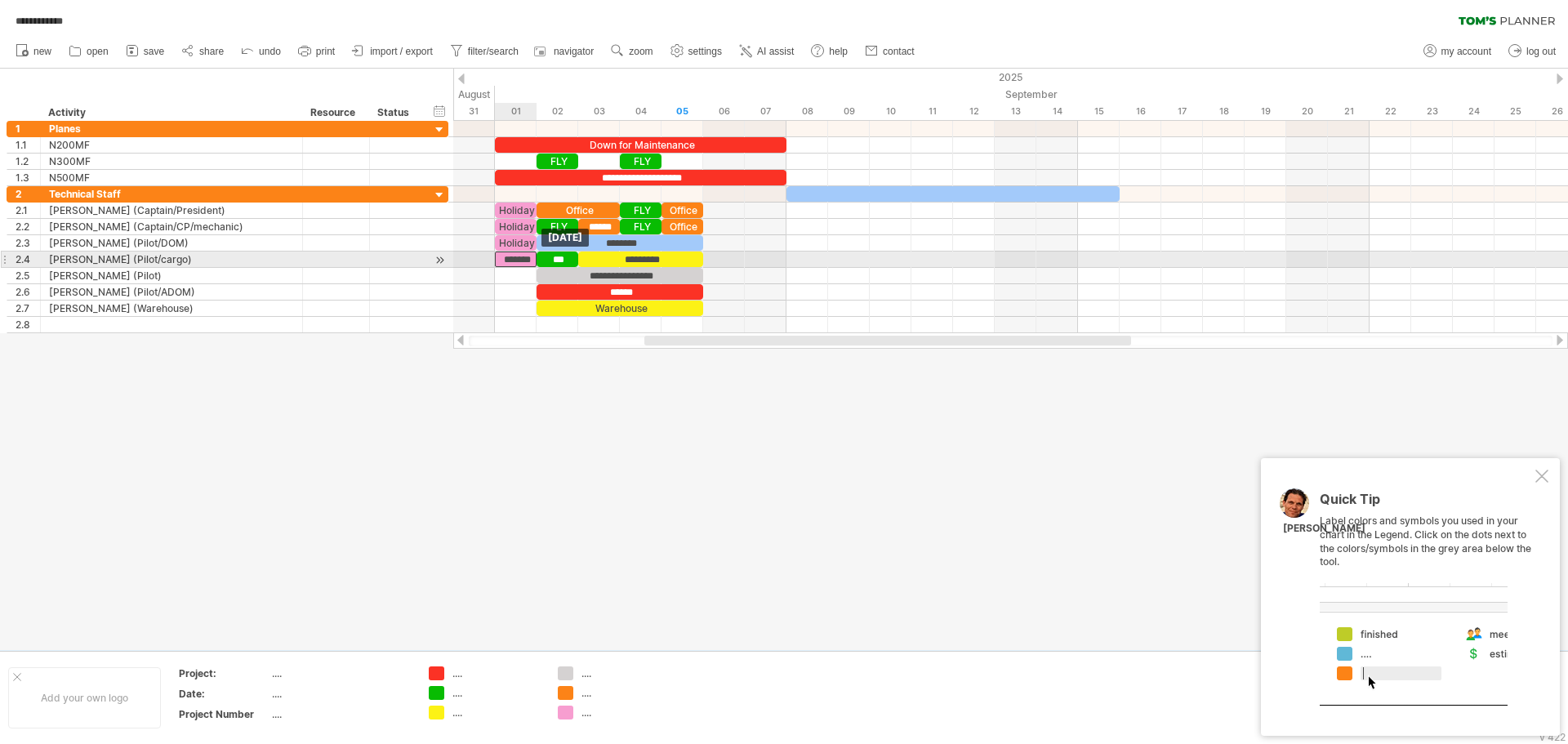
drag, startPoint x: 511, startPoint y: 244, endPoint x: 511, endPoint y: 255, distance: 11.0
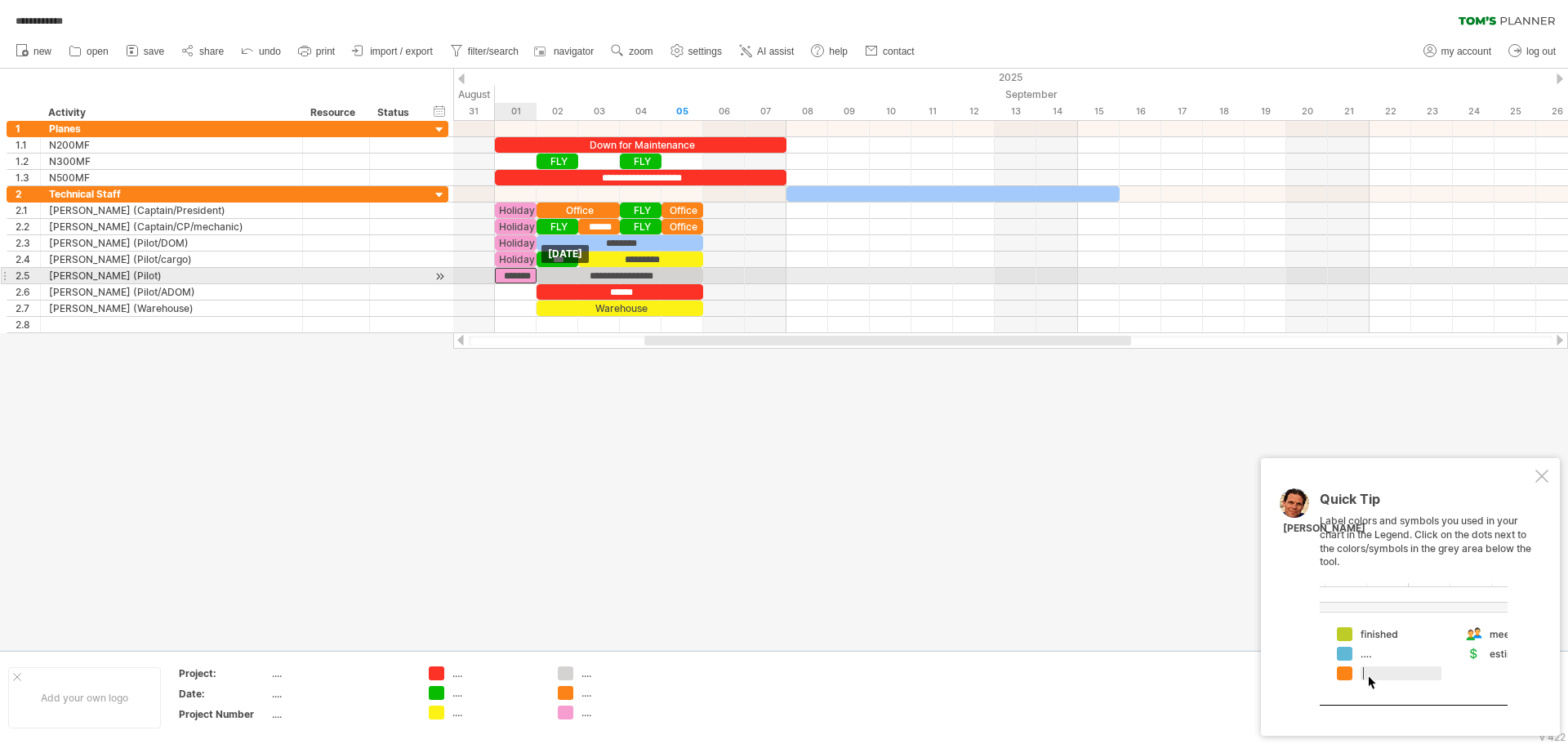
drag, startPoint x: 512, startPoint y: 259, endPoint x: 512, endPoint y: 270, distance: 11.0
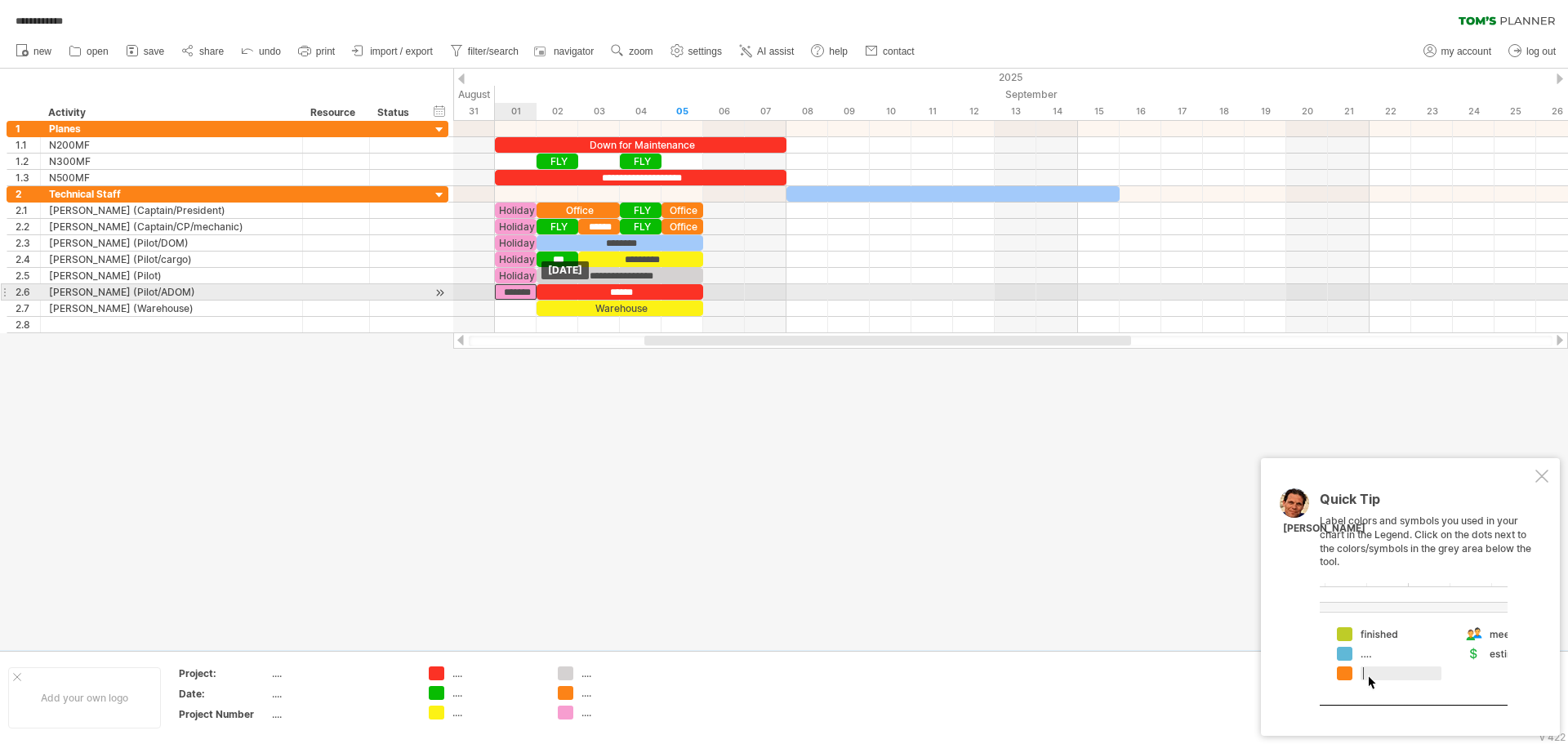
drag, startPoint x: 513, startPoint y: 275, endPoint x: 514, endPoint y: 285, distance: 10.0
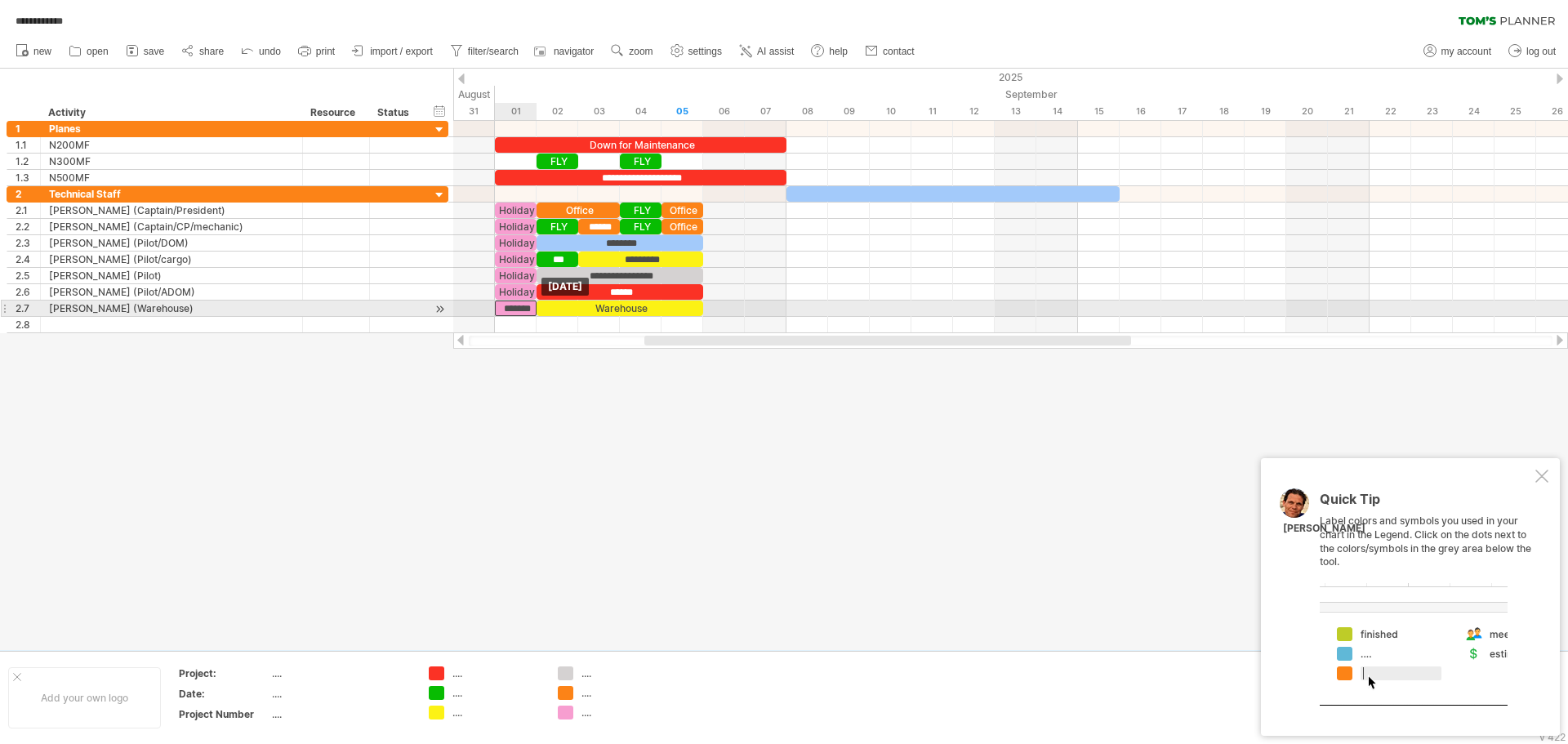
drag, startPoint x: 510, startPoint y: 292, endPoint x: 510, endPoint y: 302, distance: 10.0
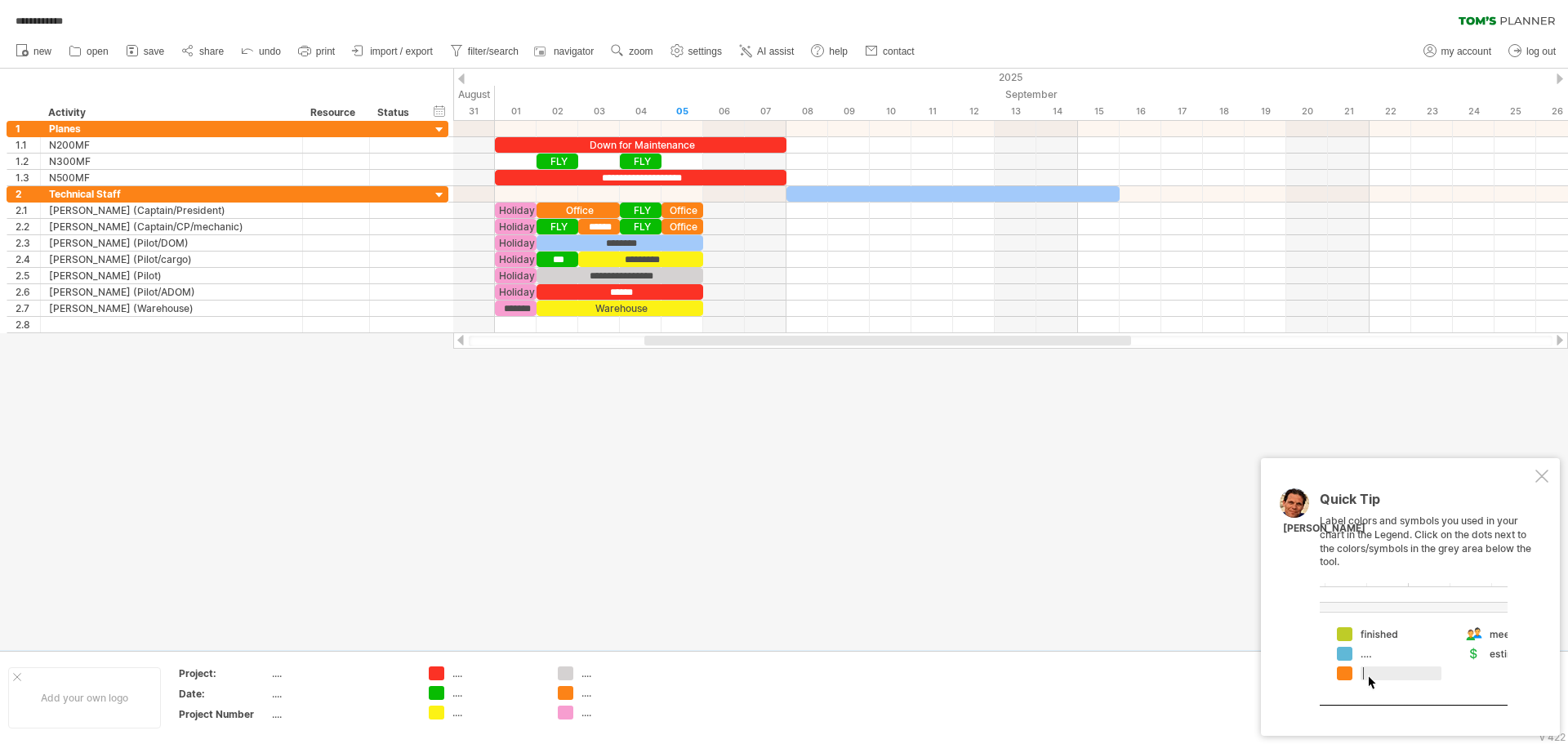
click at [1543, 477] on div at bounding box center [1541, 475] width 13 height 13
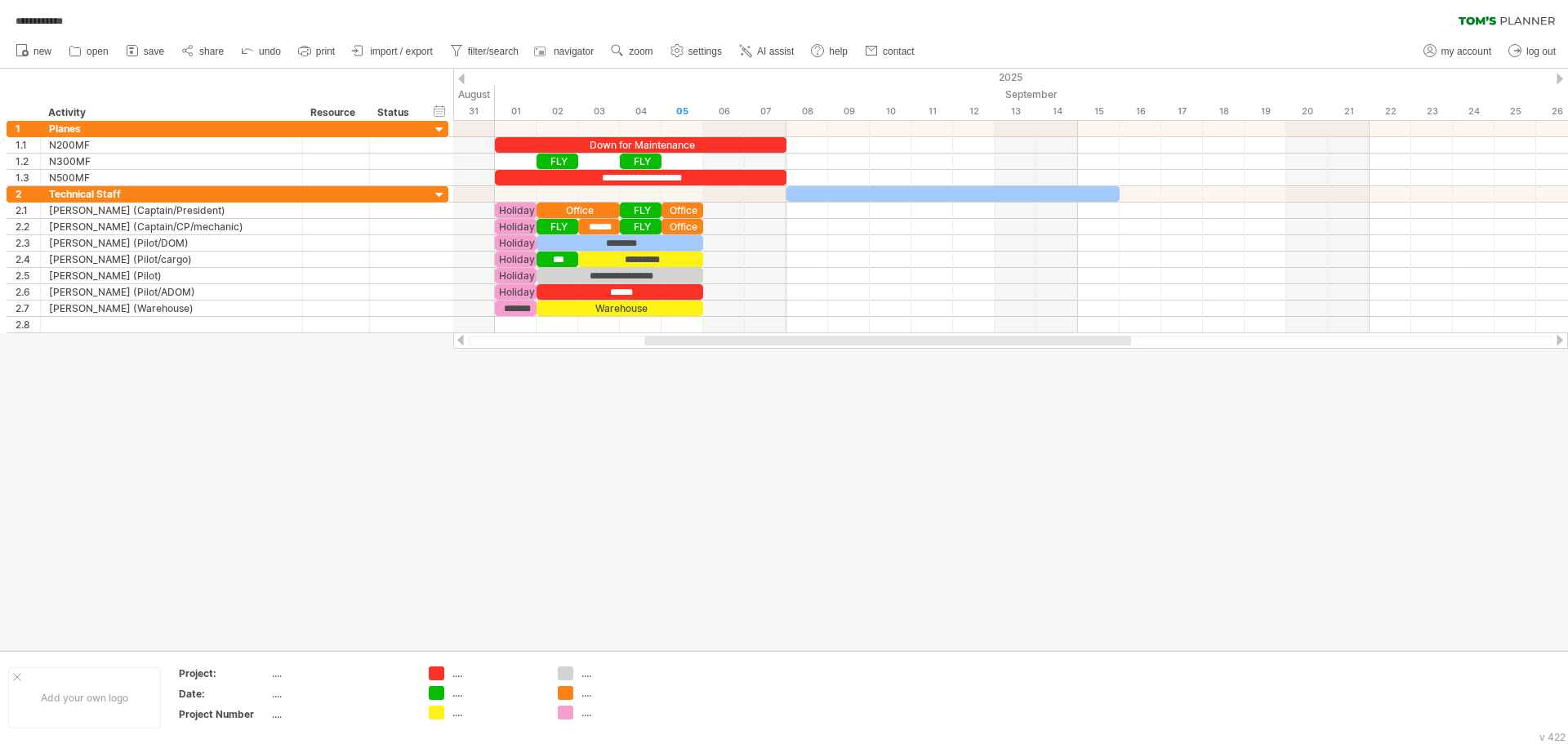
click at [383, 463] on div at bounding box center [784, 360] width 1568 height 582
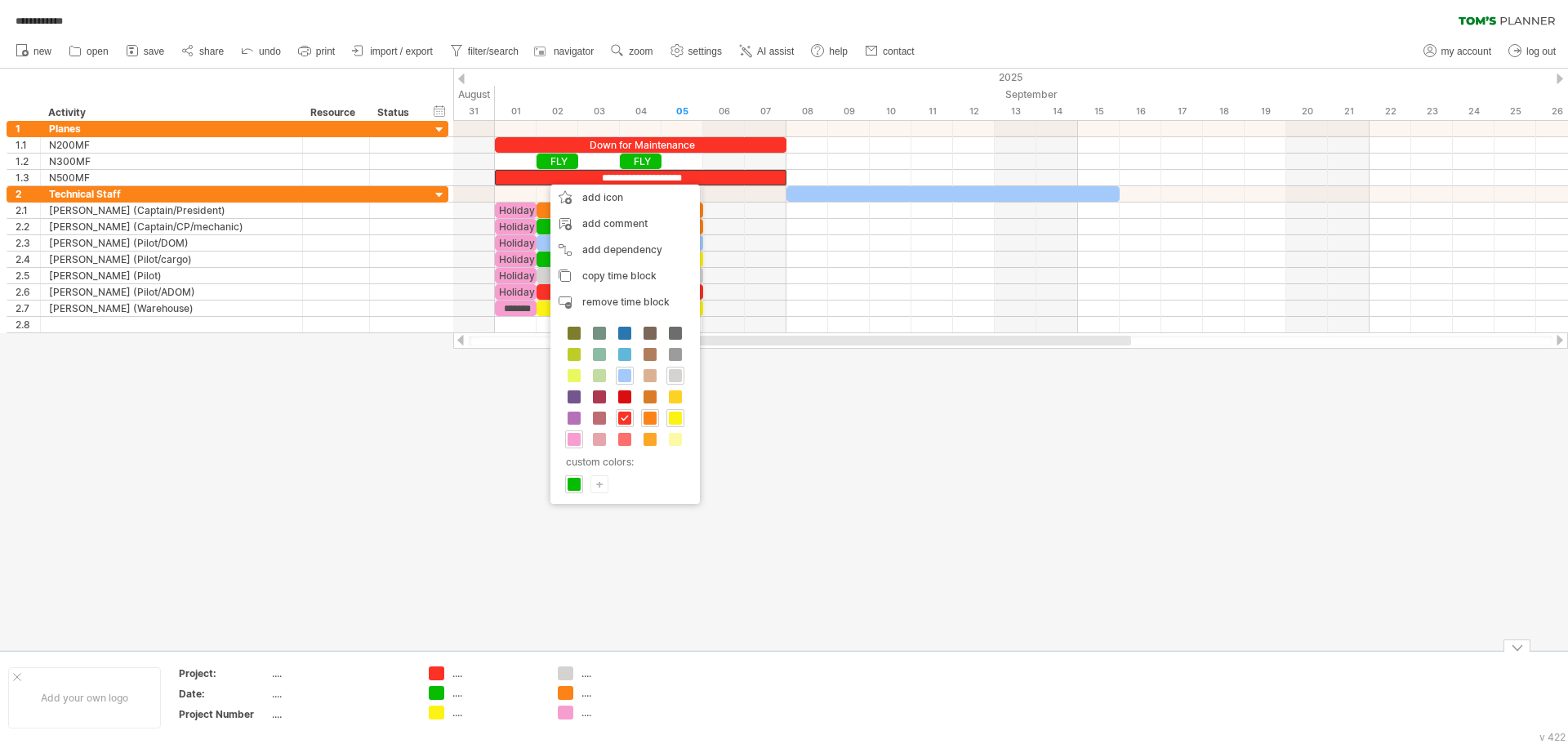
click at [504, 608] on div at bounding box center [784, 360] width 1568 height 582
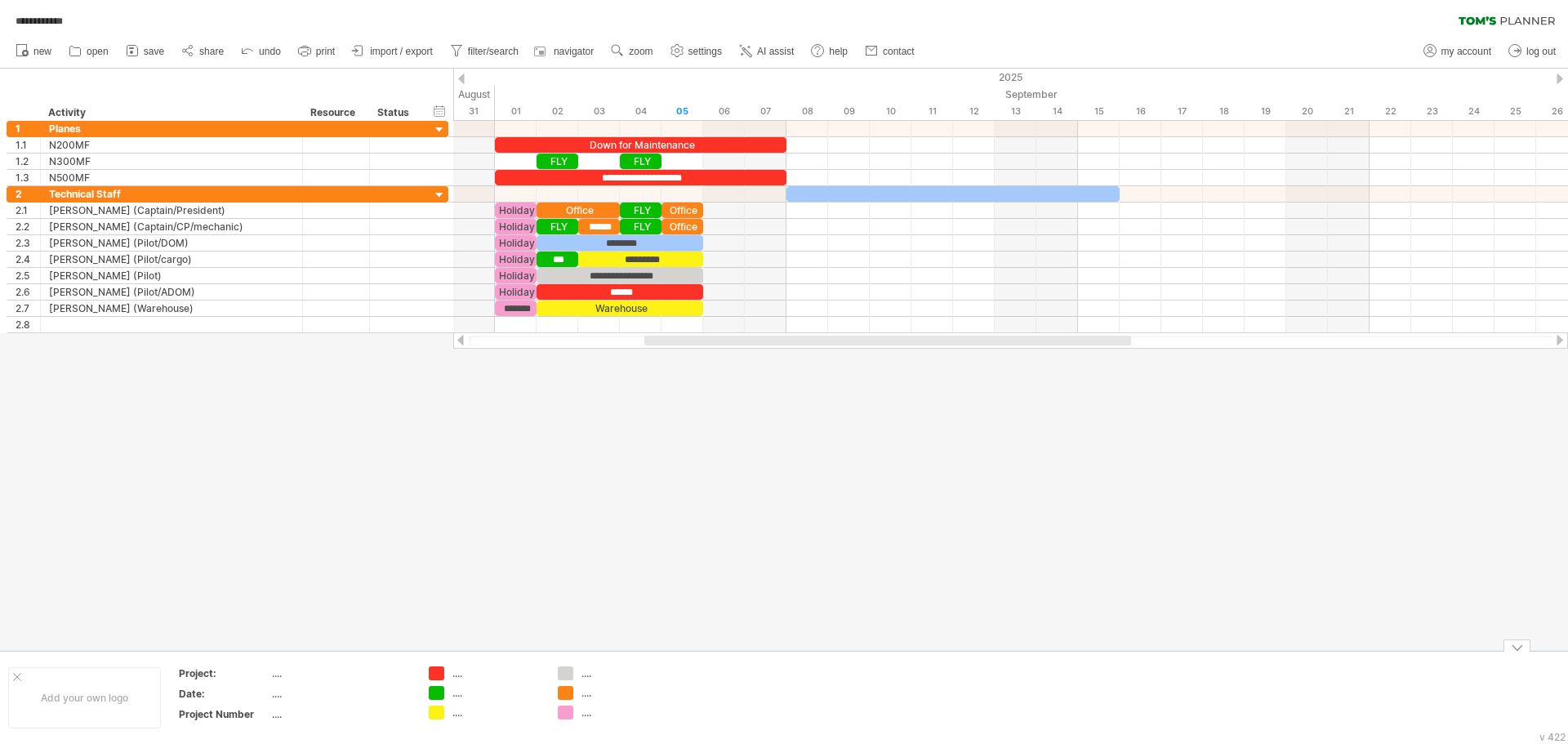
click at [455, 678] on div "...." at bounding box center [498, 674] width 89 height 14
type input "**********"
type input "******"
type input "*********"
type input "*****"
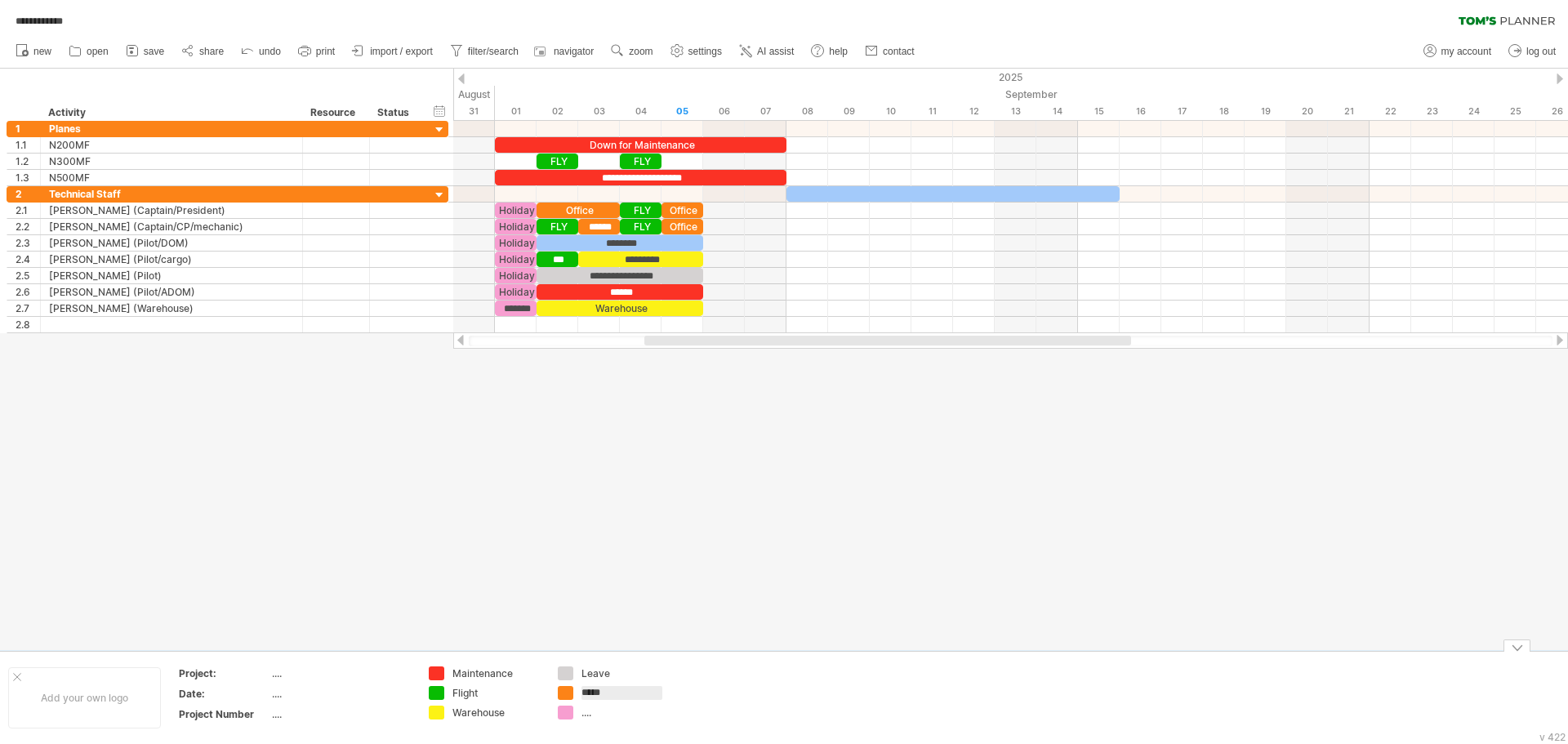
type input "******"
type input "*******"
click at [1526, 655] on div "Add your own logo Project: .... Date: .... Project Number .... Maintenance Flig…" at bounding box center [784, 698] width 1568 height 94
click at [1519, 649] on div at bounding box center [1517, 646] width 27 height 12
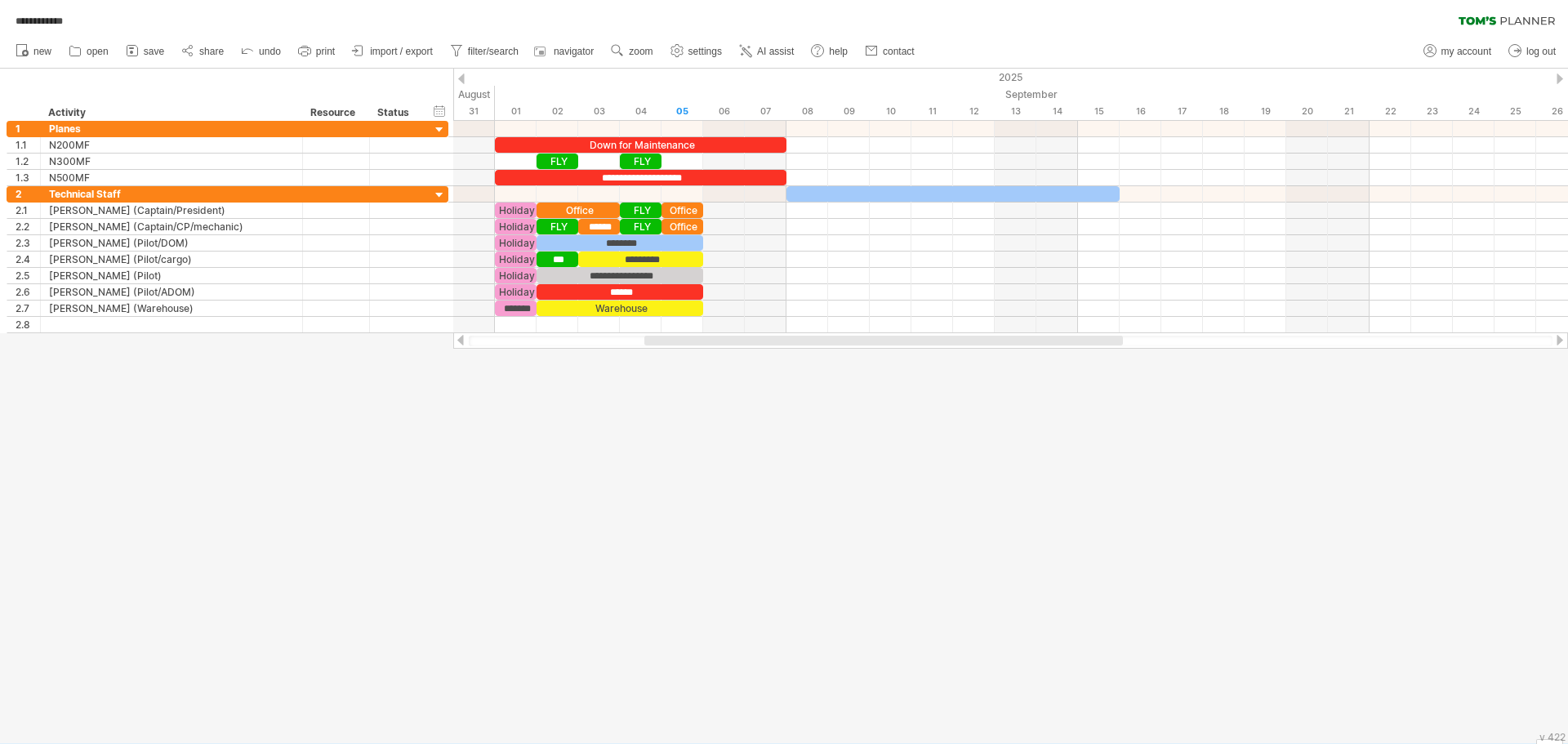
click at [1546, 739] on div "v 422" at bounding box center [1553, 737] width 26 height 12
